Goal: Task Accomplishment & Management: Use online tool/utility

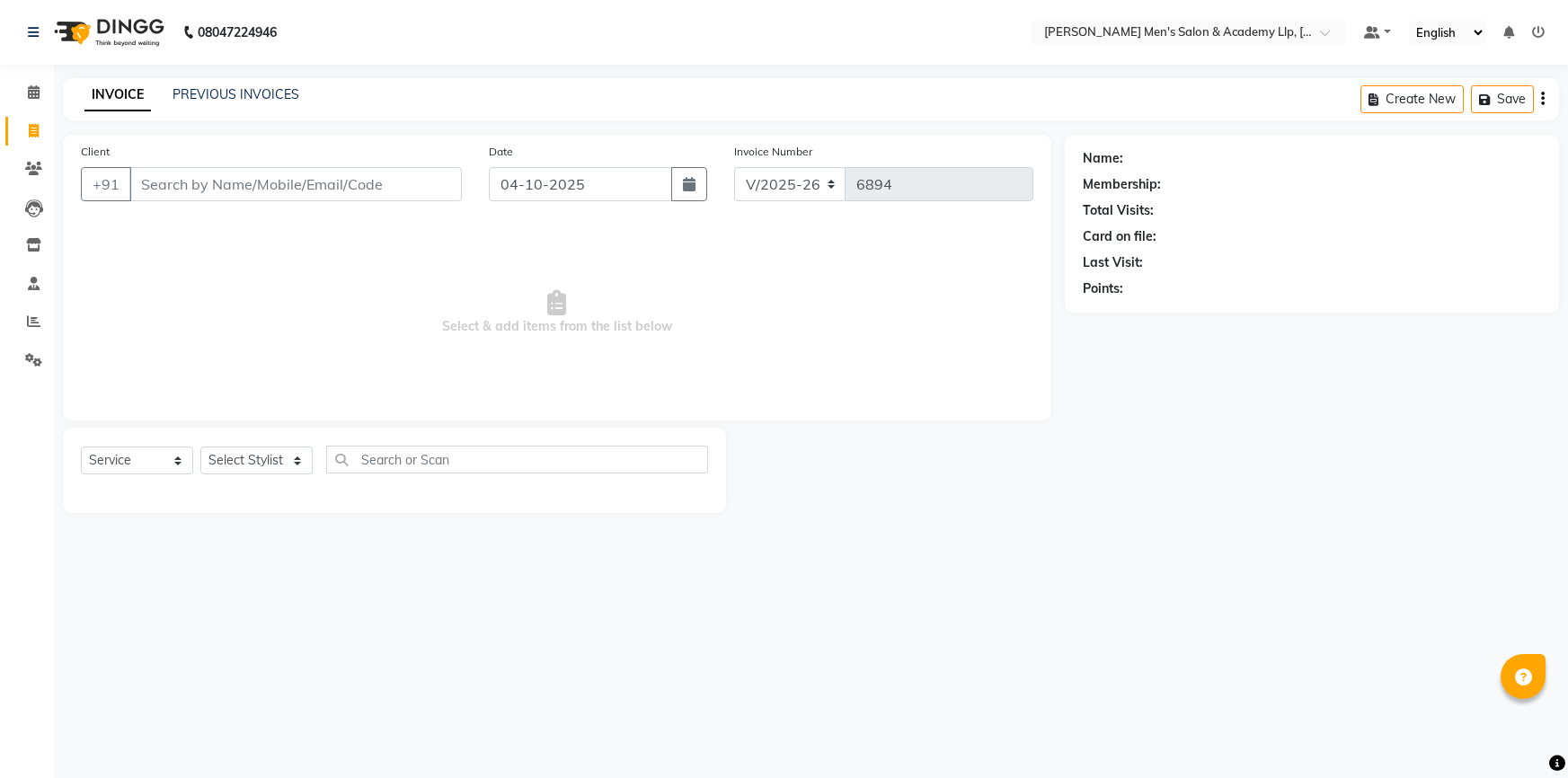
select select "8248"
select select "service"
click at [47, 352] on span at bounding box center [33, 361] width 32 height 21
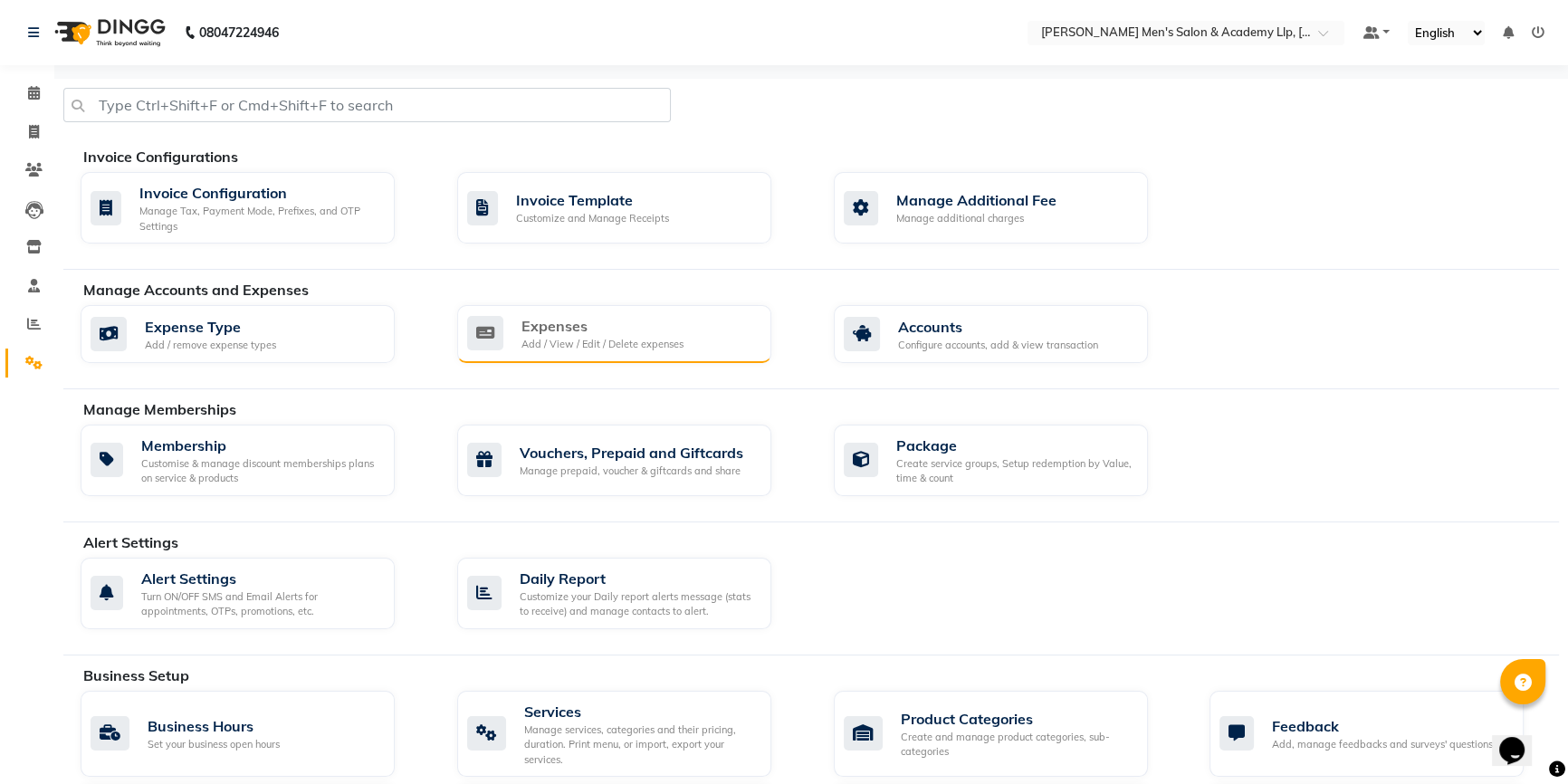
click at [596, 334] on div "Expenses" at bounding box center [602, 326] width 162 height 22
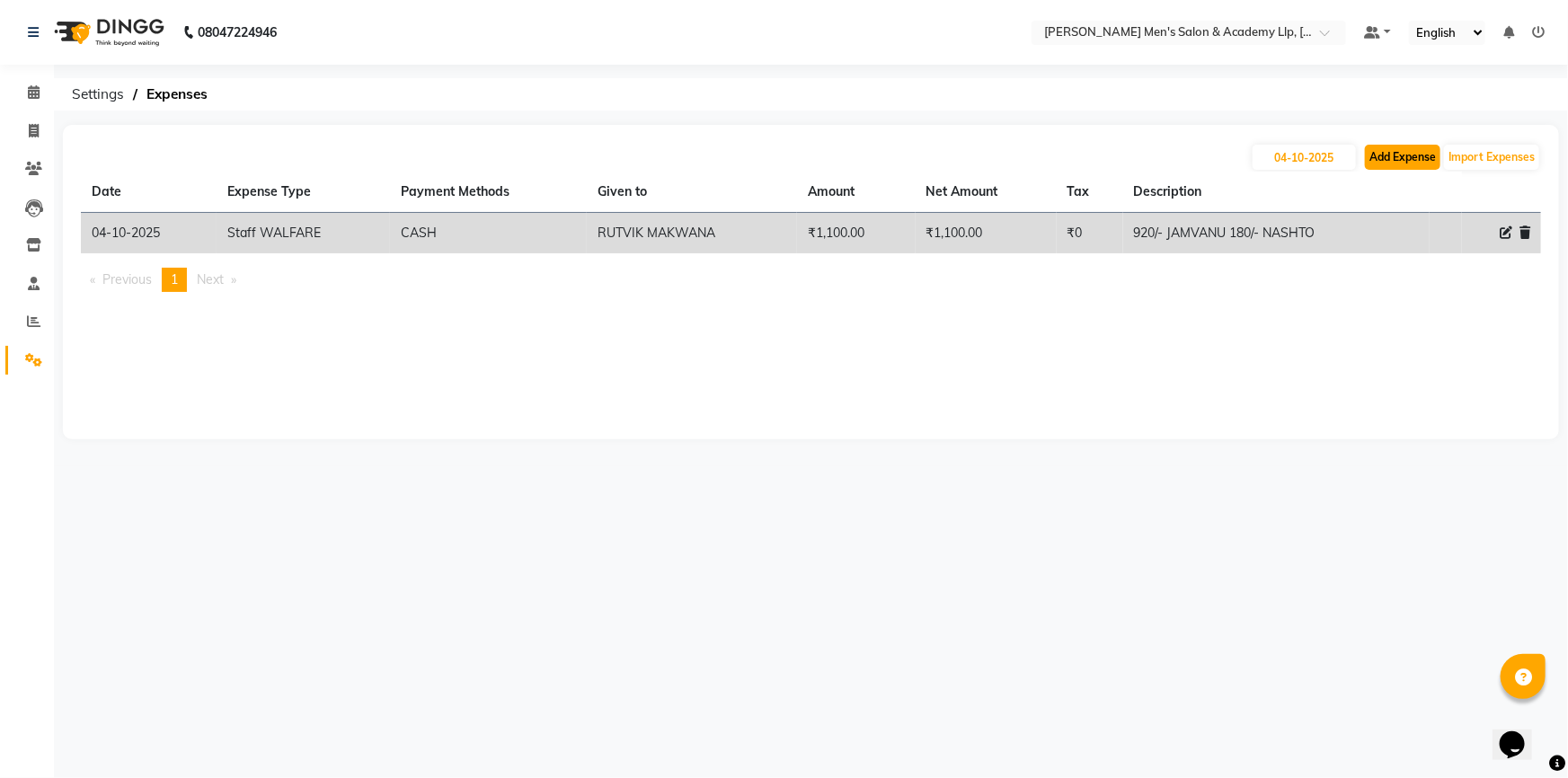
click at [1409, 160] on button "Add Expense" at bounding box center [1403, 157] width 76 height 25
select select "1"
select select "7378"
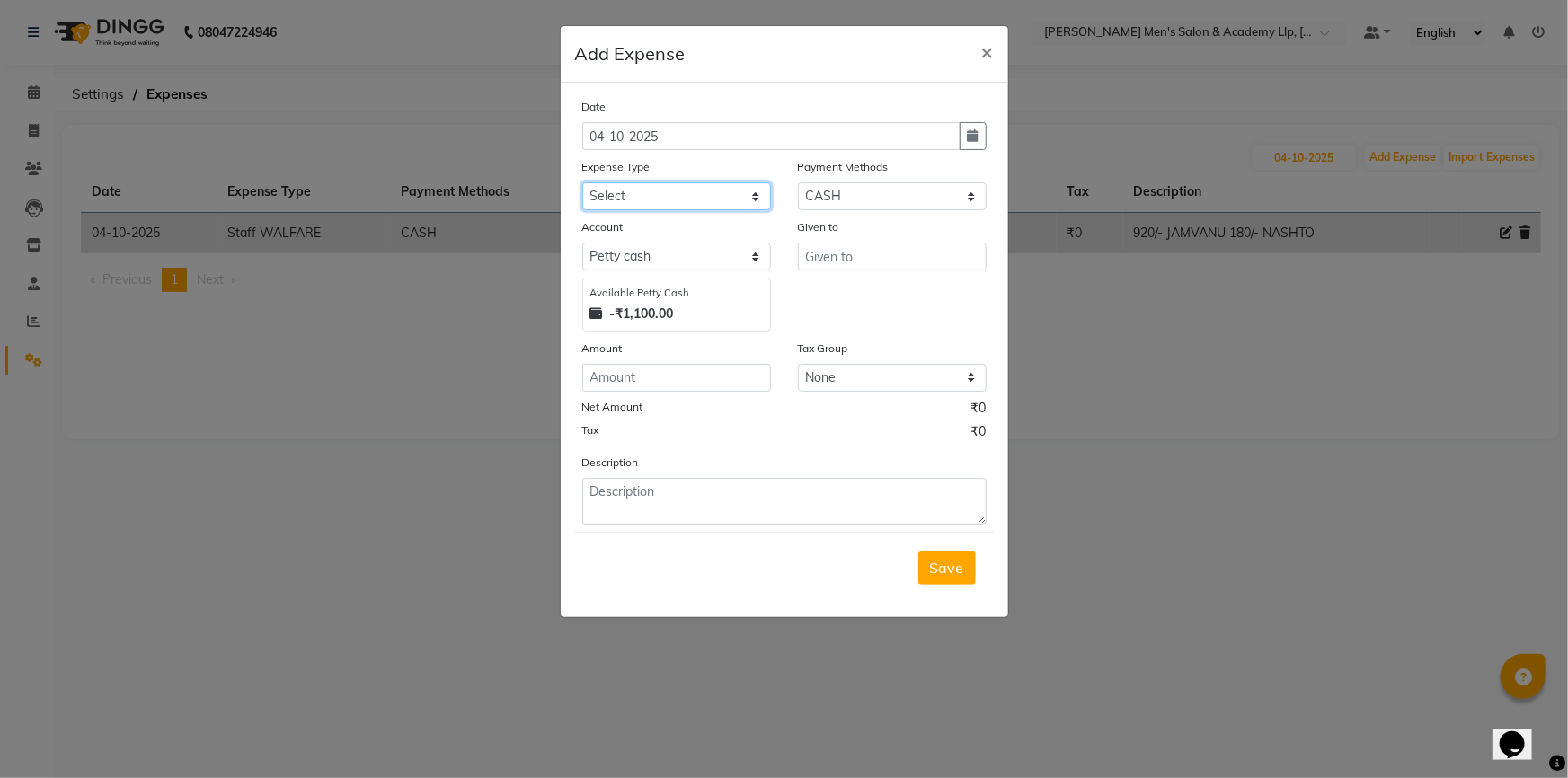
click at [672, 206] on select "Select ADVANCE RUPEES FOR STAFF CLEANING GROSSERY CLENING ITEM HOUSEKEEPIN clie…" at bounding box center [677, 196] width 189 height 28
select select "19507"
click at [583, 183] on select "Select ADVANCE RUPEES FOR STAFF CLEANING GROSSERY CLENING ITEM HOUSEKEEPIN clie…" at bounding box center [677, 196] width 189 height 28
click at [888, 258] on input "text" at bounding box center [891, 257] width 189 height 28
type input "RUTVIK MAKWANA"
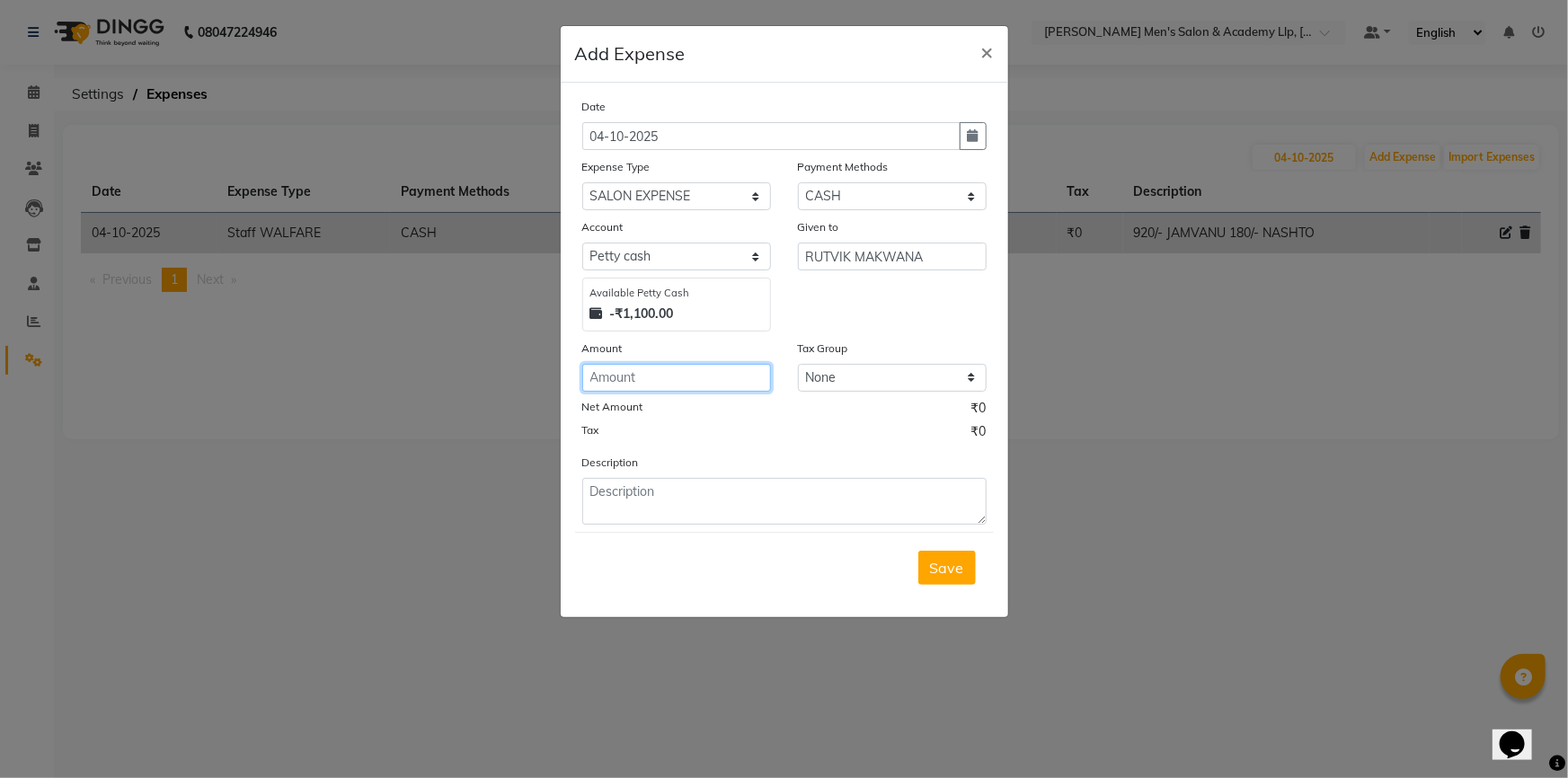
click at [695, 381] on input "number" at bounding box center [677, 378] width 189 height 28
type input "1200"
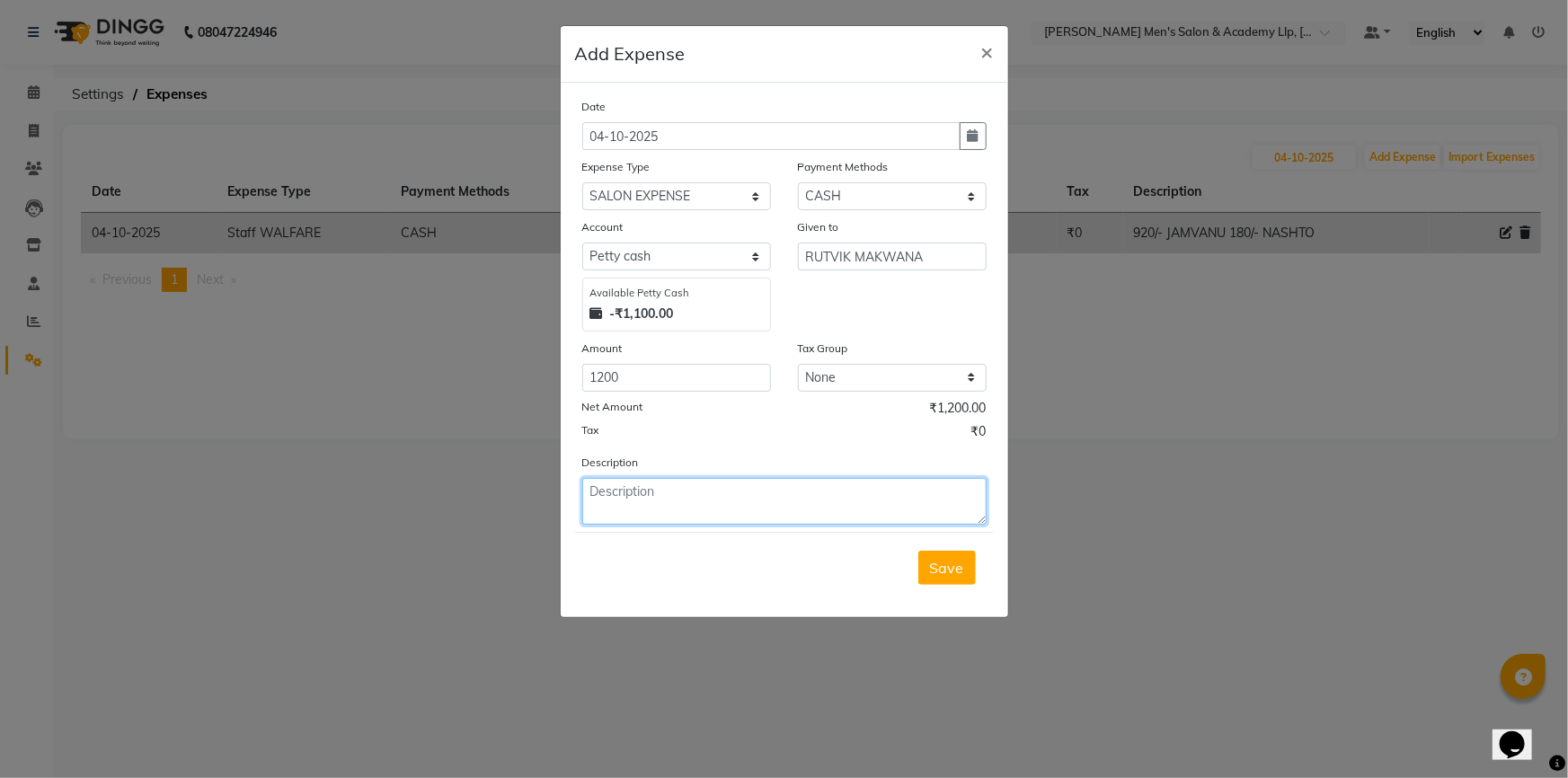
click at [713, 492] on textarea at bounding box center [785, 501] width 405 height 47
type textarea "FULL MALA 1200/- BILL"
click at [959, 576] on span "Save" at bounding box center [947, 568] width 34 height 18
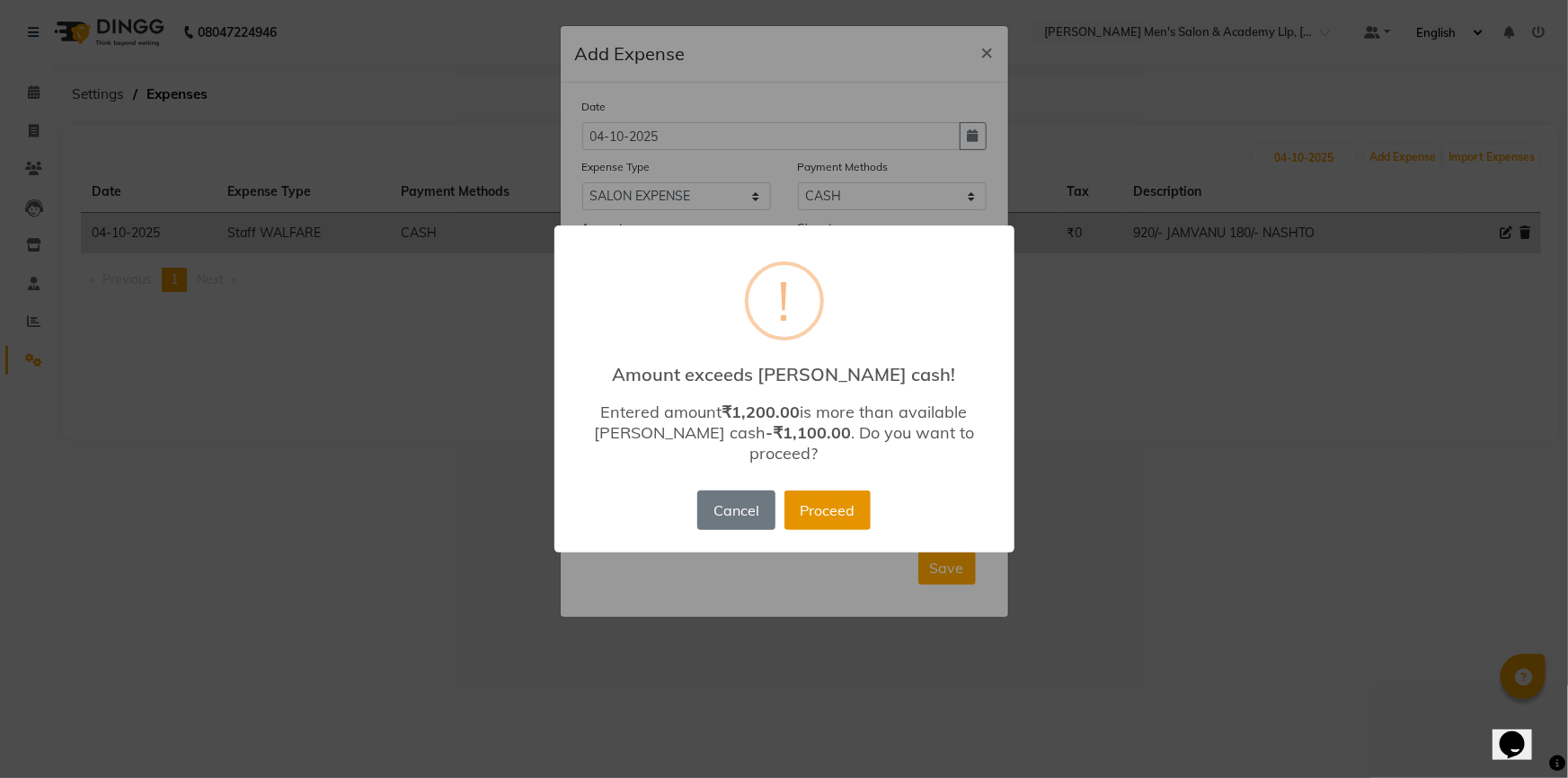
click at [829, 503] on button "Proceed" at bounding box center [826, 511] width 86 height 40
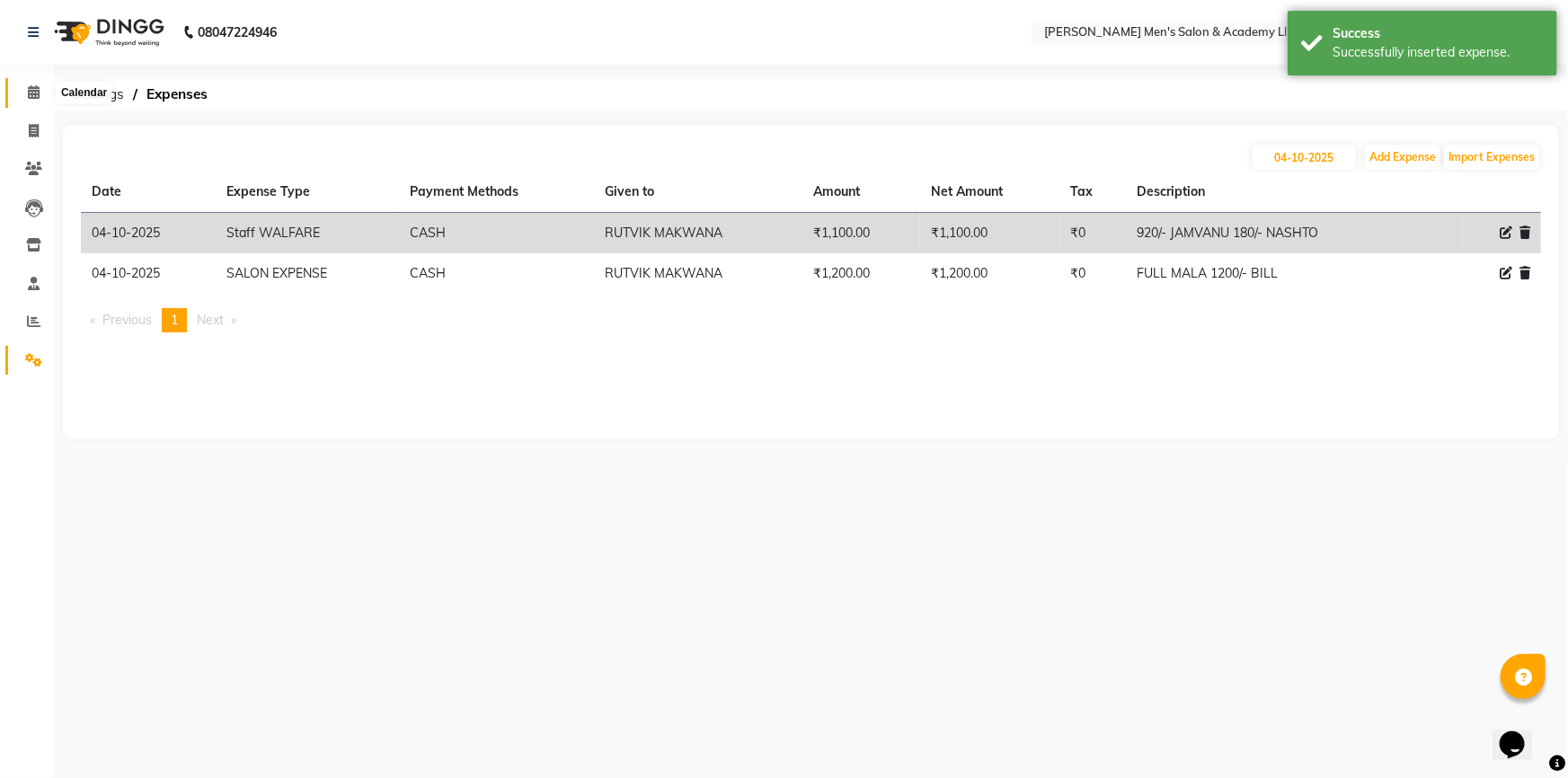
click at [24, 89] on span at bounding box center [33, 93] width 32 height 21
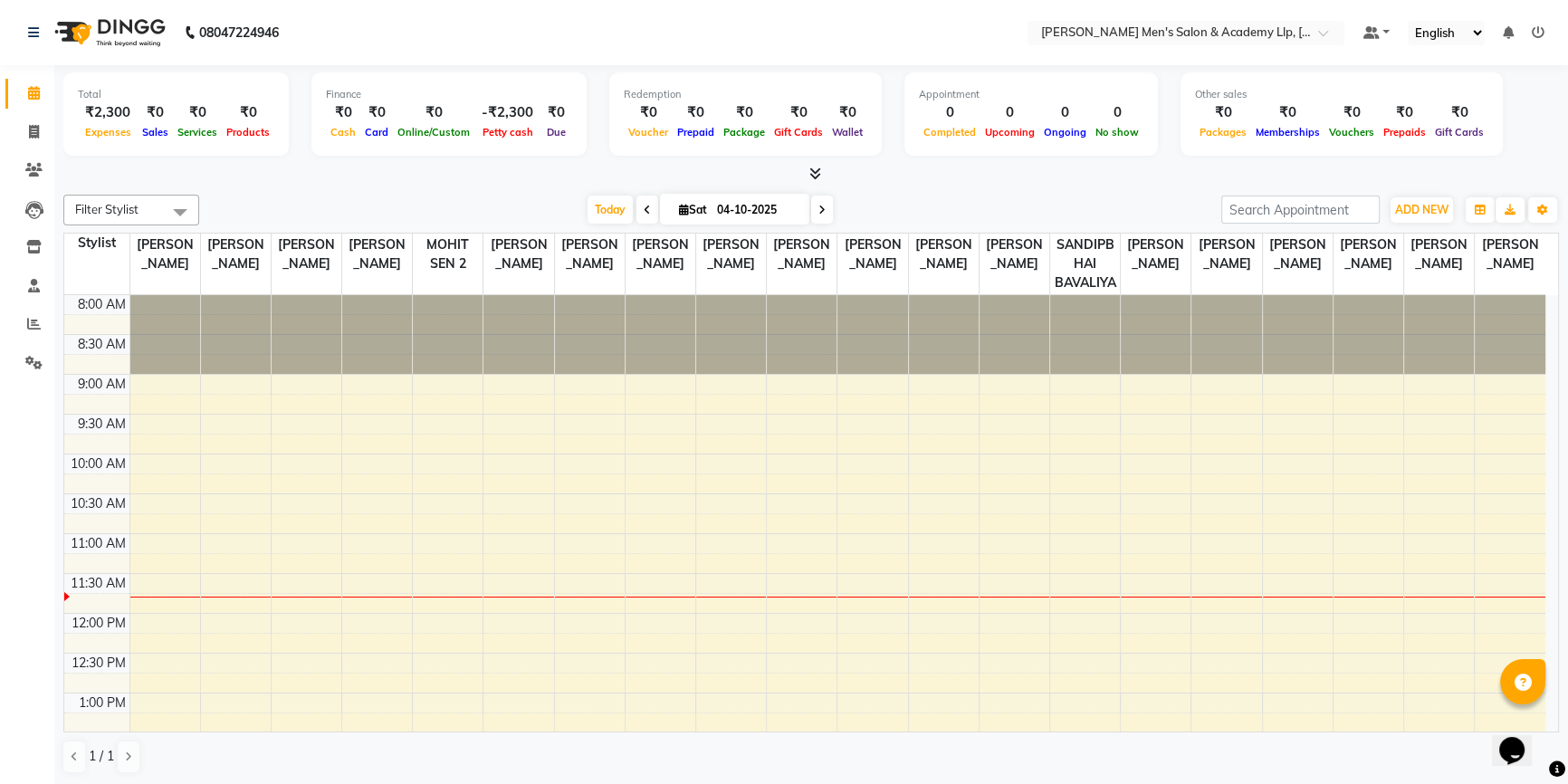
drag, startPoint x: 25, startPoint y: 90, endPoint x: 0, endPoint y: 89, distance: 25.0
click at [25, 90] on span at bounding box center [34, 94] width 32 height 21
click at [34, 132] on icon at bounding box center [34, 131] width 10 height 14
select select "service"
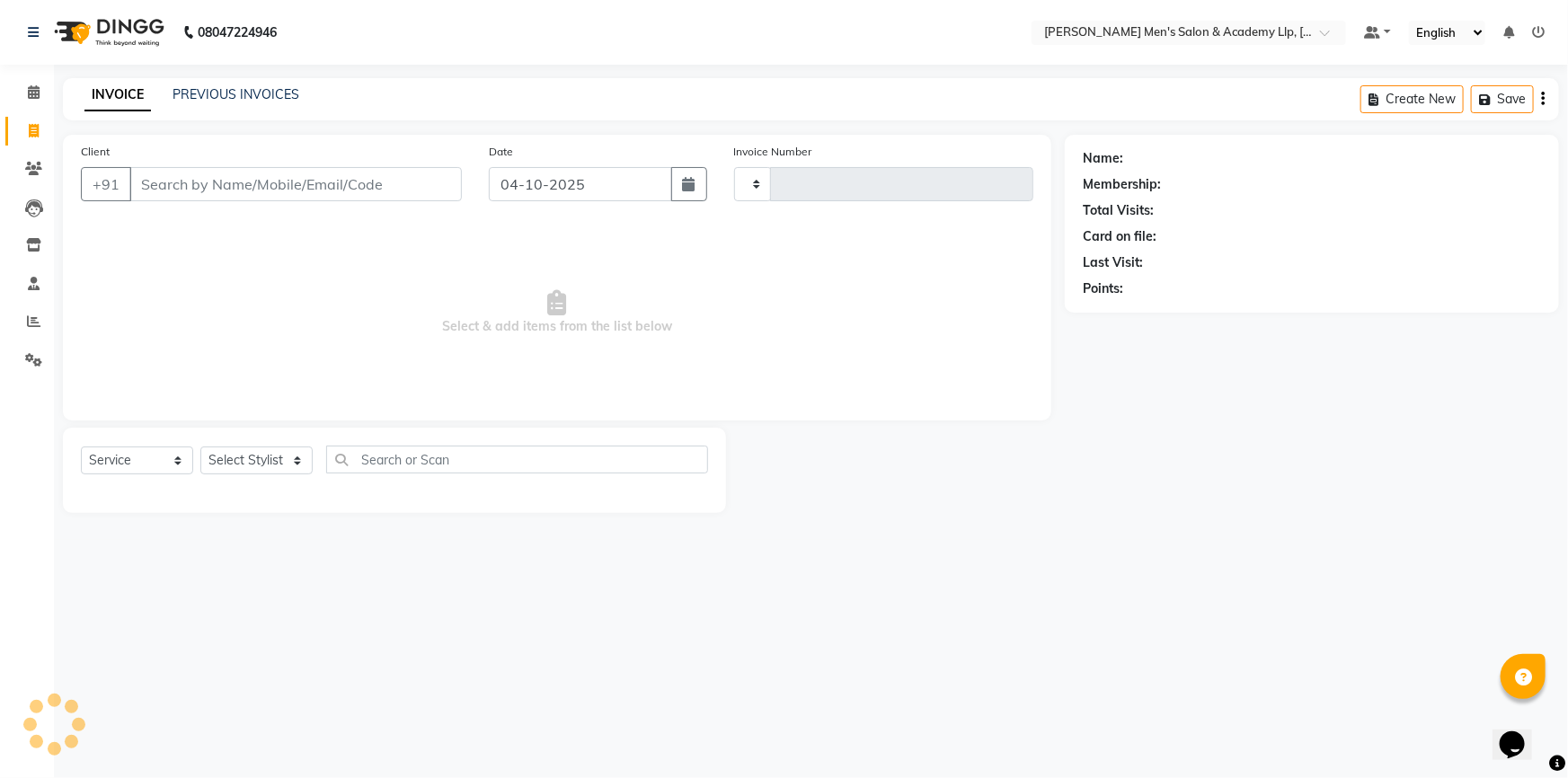
type input "6894"
select select "8248"
click at [192, 89] on link "PREVIOUS INVOICES" at bounding box center [236, 94] width 126 height 16
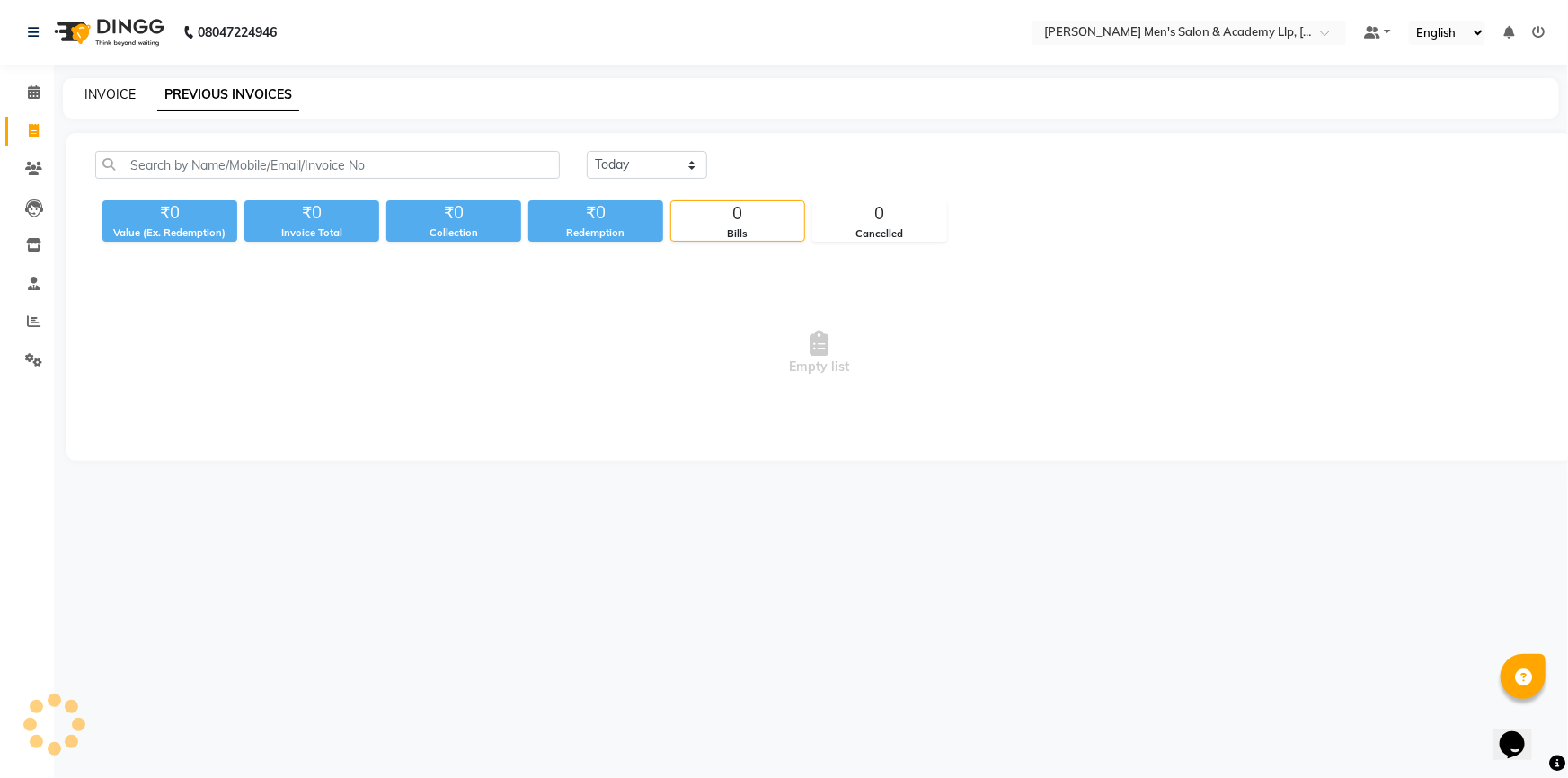
click at [120, 89] on link "INVOICE" at bounding box center [110, 94] width 51 height 16
select select "service"
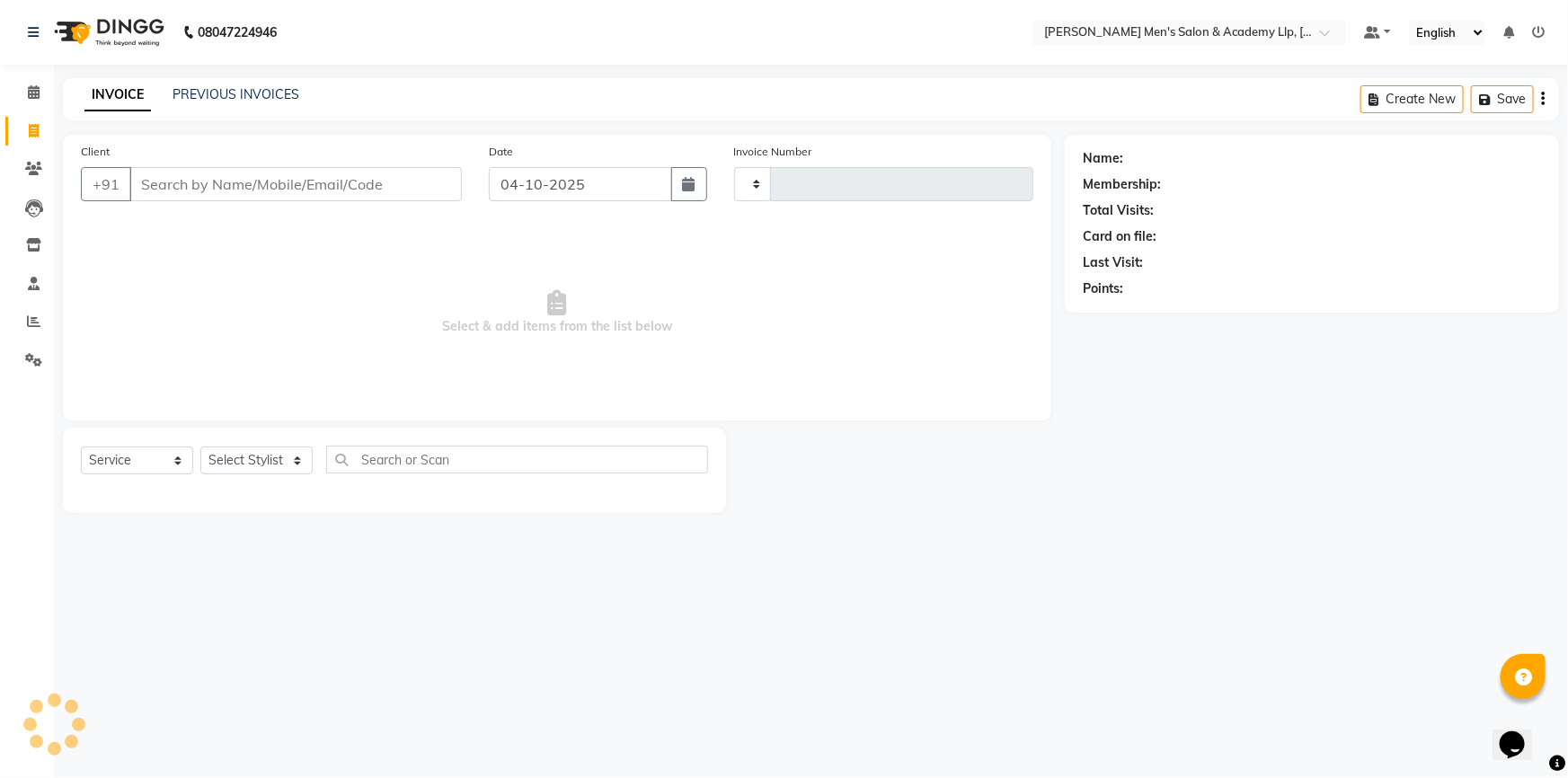
type input "6894"
select select "8248"
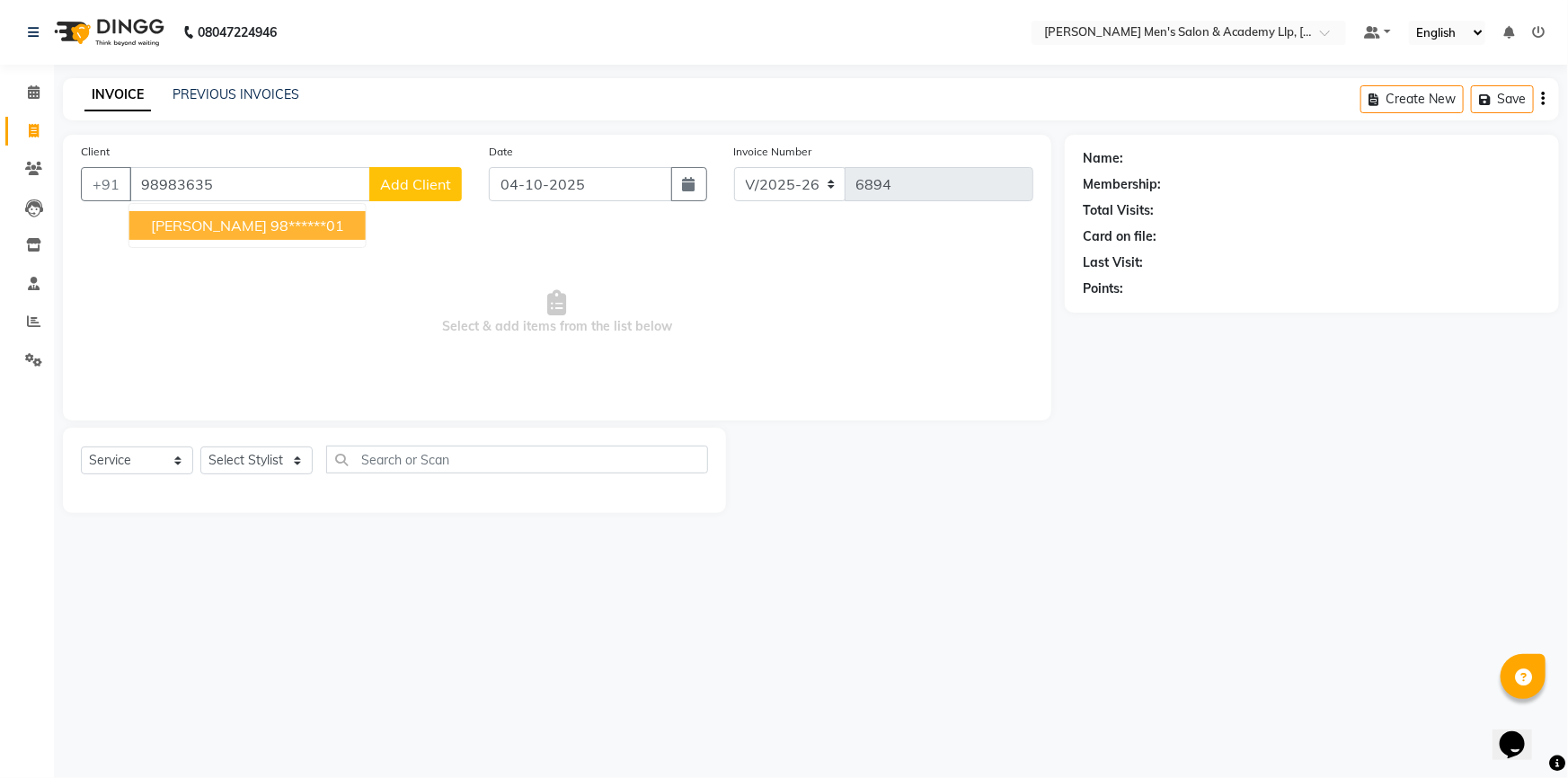
click at [210, 227] on span "[PERSON_NAME]" at bounding box center [209, 226] width 116 height 18
type input "98******01"
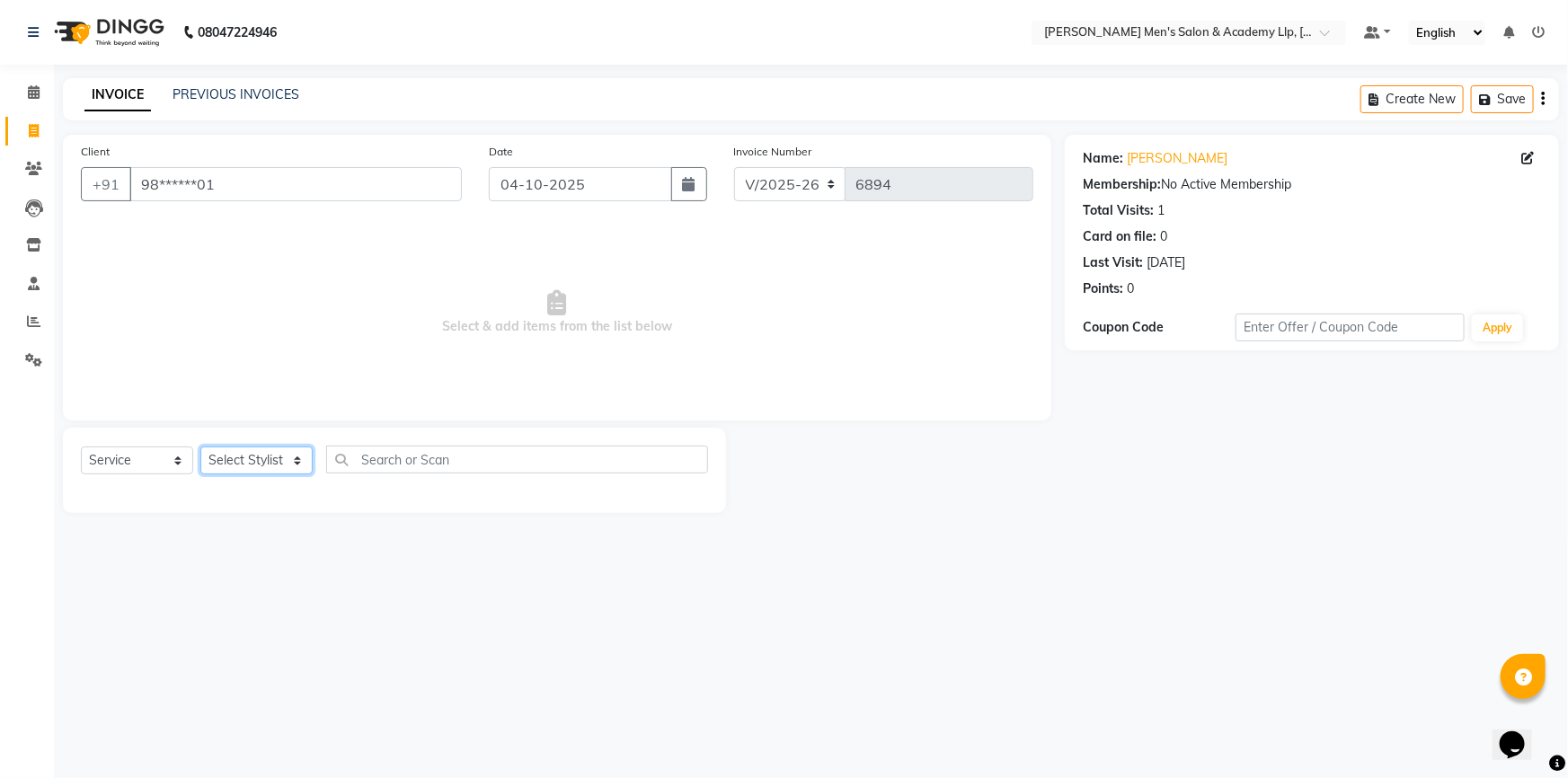
click at [241, 465] on select "Select Stylist ABHISHEK SEN AKKI SEN [PERSON_NAME] [PERSON_NAME] [PERSON_NAME] …" at bounding box center [257, 460] width 112 height 28
select select "84131"
click at [201, 446] on select "Select Stylist ABHISHEK SEN AKKI SEN [PERSON_NAME] [PERSON_NAME] [PERSON_NAME] …" at bounding box center [257, 460] width 112 height 28
click at [264, 171] on input "98******01" at bounding box center [295, 184] width 332 height 34
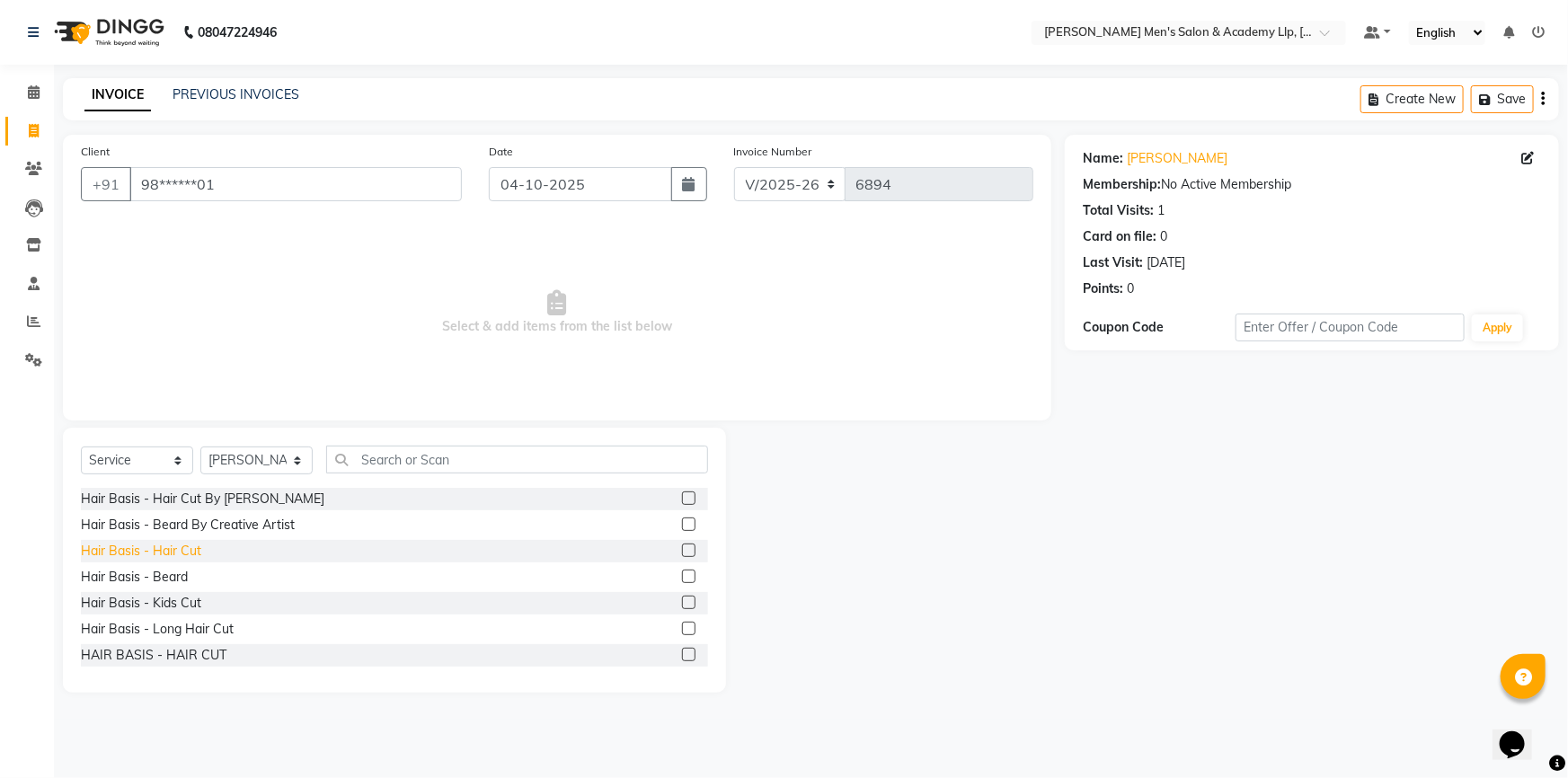
click at [189, 549] on div "Hair Basis - Hair Cut" at bounding box center [141, 551] width 120 height 19
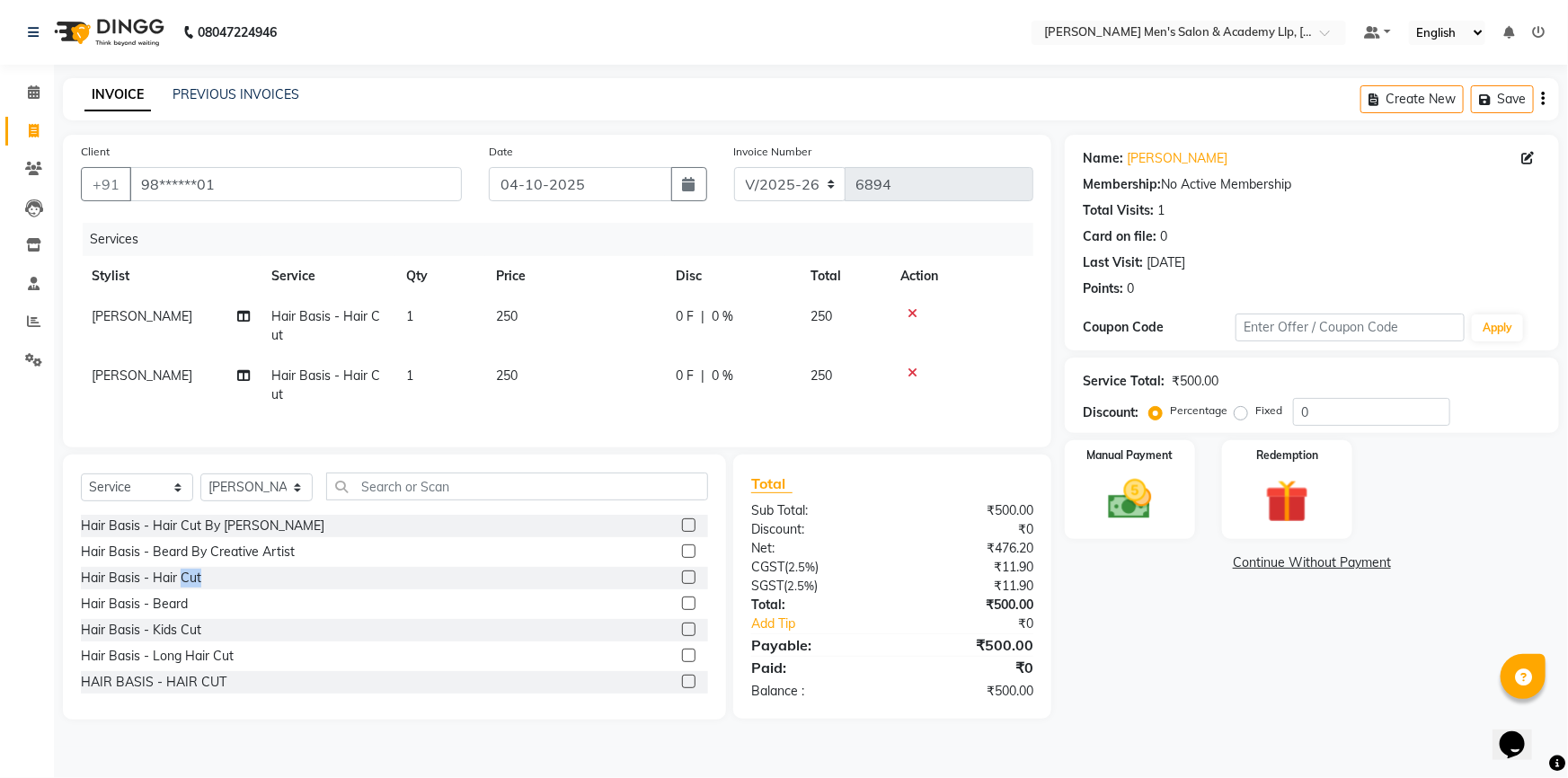
checkbox input "false"
click at [173, 614] on div "Hair Basis - Beard" at bounding box center [135, 605] width 107 height 19
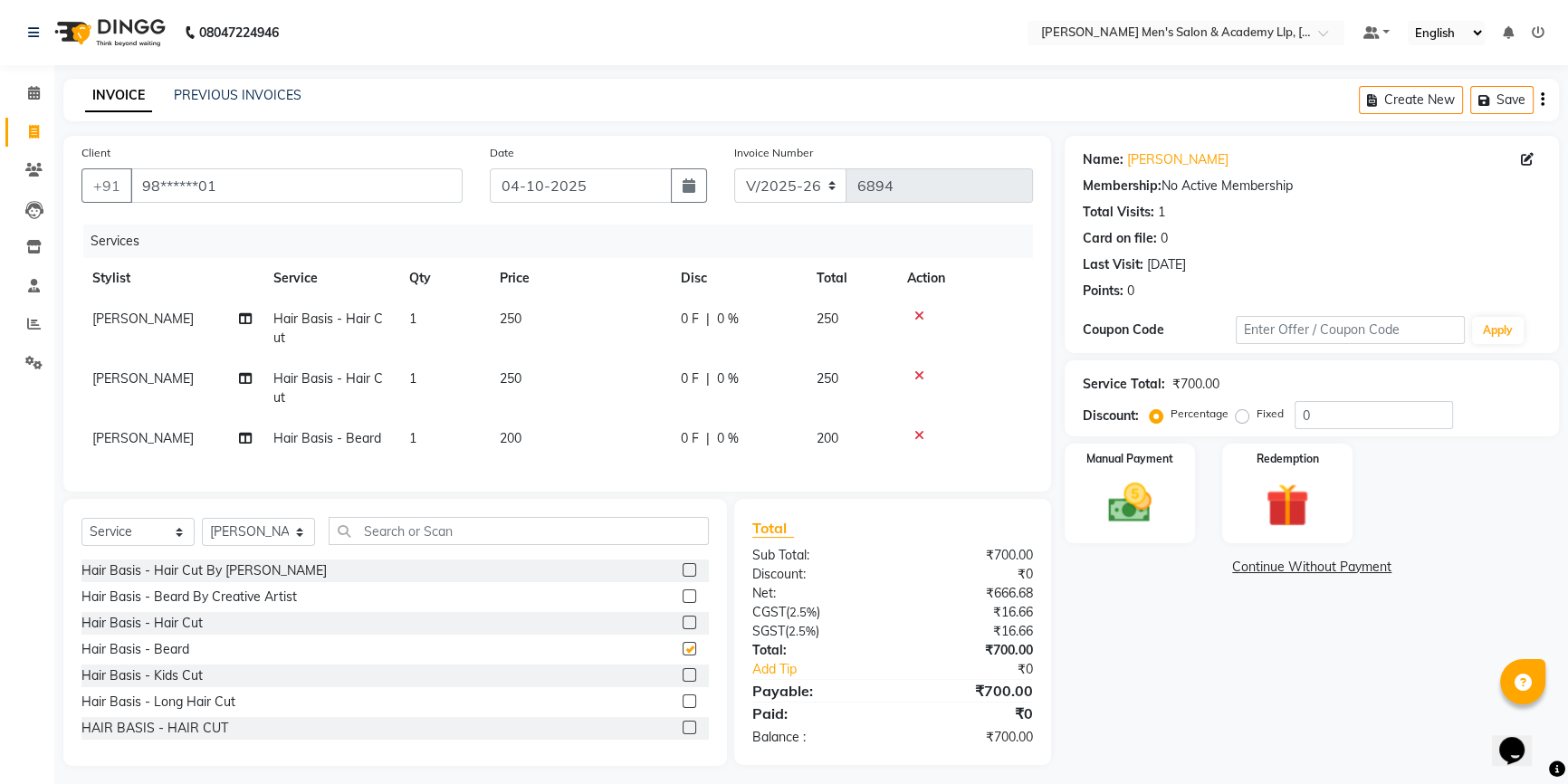
checkbox input "false"
click at [165, 379] on span "[PERSON_NAME]" at bounding box center [142, 379] width 101 height 16
select select "84131"
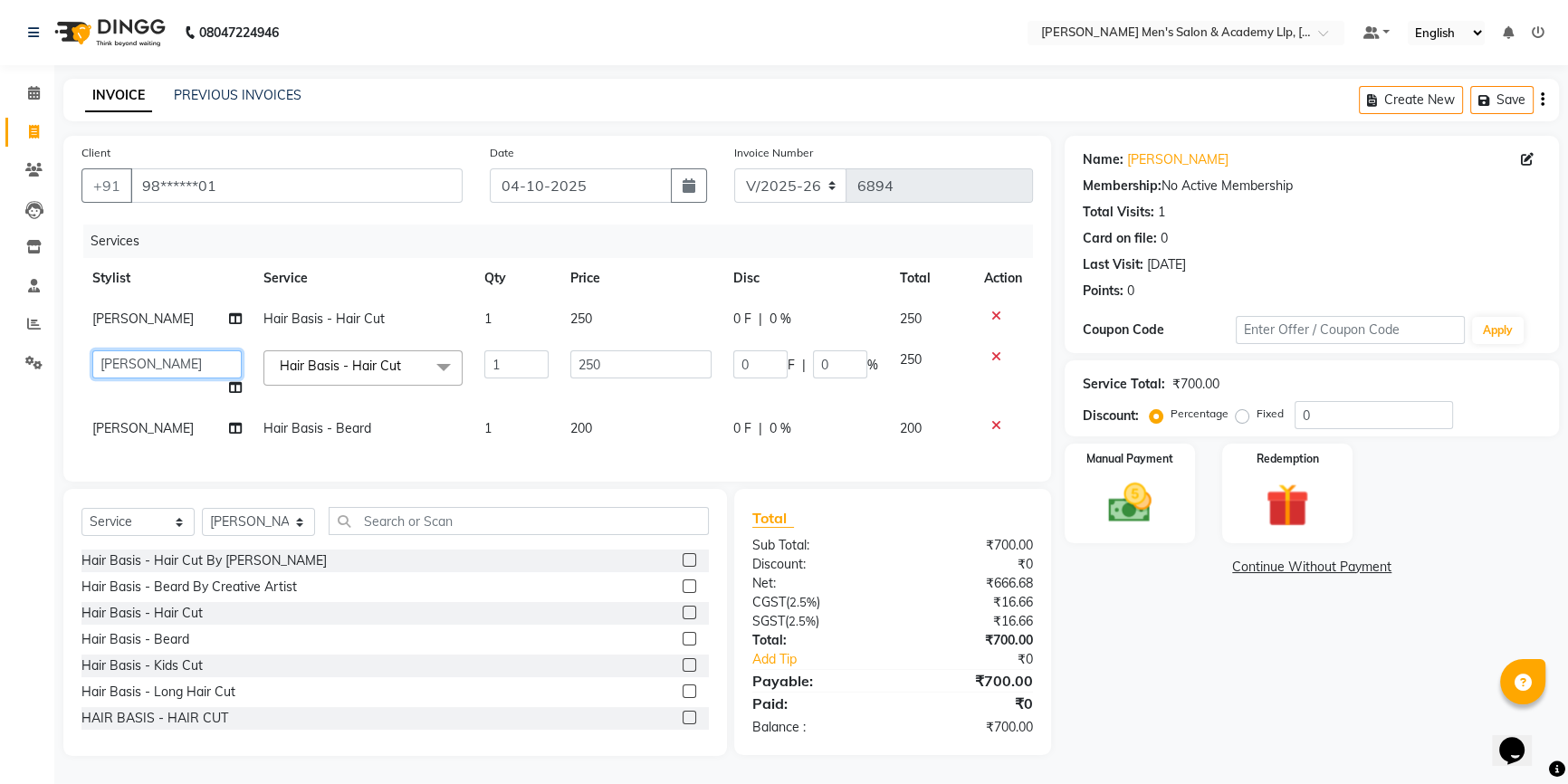
click at [163, 372] on select "ABHISHEK SEN AKKI SEN [PERSON_NAME] [PERSON_NAME] [PERSON_NAME] [PERSON_NAME] […" at bounding box center [167, 364] width 149 height 28
select select "78784"
click at [165, 424] on span "[PERSON_NAME]" at bounding box center [142, 429] width 101 height 16
select select "84131"
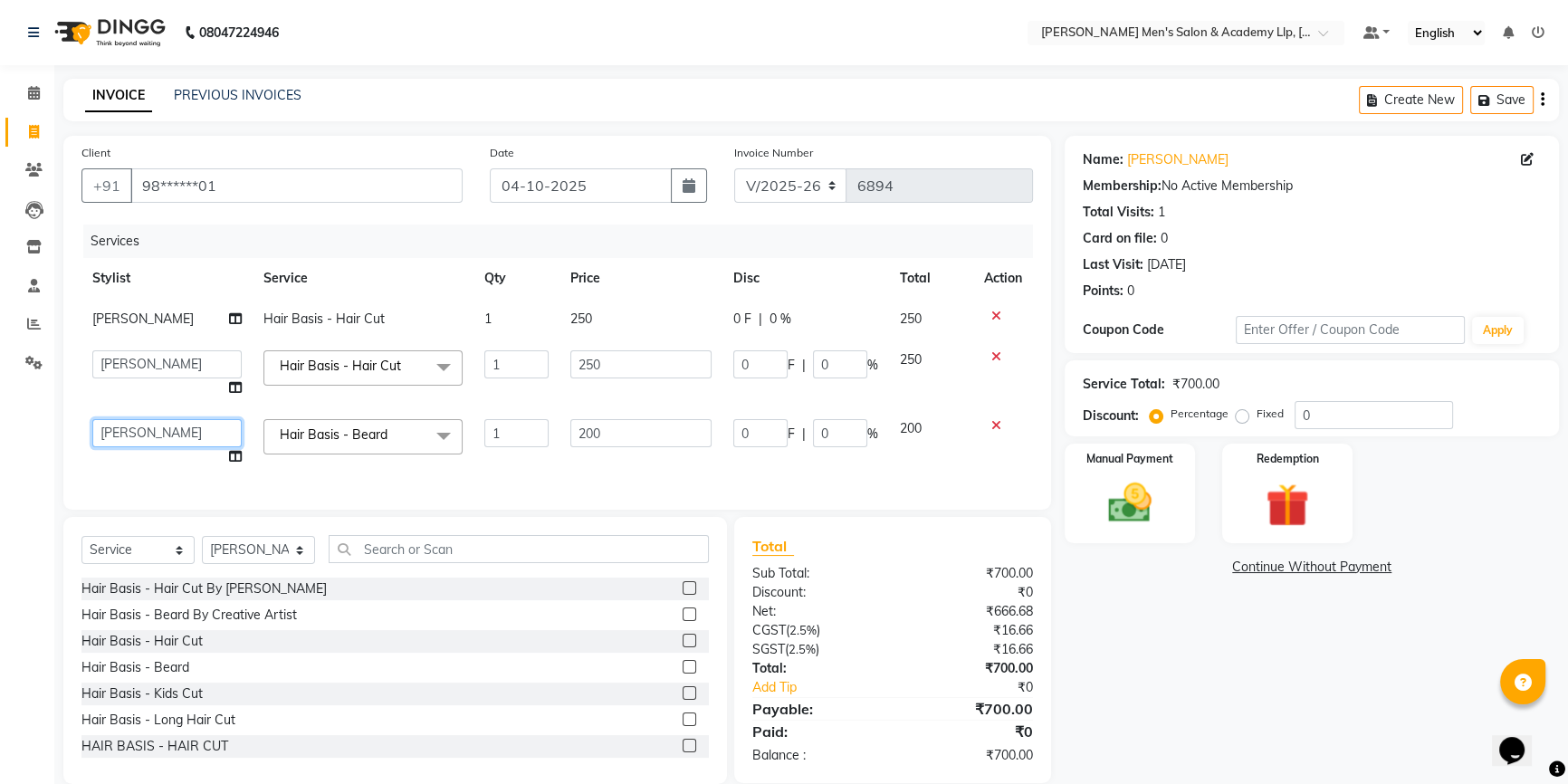
click at [165, 424] on select "ABHISHEK SEN AKKI SEN [PERSON_NAME] [PERSON_NAME] [PERSON_NAME] [PERSON_NAME] […" at bounding box center [167, 433] width 149 height 28
select select "78786"
click at [622, 374] on input "250" at bounding box center [641, 364] width 141 height 28
type input "2"
type input "300"
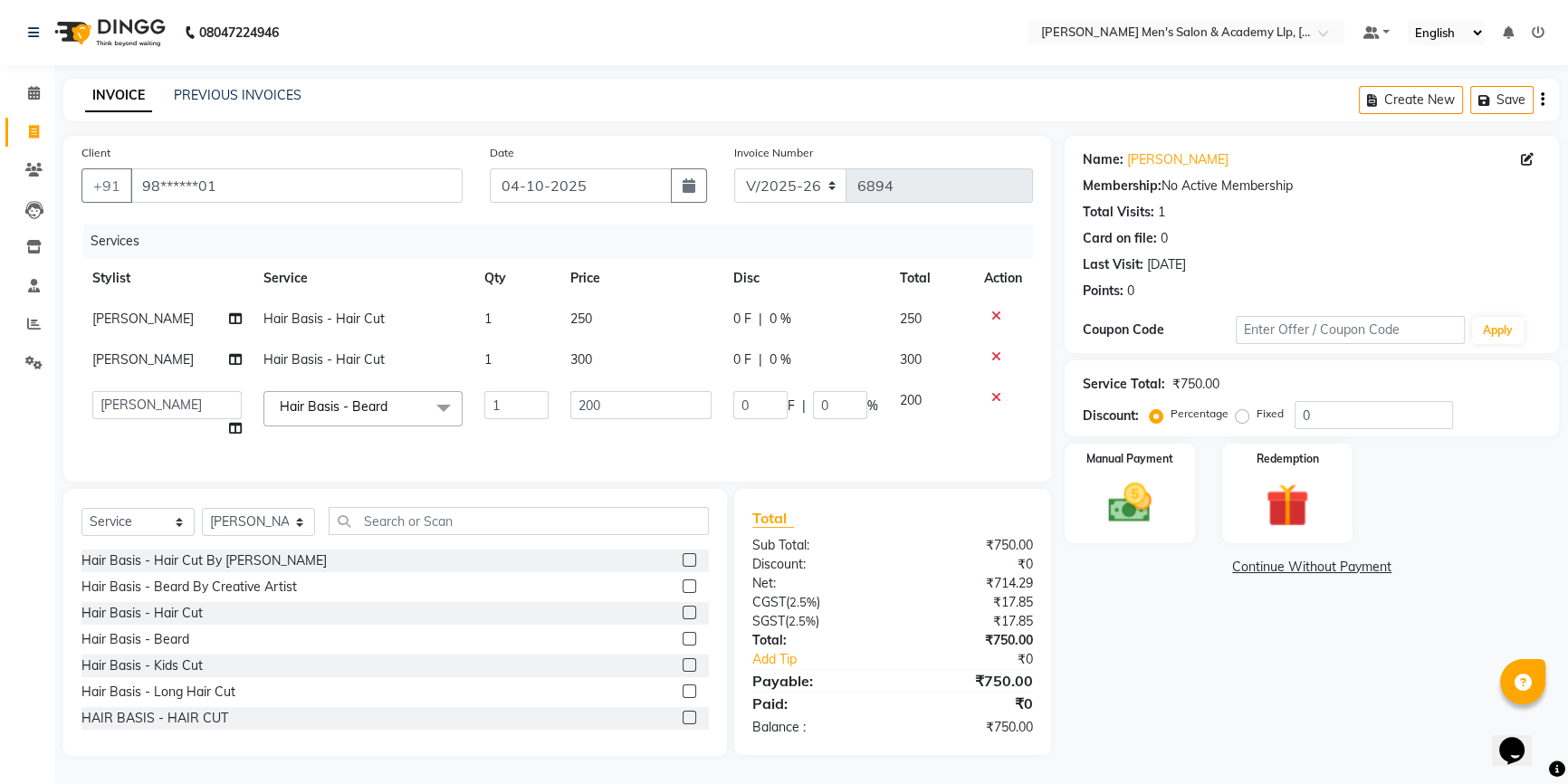
click at [622, 329] on td "250" at bounding box center [641, 319] width 163 height 41
select select "84131"
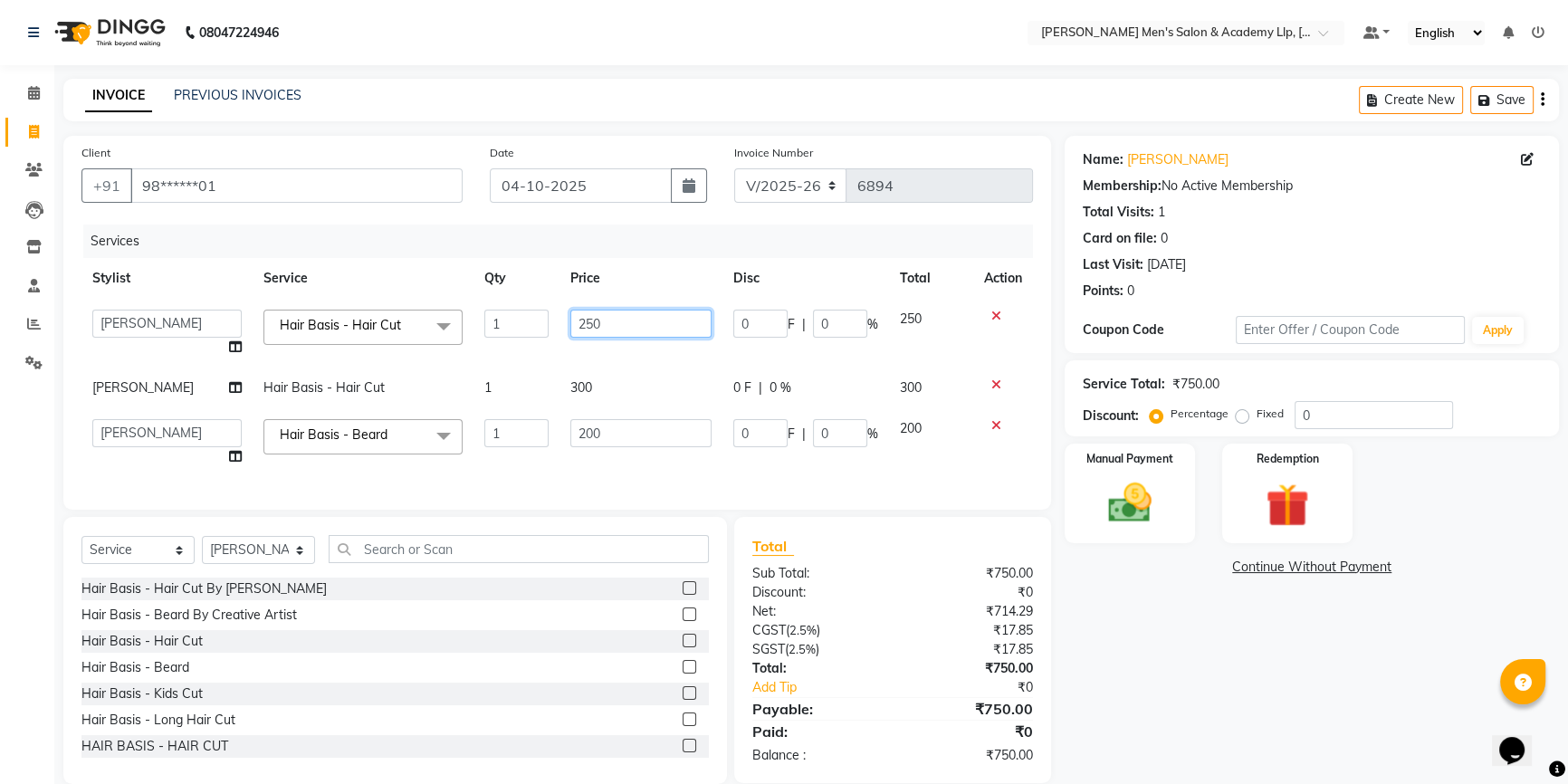
click at [622, 329] on input "250" at bounding box center [641, 323] width 141 height 28
type input "2"
type input "300"
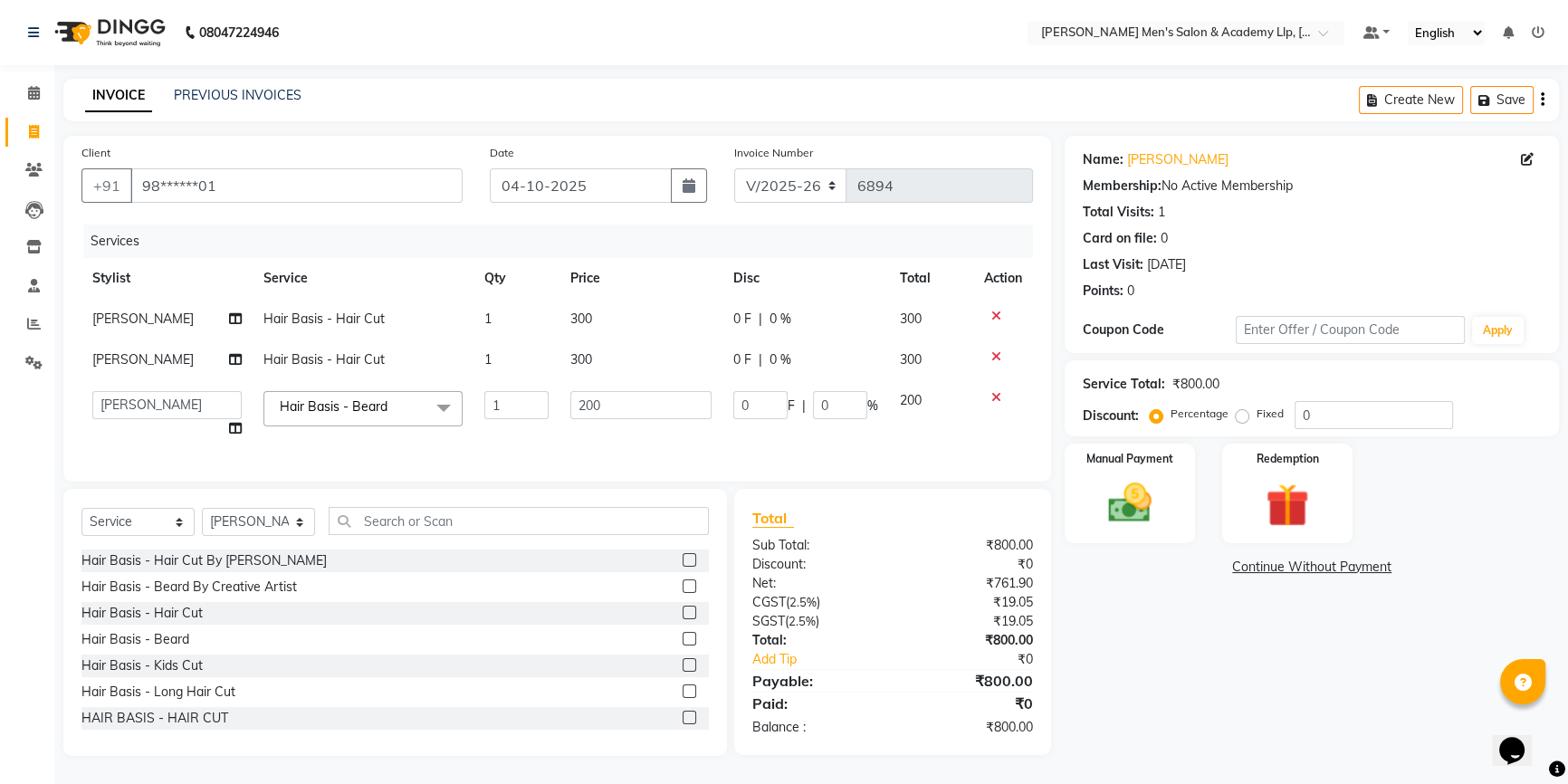
drag, startPoint x: 1182, startPoint y: 712, endPoint x: 1173, endPoint y: 673, distance: 40.0
click at [1183, 712] on div "Name: [PERSON_NAME] Membership: No Active Membership Total Visits: 1 Card on fi…" at bounding box center [1319, 445] width 508 height 620
click at [1196, 490] on div "Manual Payment" at bounding box center [1129, 493] width 136 height 103
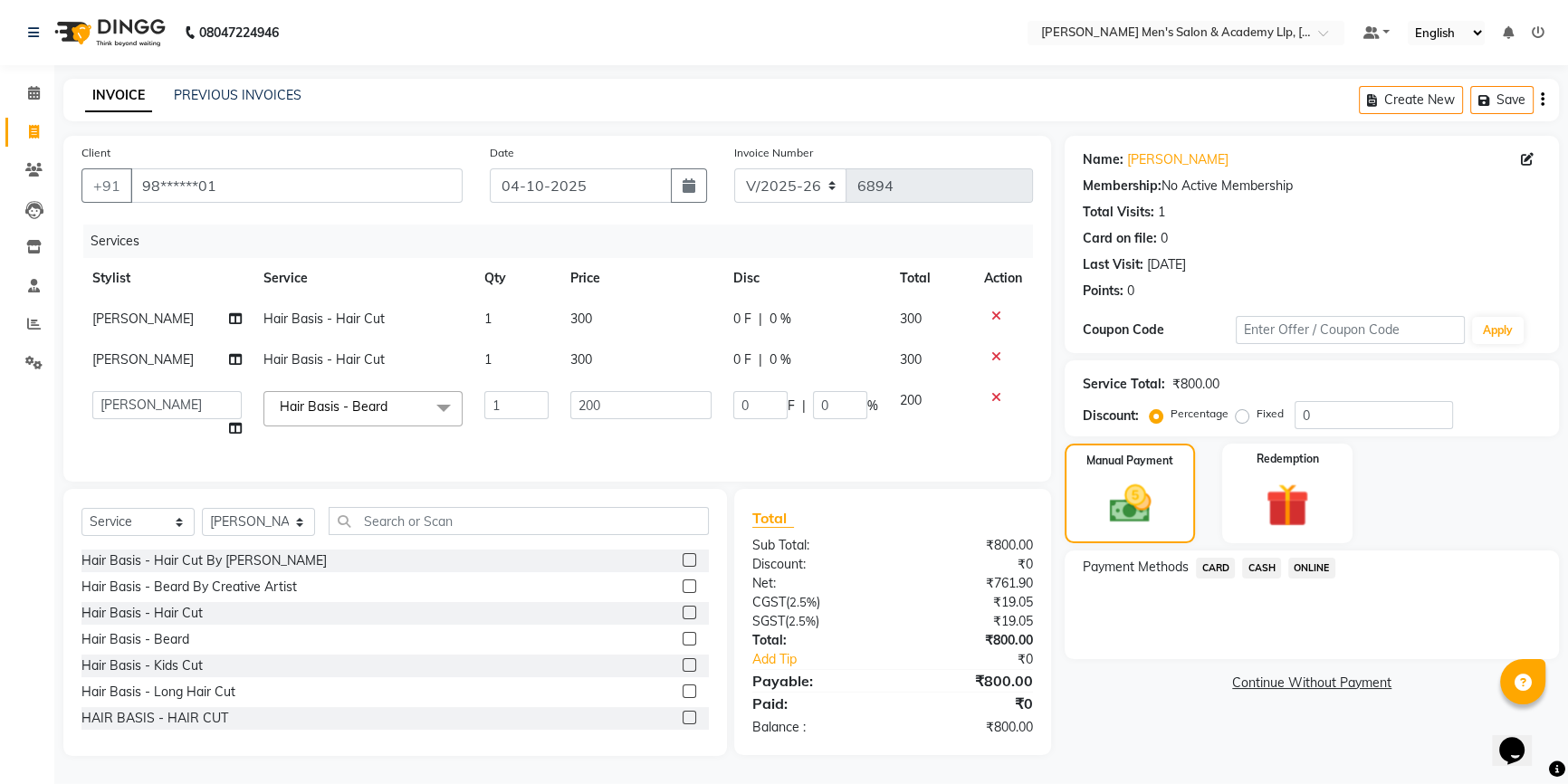
click at [1273, 577] on span "CASH" at bounding box center [1261, 568] width 39 height 21
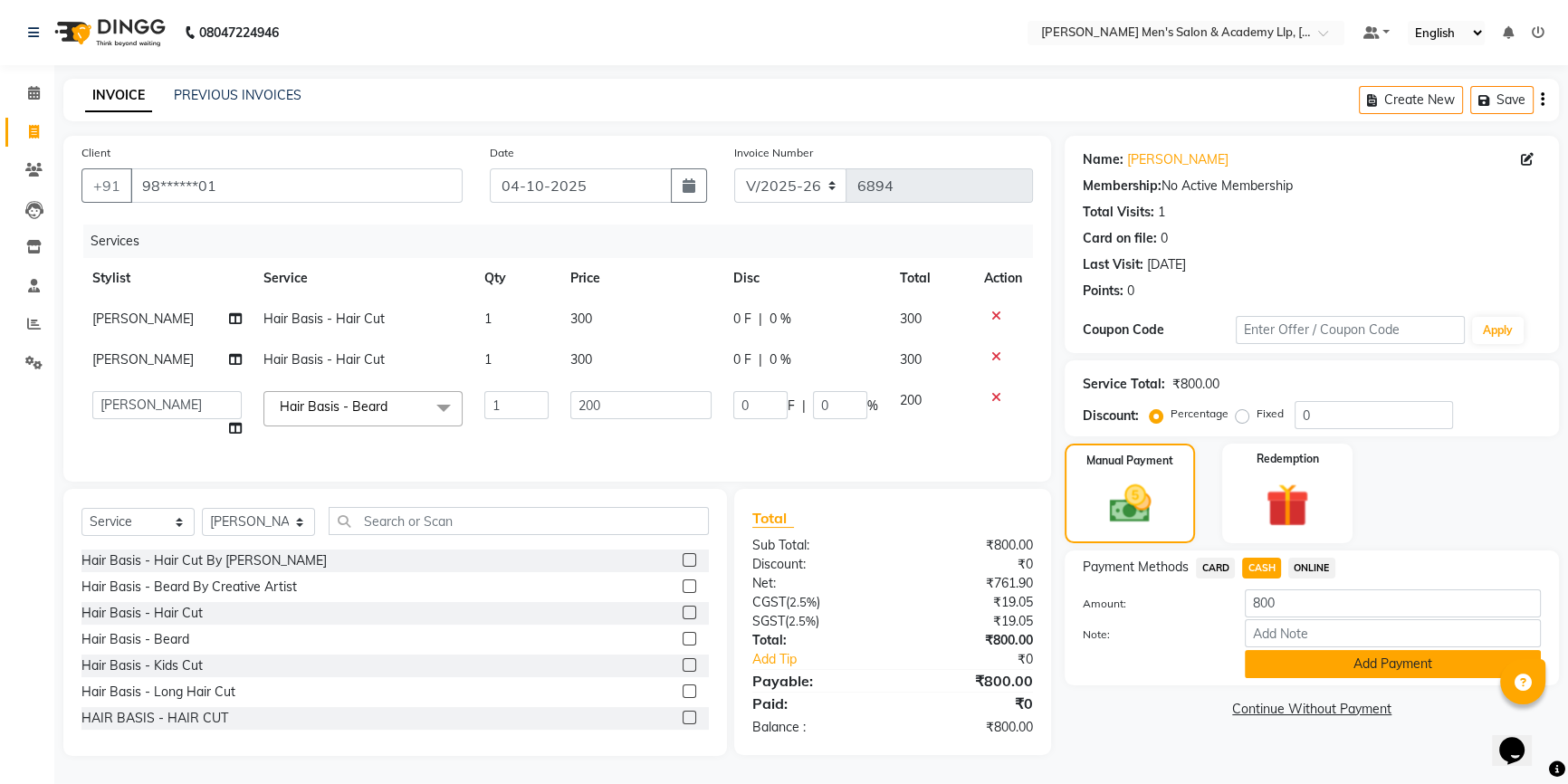
click at [1310, 666] on button "Add Payment" at bounding box center [1392, 664] width 296 height 28
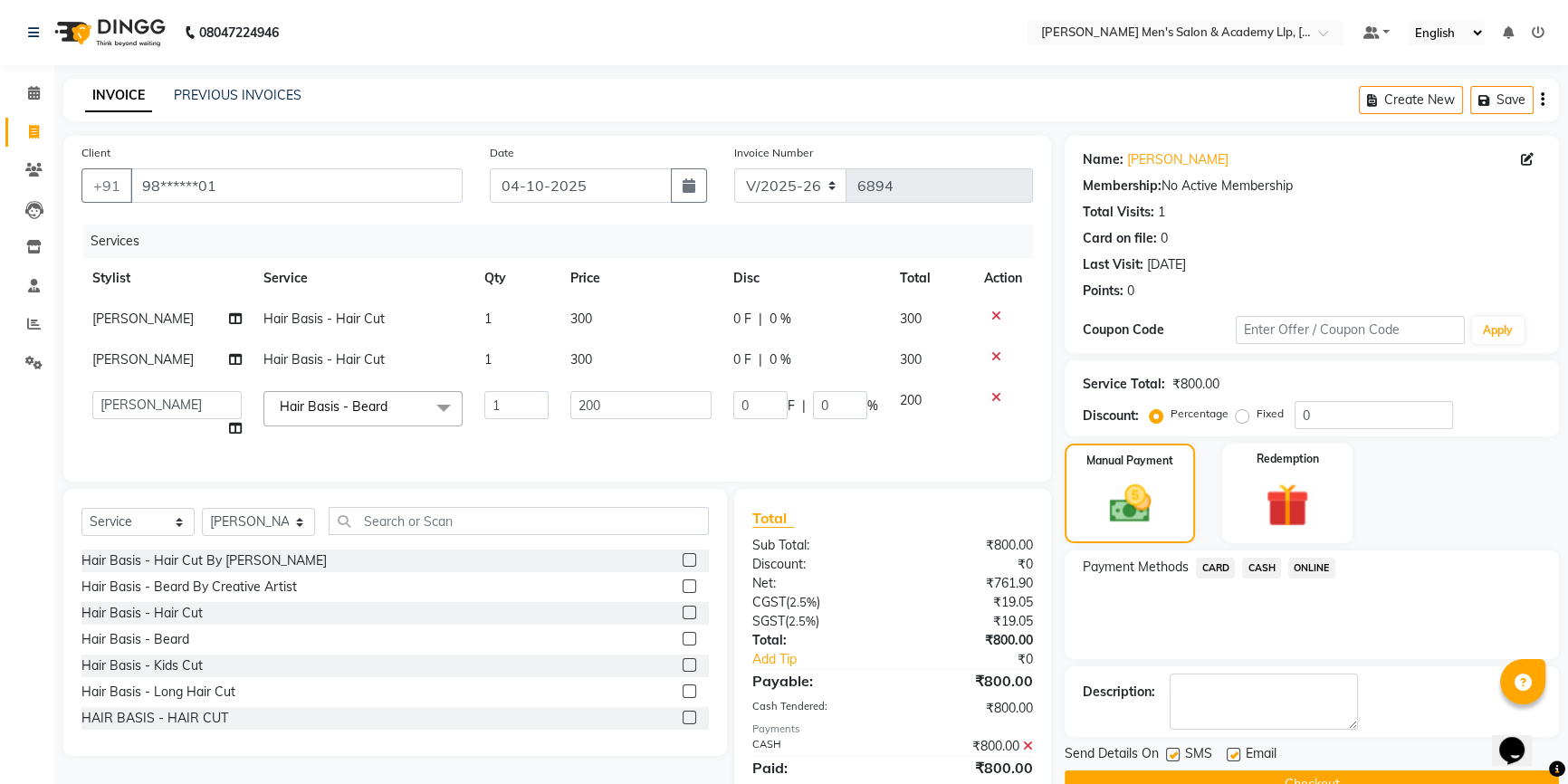
click at [1235, 759] on label at bounding box center [1233, 755] width 14 height 14
click at [1235, 759] on input "checkbox" at bounding box center [1232, 756] width 12 height 12
checkbox input "false"
click at [1173, 752] on label at bounding box center [1172, 755] width 14 height 14
click at [1173, 752] on input "checkbox" at bounding box center [1171, 756] width 12 height 12
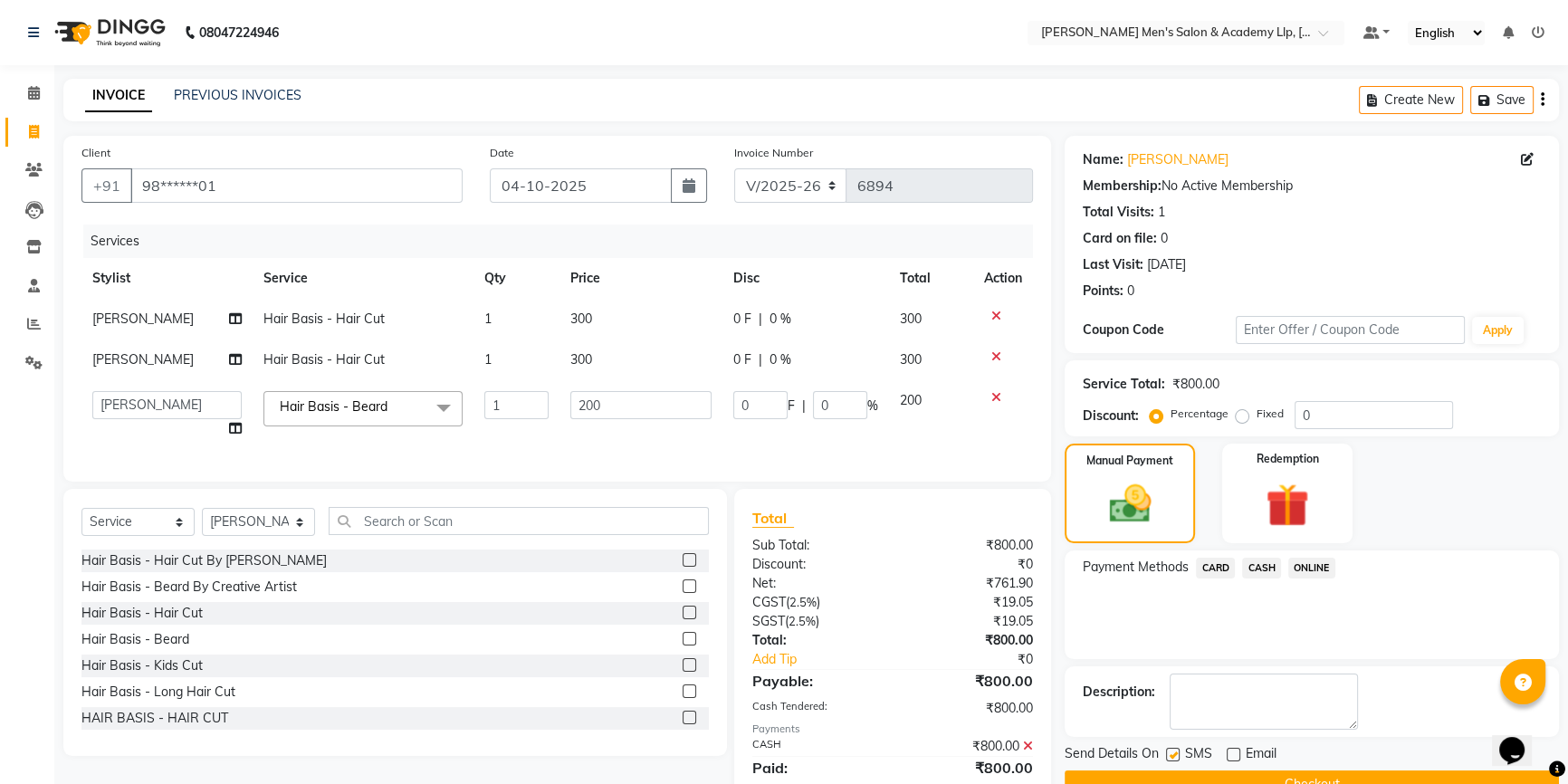
checkbox input "false"
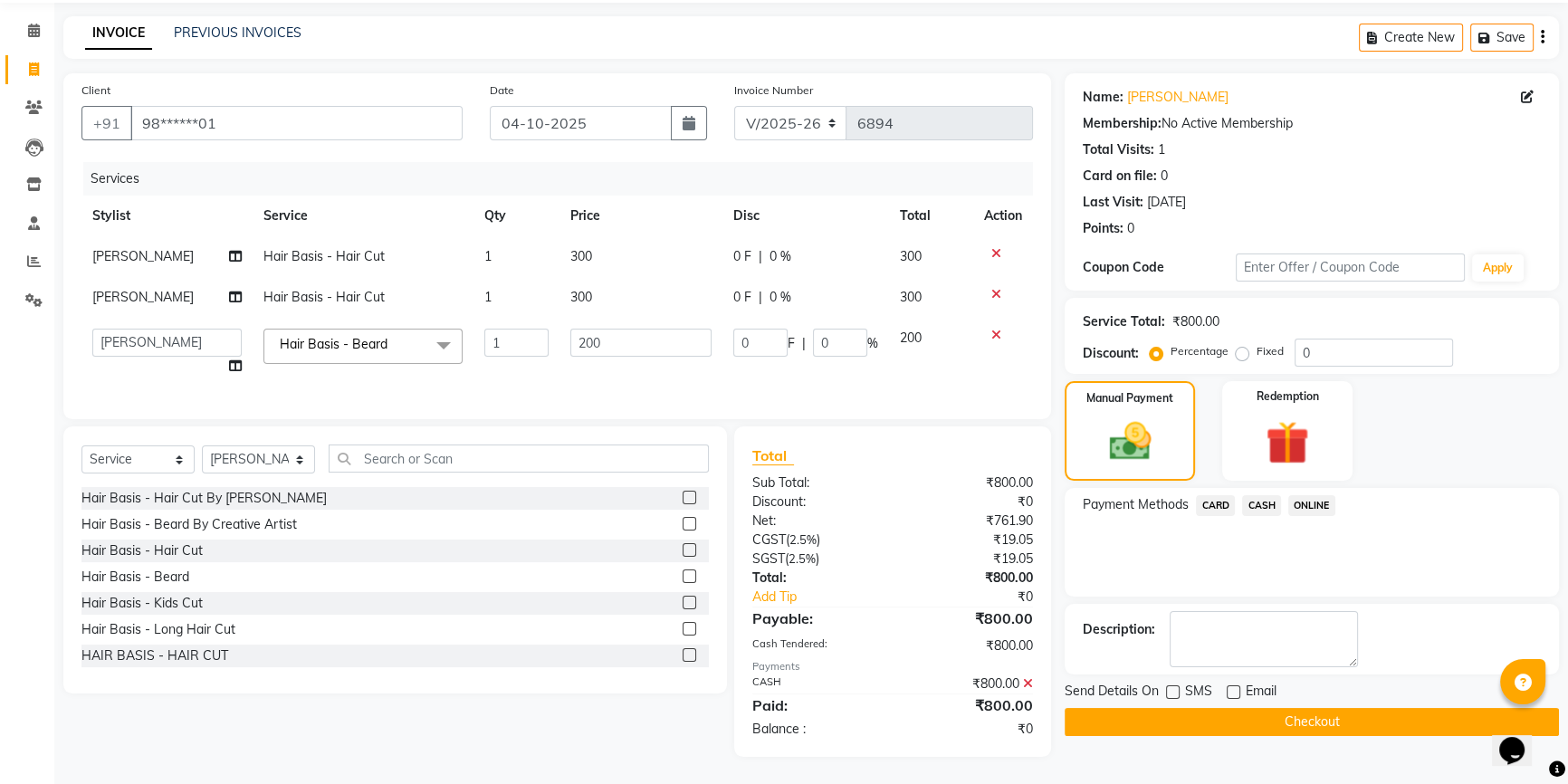
click at [1195, 708] on button "Checkout" at bounding box center [1311, 722] width 494 height 28
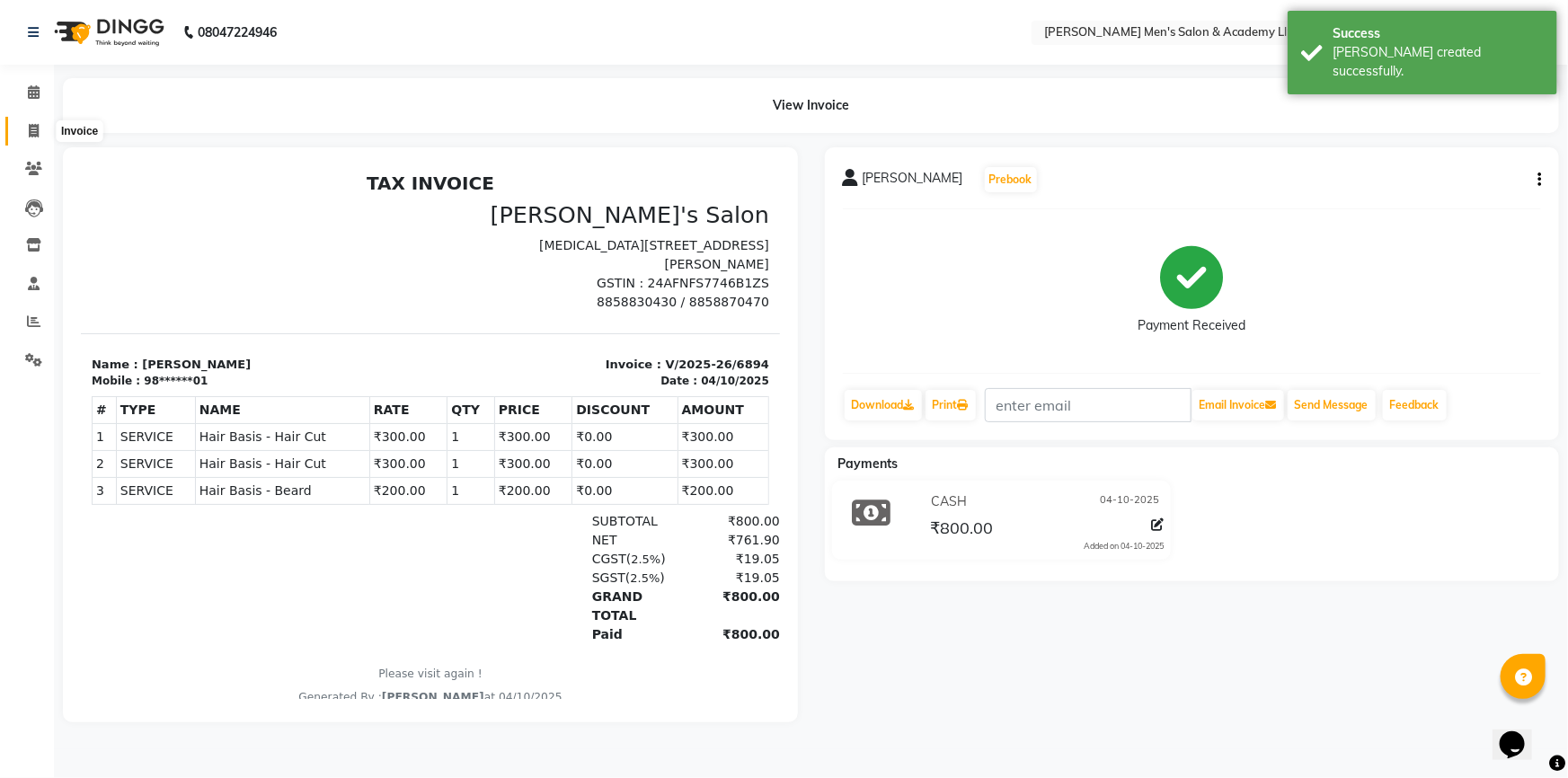
click at [34, 132] on icon at bounding box center [33, 130] width 10 height 14
select select "8248"
select select "service"
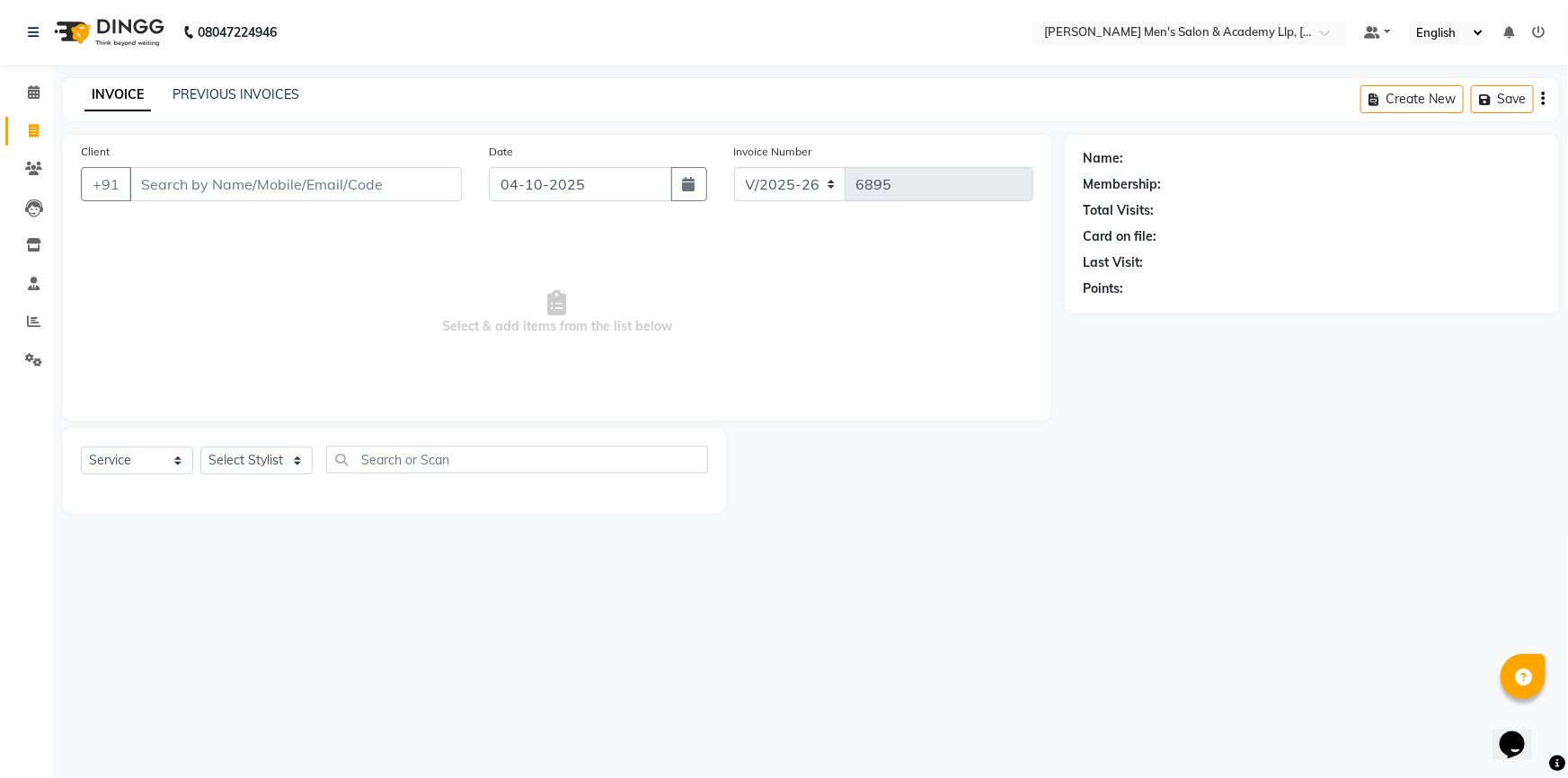
click at [195, 105] on div "INVOICE PREVIOUS INVOICES" at bounding box center [192, 96] width 258 height 21
click at [197, 98] on link "PREVIOUS INVOICES" at bounding box center [236, 94] width 126 height 16
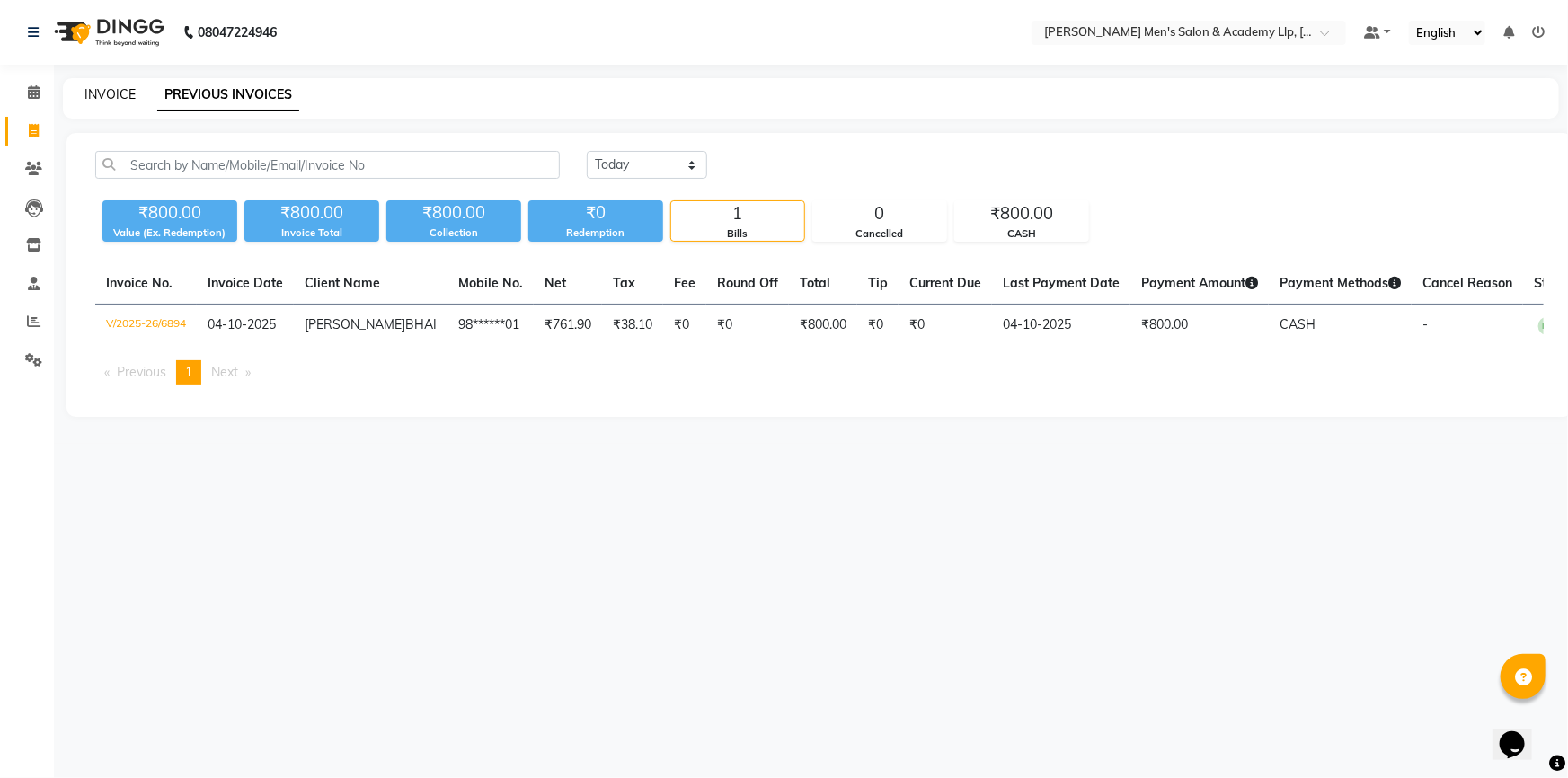
click at [122, 96] on link "INVOICE" at bounding box center [110, 94] width 51 height 16
select select "service"
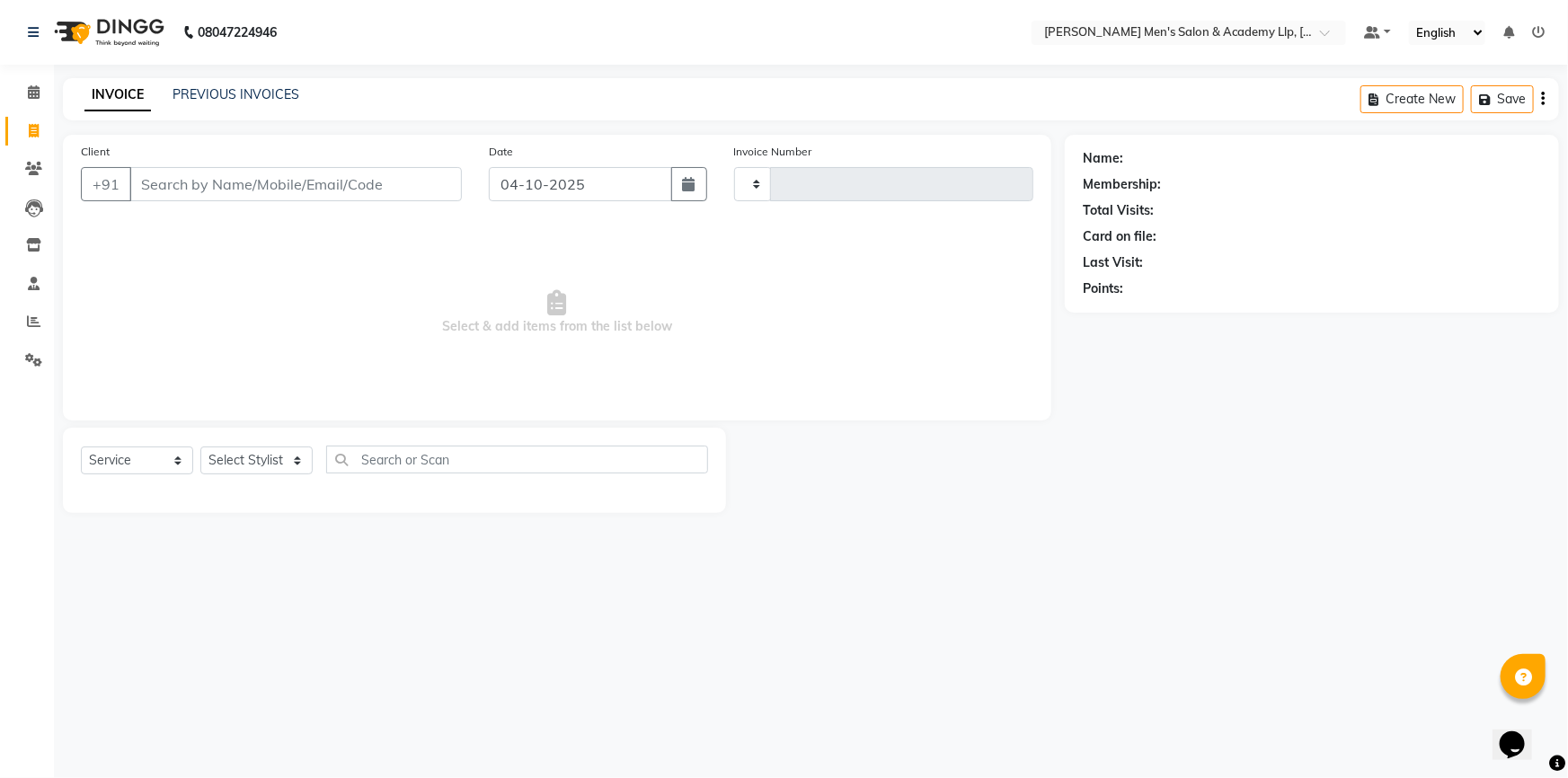
type input "6895"
select select "8248"
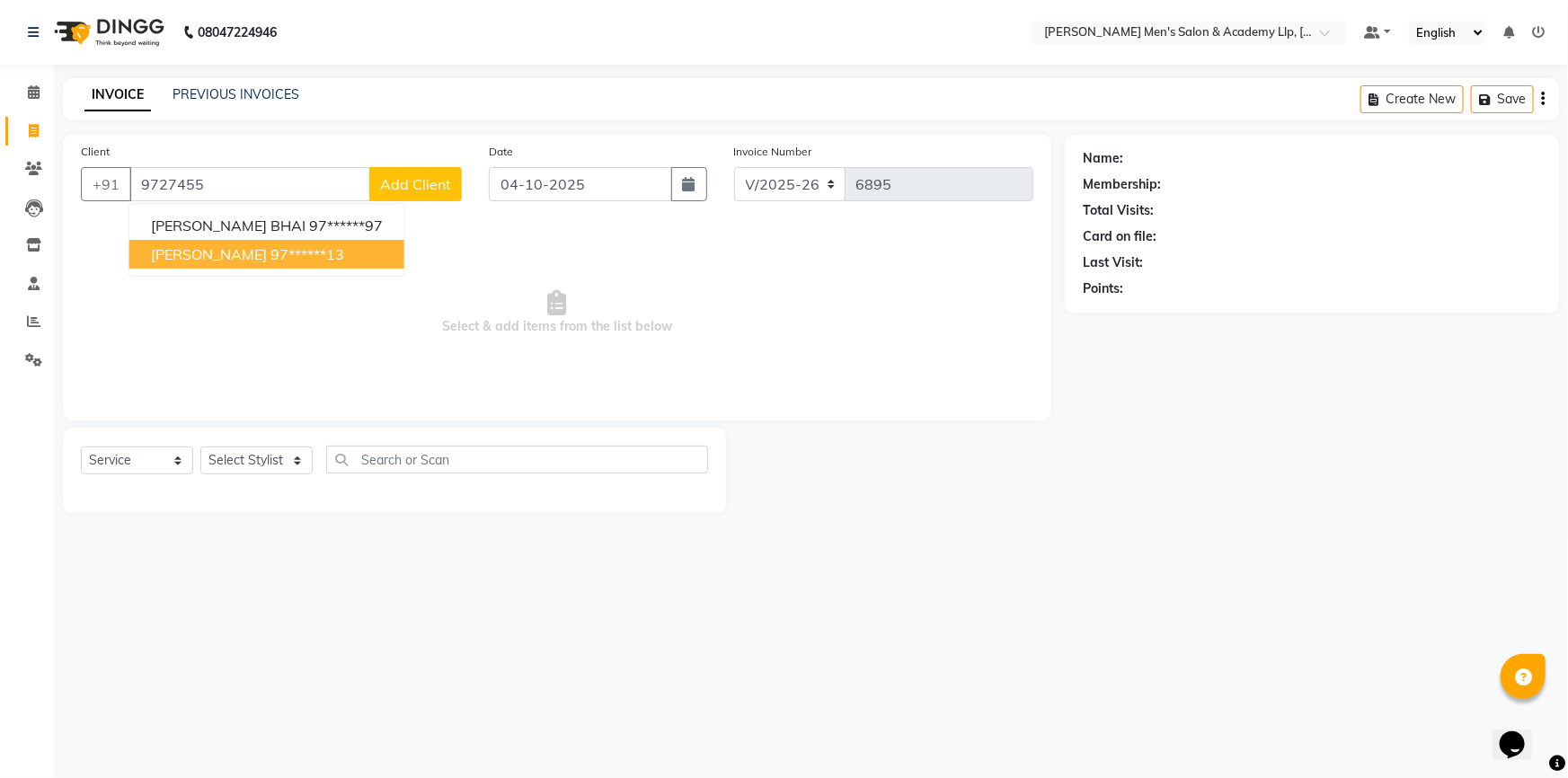
click at [270, 251] on ngb-highlight "97******13" at bounding box center [307, 255] width 74 height 18
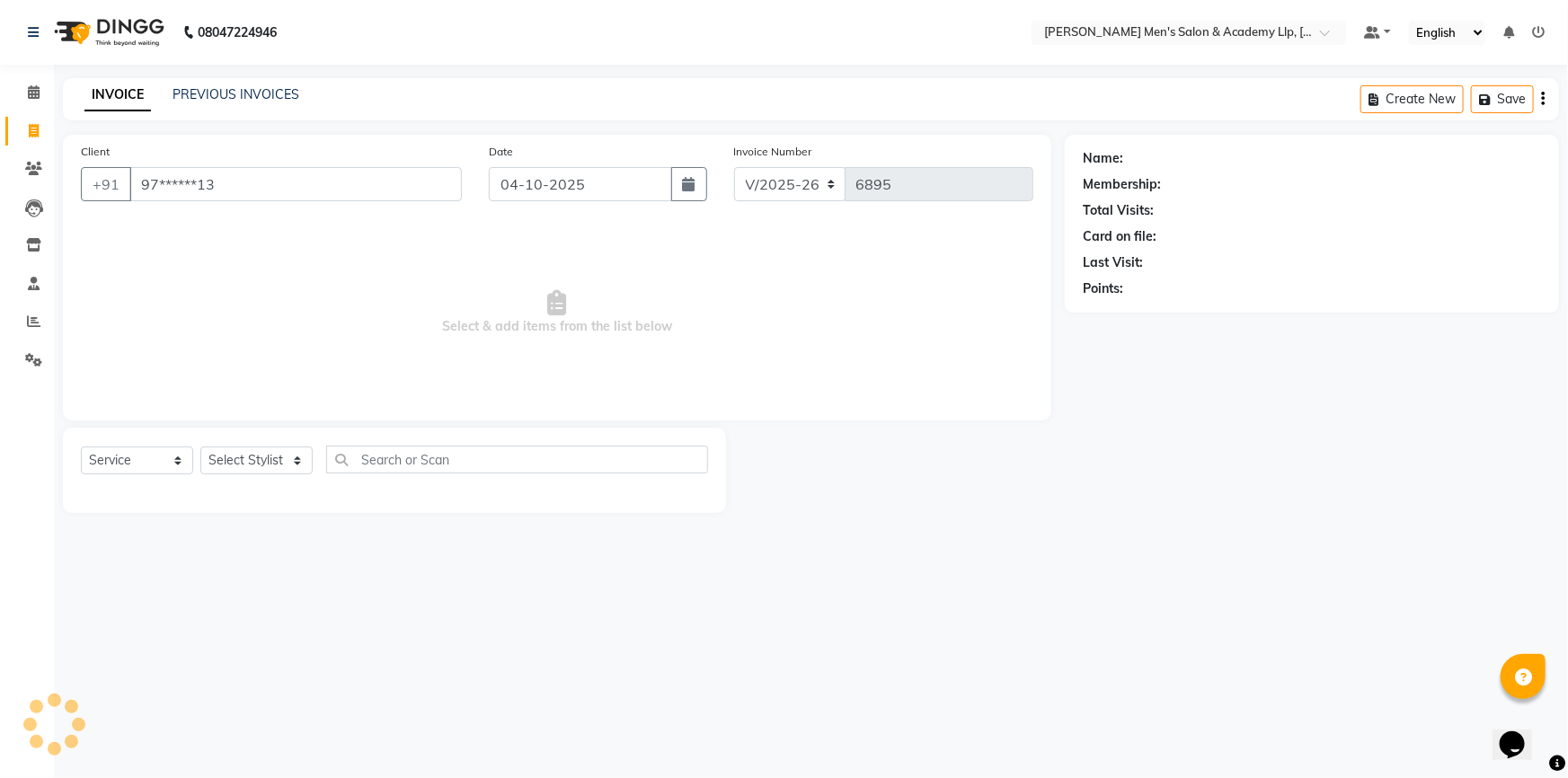
type input "97******13"
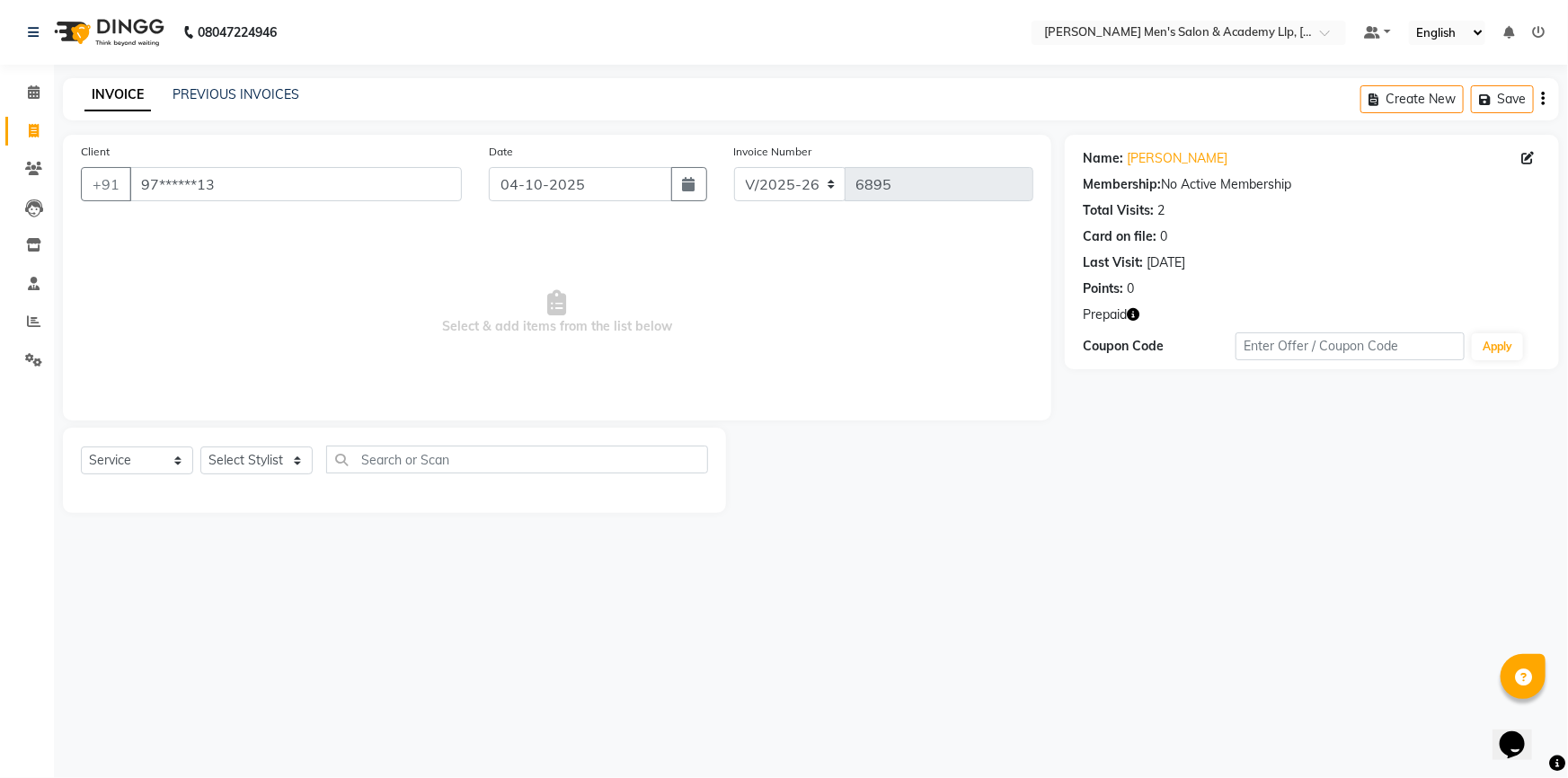
click at [1134, 309] on icon "button" at bounding box center [1133, 314] width 13 height 13
click at [282, 468] on select "Select Stylist ABHISHEK SEN AKKI SEN [PERSON_NAME] [PERSON_NAME] [PERSON_NAME] …" at bounding box center [257, 460] width 112 height 28
select select "78788"
click at [201, 446] on select "Select Stylist ABHISHEK SEN AKKI SEN [PERSON_NAME] [PERSON_NAME] [PERSON_NAME] …" at bounding box center [257, 460] width 112 height 28
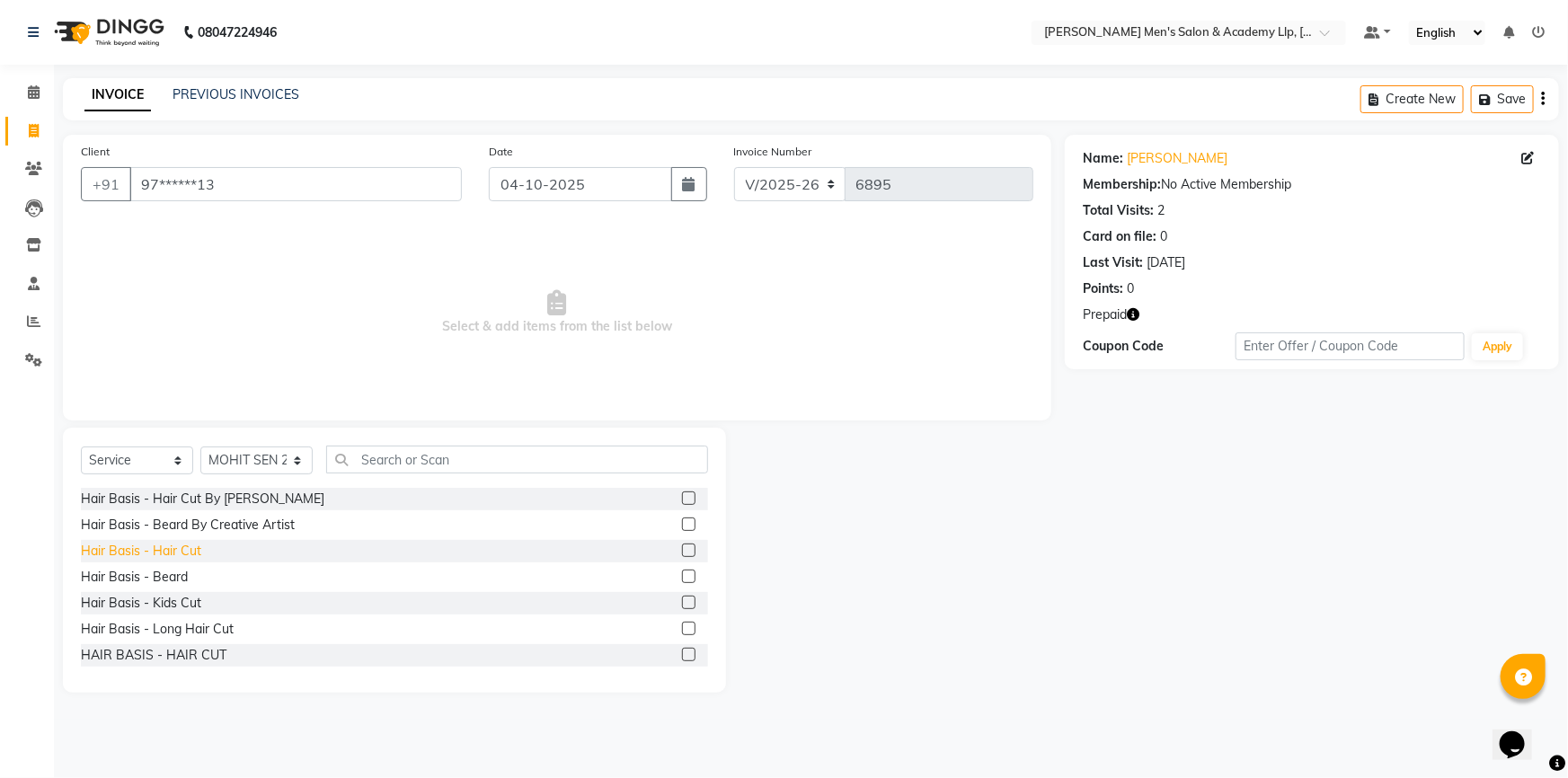
click at [193, 548] on div "Hair Basis - Hair Cut" at bounding box center [141, 551] width 120 height 19
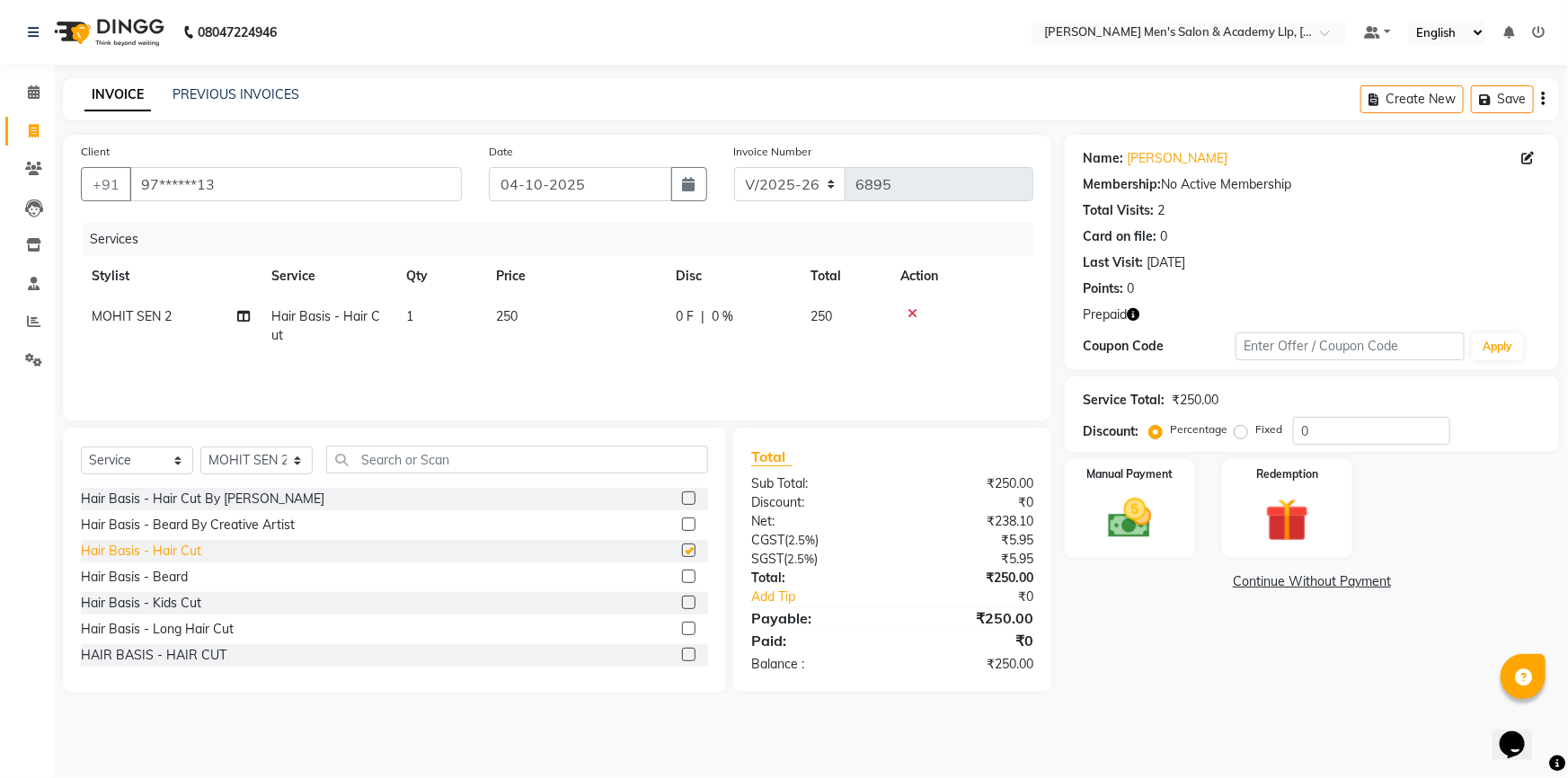
click at [193, 548] on div "Hair Basis - Hair Cut" at bounding box center [141, 551] width 120 height 19
checkbox input "false"
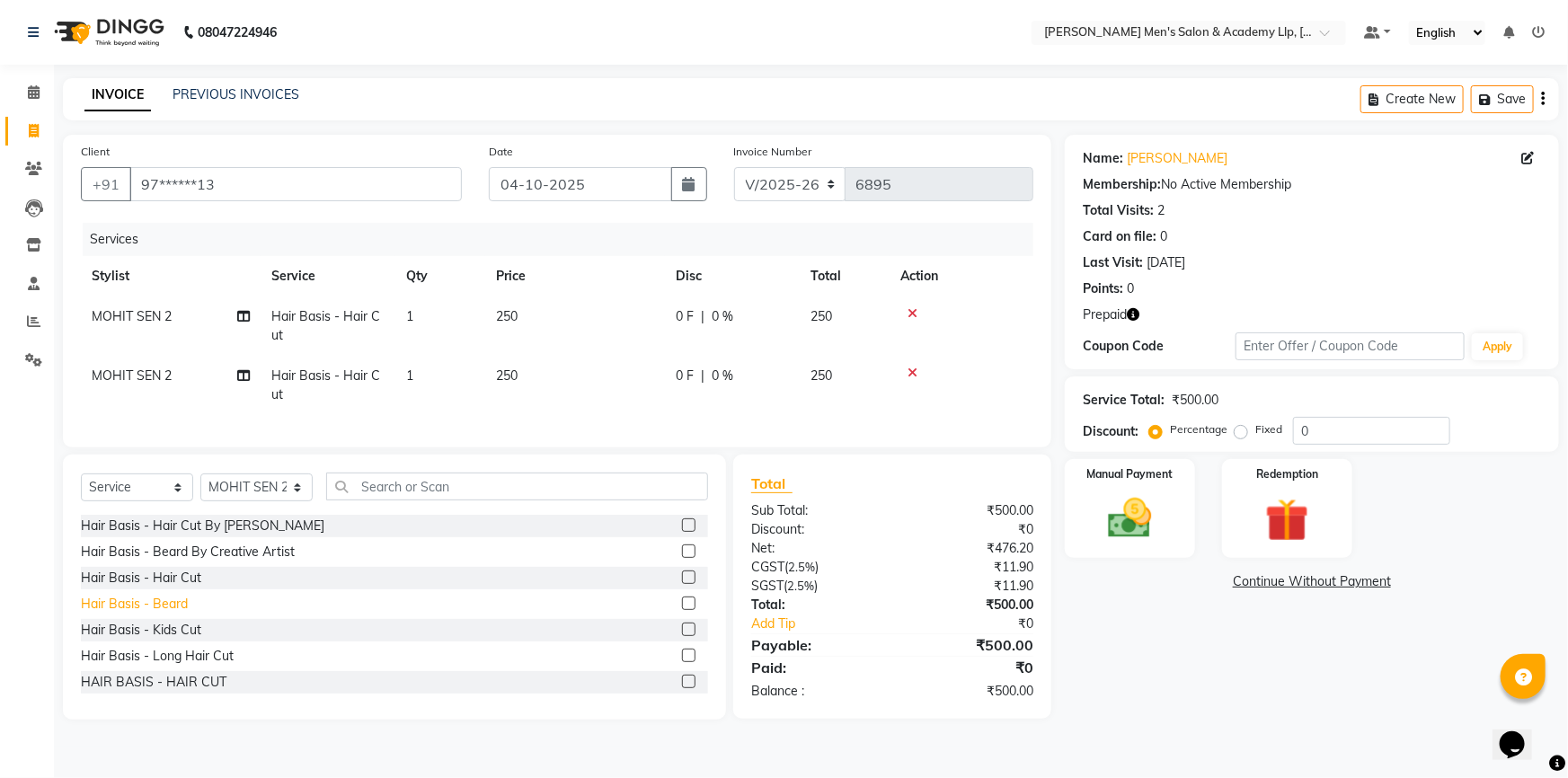
click at [168, 610] on div "Hair Basis - Beard" at bounding box center [135, 605] width 107 height 19
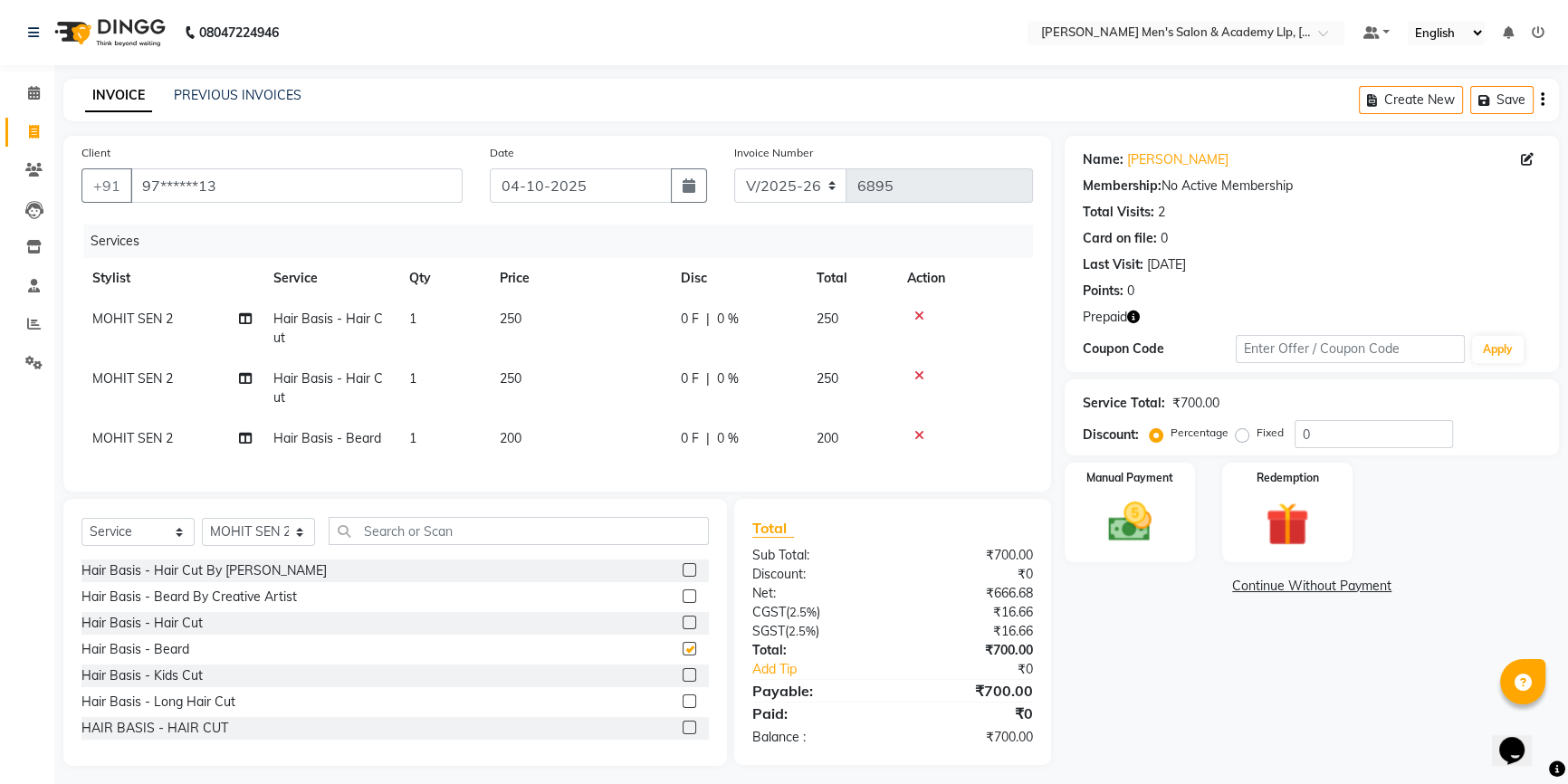
checkbox input "false"
click at [916, 377] on icon at bounding box center [919, 376] width 10 height 13
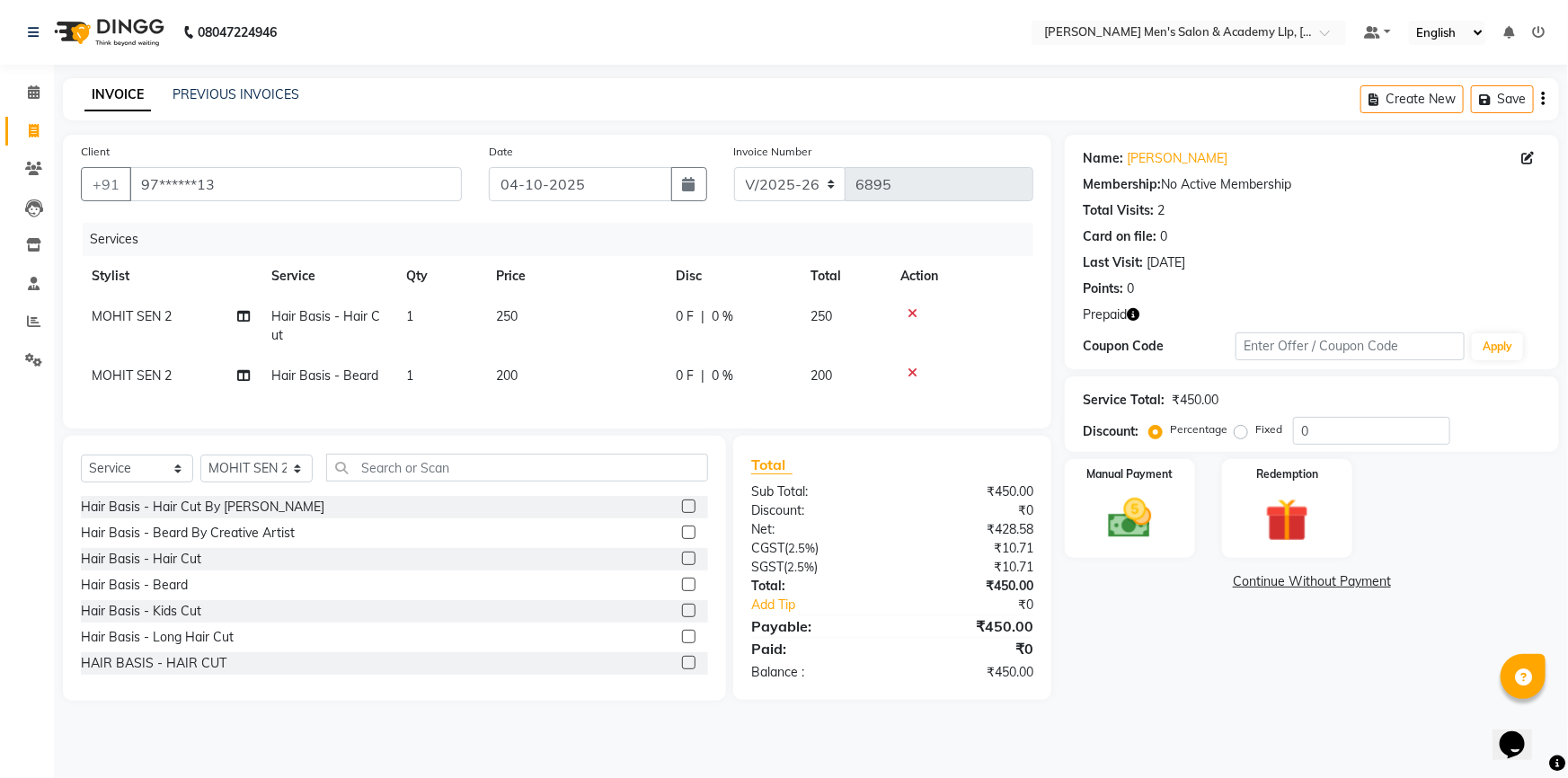
click at [608, 318] on td "250" at bounding box center [574, 326] width 180 height 60
select select "78788"
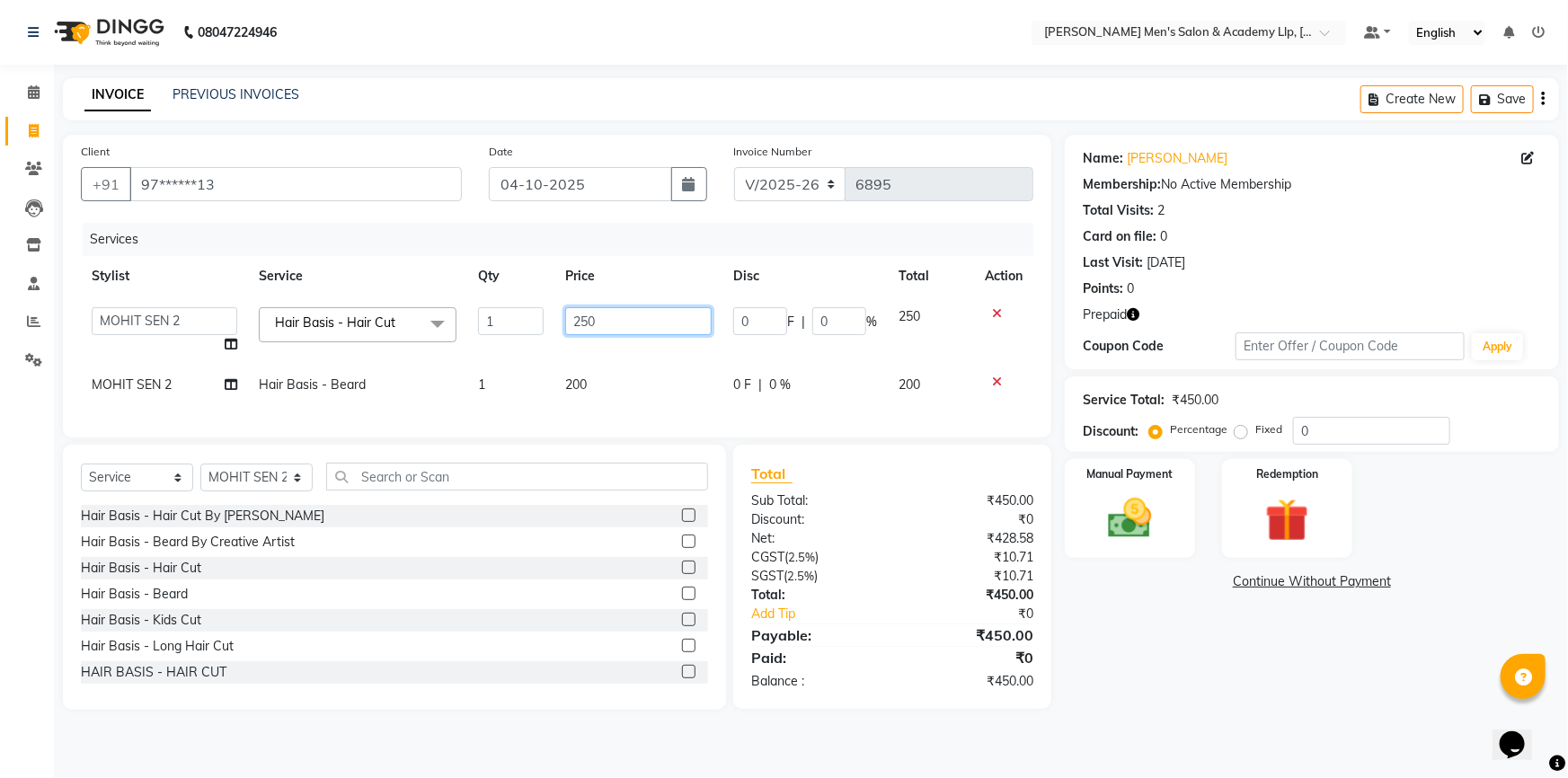
click at [660, 314] on input "250" at bounding box center [639, 321] width 147 height 28
type input "2"
type input "300"
click at [1384, 265] on div "Last Visit: [DATE]" at bounding box center [1311, 263] width 458 height 19
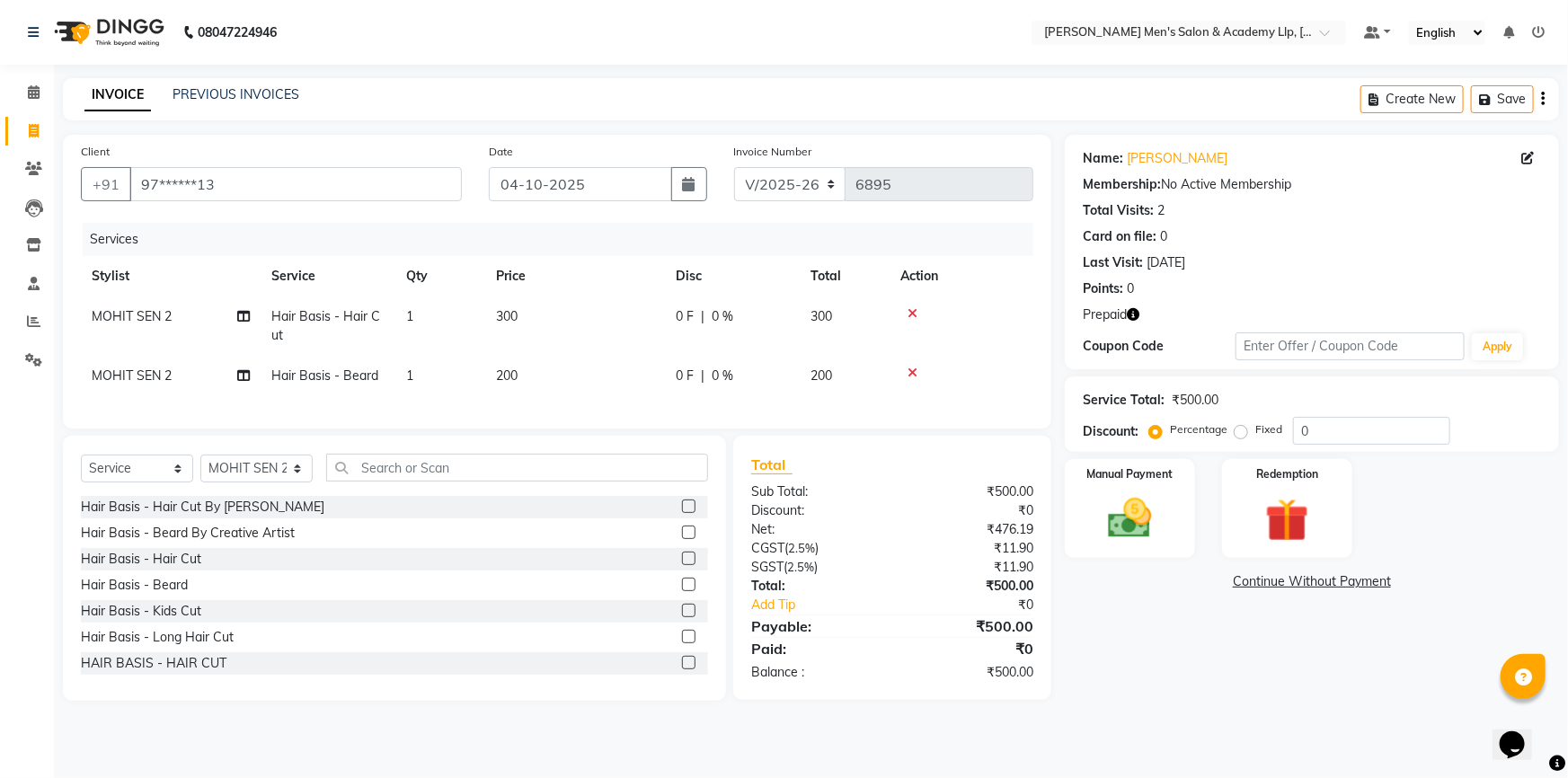
click at [1136, 314] on icon "button" at bounding box center [1133, 314] width 13 height 13
click at [259, 482] on select "Select Stylist ABHISHEK SEN AKKI SEN [PERSON_NAME] [PERSON_NAME] [PERSON_NAME] …" at bounding box center [257, 468] width 112 height 28
select select "78793"
click at [201, 467] on select "Select Stylist ABHISHEK SEN AKKI SEN [PERSON_NAME] [PERSON_NAME] [PERSON_NAME] …" at bounding box center [257, 468] width 112 height 28
click at [521, 478] on input "text" at bounding box center [517, 467] width 382 height 28
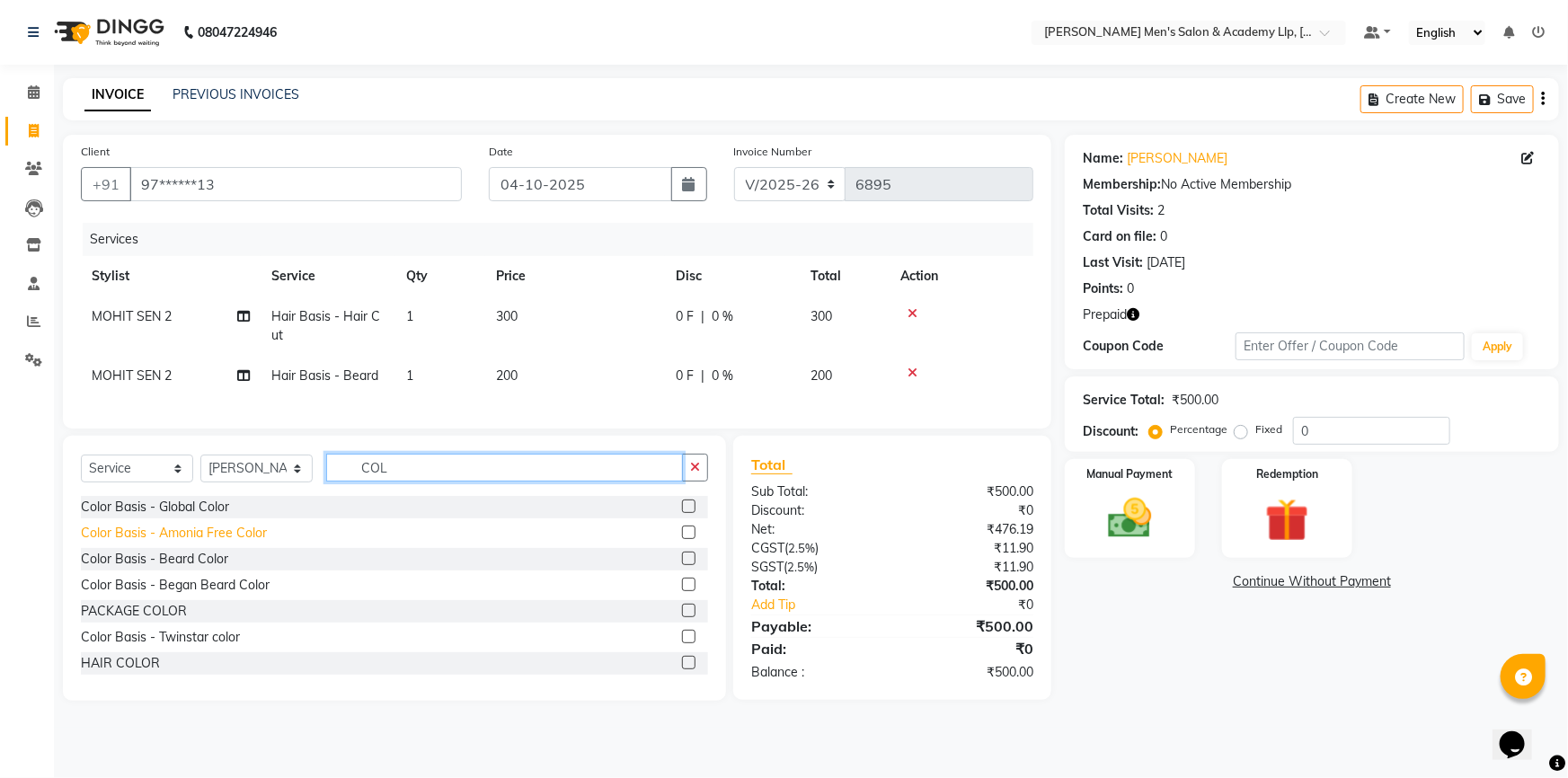
type input "COL"
click at [157, 543] on div "Color Basis - Amonia Free Color" at bounding box center [174, 533] width 186 height 19
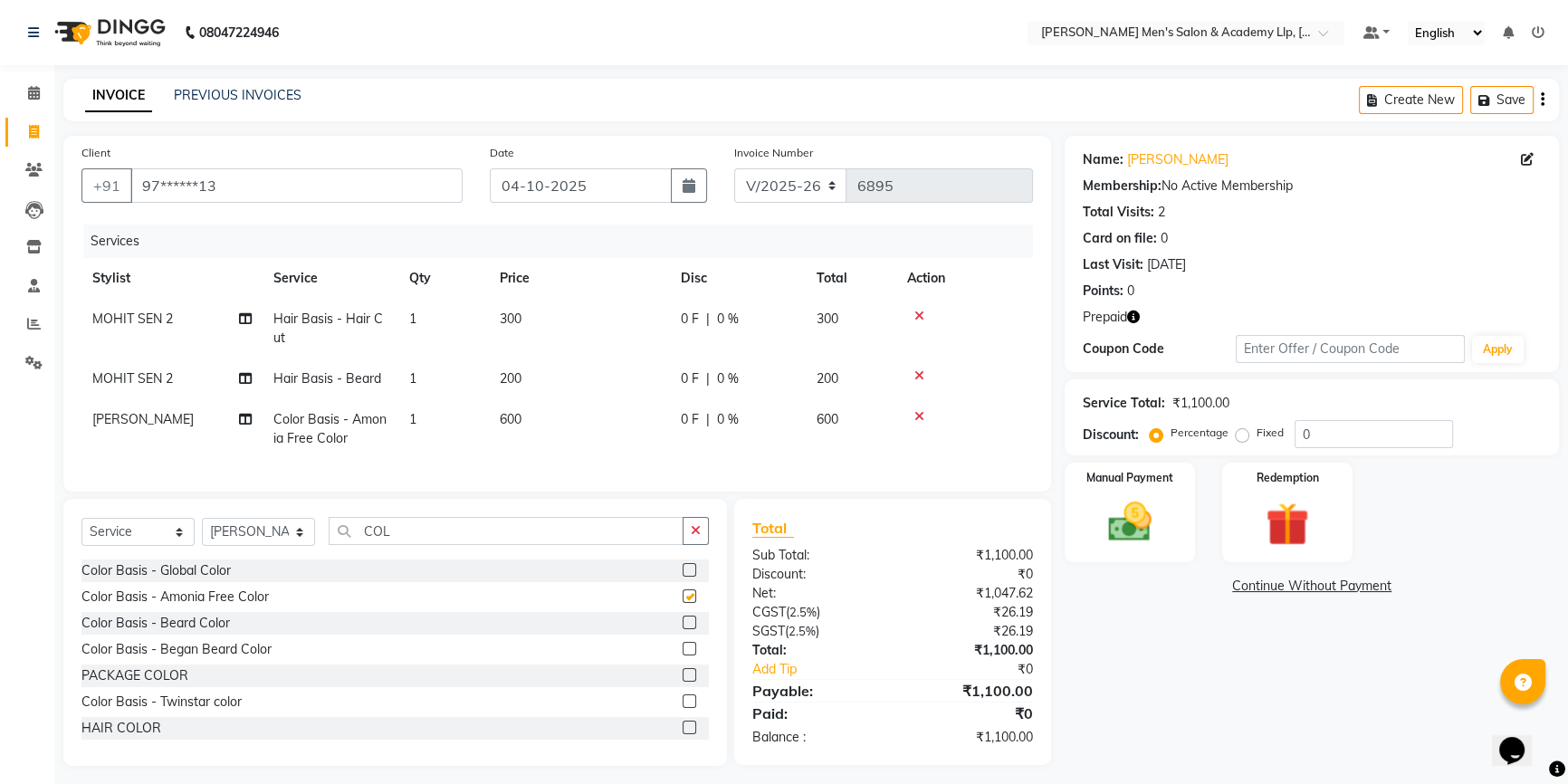
checkbox input "false"
click at [605, 426] on td "600" at bounding box center [579, 430] width 181 height 60
select select "78793"
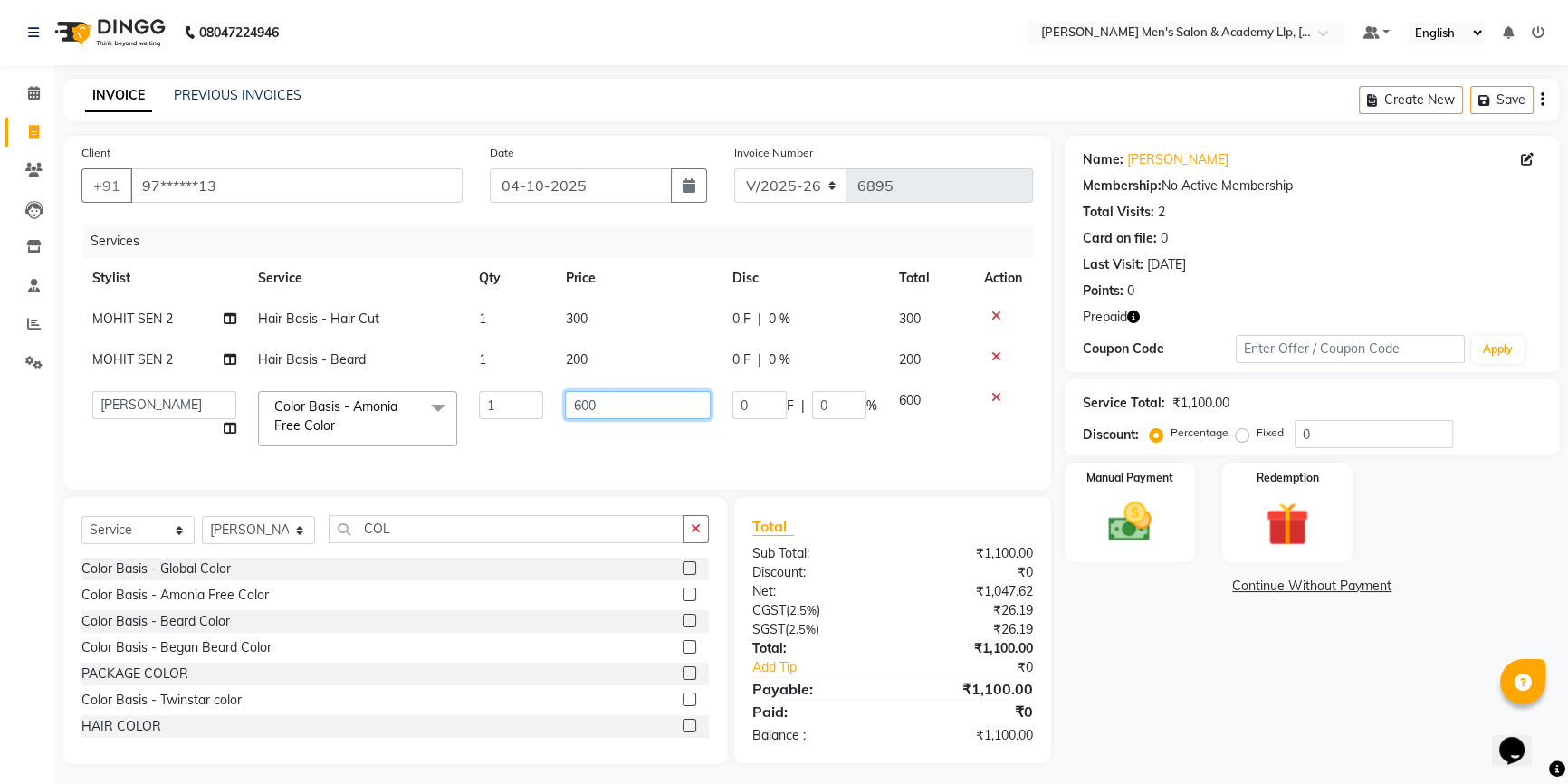
click at [661, 409] on input "600" at bounding box center [637, 405] width 145 height 28
type input "6"
type input "800"
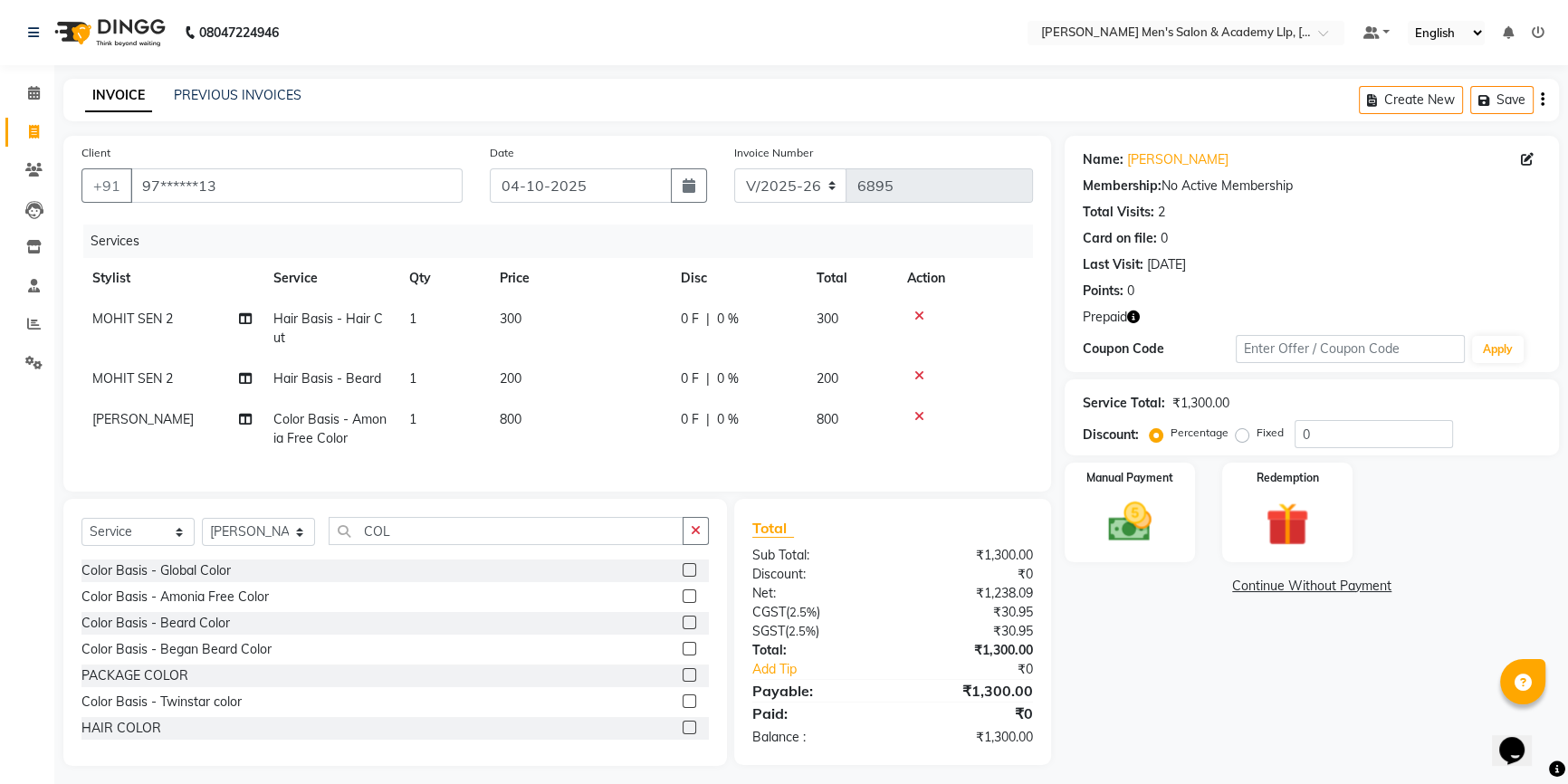
click at [1251, 642] on div "Name: [PERSON_NAME] Membership: No Active Membership Total Visits: 2 Card on fi…" at bounding box center [1319, 451] width 508 height 630
click at [1299, 548] on img at bounding box center [1288, 524] width 74 height 56
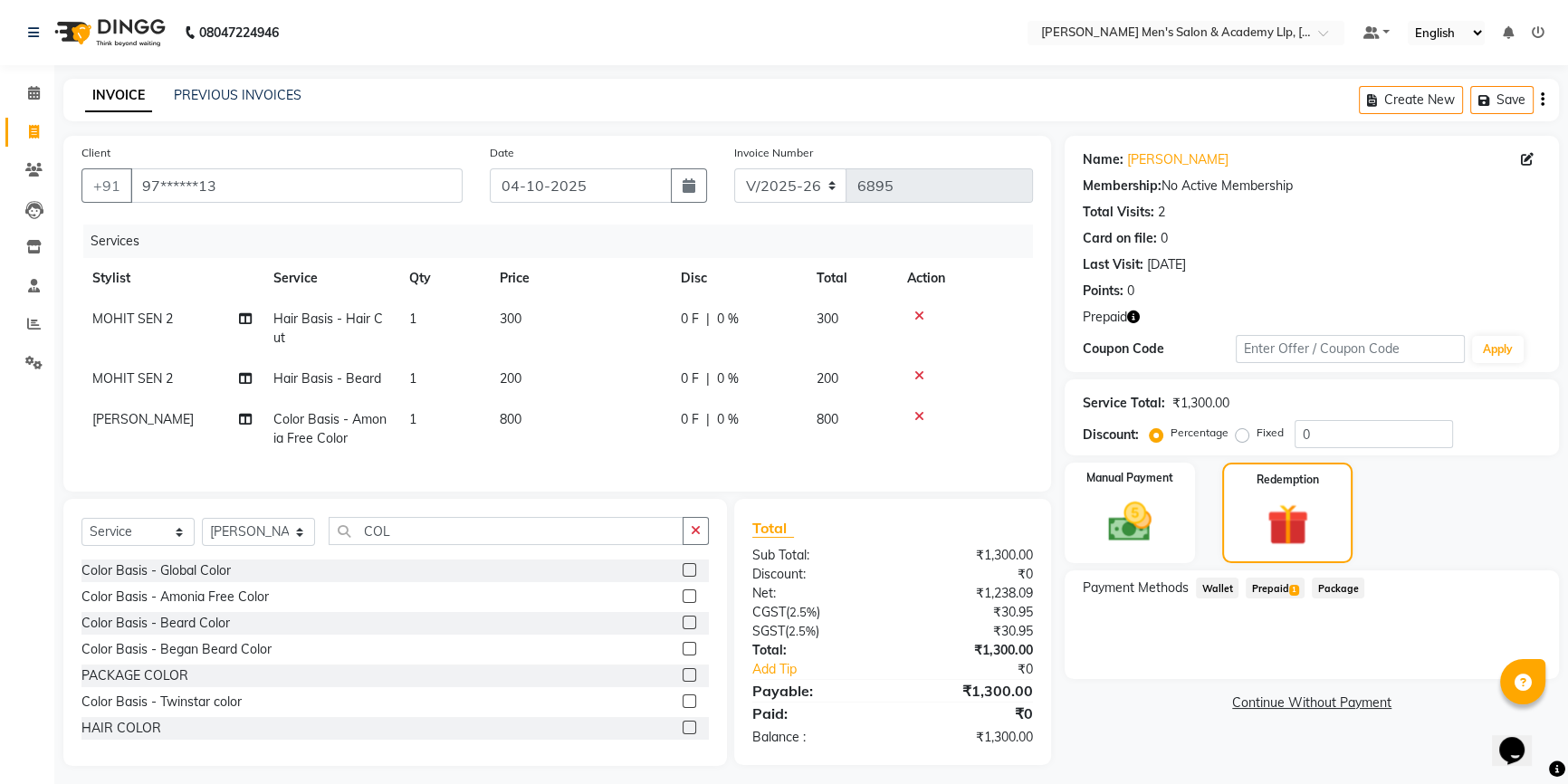
click at [1279, 584] on span "Prepaid 1" at bounding box center [1275, 588] width 59 height 21
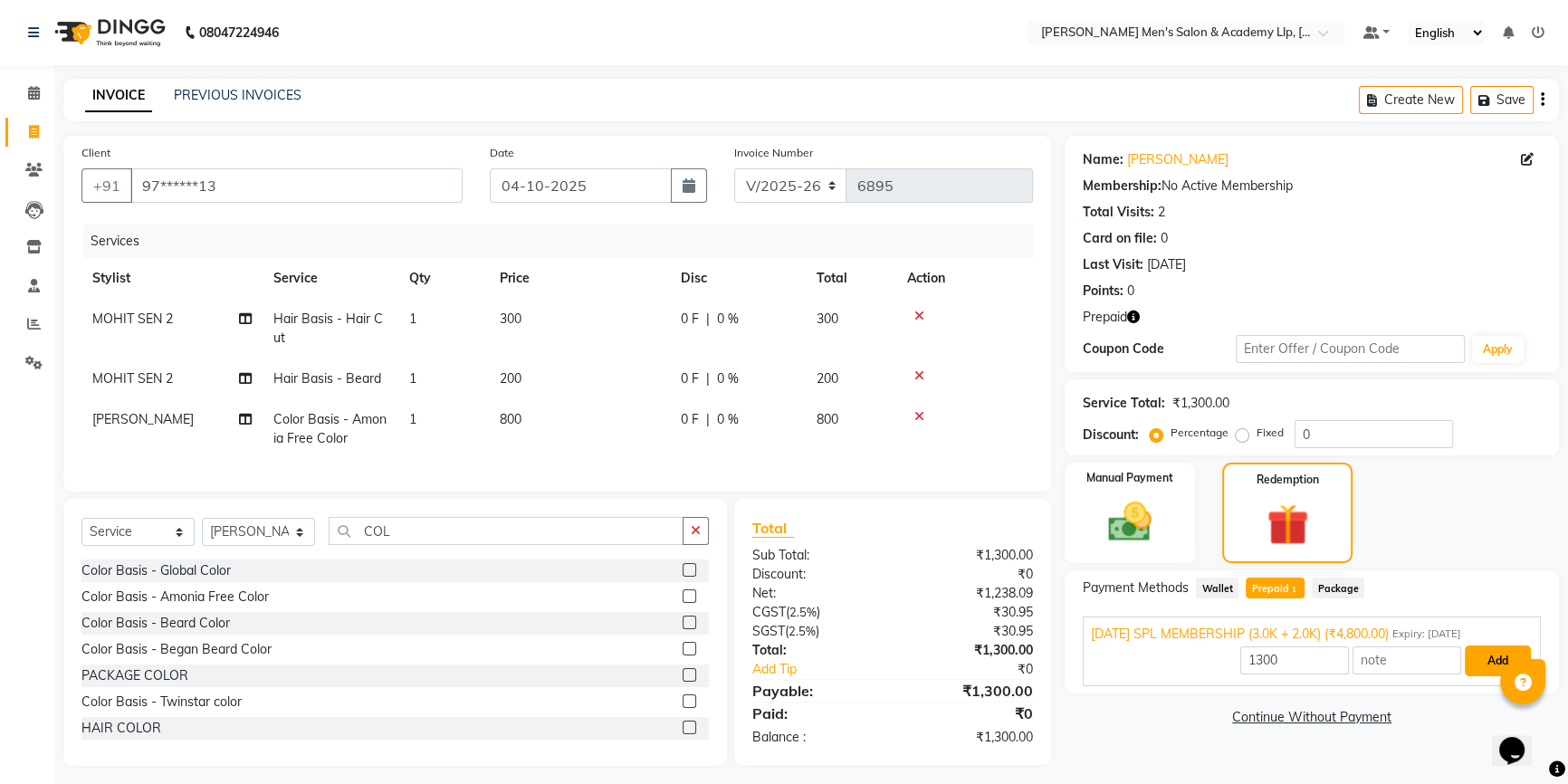
click at [1482, 657] on button "Add" at bounding box center [1498, 661] width 66 height 31
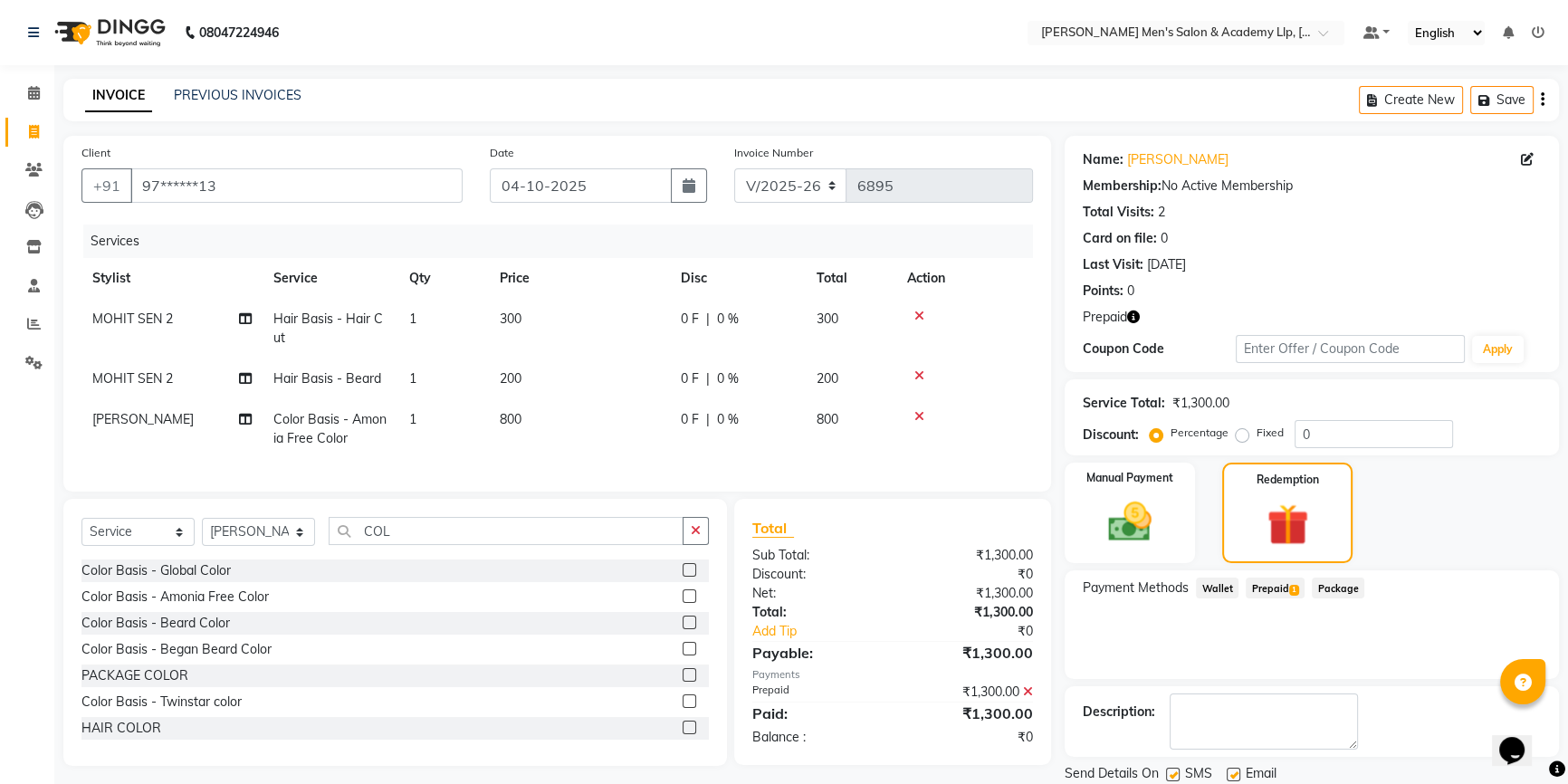
scroll to position [61, 0]
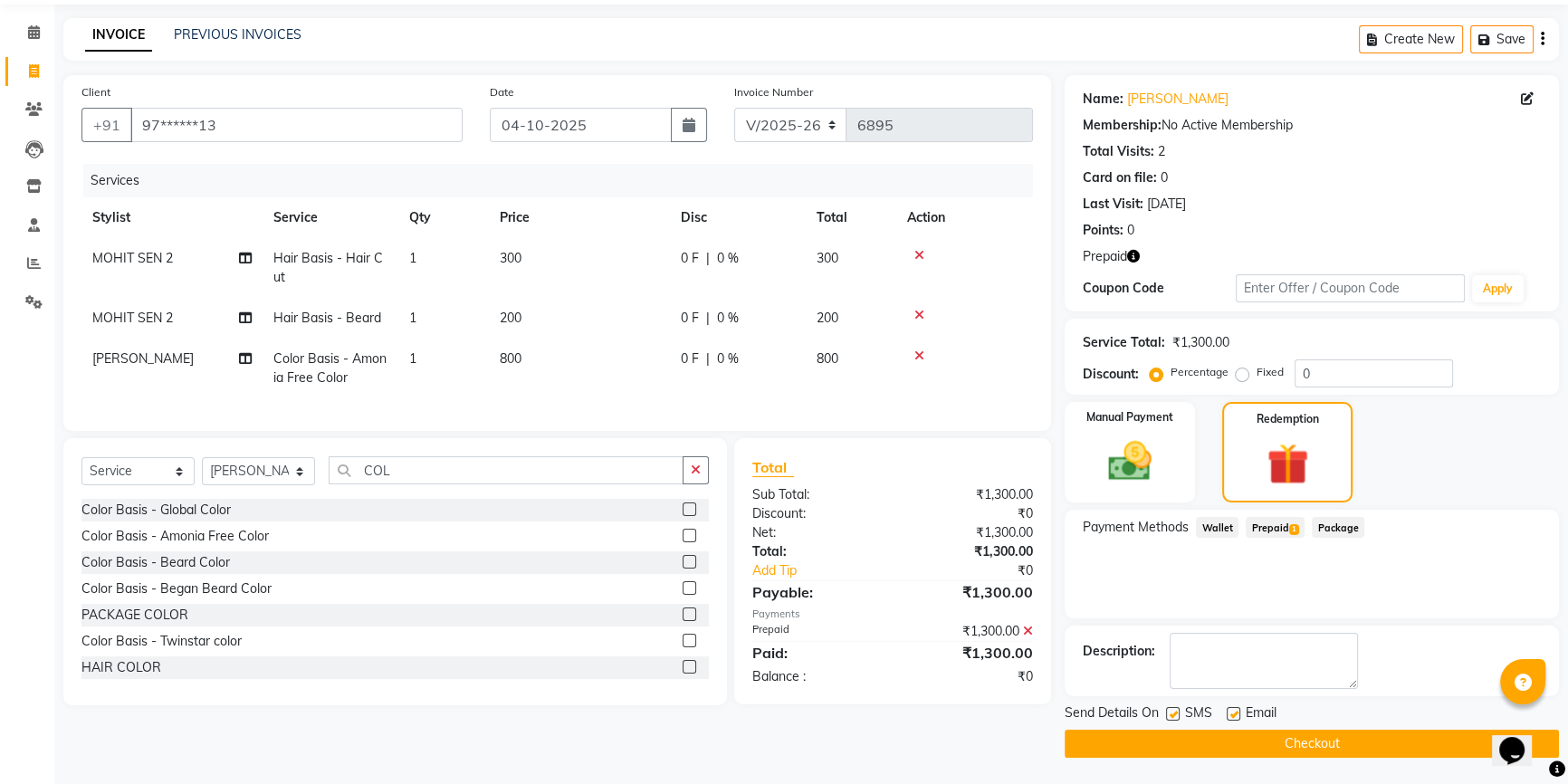
click at [1234, 713] on label at bounding box center [1233, 714] width 14 height 14
click at [1234, 713] on input "checkbox" at bounding box center [1232, 715] width 12 height 12
checkbox input "false"
click at [1171, 713] on label at bounding box center [1172, 714] width 14 height 14
click at [1171, 713] on input "checkbox" at bounding box center [1171, 715] width 12 height 12
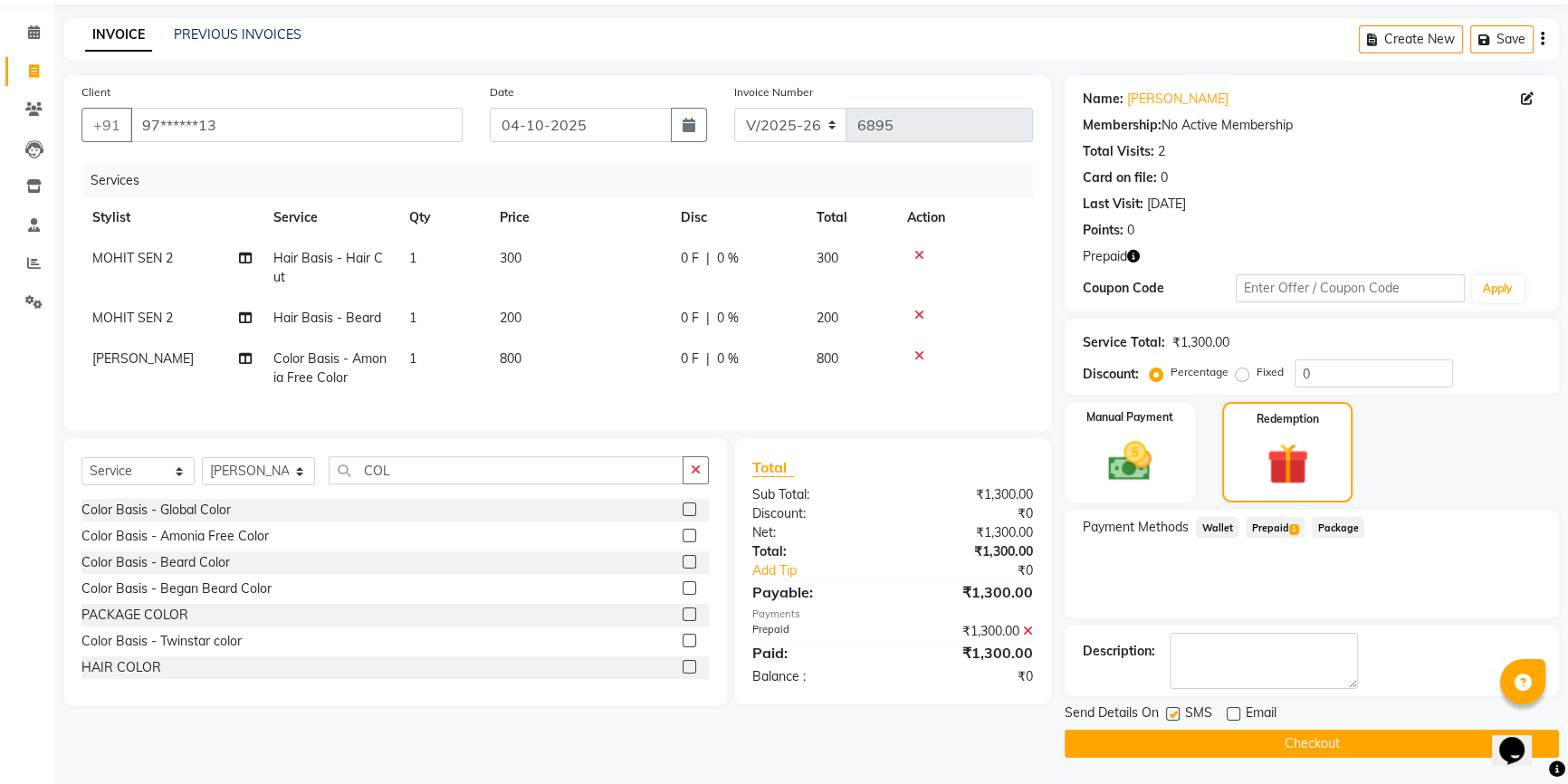
checkbox input "false"
click at [1168, 739] on button "Checkout" at bounding box center [1311, 744] width 494 height 28
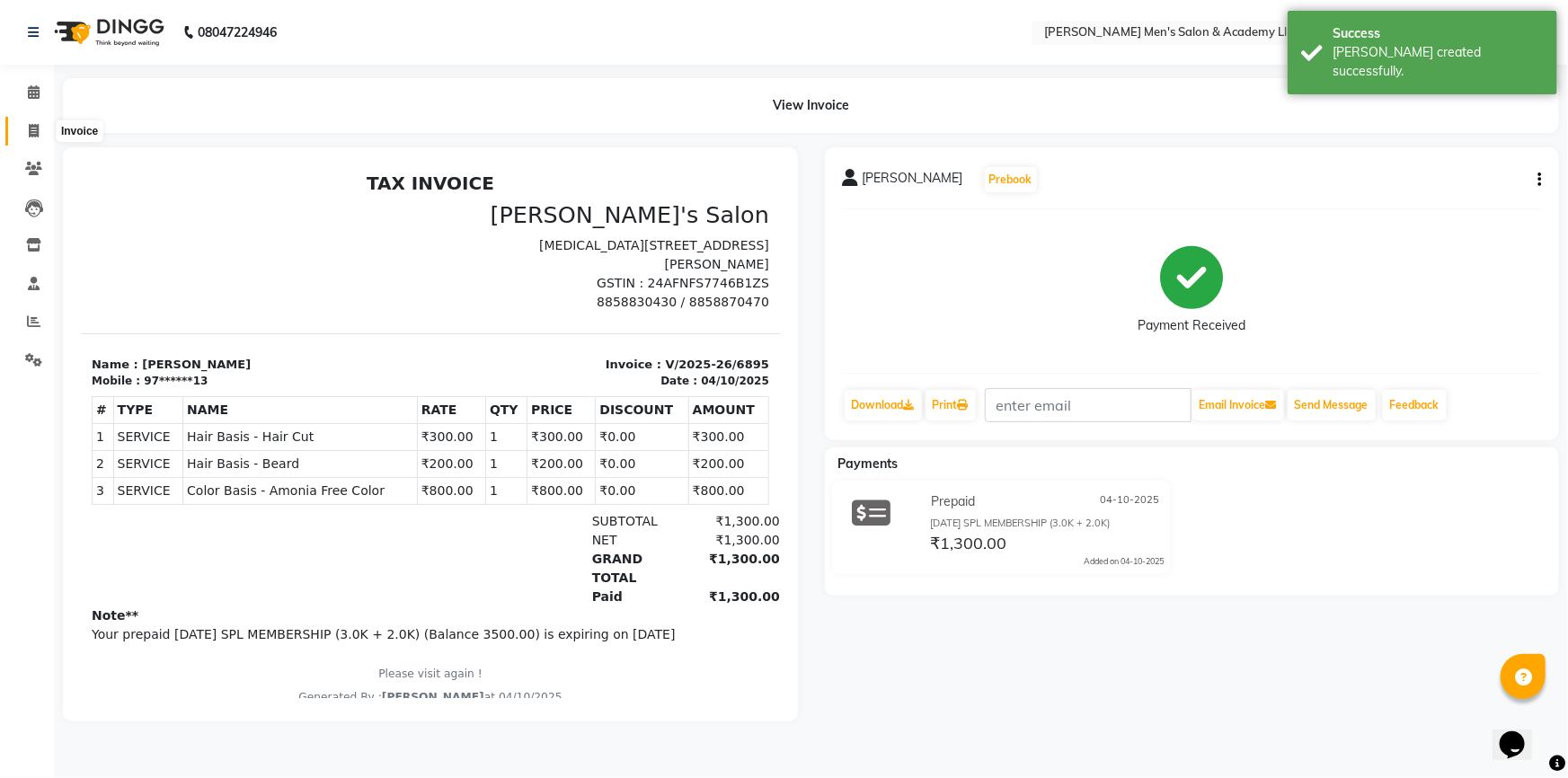
click at [37, 125] on icon at bounding box center [33, 130] width 10 height 14
select select "service"
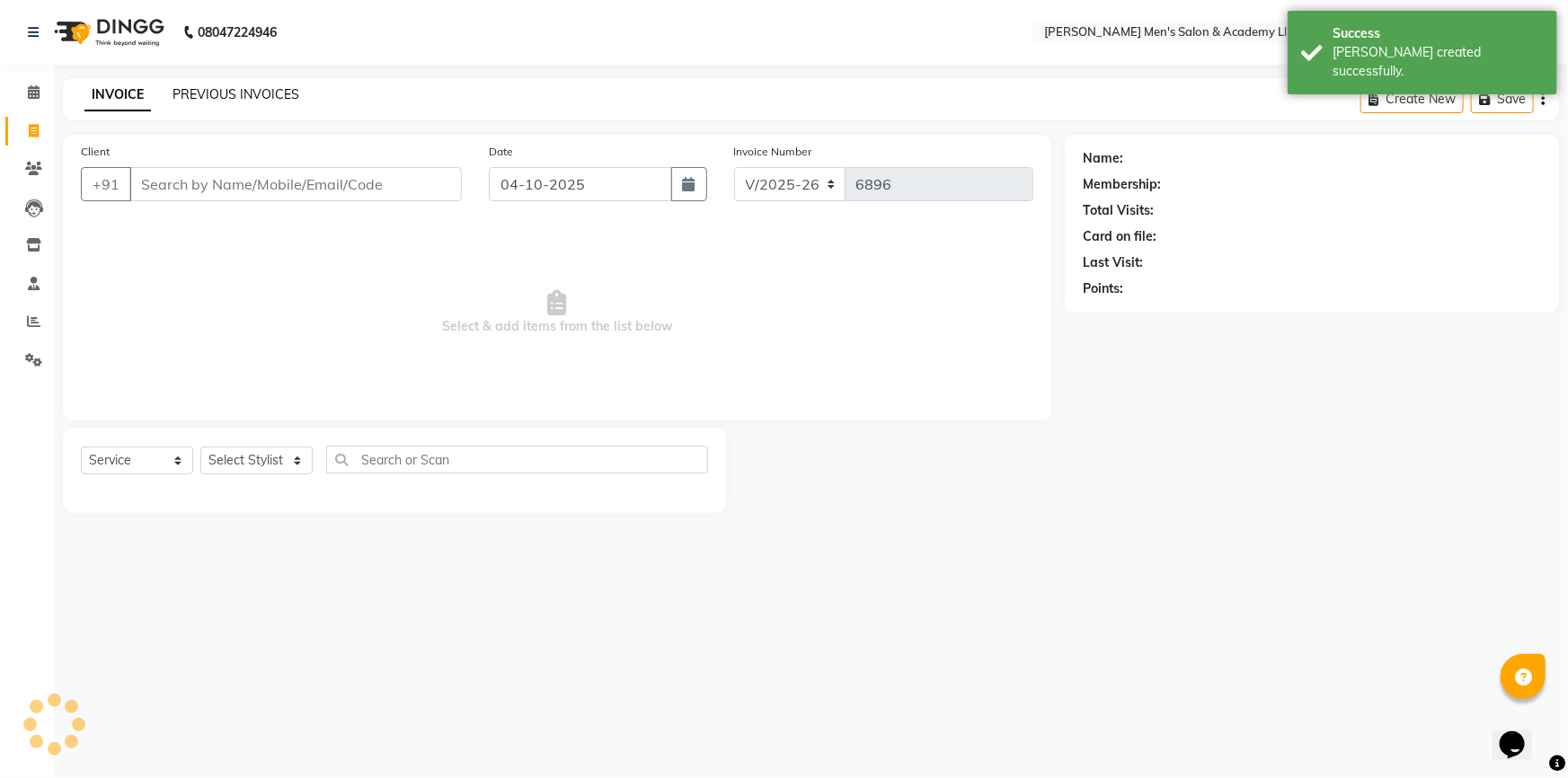
click at [214, 95] on link "PREVIOUS INVOICES" at bounding box center [236, 94] width 126 height 16
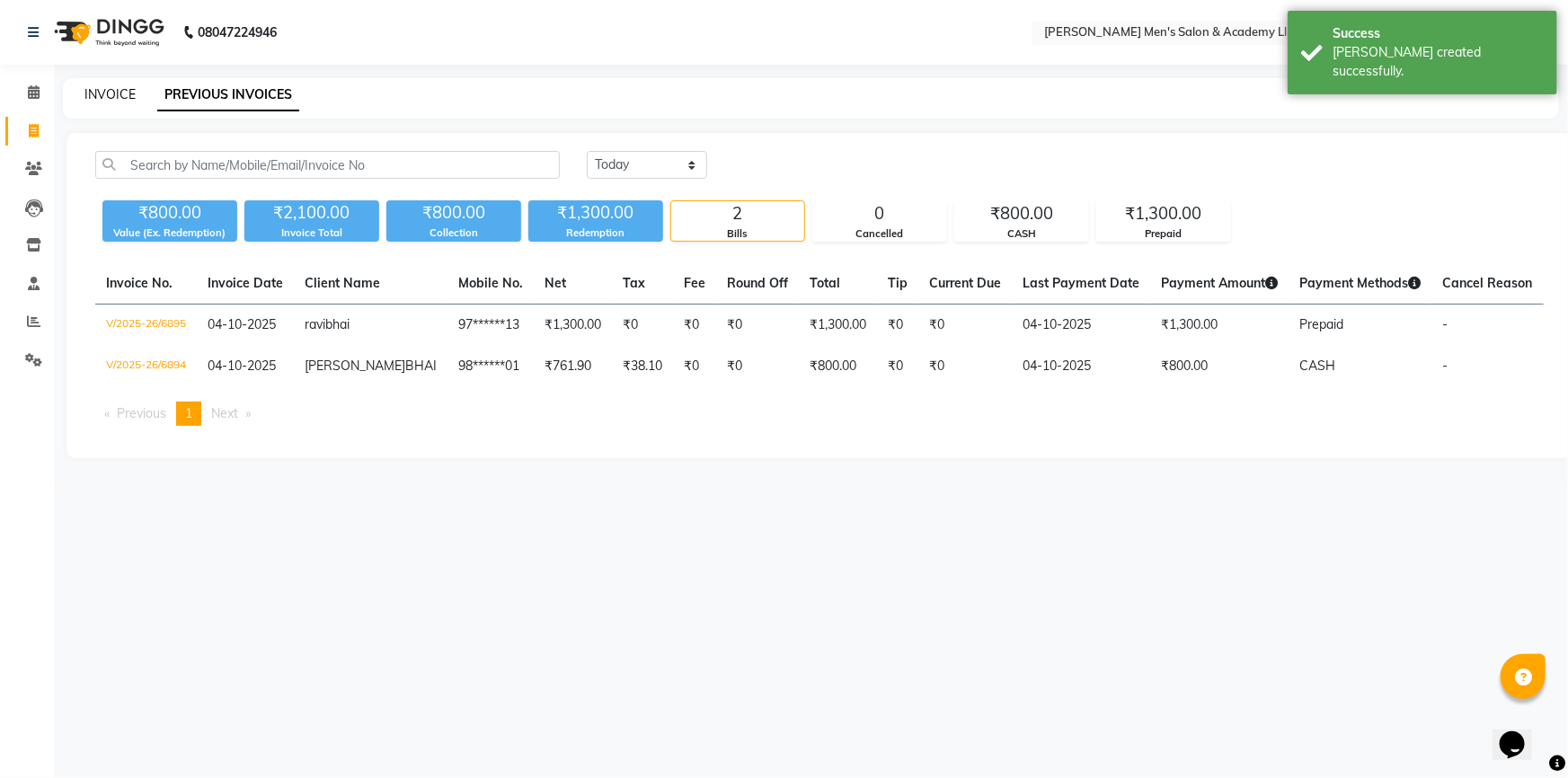
click at [126, 98] on link "INVOICE" at bounding box center [110, 94] width 51 height 16
select select "8248"
select select "service"
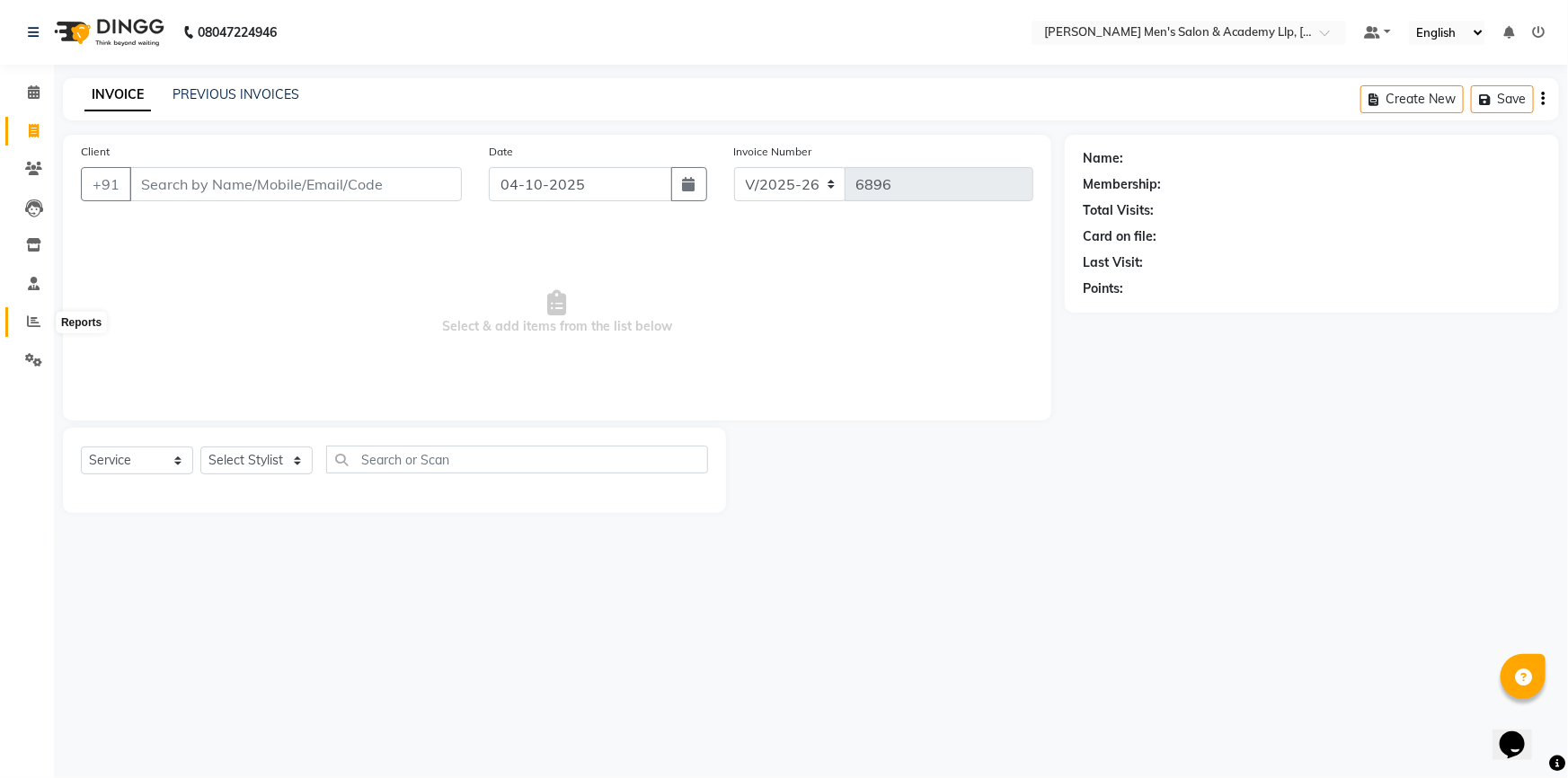
click at [37, 323] on icon at bounding box center [33, 321] width 14 height 14
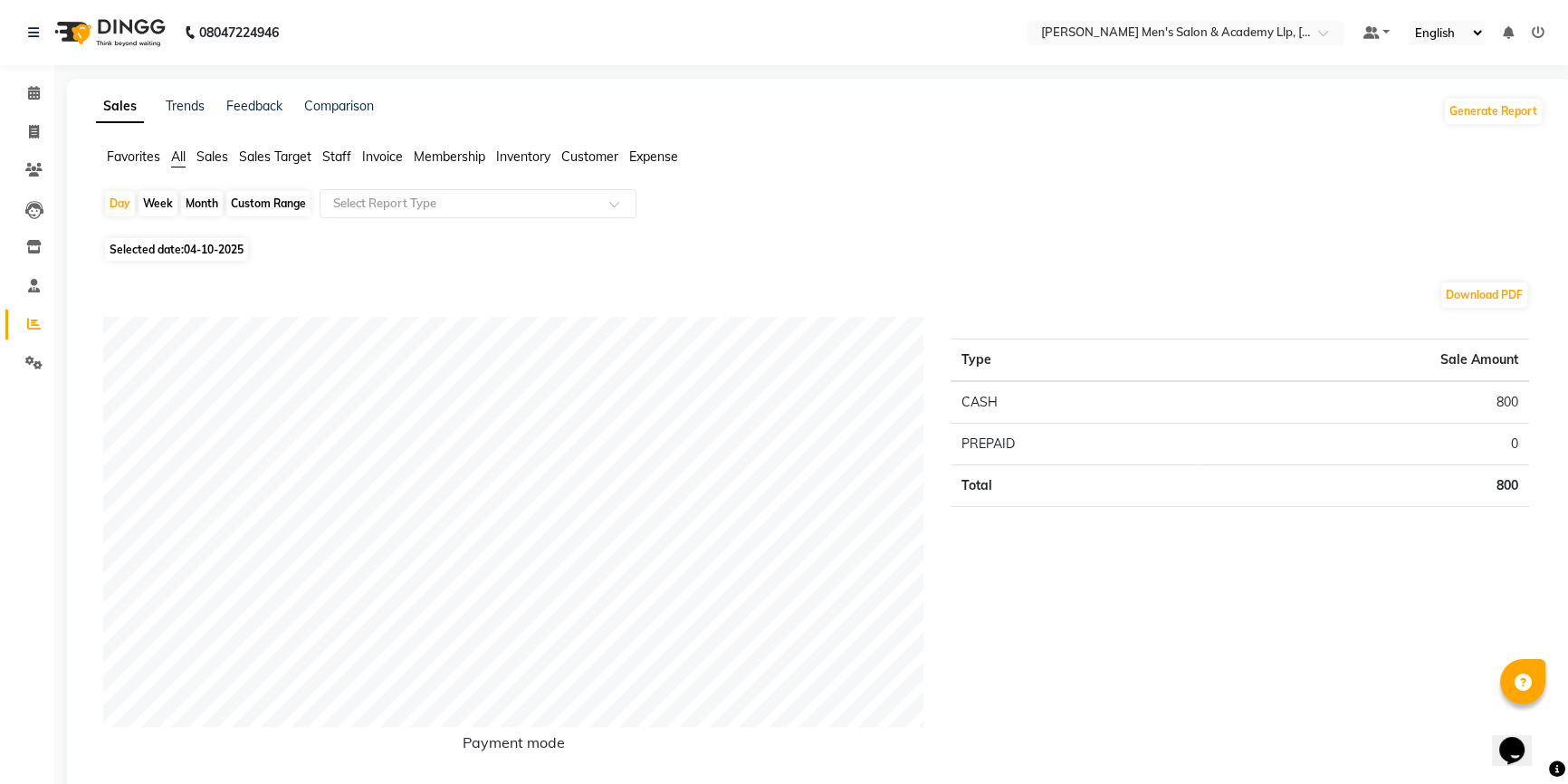
click at [187, 251] on span "04-10-2025" at bounding box center [214, 249] width 60 height 14
select select "10"
select select "2025"
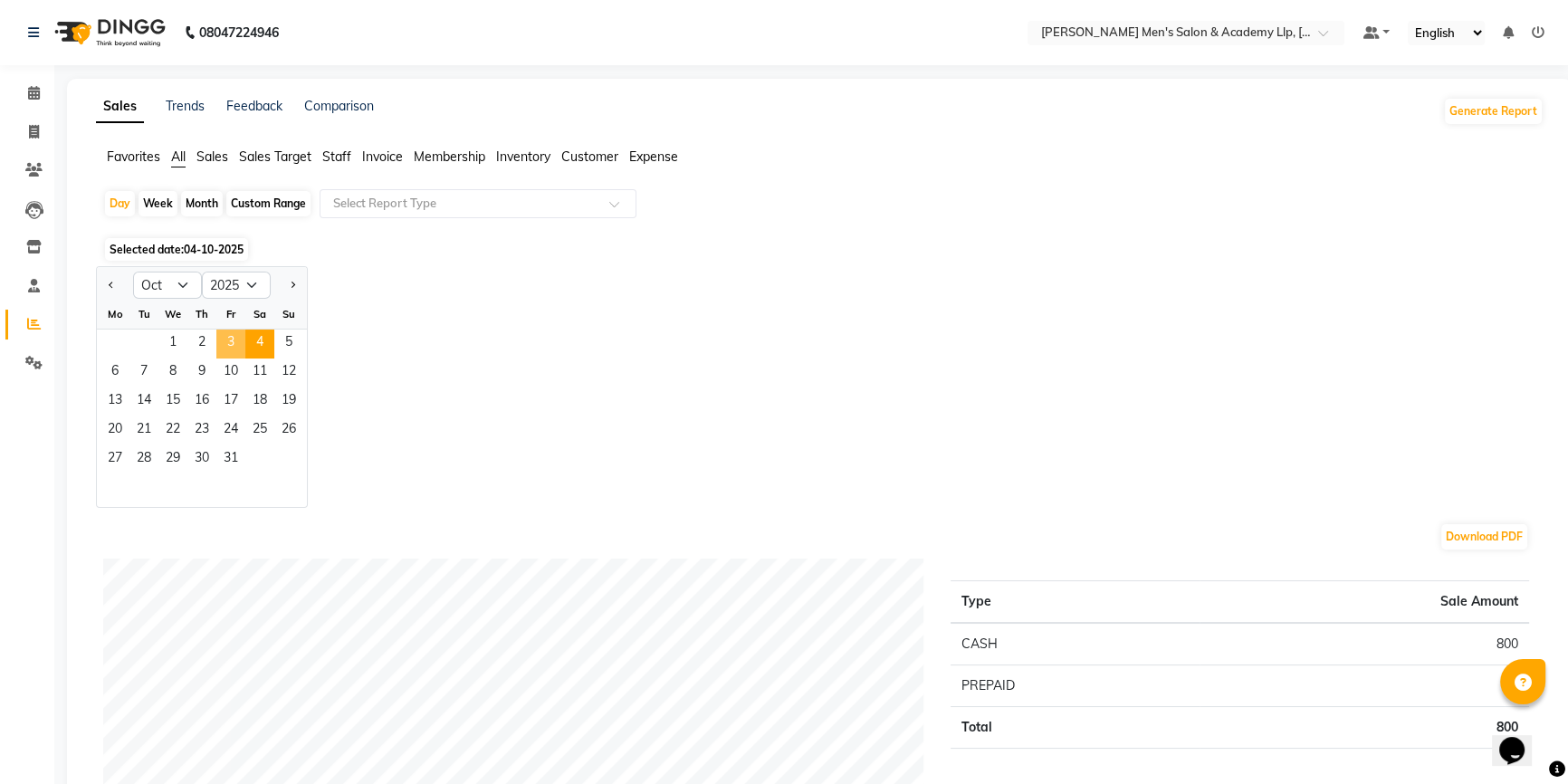
click at [228, 344] on span "3" at bounding box center [231, 344] width 29 height 29
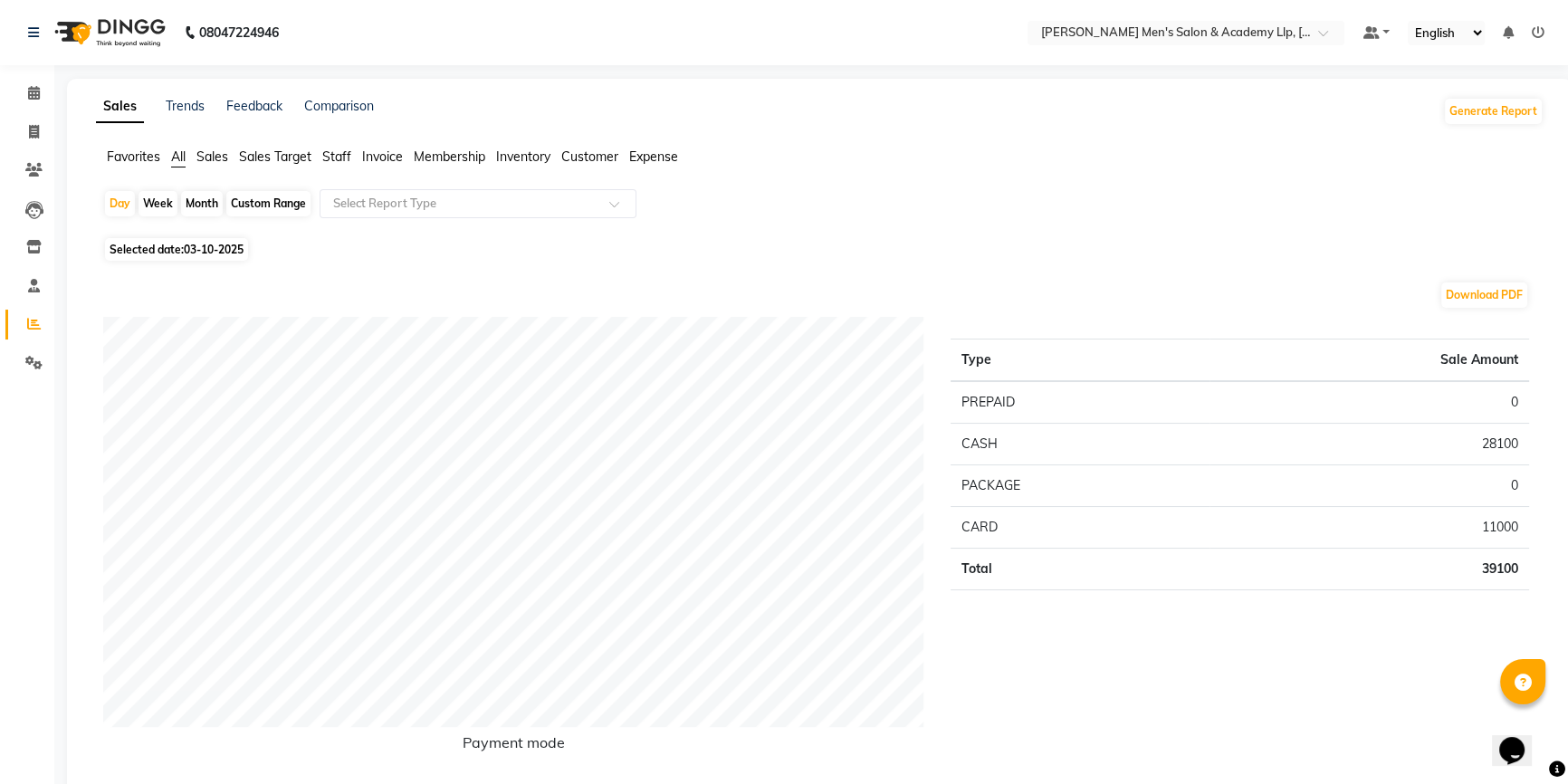
click at [280, 205] on div "Custom Range" at bounding box center [268, 204] width 85 height 25
select select "10"
select select "2025"
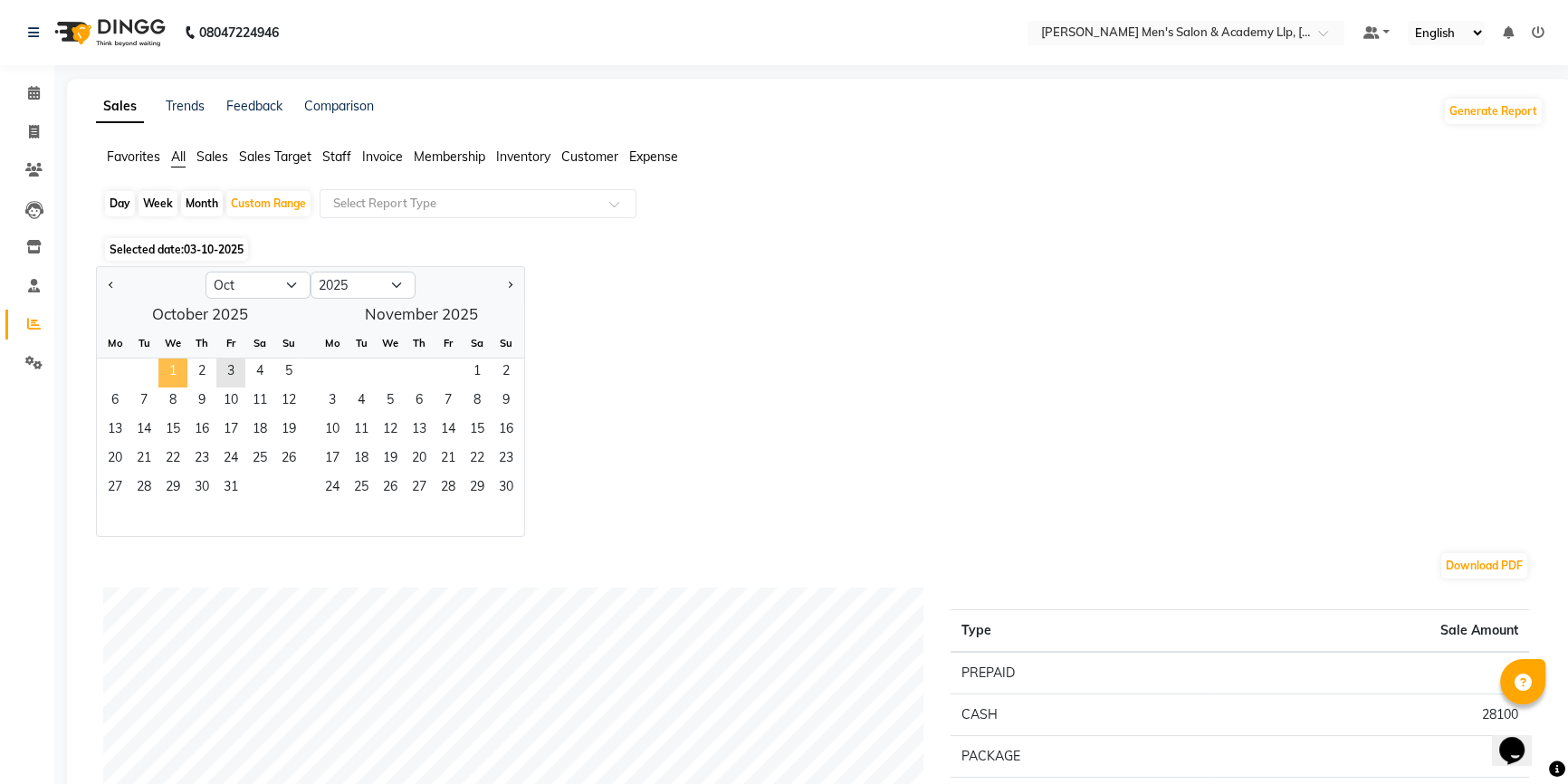
click at [177, 372] on span "1" at bounding box center [173, 373] width 29 height 29
click at [232, 375] on span "3" at bounding box center [231, 373] width 29 height 29
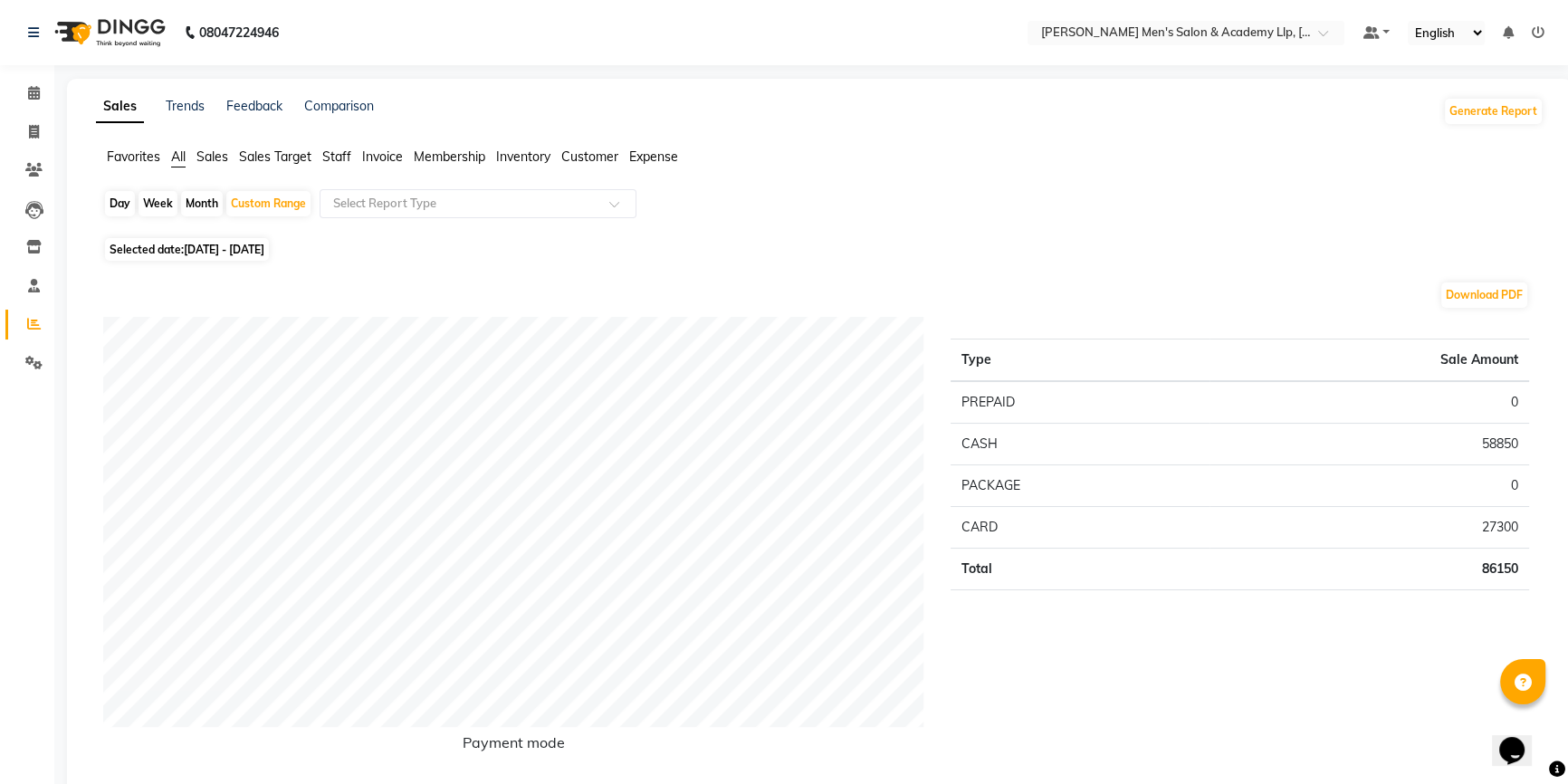
click at [344, 159] on span "Staff" at bounding box center [337, 157] width 29 height 16
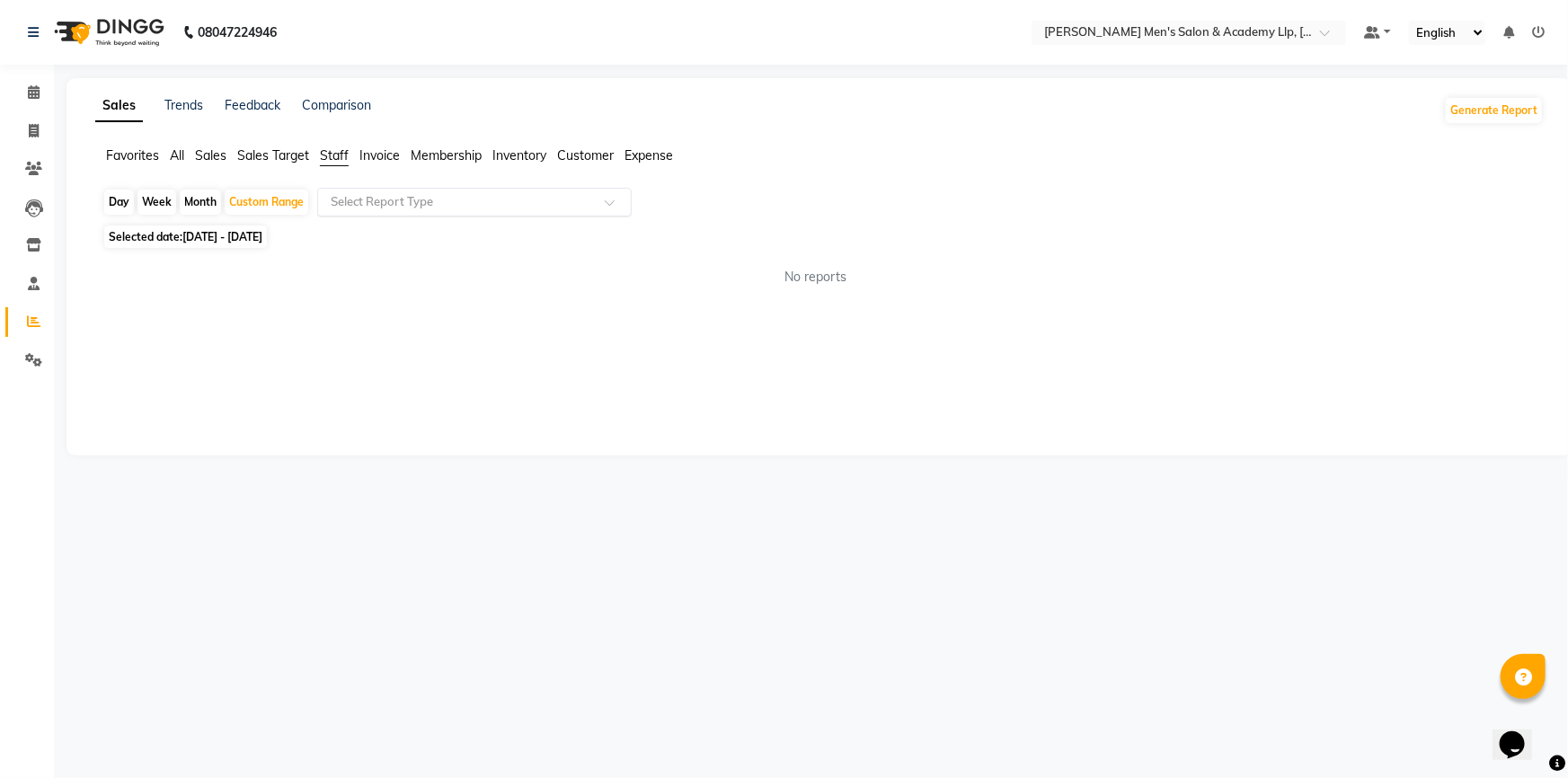
click at [378, 193] on input "text" at bounding box center [456, 202] width 258 height 18
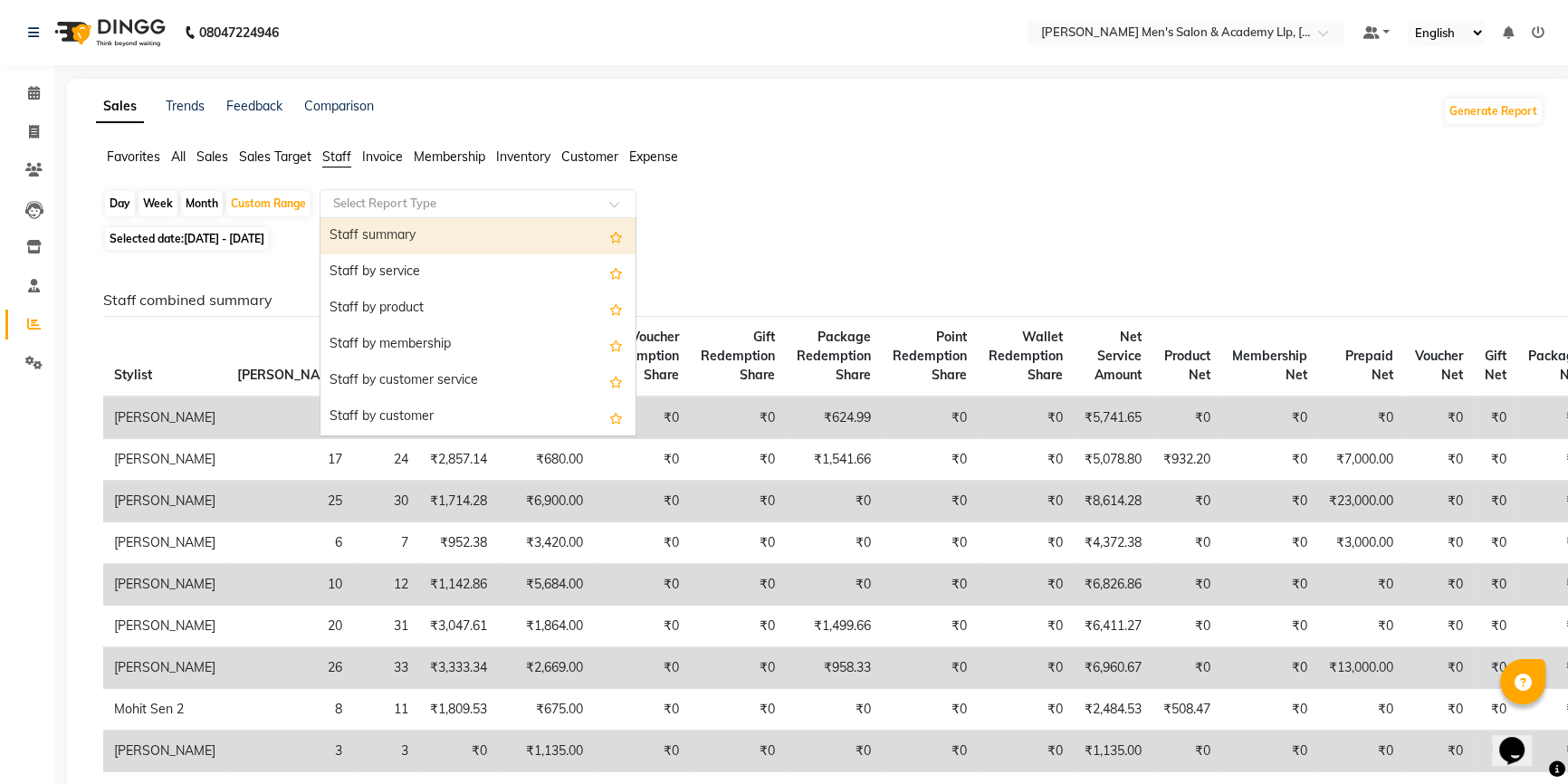
click at [389, 236] on div "Staff summary" at bounding box center [478, 237] width 315 height 36
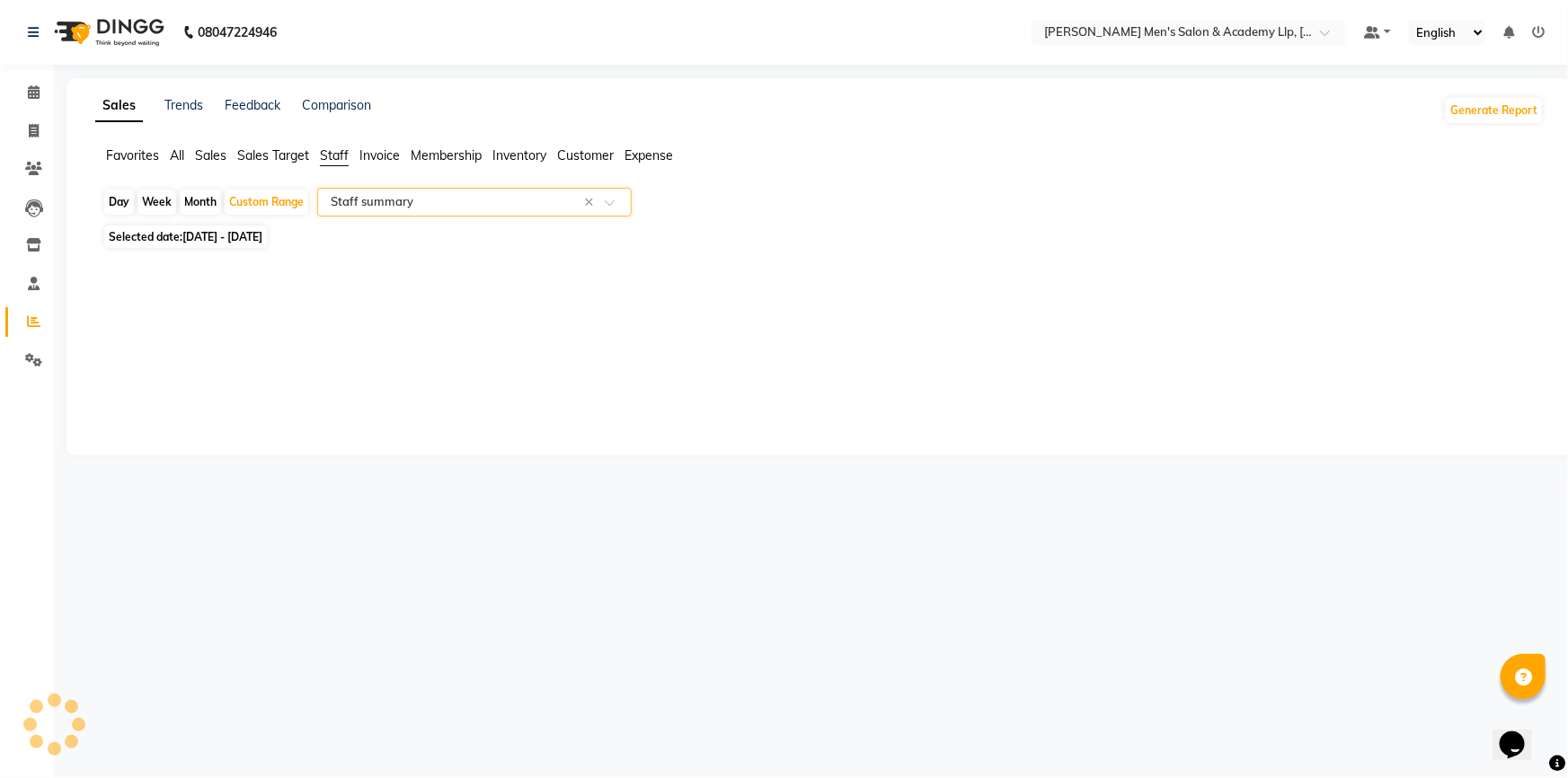
select select "full_report"
select select "csv"
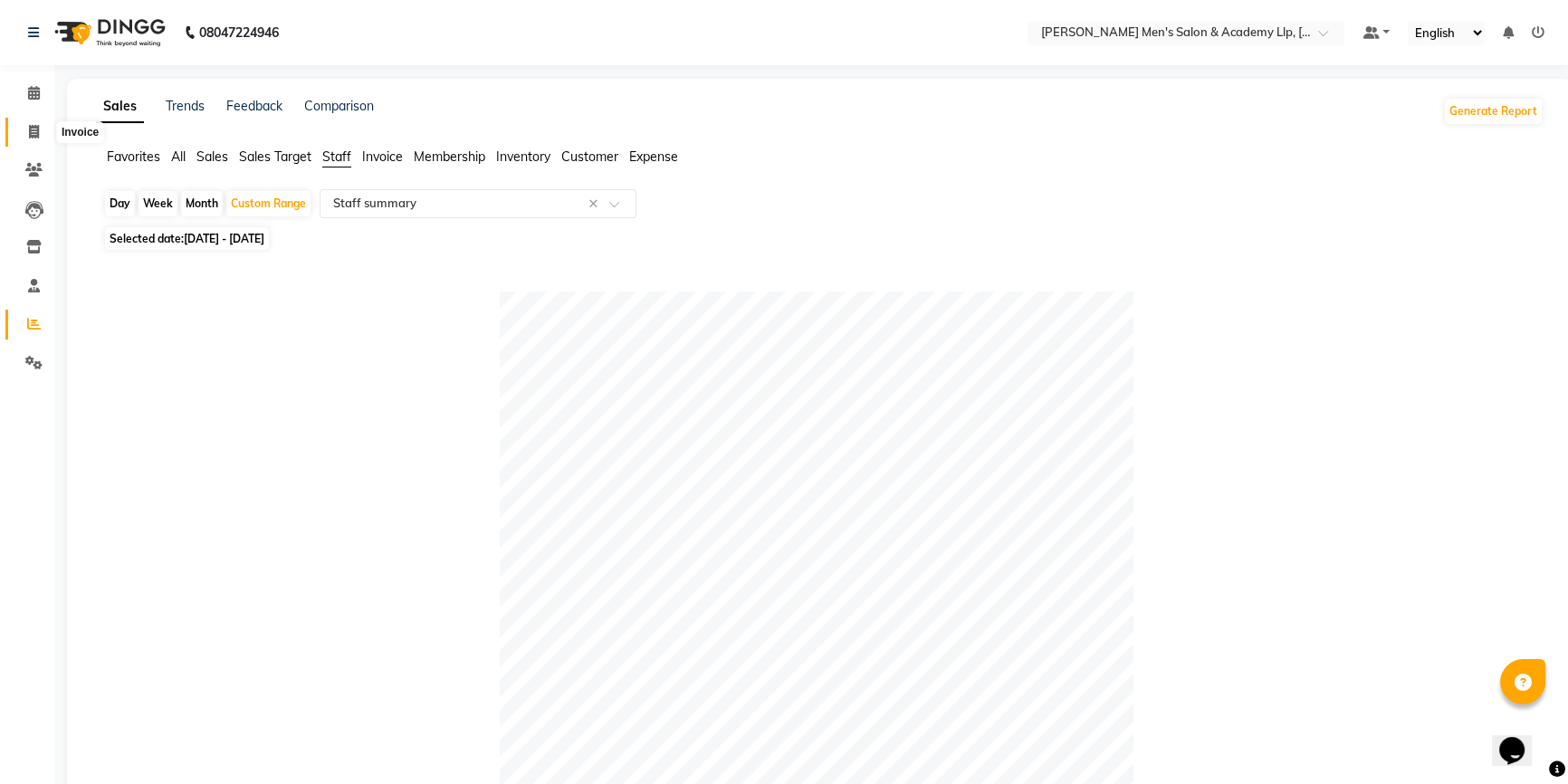
click at [32, 137] on icon at bounding box center [34, 131] width 10 height 14
select select "8248"
select select "service"
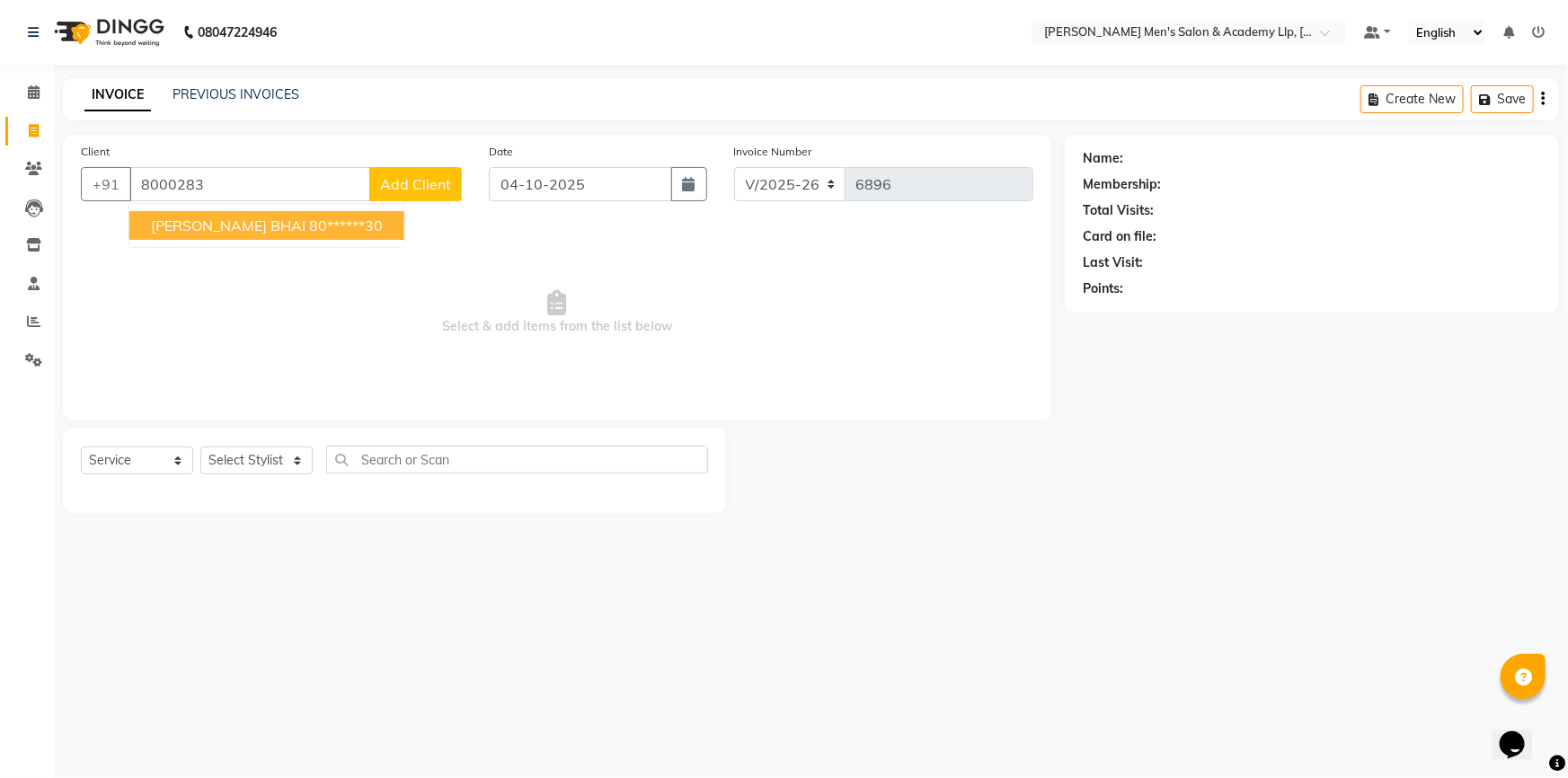
click at [190, 233] on span "[PERSON_NAME] BHAI" at bounding box center [228, 226] width 154 height 18
type input "80******30"
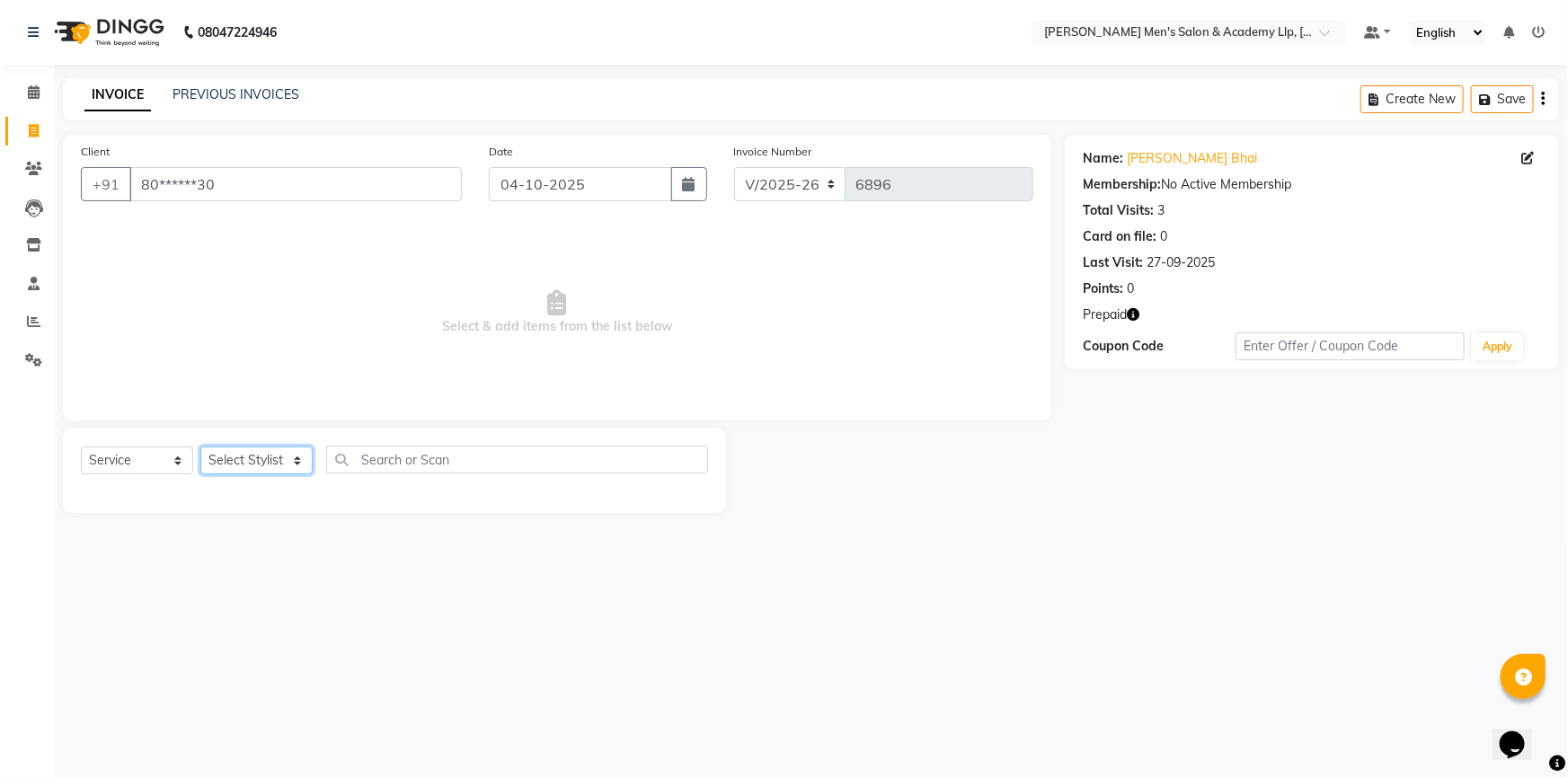
click at [281, 472] on select "Select Stylist ABHISHEK SEN AKKI SEN [PERSON_NAME] [PERSON_NAME] [PERSON_NAME] …" at bounding box center [257, 460] width 112 height 28
select select "78796"
click at [201, 446] on select "Select Stylist ABHISHEK SEN AKKI SEN [PERSON_NAME] [PERSON_NAME] [PERSON_NAME] …" at bounding box center [257, 460] width 112 height 28
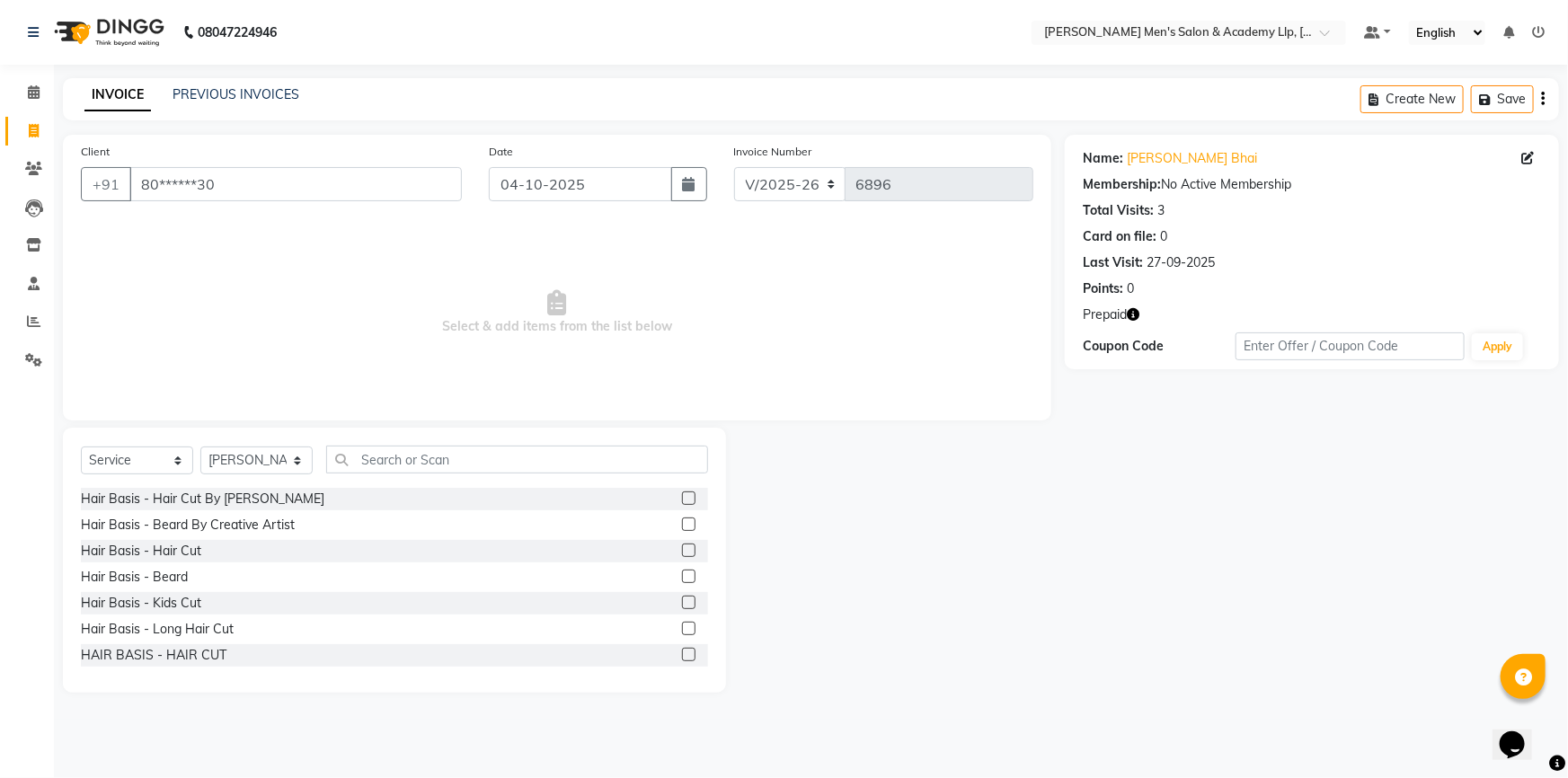
click at [266, 361] on span "Select & add items from the list below" at bounding box center [557, 313] width 952 height 180
click at [396, 465] on input "text" at bounding box center [517, 459] width 382 height 28
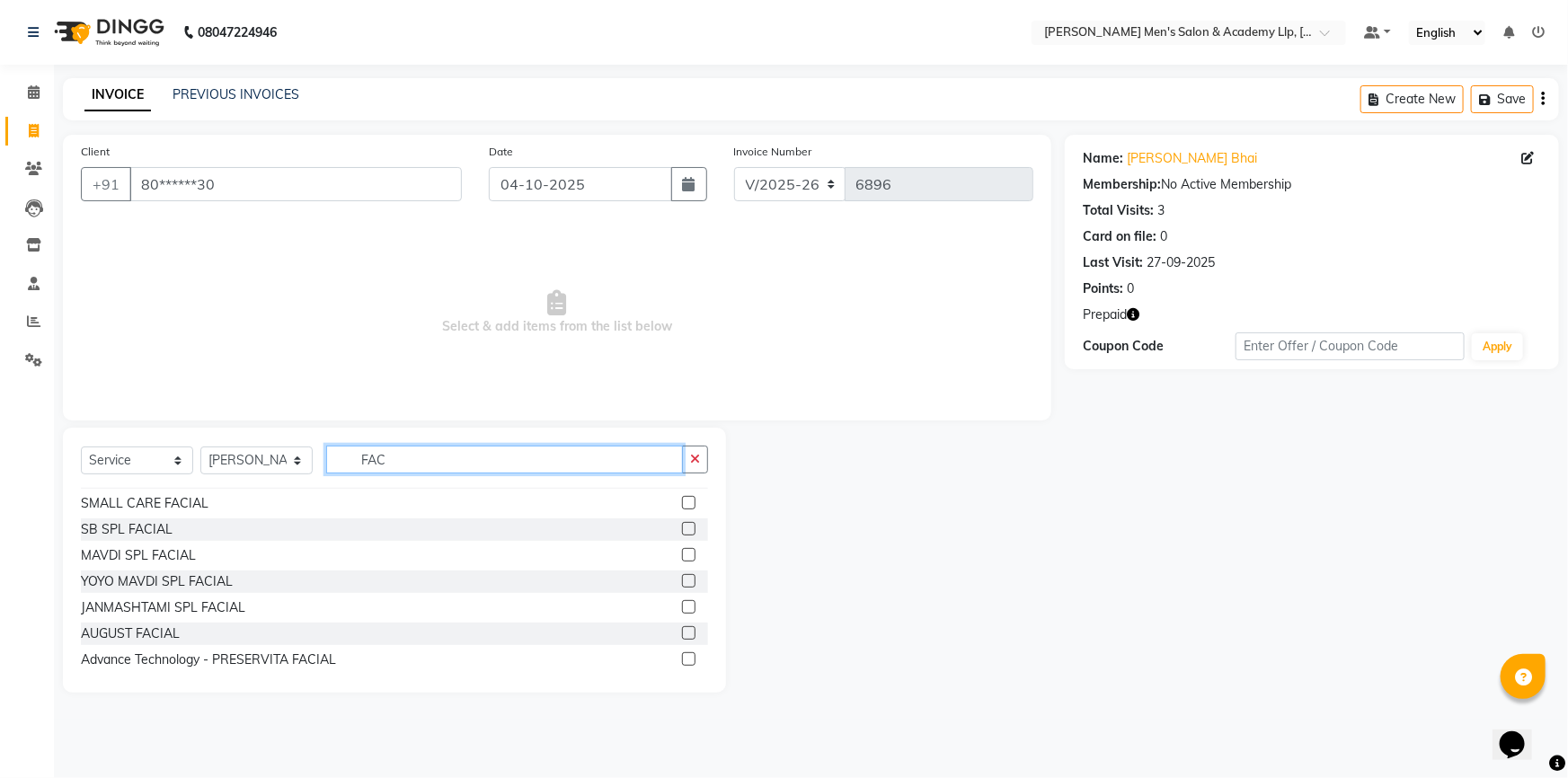
scroll to position [314, 0]
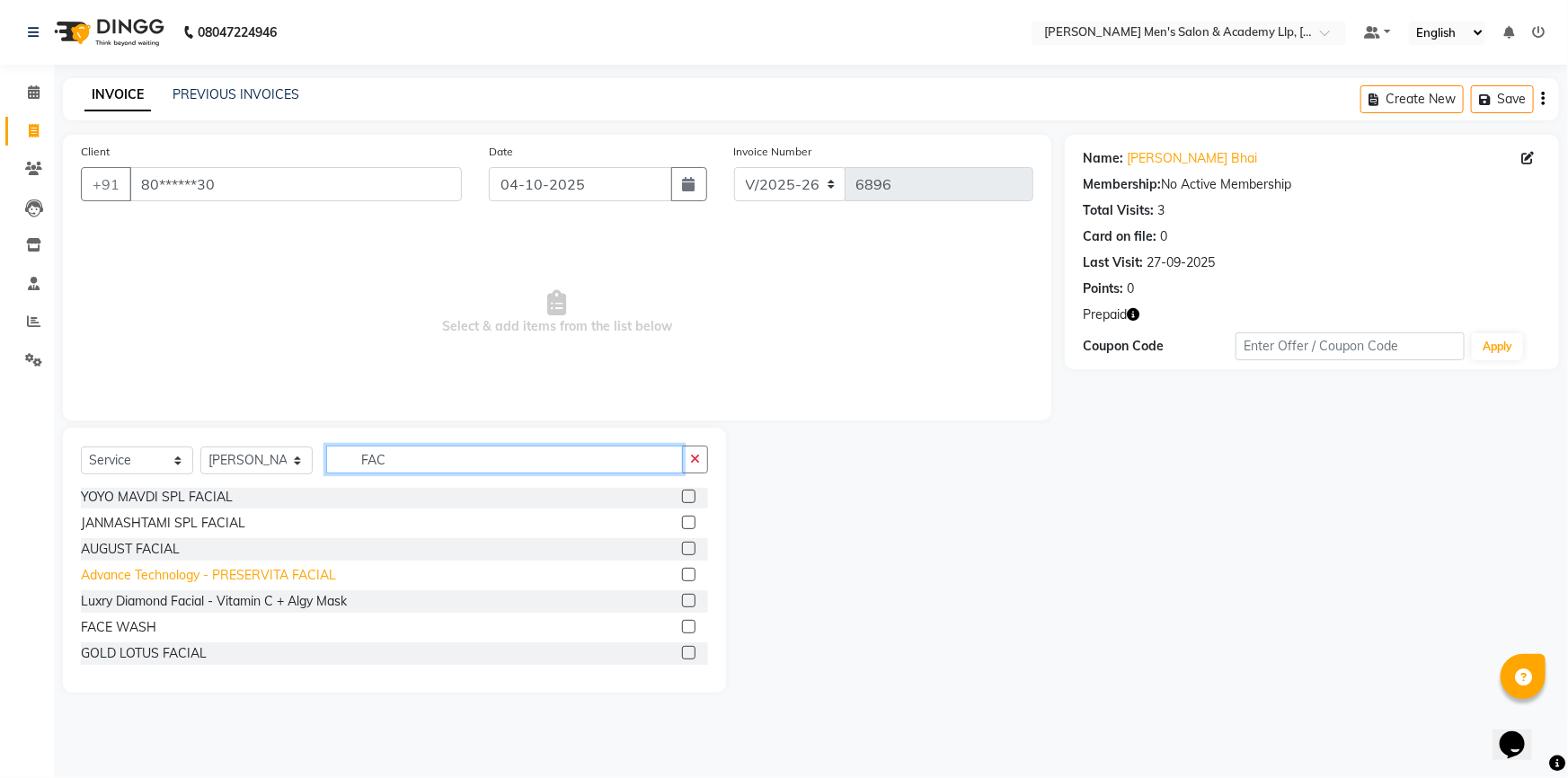
type input "FAC"
click at [244, 576] on div "Advance Technology - PRESERVITA FACIAL" at bounding box center [209, 576] width 256 height 19
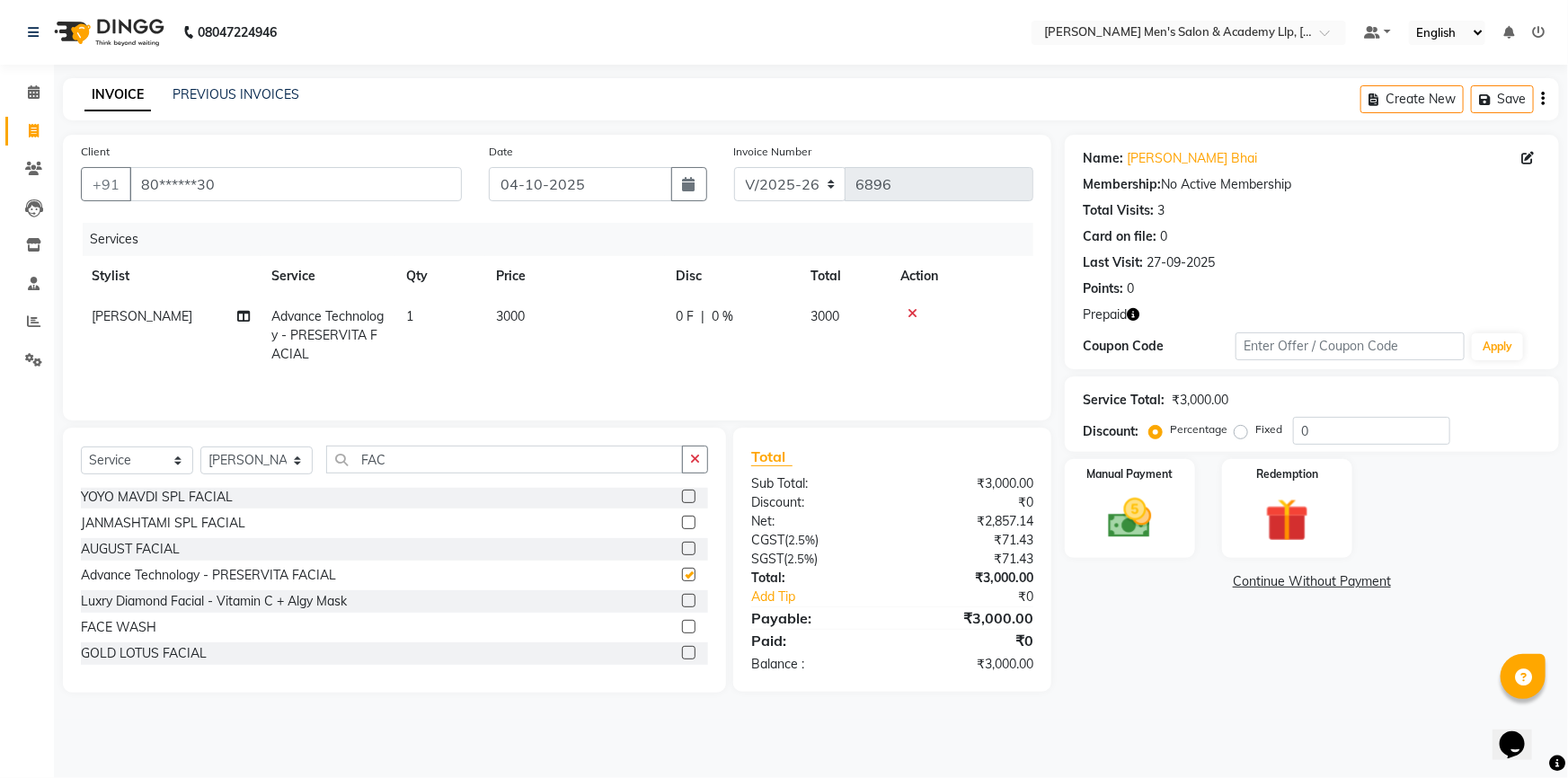
checkbox input "false"
click at [623, 319] on td "3000" at bounding box center [574, 335] width 180 height 79
select select "78796"
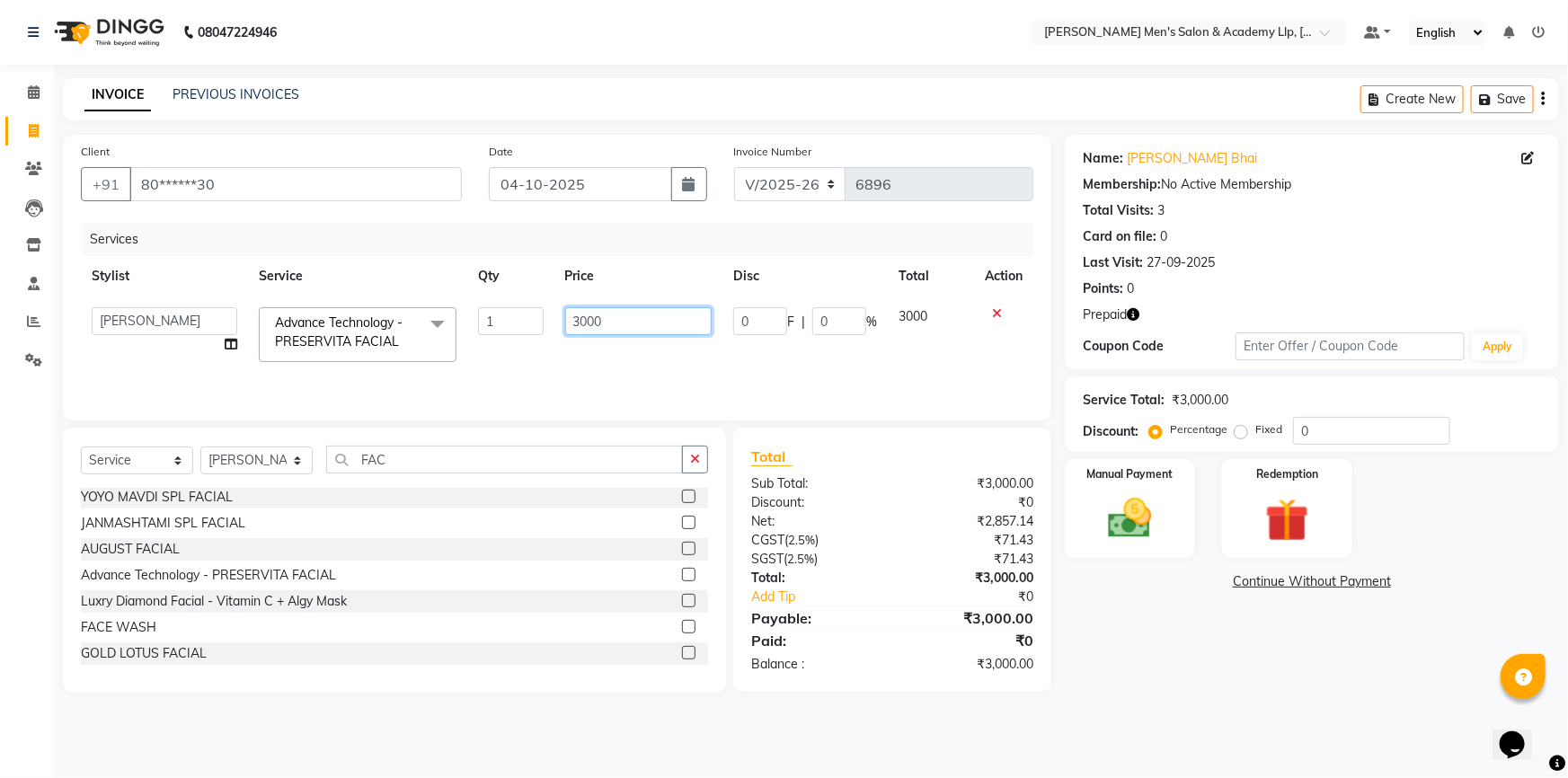
click at [623, 319] on input "3000" at bounding box center [639, 321] width 147 height 28
type input "3"
type input "4"
type input "3500"
click at [701, 454] on button "button" at bounding box center [695, 459] width 26 height 28
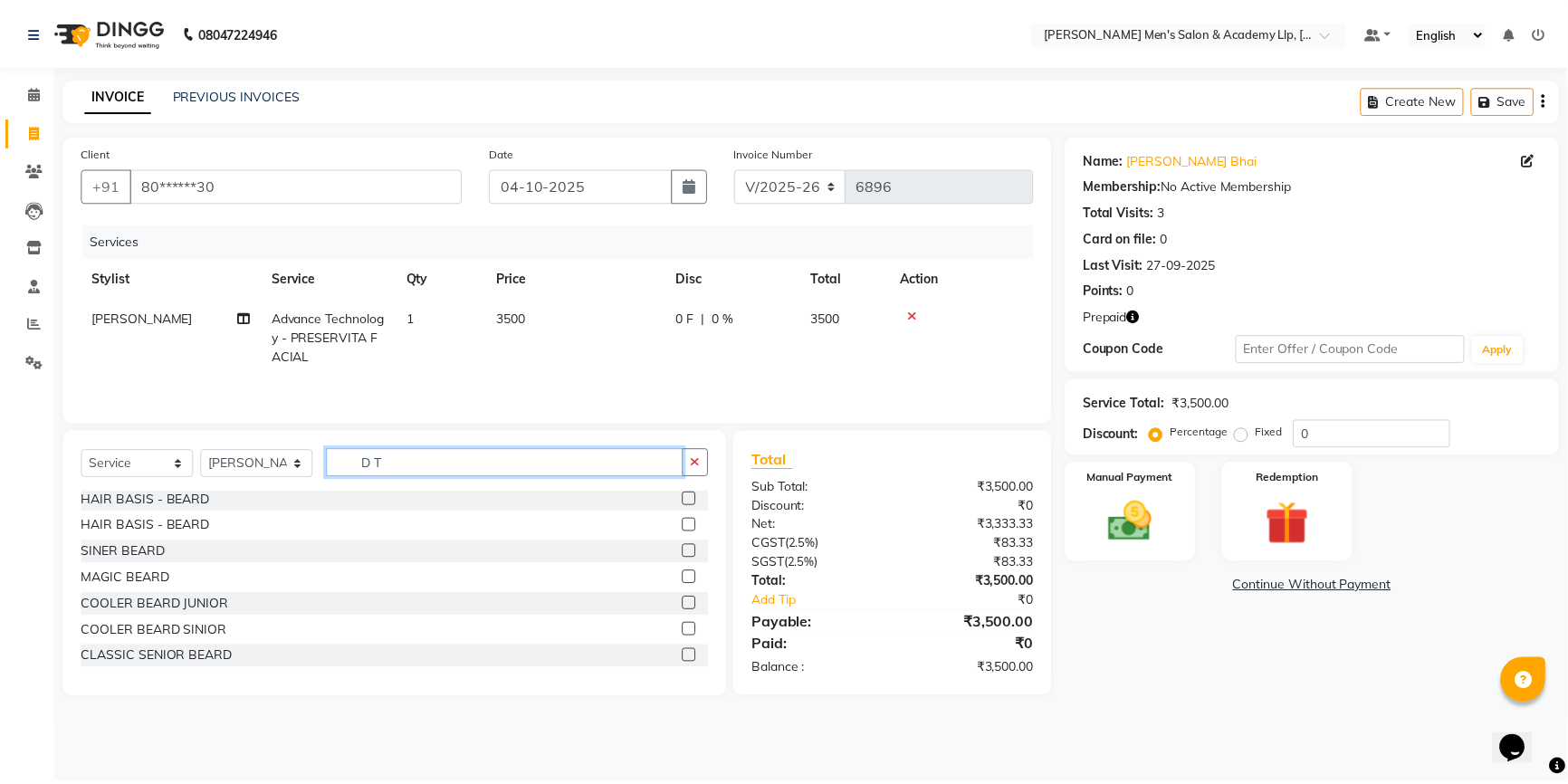
scroll to position [0, 0]
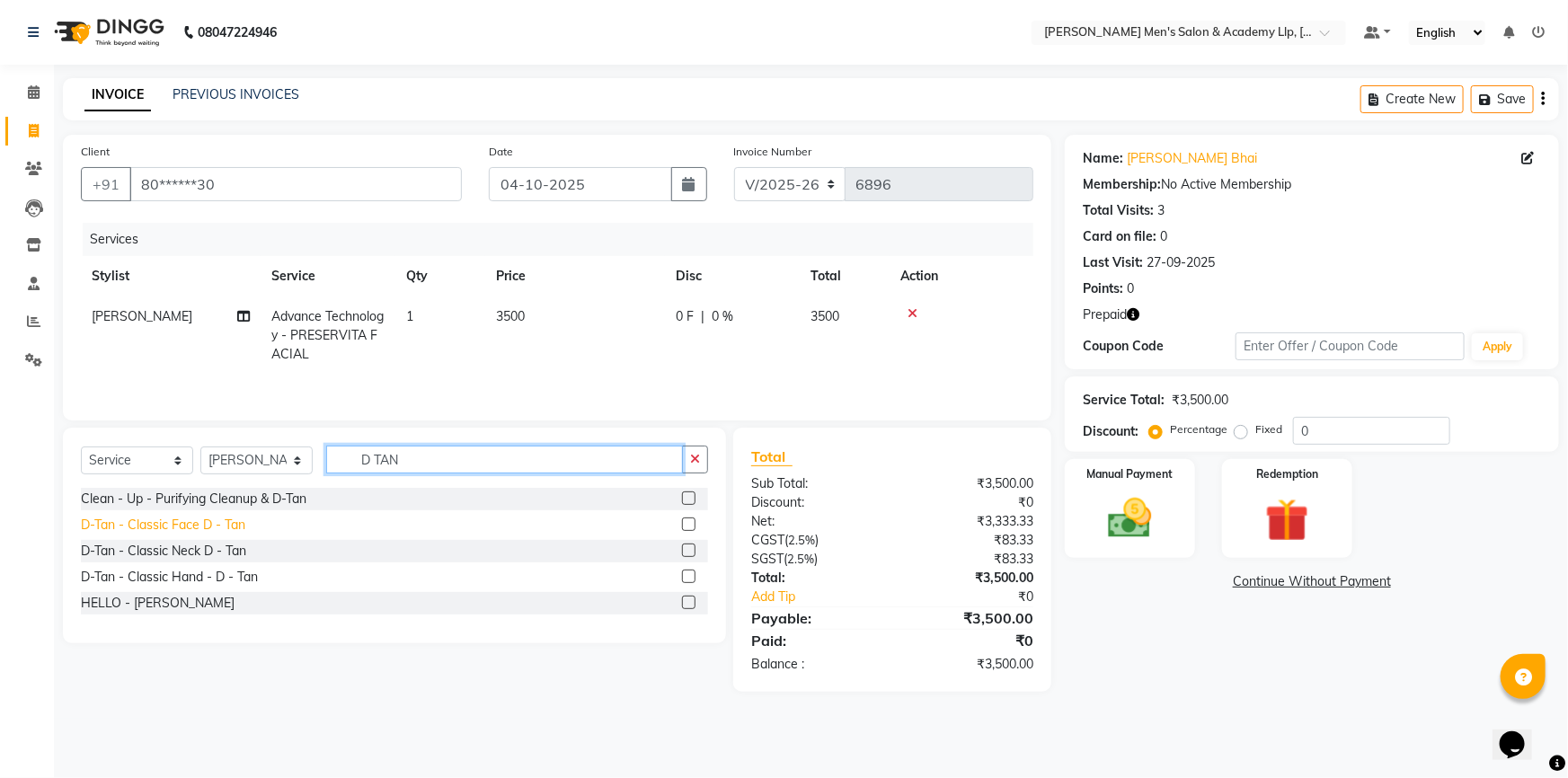
type input "D TAN"
click at [209, 524] on div "D-Tan - Classic Face D - Tan" at bounding box center [163, 525] width 164 height 19
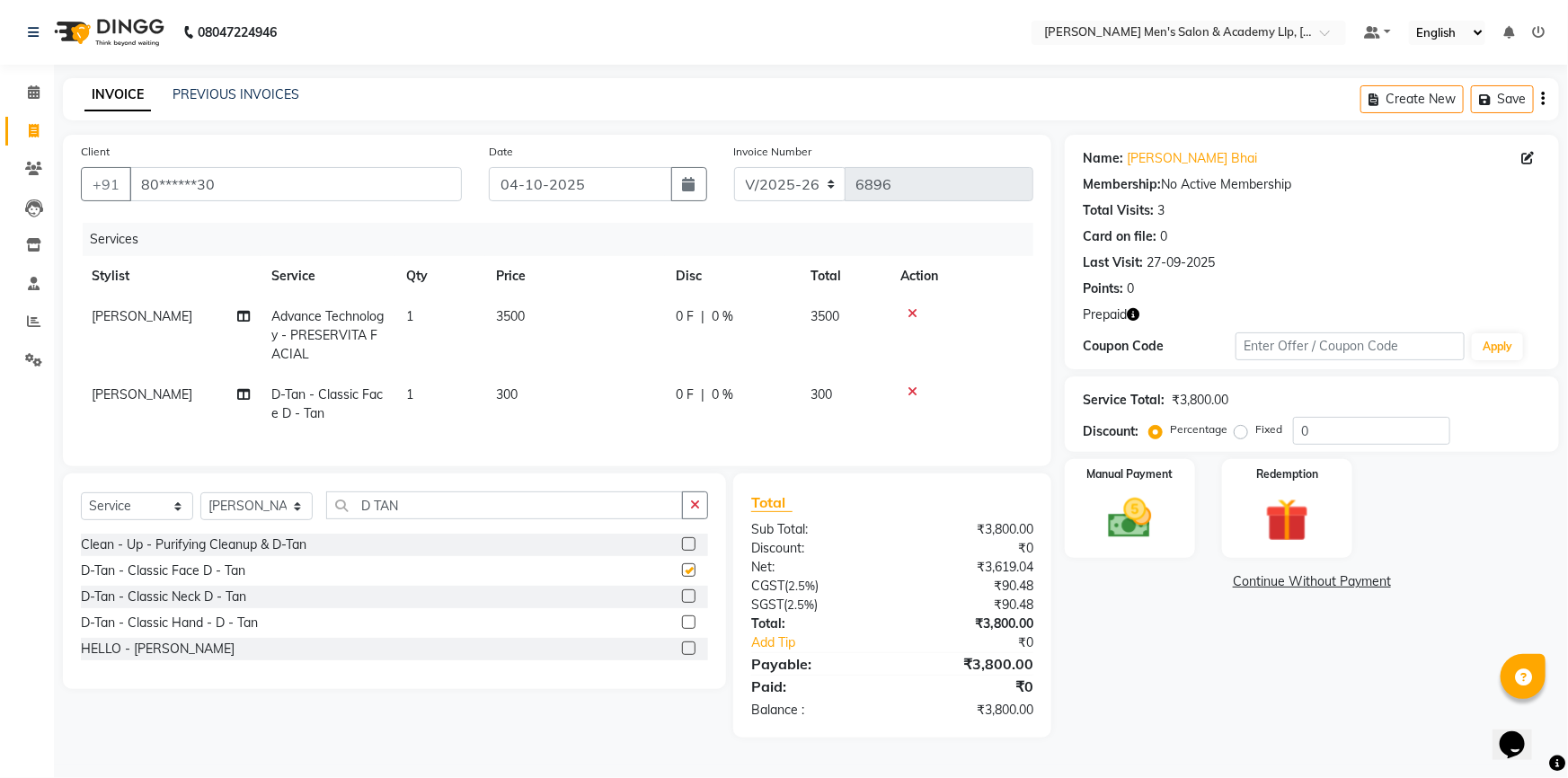
checkbox input "false"
click at [608, 391] on td "300" at bounding box center [574, 405] width 180 height 60
select select "78796"
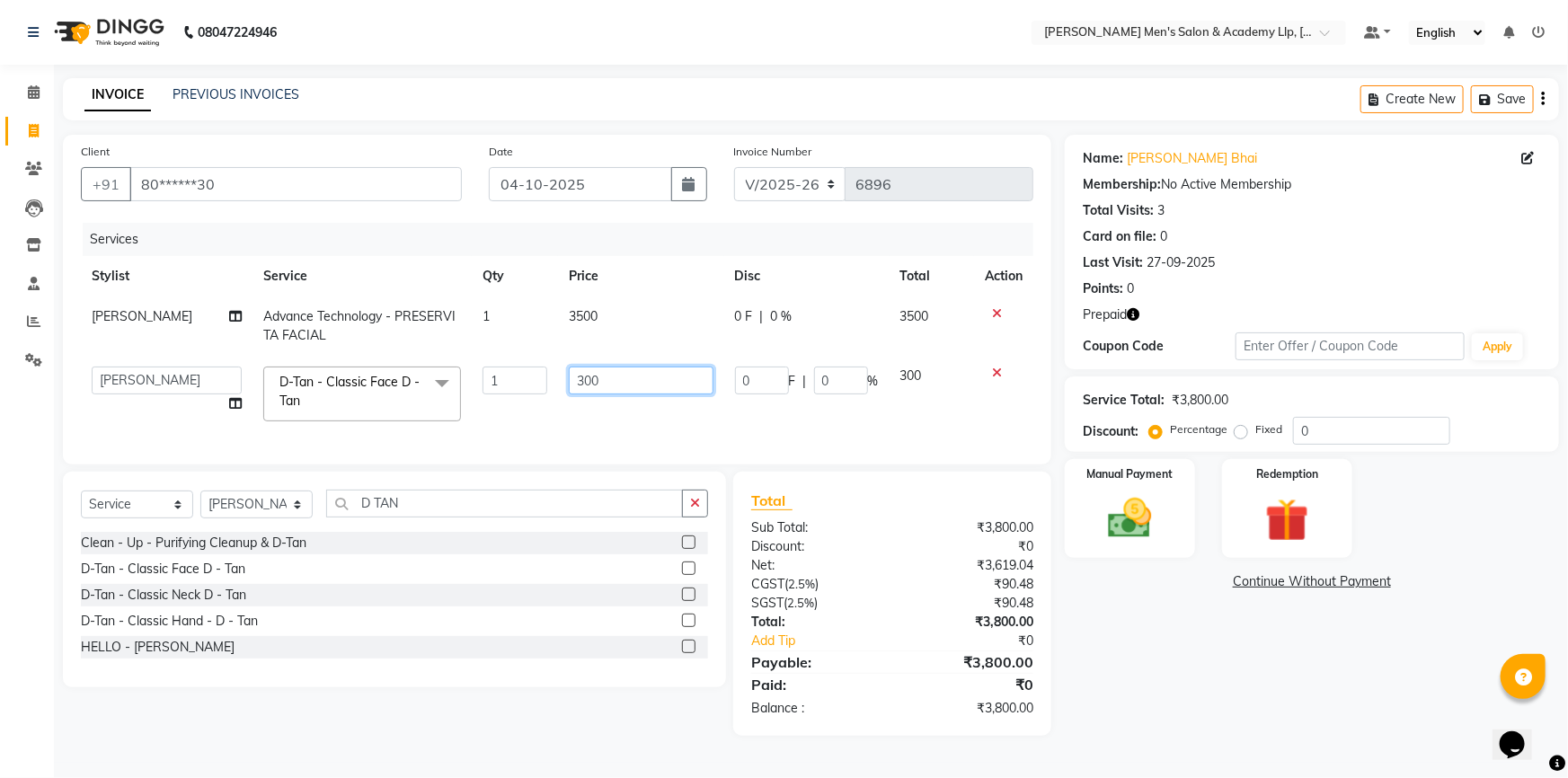
click at [619, 387] on input "300" at bounding box center [640, 380] width 144 height 28
type input "3"
type input "500"
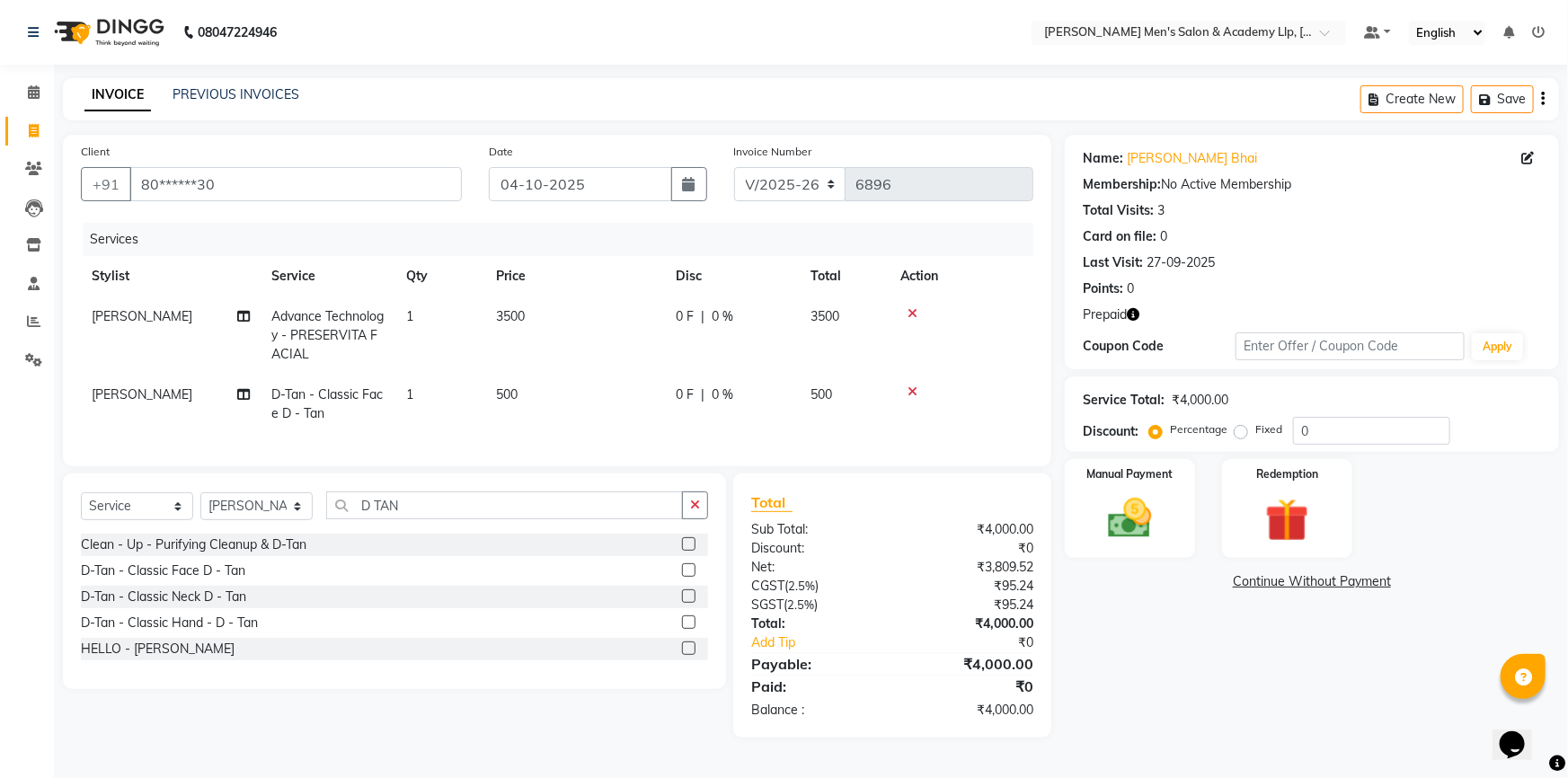
click at [454, 89] on div "INVOICE PREVIOUS INVOICES Create New Save" at bounding box center [811, 99] width 1496 height 42
click at [692, 511] on icon "button" at bounding box center [695, 505] width 10 height 13
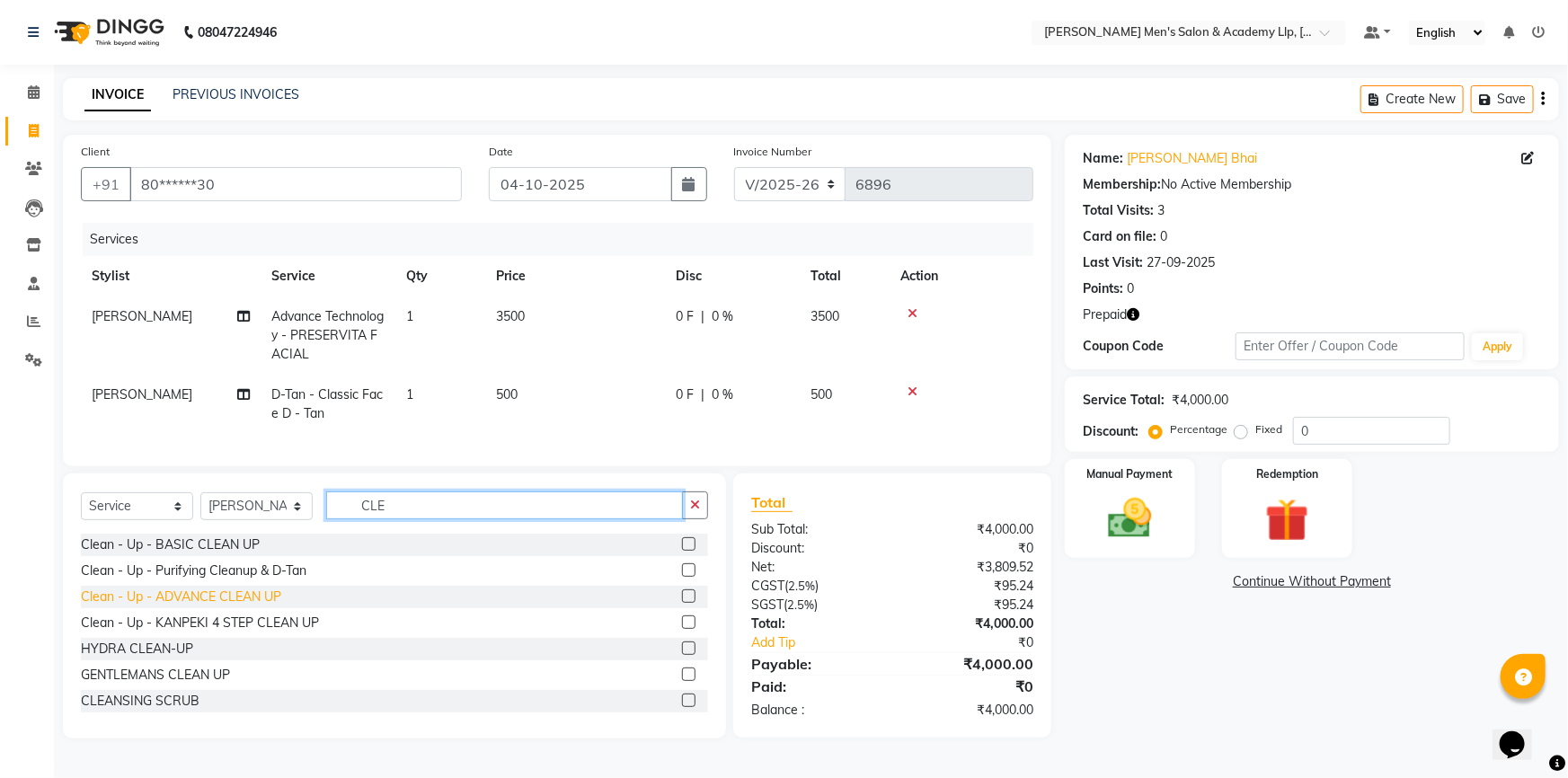
type input "CLE"
click at [246, 606] on div "Clean - Up - ADVANCE CLEAN UP" at bounding box center [182, 597] width 201 height 19
checkbox input "true"
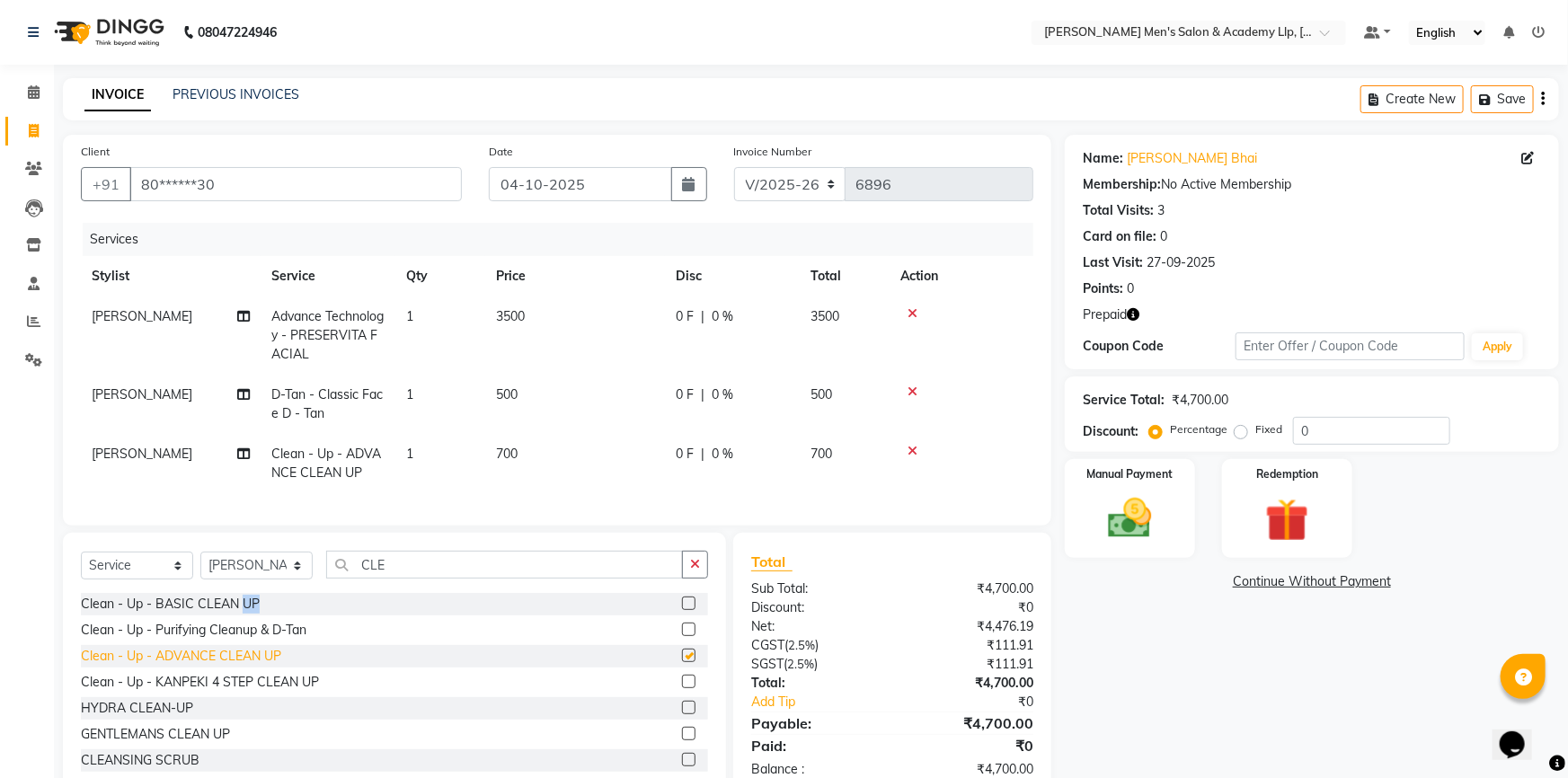
click at [246, 607] on div "Clean - Up - BASIC CLEAN UP" at bounding box center [171, 605] width 179 height 19
checkbox input "true"
checkbox input "false"
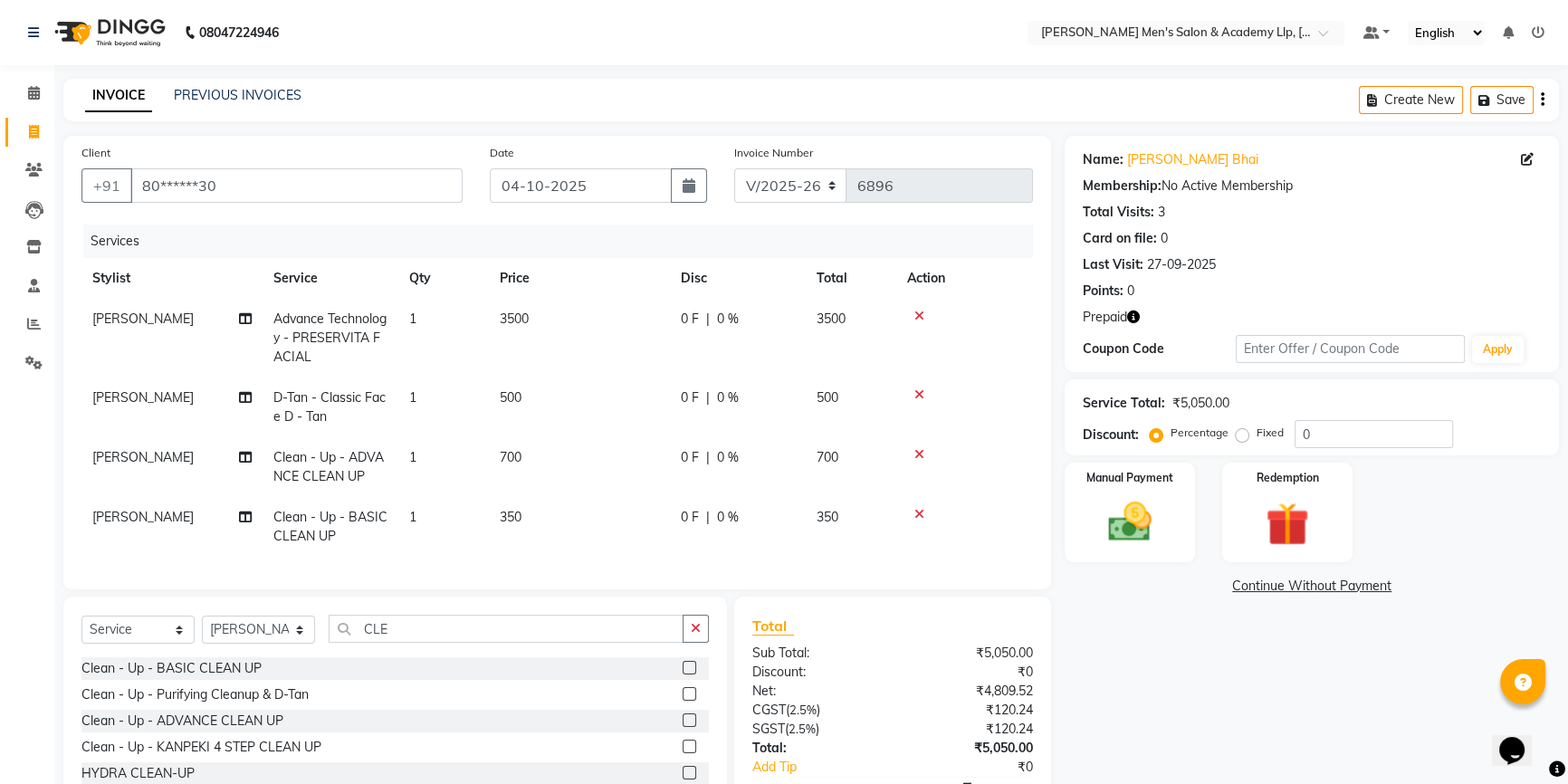
click at [916, 516] on icon at bounding box center [919, 514] width 10 height 13
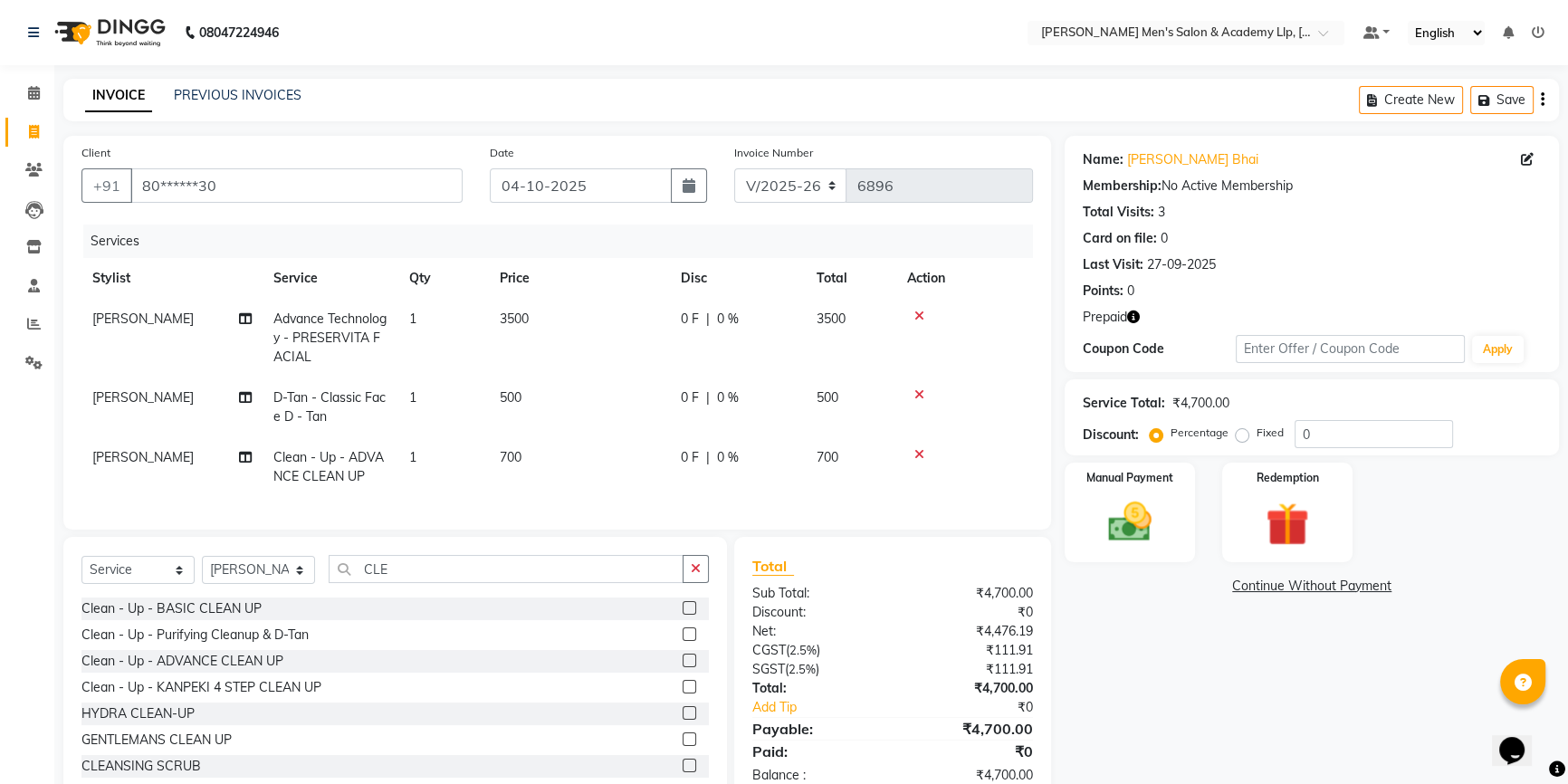
click at [638, 461] on td "700" at bounding box center [579, 467] width 181 height 60
select select "78796"
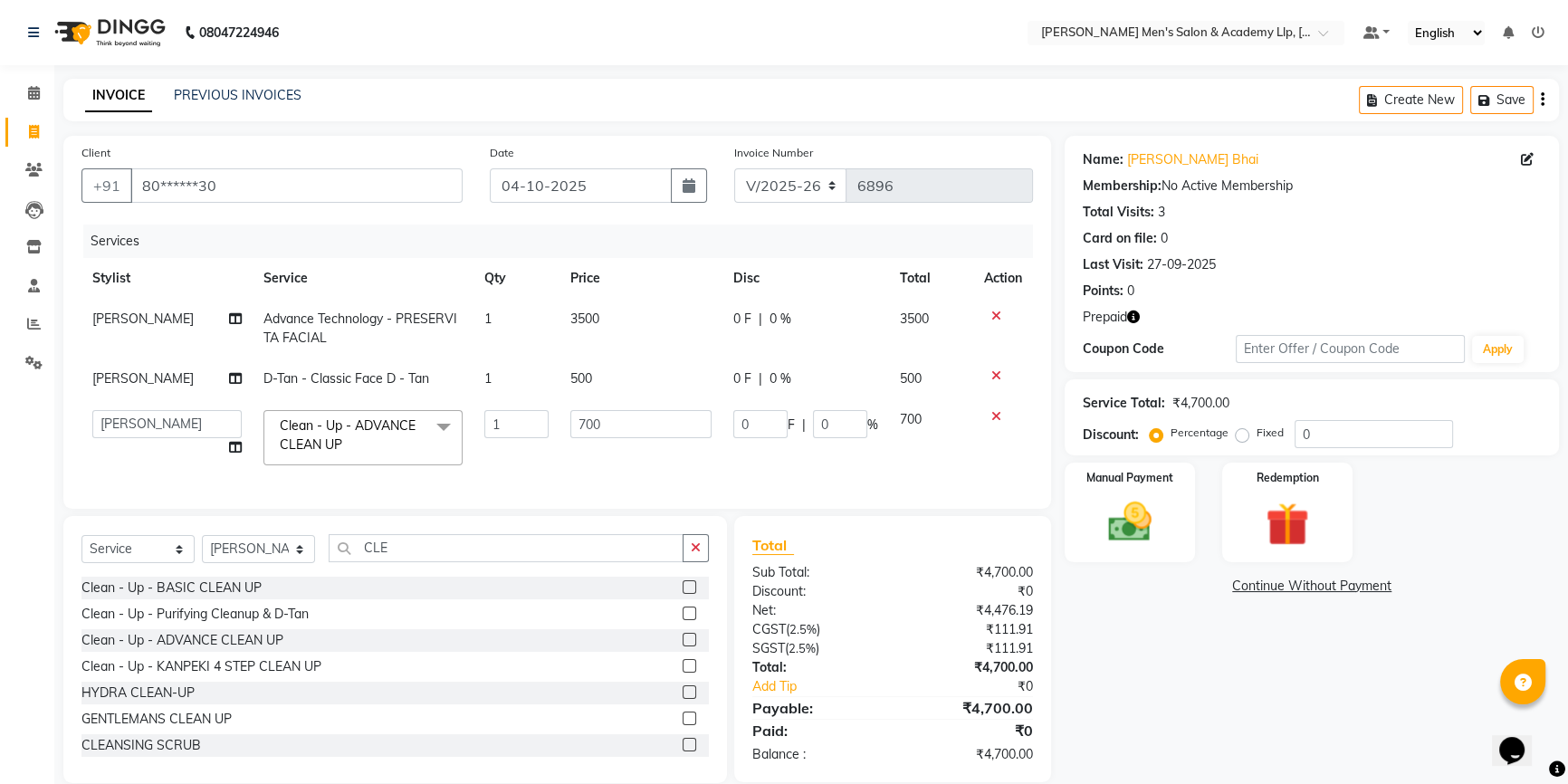
click at [638, 461] on td "700" at bounding box center [641, 438] width 163 height 77
click at [635, 439] on td "700" at bounding box center [641, 438] width 163 height 77
type input "7"
type input "1000"
click at [1196, 641] on div "Name: [PERSON_NAME] Bhai Membership: No Active Membership Total Visits: 3 Card …" at bounding box center [1319, 459] width 508 height 647
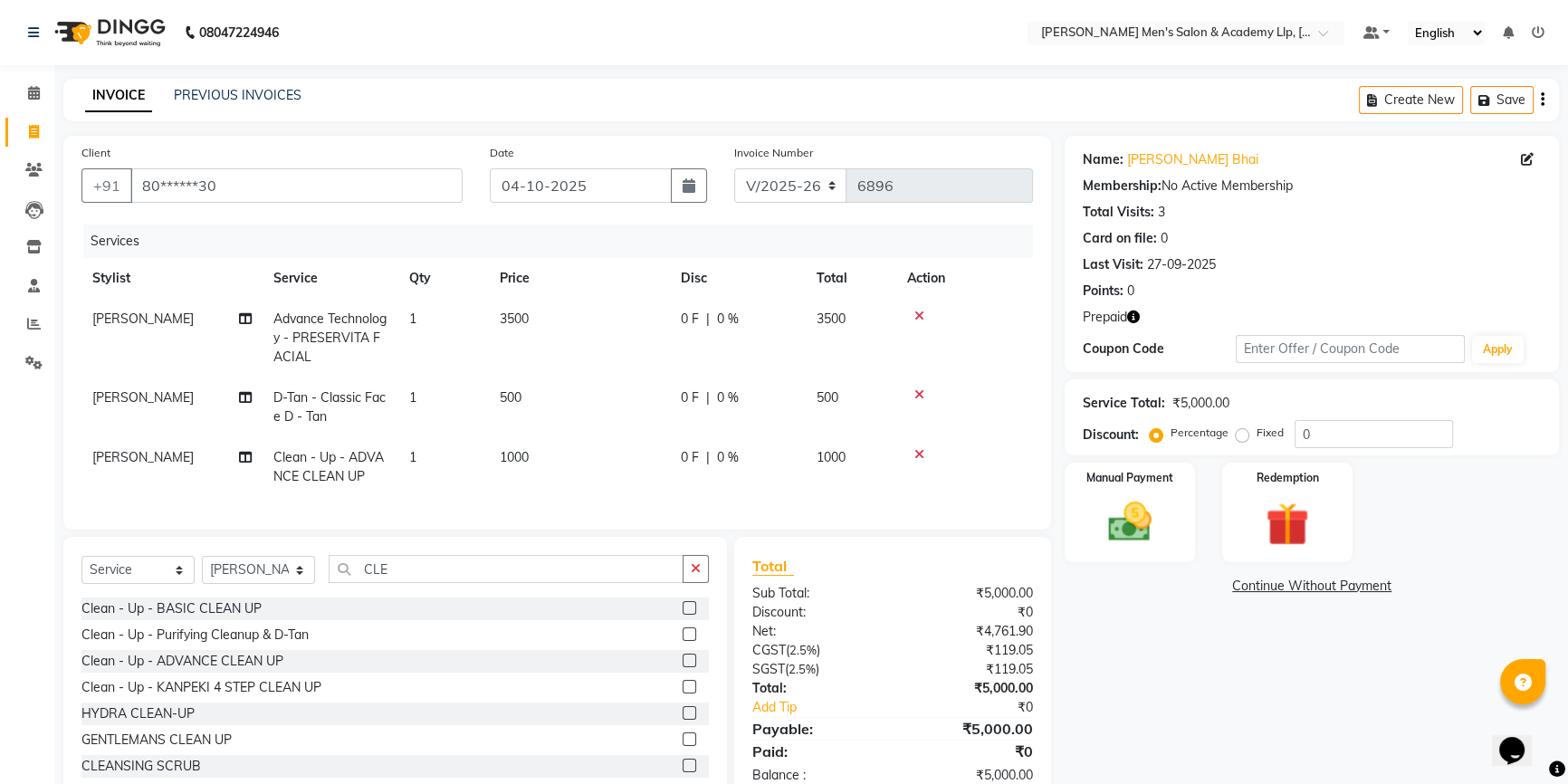
scroll to position [59, 0]
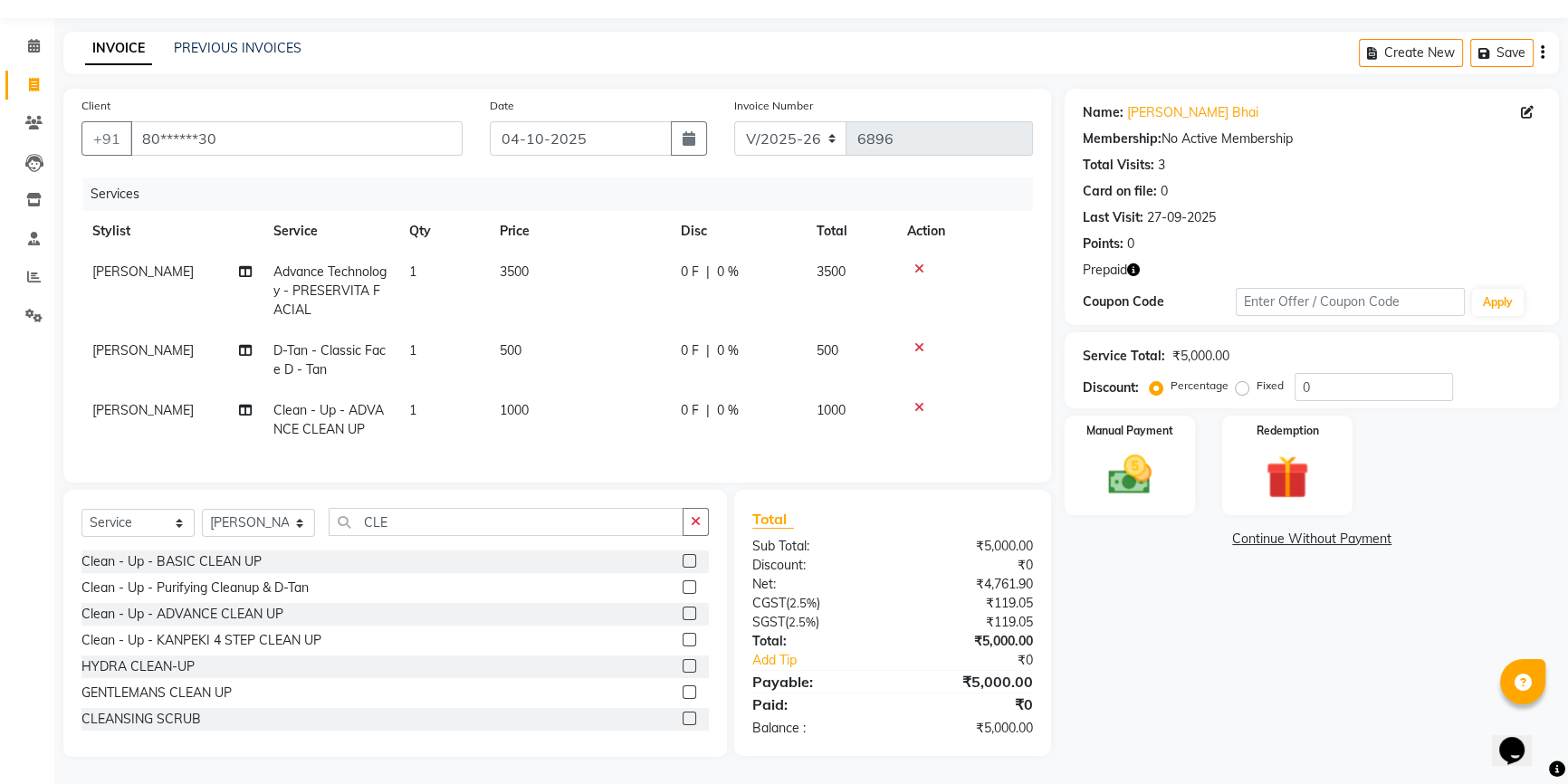
click at [1139, 263] on icon "button" at bounding box center [1134, 270] width 13 height 13
click at [165, 402] on td "[PERSON_NAME]" at bounding box center [172, 421] width 181 height 60
select select "78796"
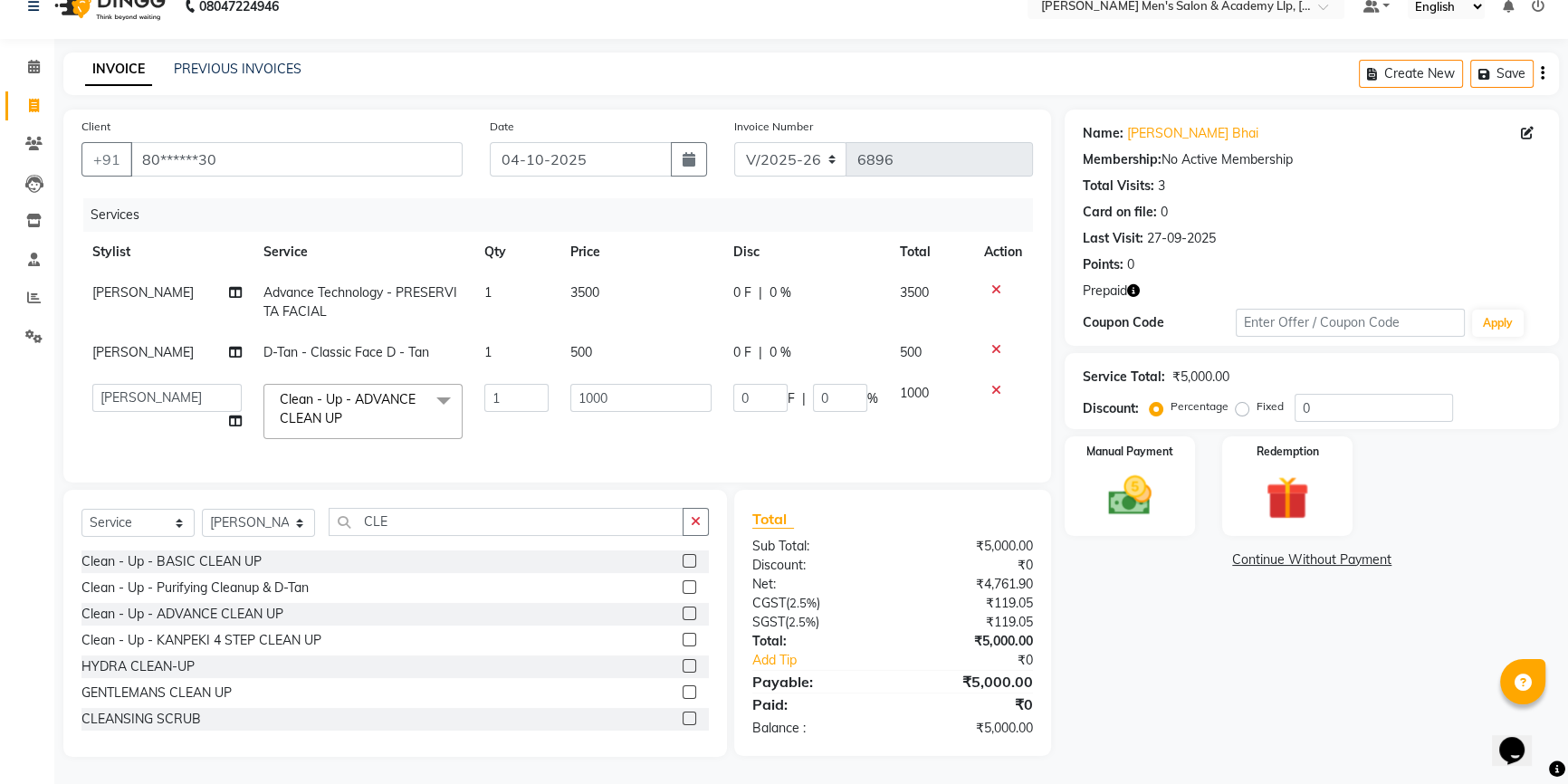
scroll to position [38, 0]
click at [164, 389] on select "ABHISHEK SEN AKKI SEN [PERSON_NAME] [PERSON_NAME] [PERSON_NAME] [PERSON_NAME] […" at bounding box center [167, 398] width 149 height 28
select select "78793"
click at [1252, 470] on img at bounding box center [1288, 498] width 74 height 56
click at [1260, 557] on span "Prepaid 1" at bounding box center [1275, 562] width 59 height 21
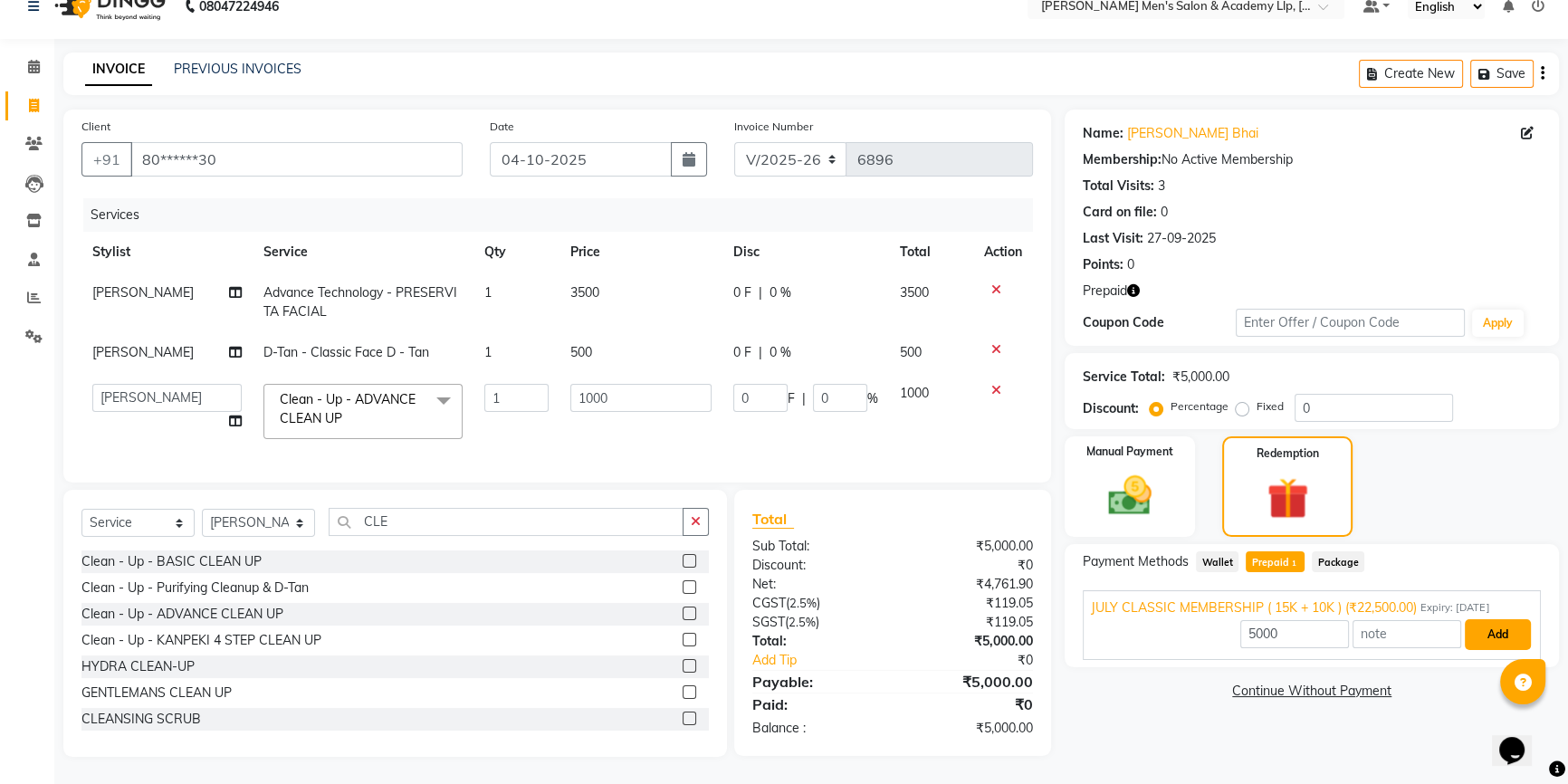
click at [1512, 629] on button "Add" at bounding box center [1498, 635] width 66 height 31
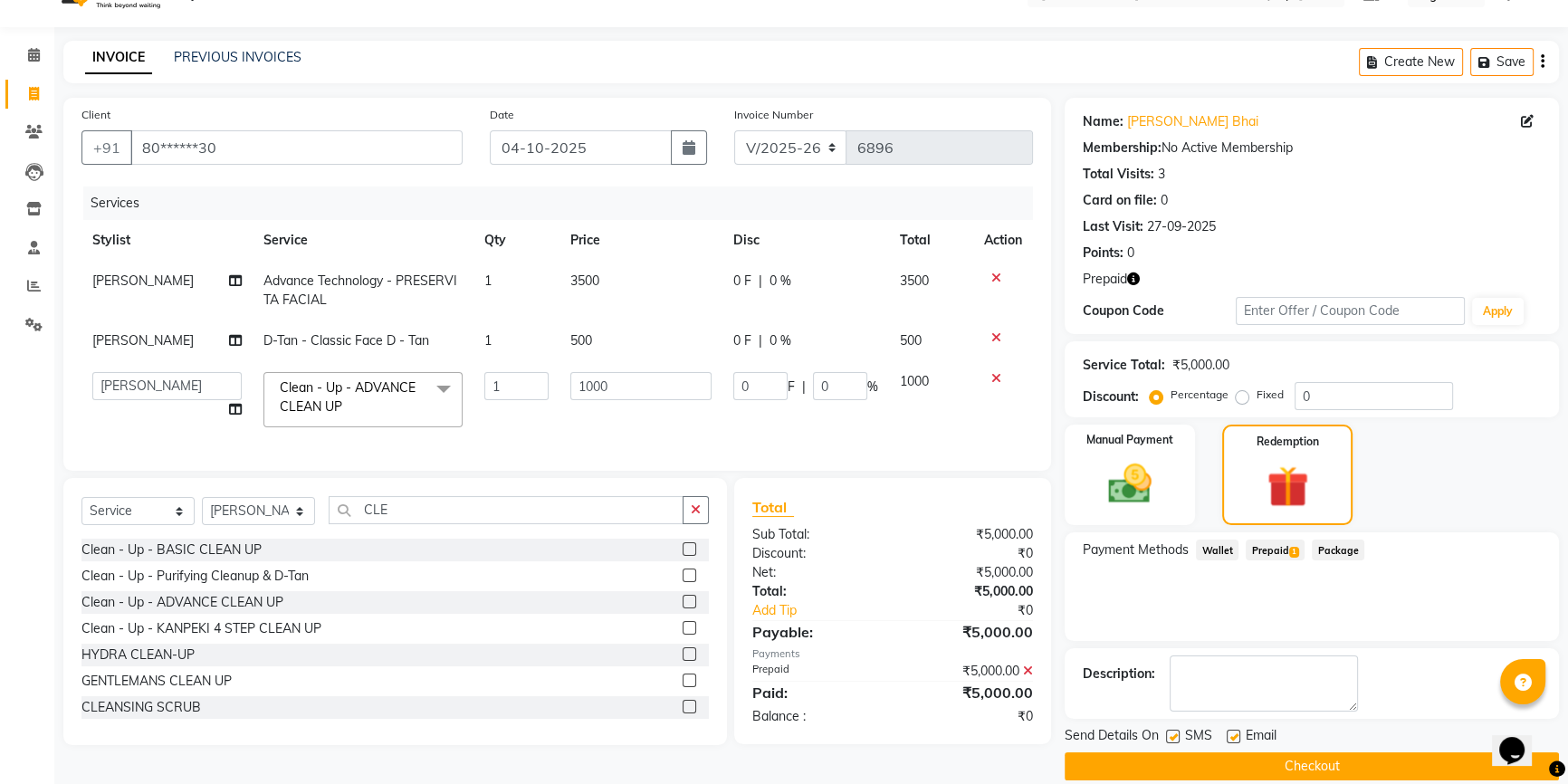
scroll to position [61, 0]
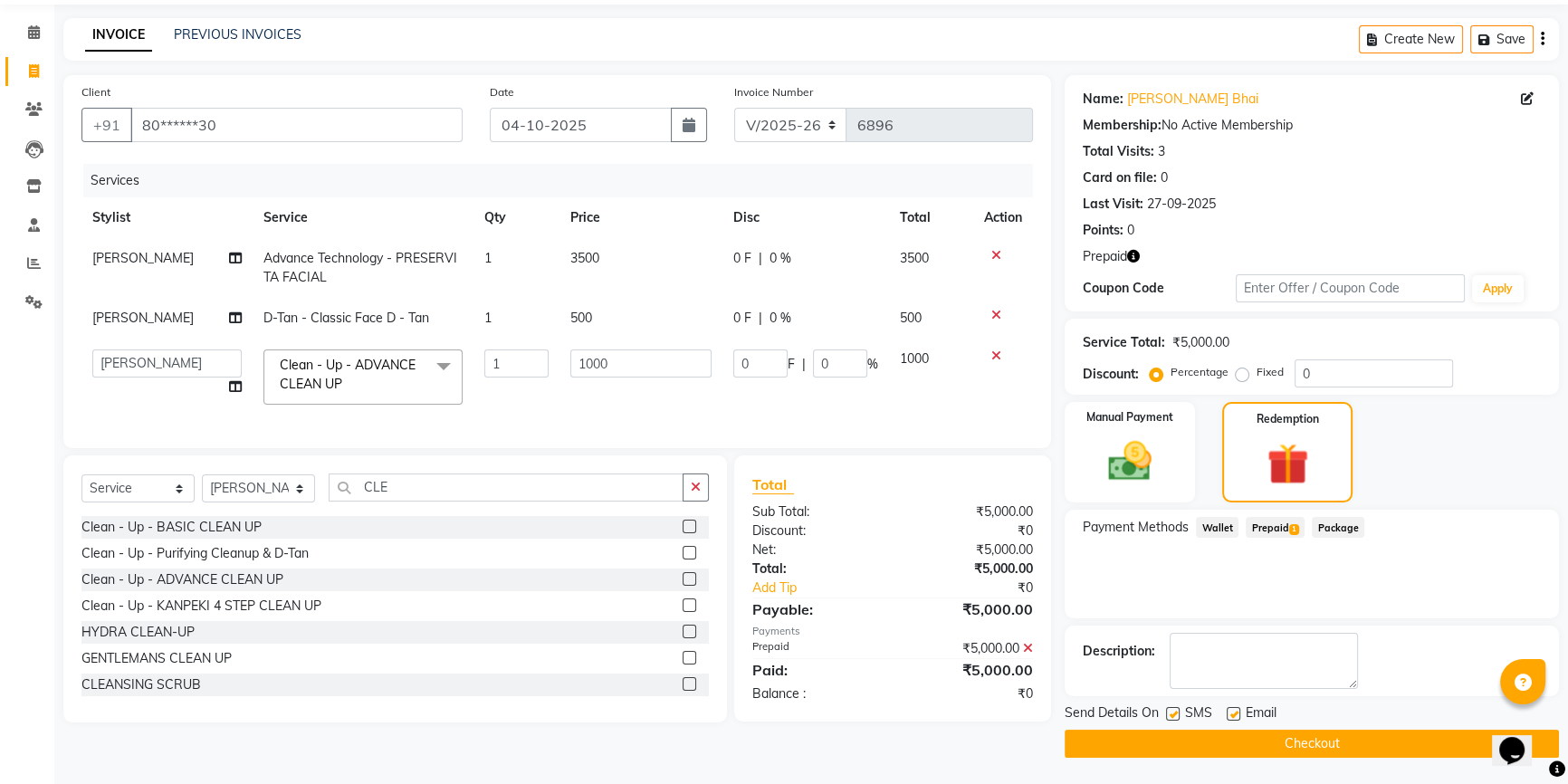
click at [1232, 712] on label at bounding box center [1233, 714] width 14 height 14
click at [1232, 712] on input "checkbox" at bounding box center [1232, 715] width 12 height 12
checkbox input "false"
click at [1173, 710] on label at bounding box center [1172, 714] width 14 height 14
click at [1173, 710] on input "checkbox" at bounding box center [1171, 715] width 12 height 12
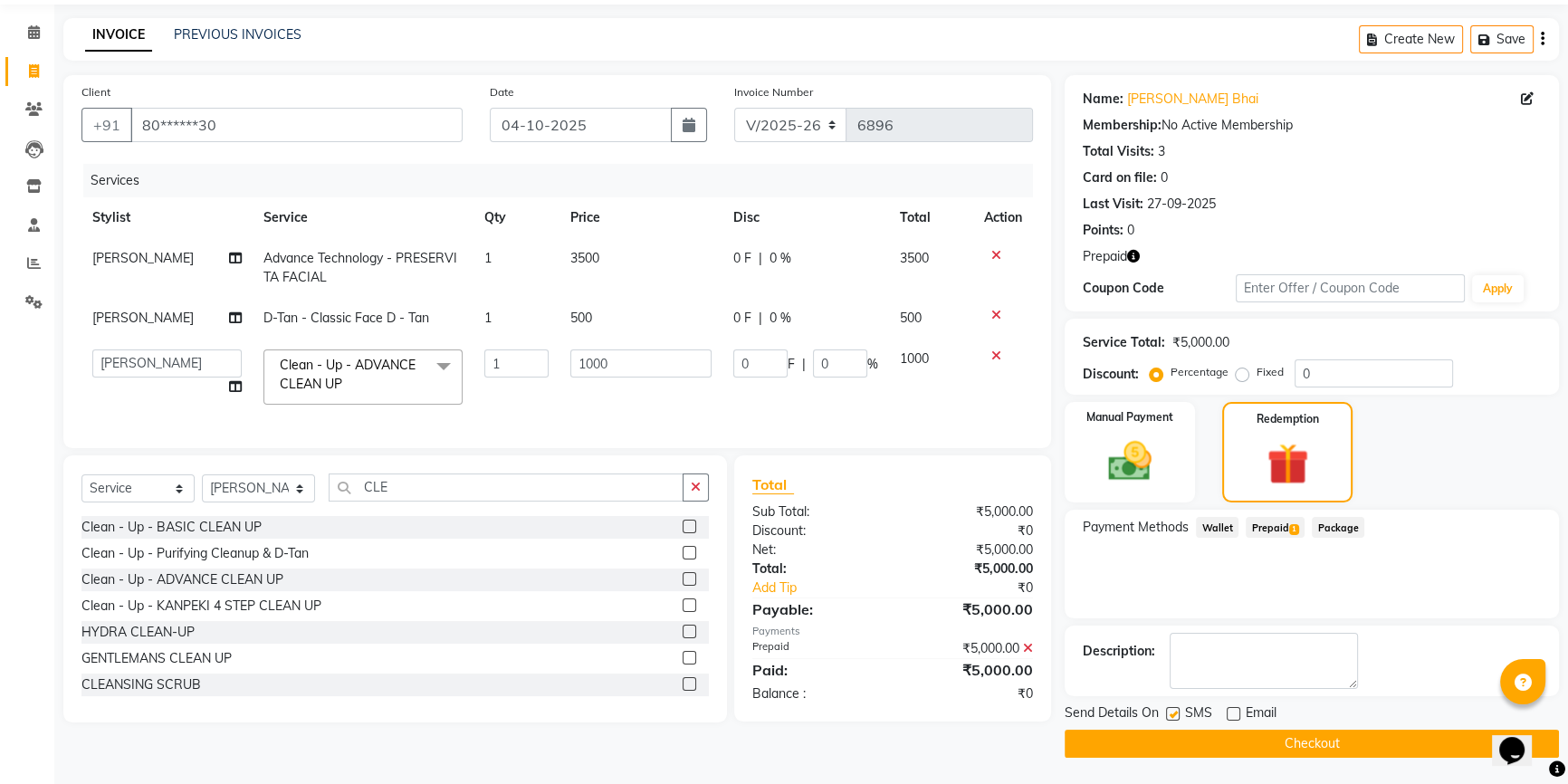
checkbox input "false"
click at [1188, 739] on button "Checkout" at bounding box center [1311, 744] width 494 height 28
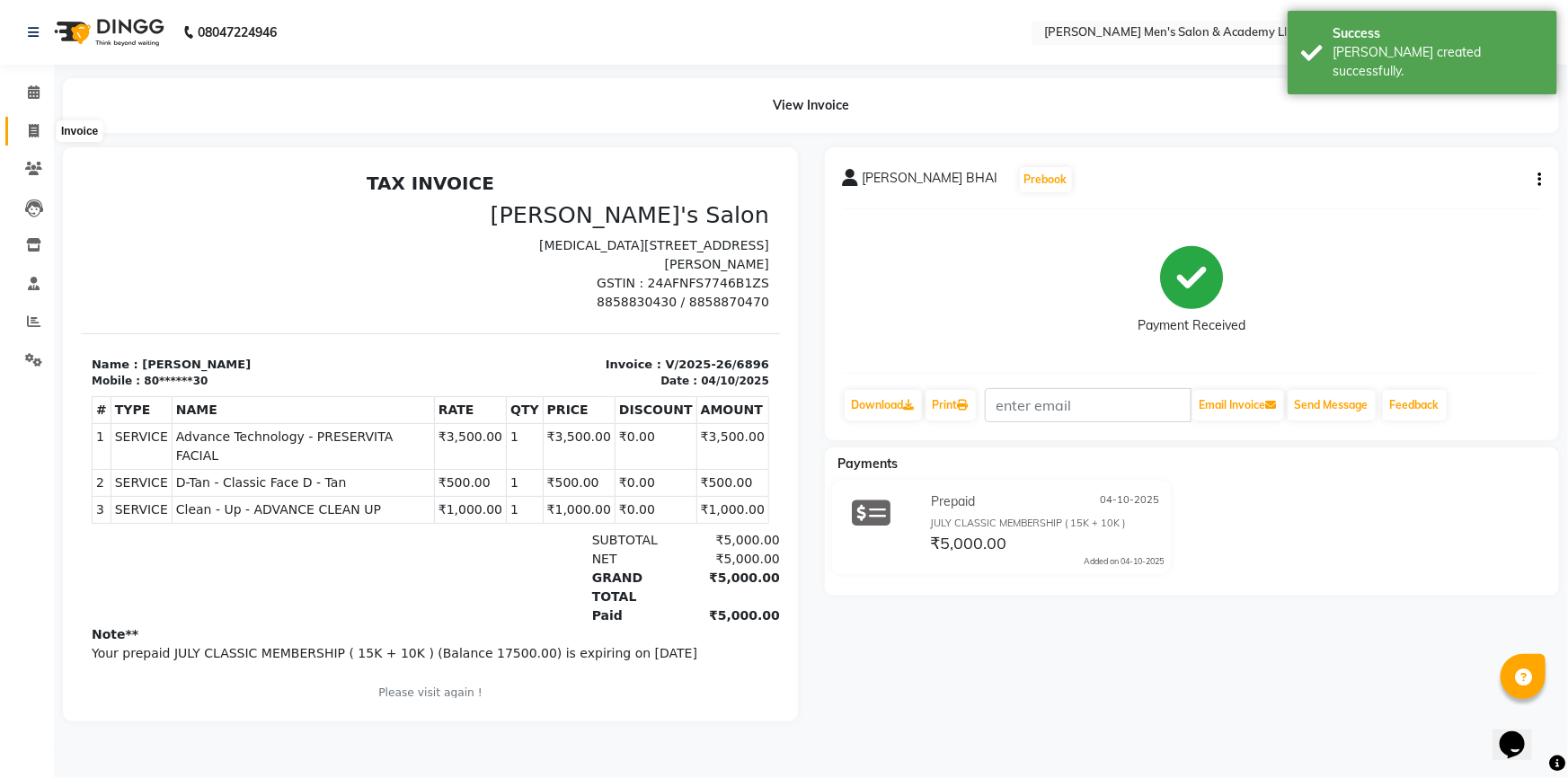
click at [38, 130] on icon at bounding box center [33, 130] width 10 height 14
select select "service"
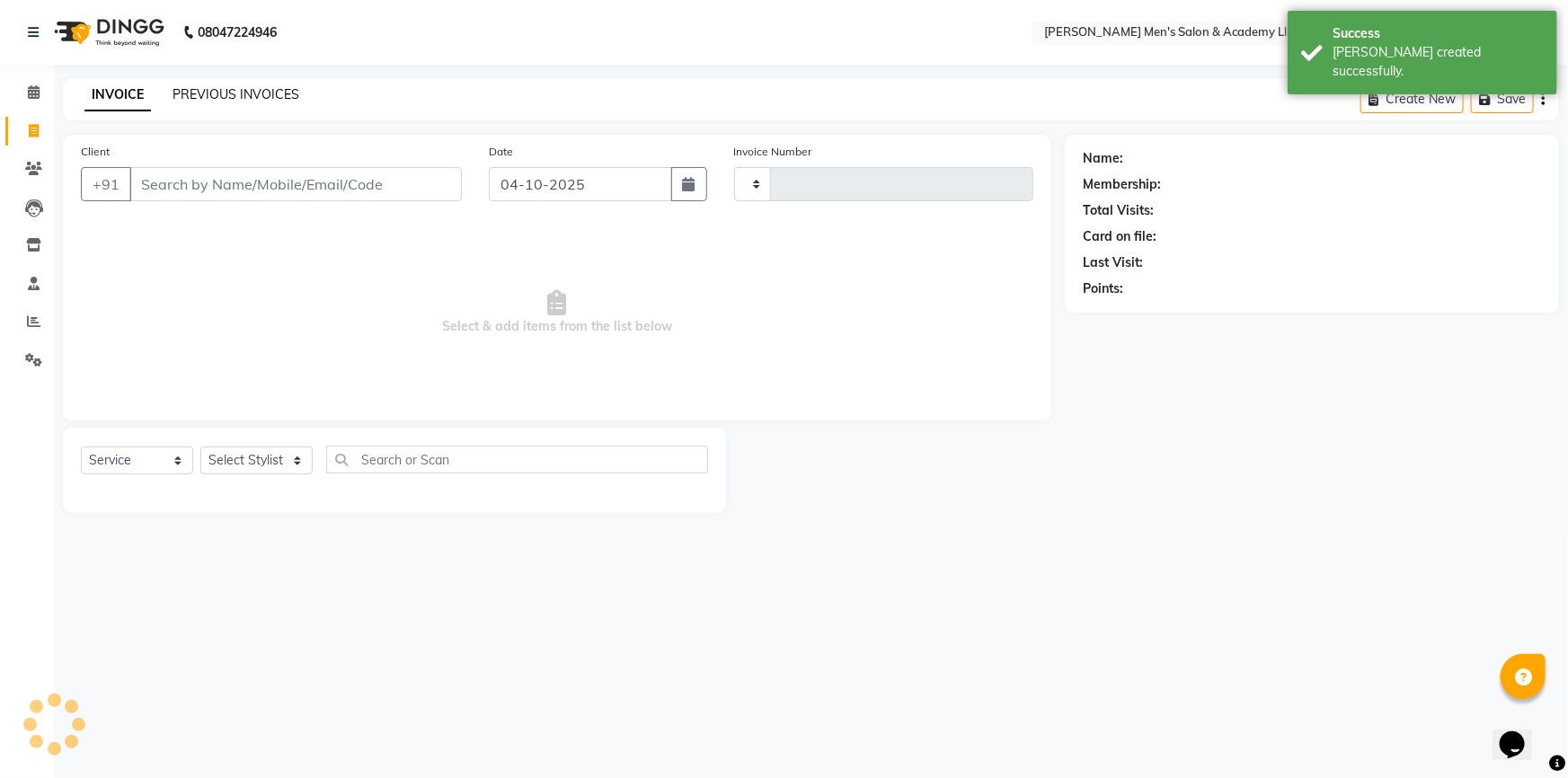
type input "6897"
select select "8248"
click at [211, 93] on link "PREVIOUS INVOICES" at bounding box center [236, 94] width 126 height 16
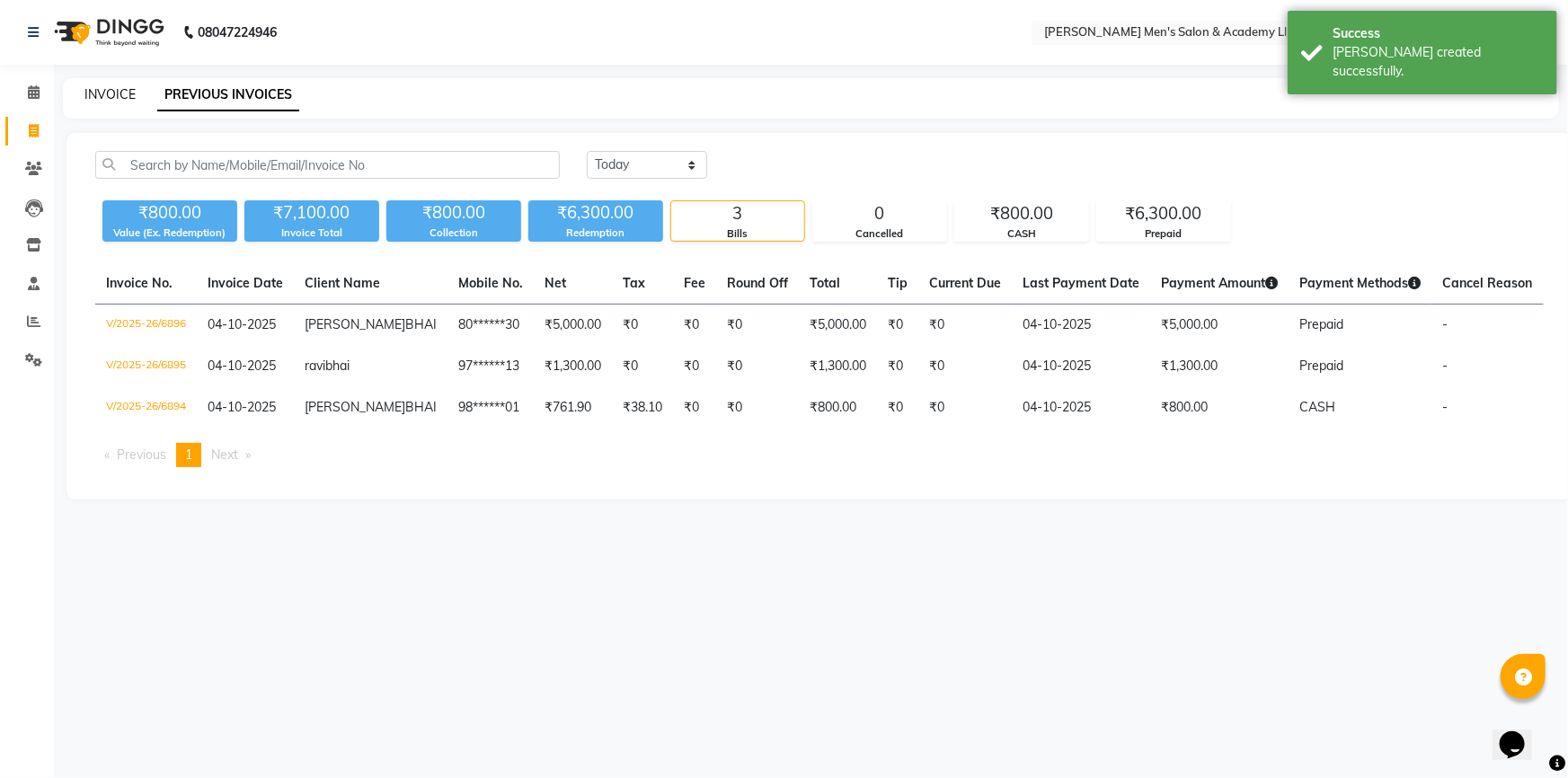
click at [126, 95] on link "INVOICE" at bounding box center [110, 94] width 51 height 16
select select "8248"
select select "service"
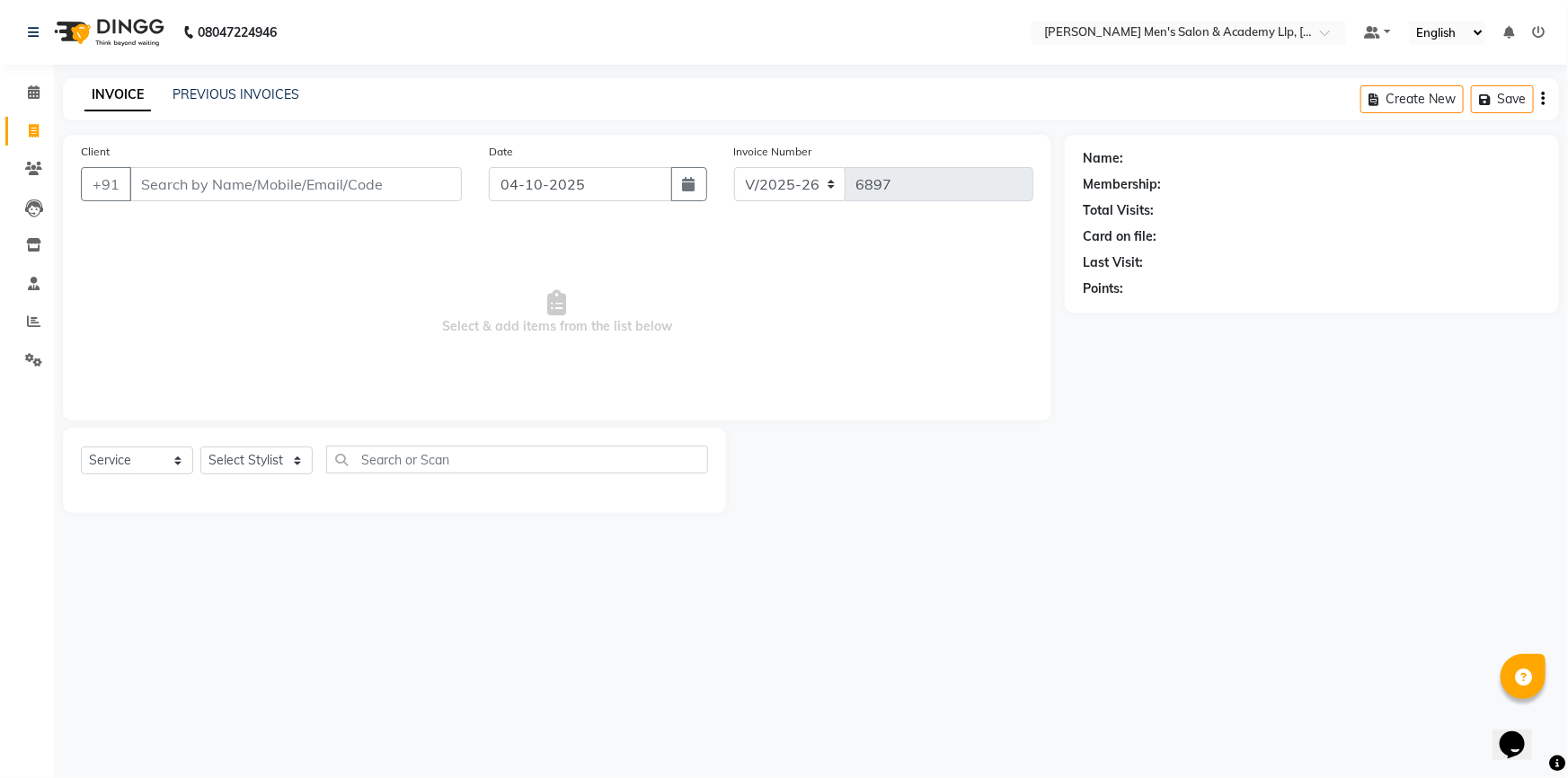
click at [126, 95] on link "INVOICE" at bounding box center [118, 96] width 67 height 33
click at [203, 149] on div "Client +91" at bounding box center [272, 179] width 408 height 74
click at [218, 195] on input "Client" at bounding box center [295, 184] width 332 height 34
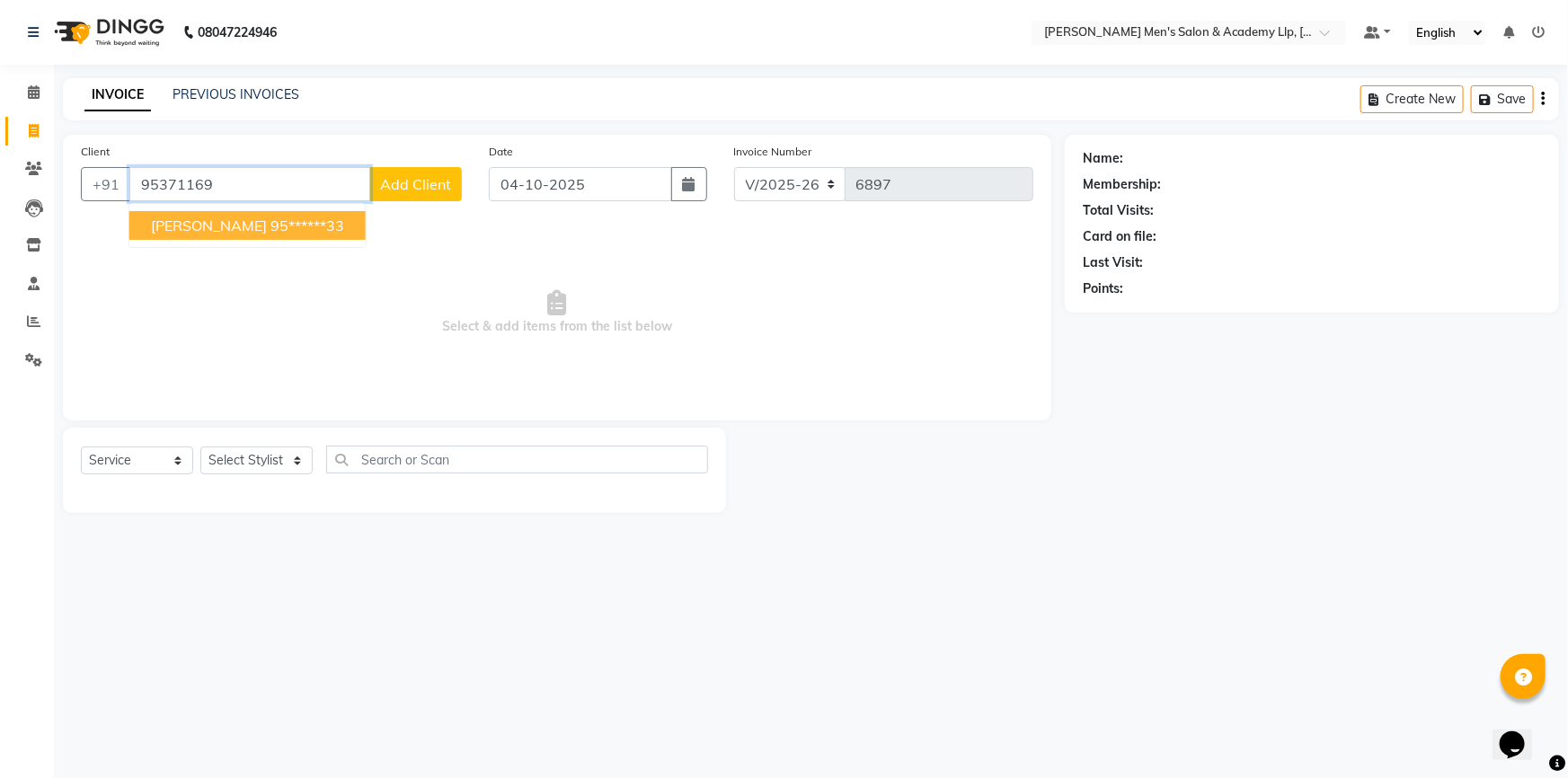
click at [223, 223] on span "[PERSON_NAME]" at bounding box center [209, 226] width 116 height 18
type input "95******33"
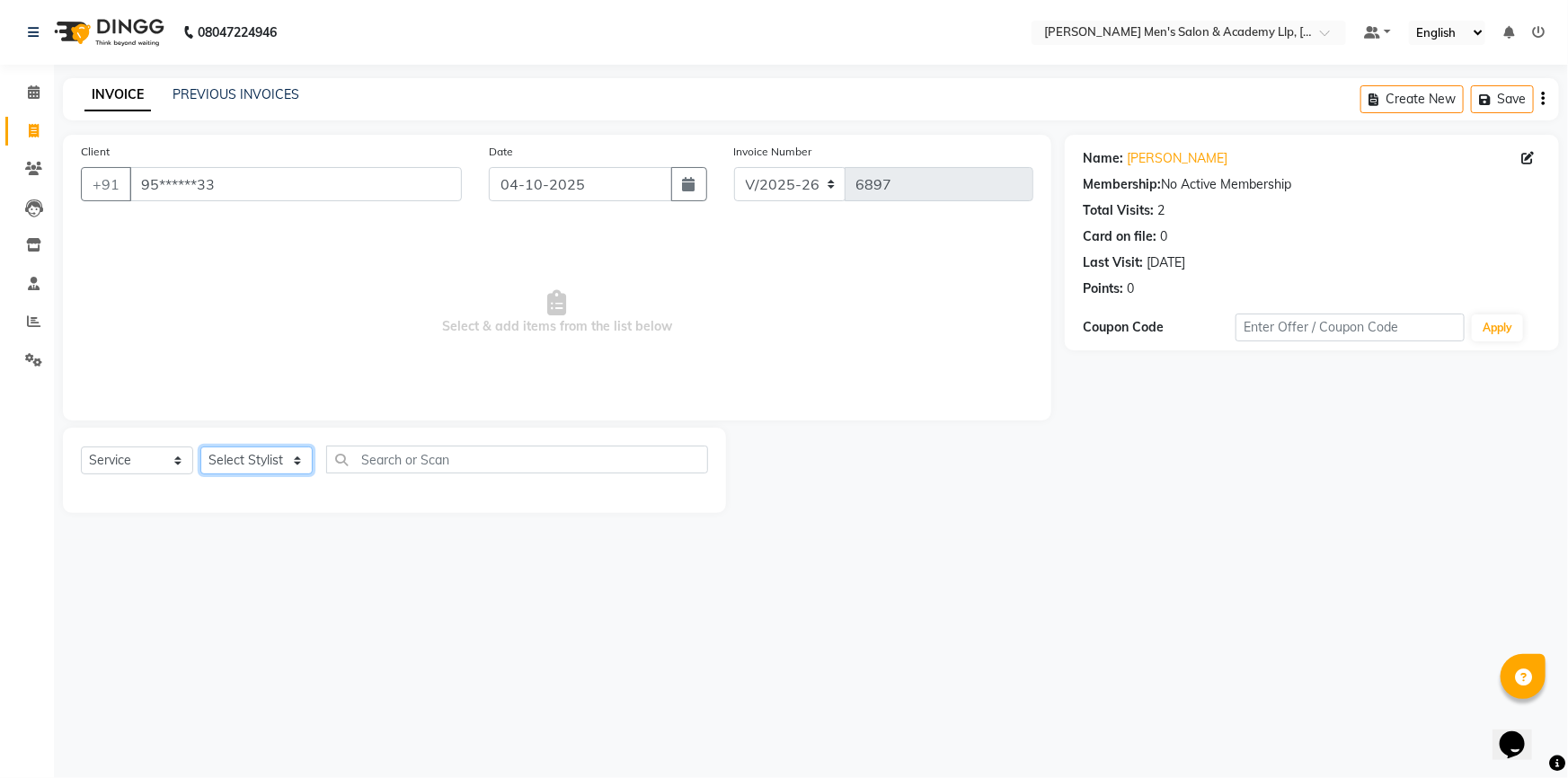
click at [248, 455] on select "Select Stylist ABHISHEK SEN AKKI SEN [PERSON_NAME] [PERSON_NAME] [PERSON_NAME] …" at bounding box center [257, 460] width 112 height 28
select select "78788"
click at [201, 446] on select "Select Stylist ABHISHEK SEN AKKI SEN [PERSON_NAME] [PERSON_NAME] [PERSON_NAME] …" at bounding box center [257, 460] width 112 height 28
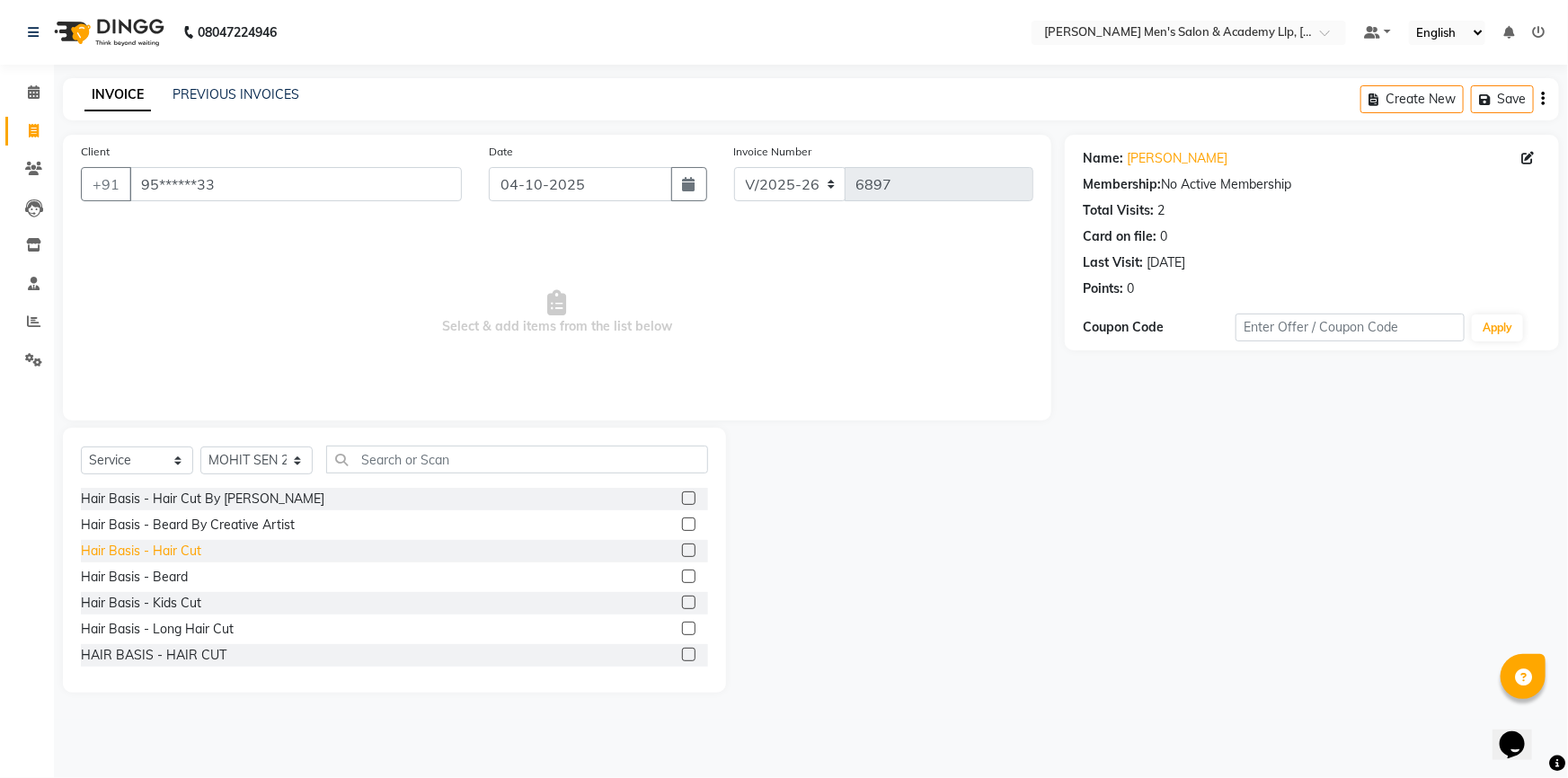
click at [182, 548] on div "Hair Basis - Hair Cut" at bounding box center [141, 551] width 120 height 19
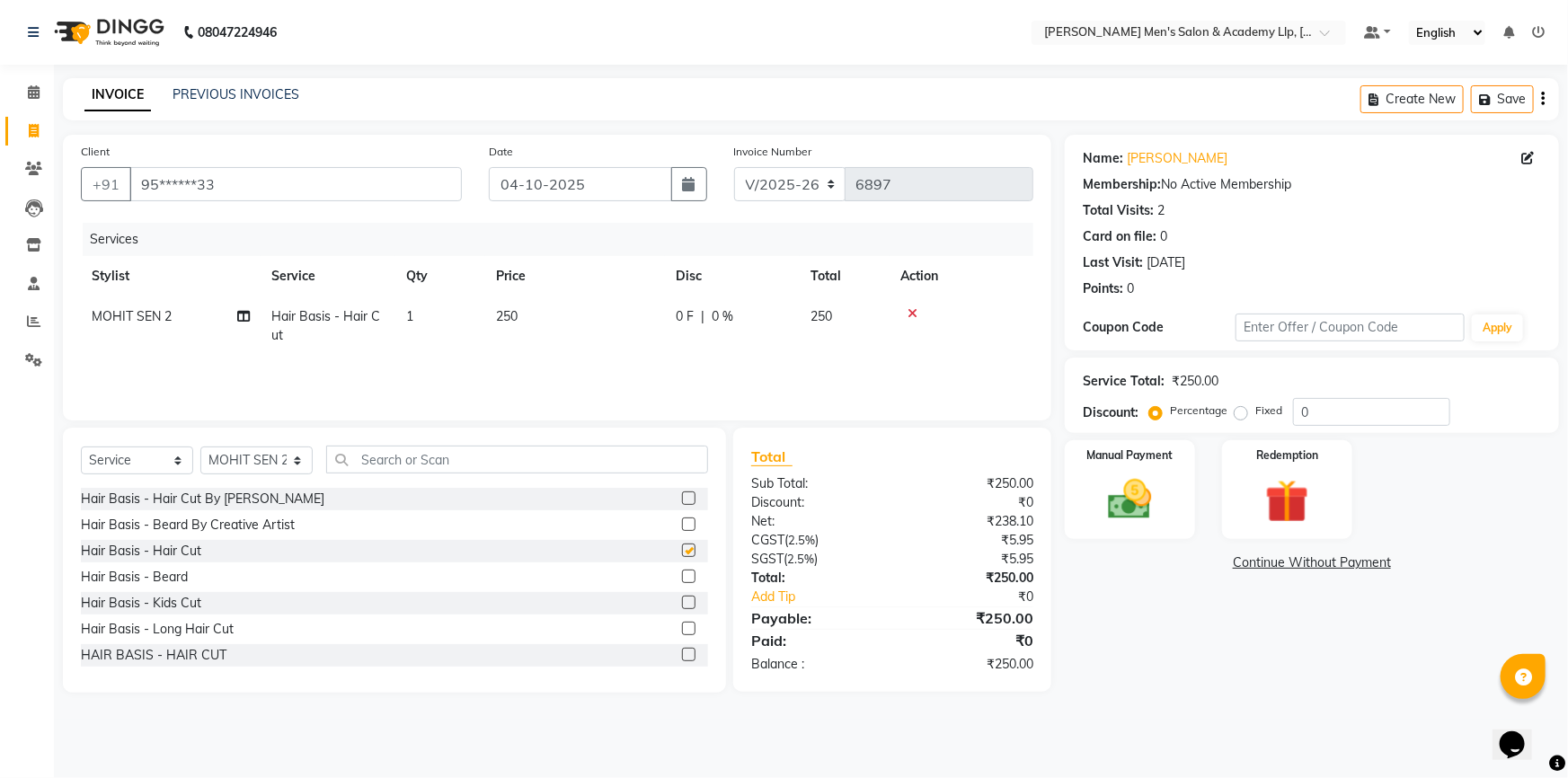
checkbox input "false"
click at [168, 577] on div "Hair Basis - Beard" at bounding box center [135, 577] width 107 height 19
checkbox input "false"
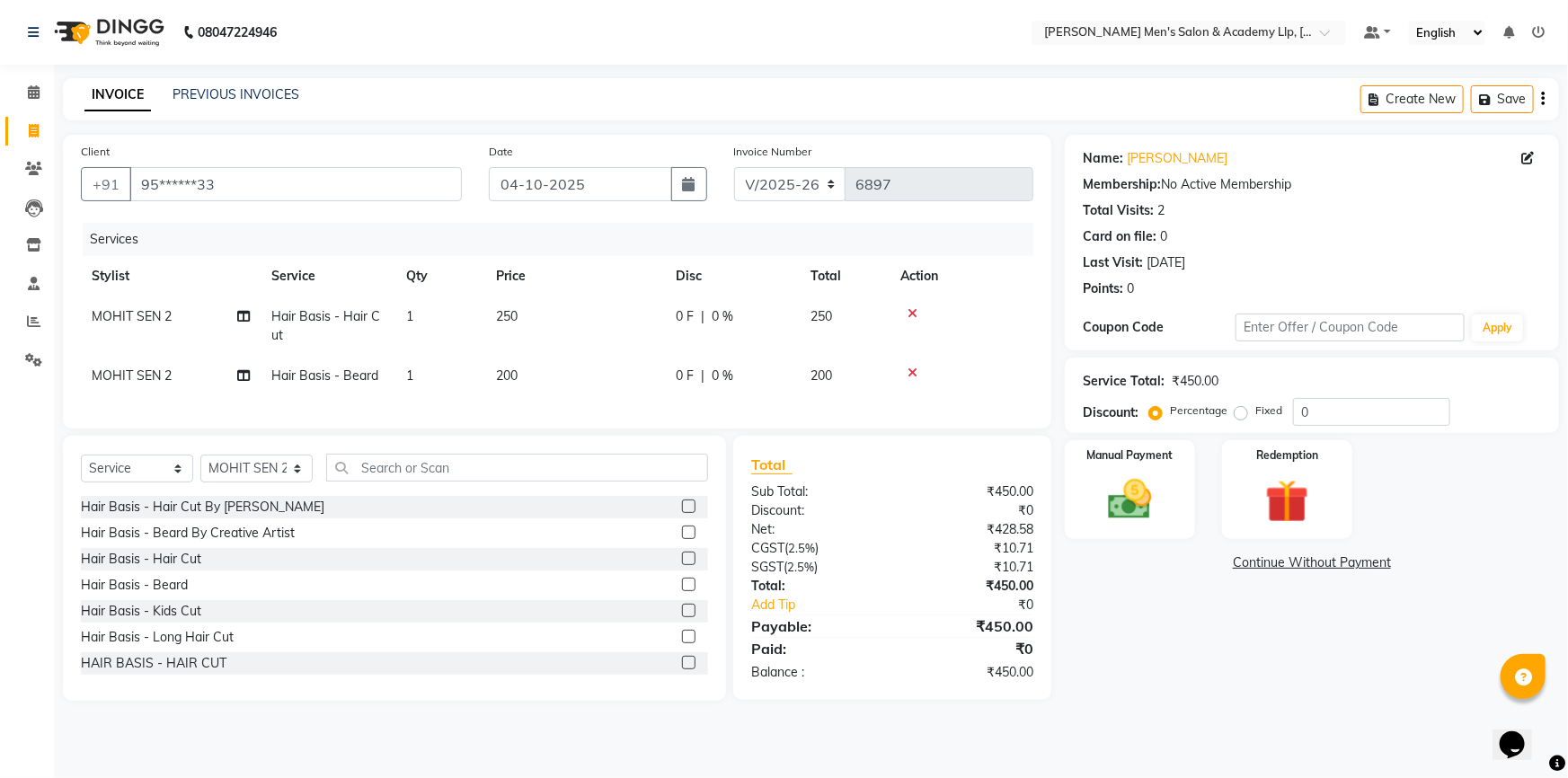
click at [603, 333] on td "250" at bounding box center [574, 326] width 180 height 60
select select "78788"
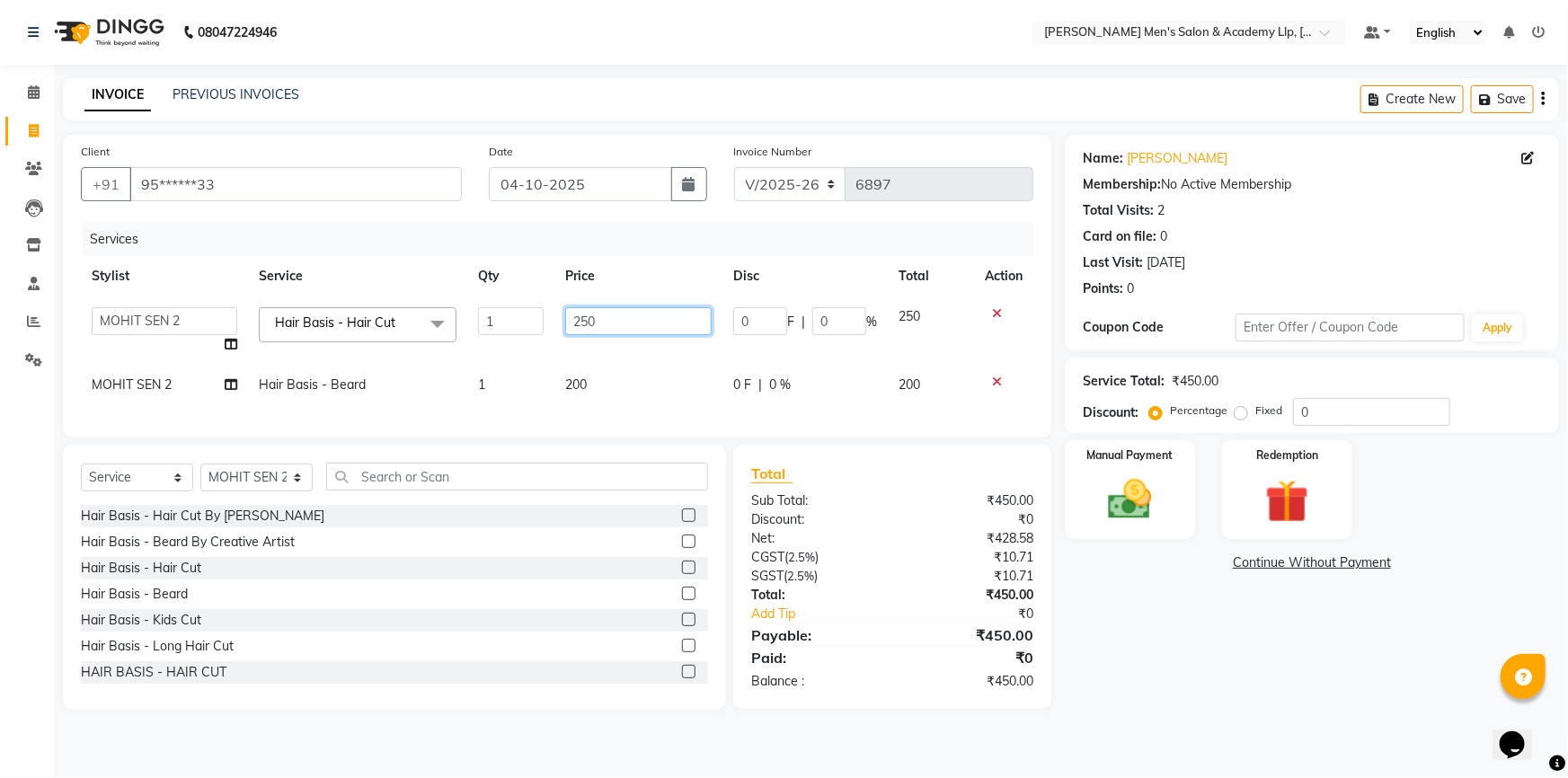
click at [620, 324] on input "250" at bounding box center [639, 321] width 147 height 28
type input "2"
type input "300"
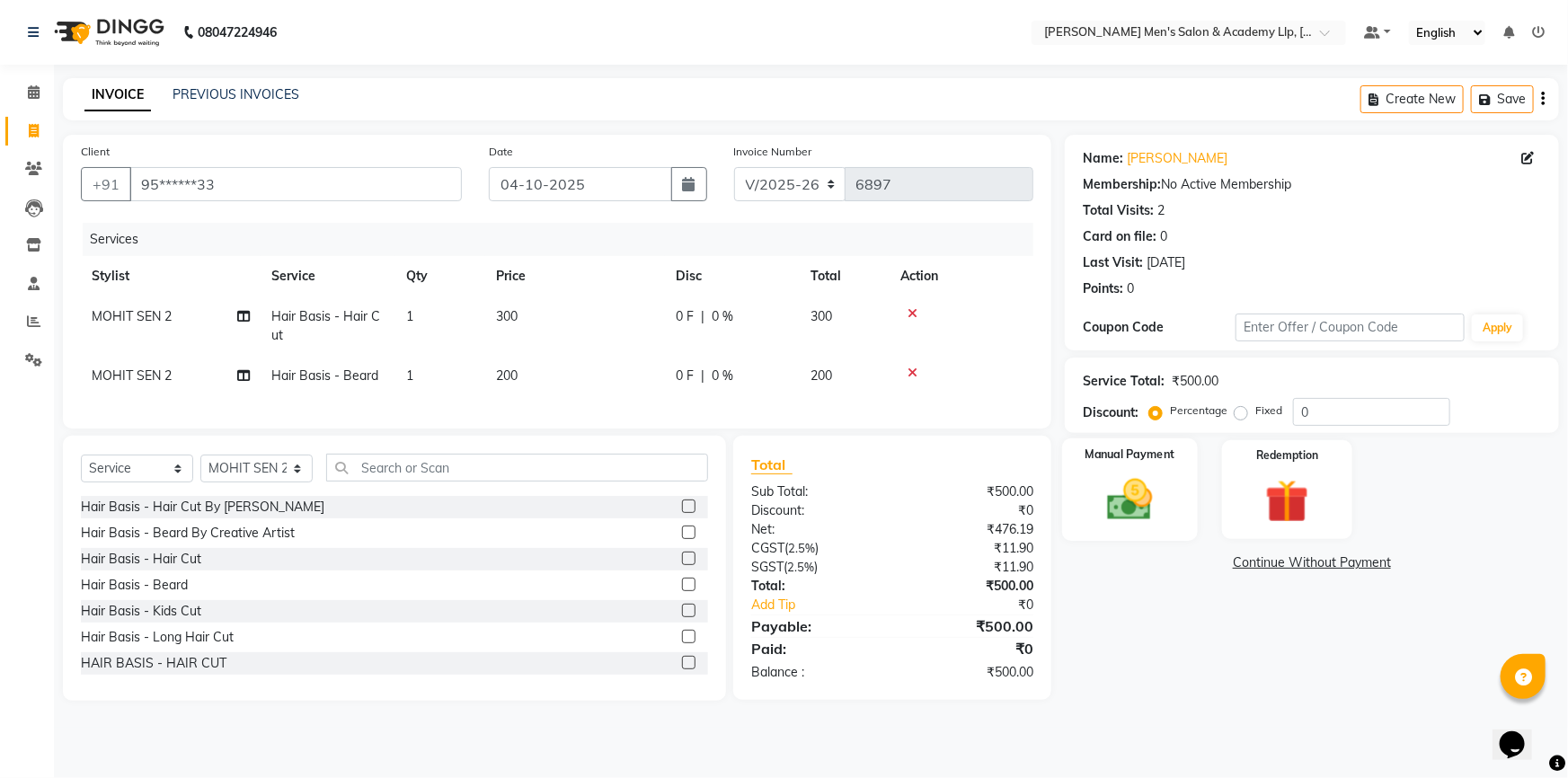
click at [1136, 537] on div "Manual Payment" at bounding box center [1130, 490] width 135 height 103
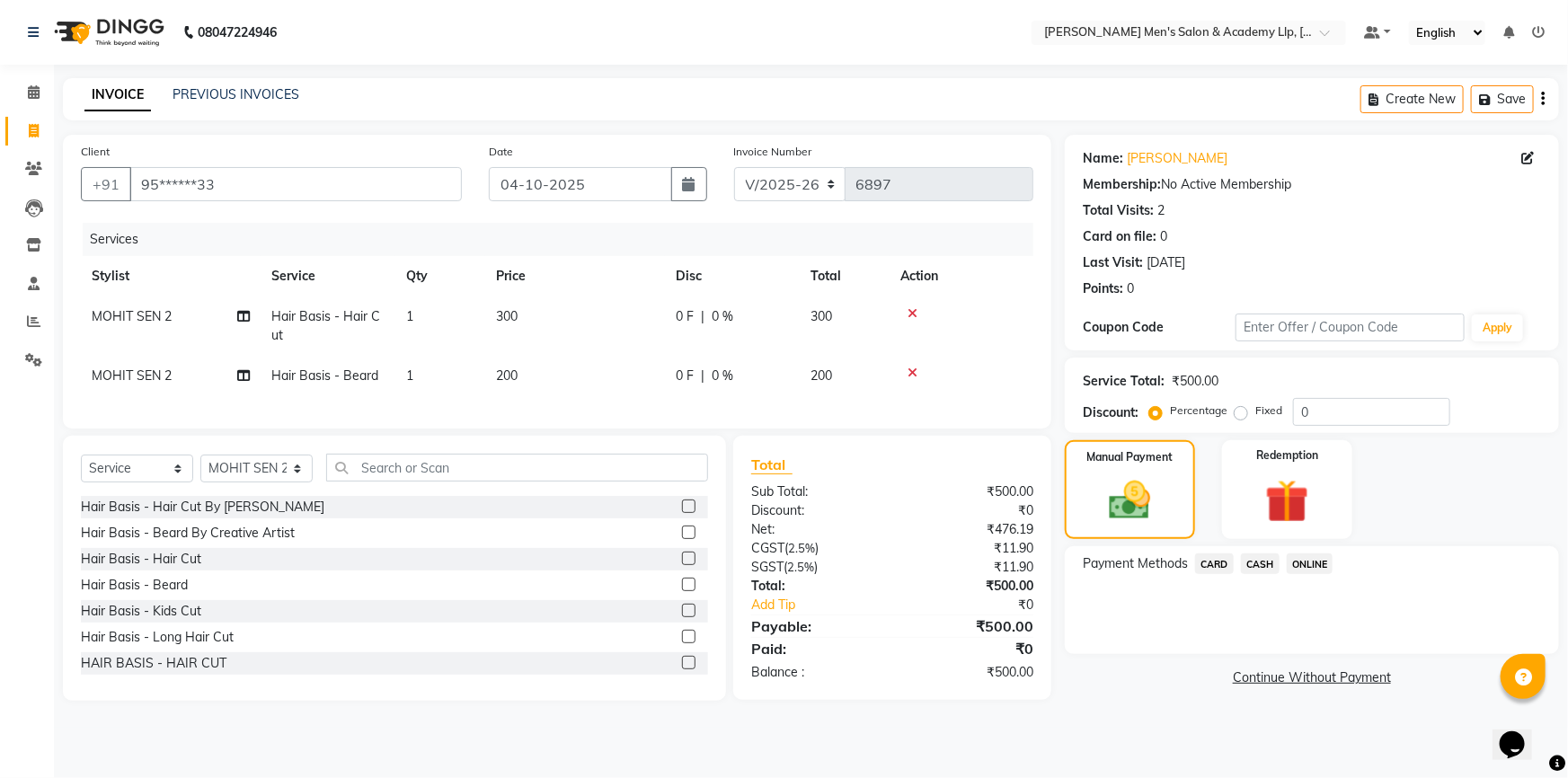
click at [1261, 564] on span "CASH" at bounding box center [1260, 564] width 39 height 21
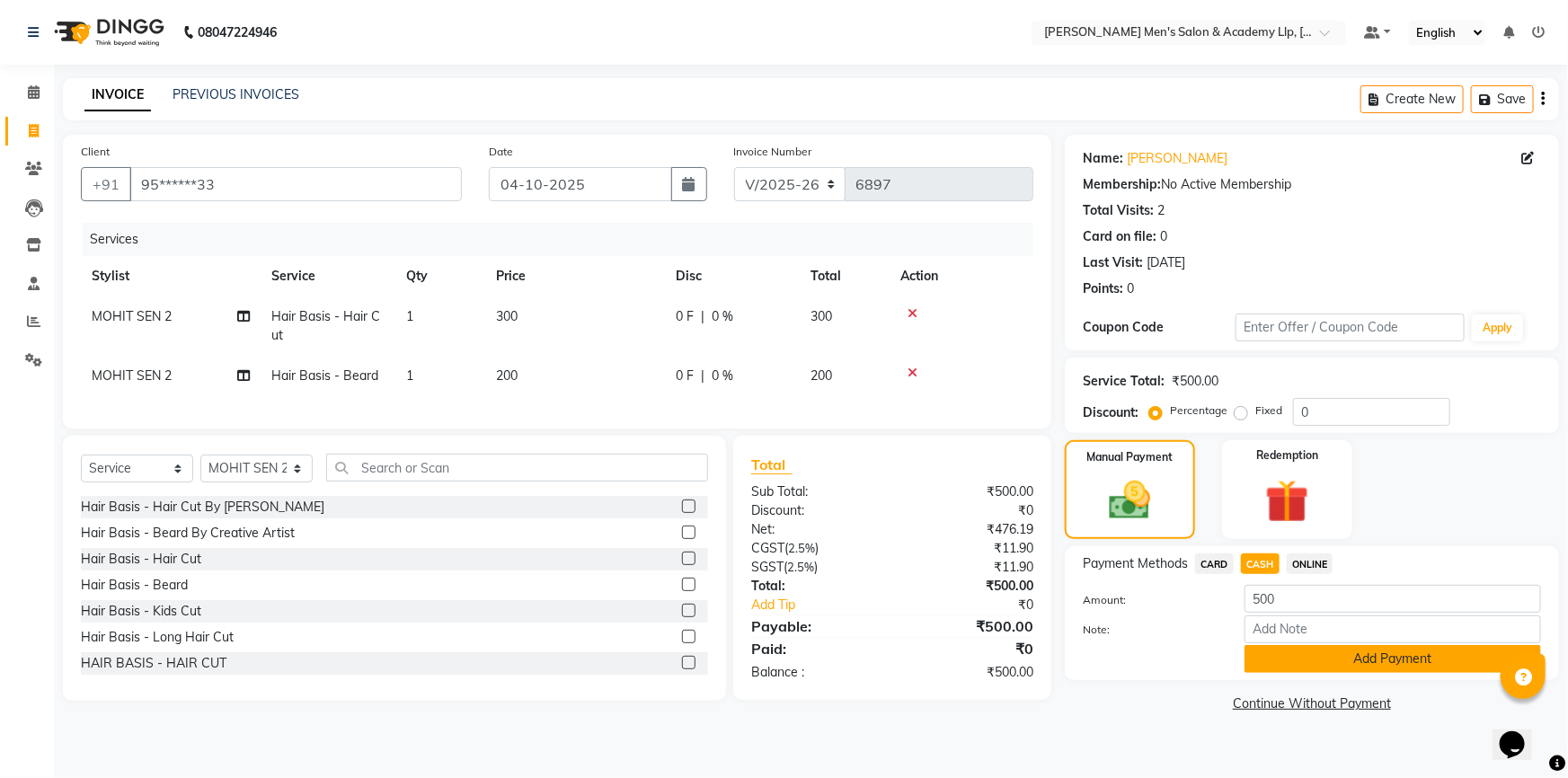
click at [1306, 652] on button "Add Payment" at bounding box center [1393, 659] width 296 height 28
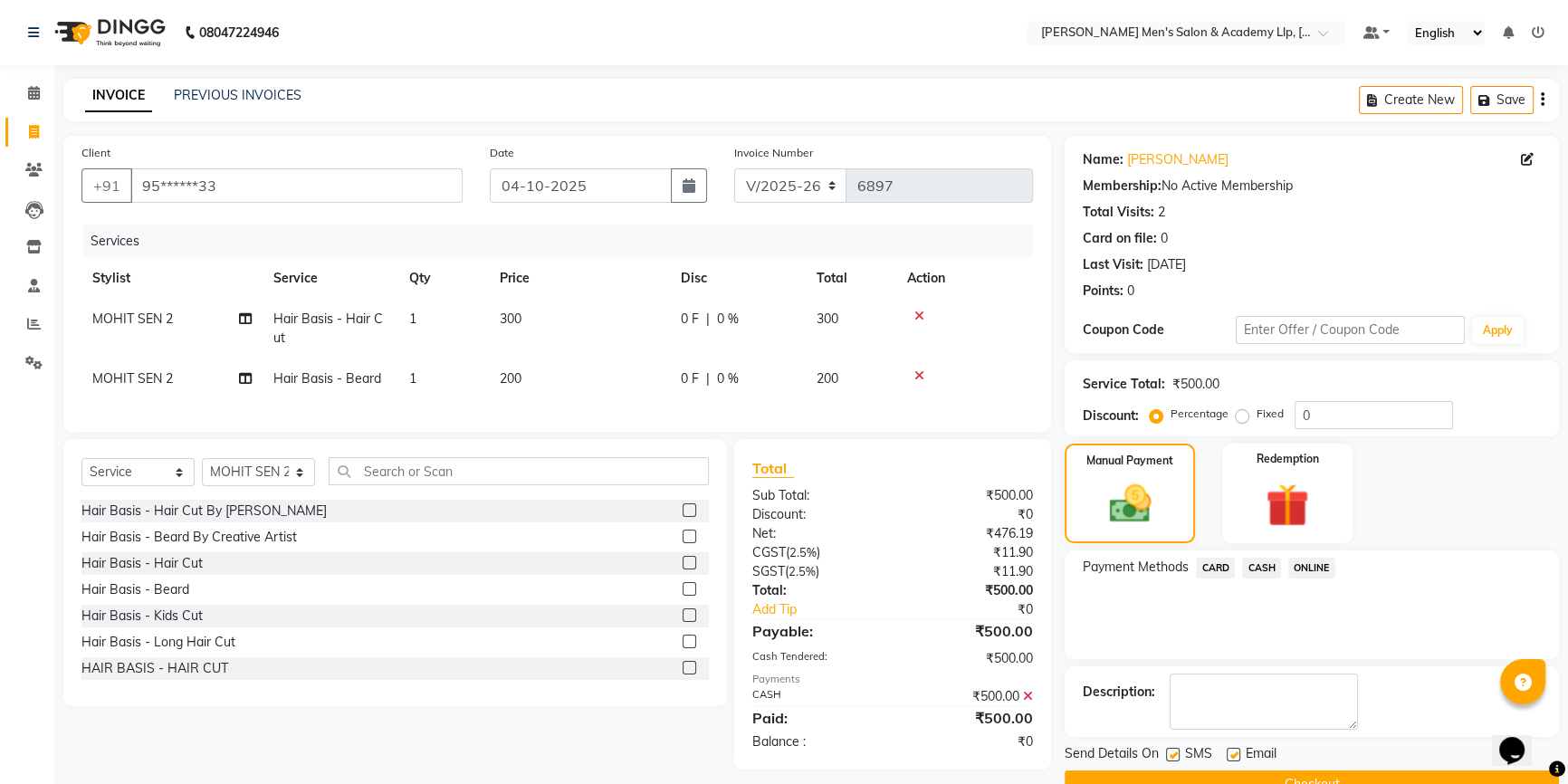
click at [1227, 750] on label at bounding box center [1233, 755] width 14 height 14
click at [1227, 750] on input "checkbox" at bounding box center [1232, 756] width 12 height 12
checkbox input "false"
click at [1169, 757] on label at bounding box center [1172, 755] width 14 height 14
click at [1169, 757] on input "checkbox" at bounding box center [1171, 756] width 12 height 12
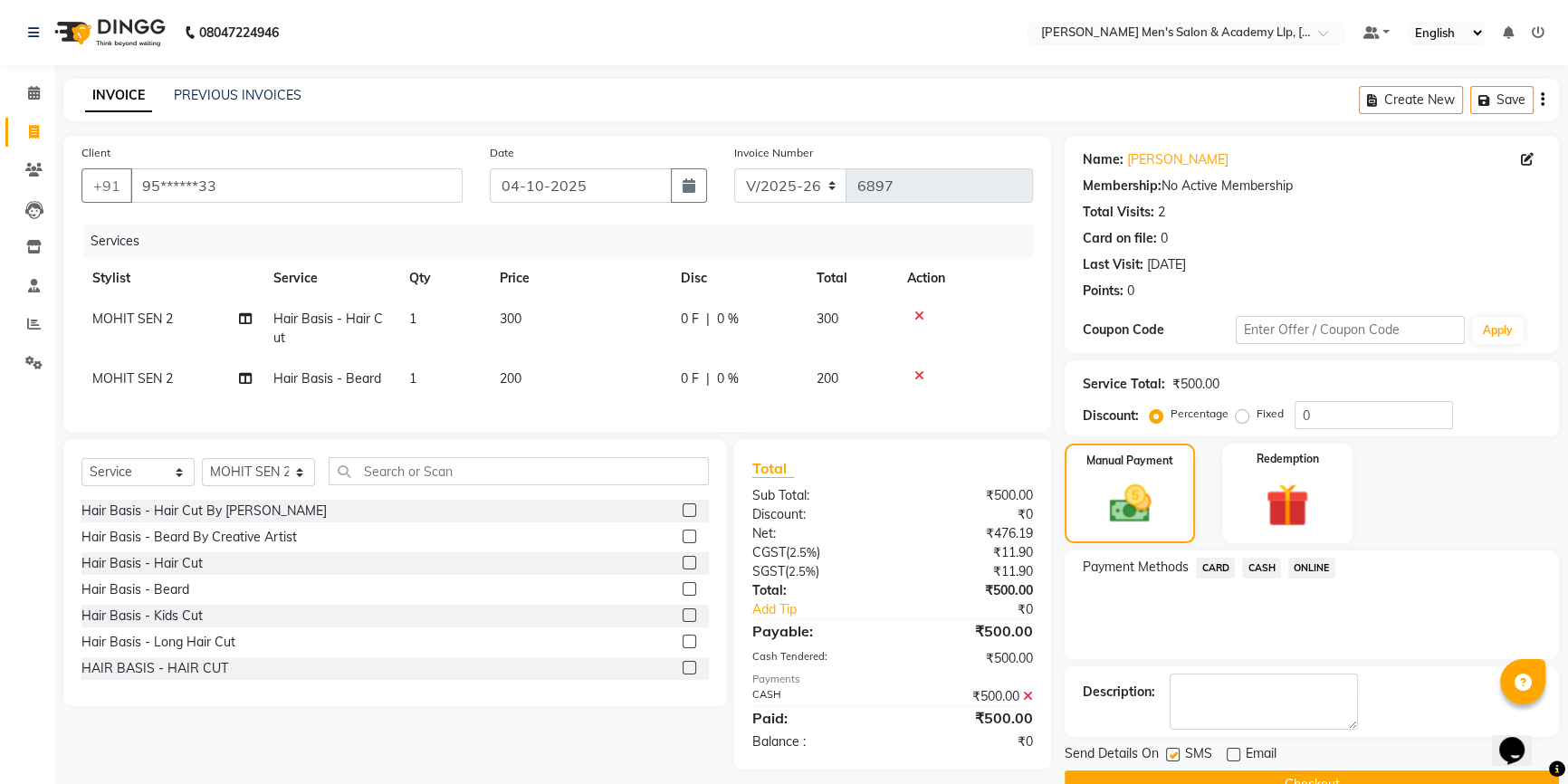
checkbox input "false"
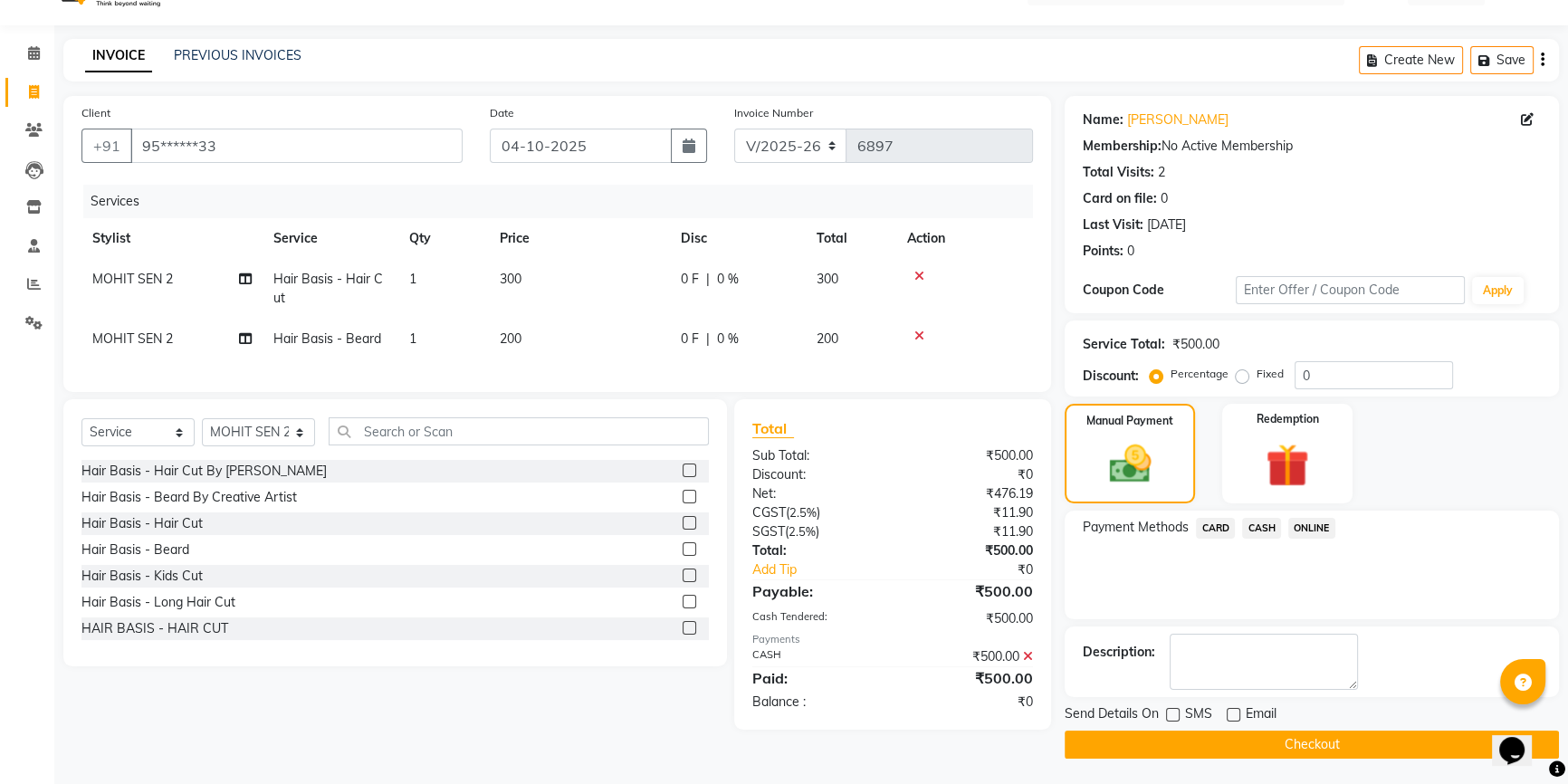
click at [1171, 748] on button "Checkout" at bounding box center [1311, 745] width 494 height 28
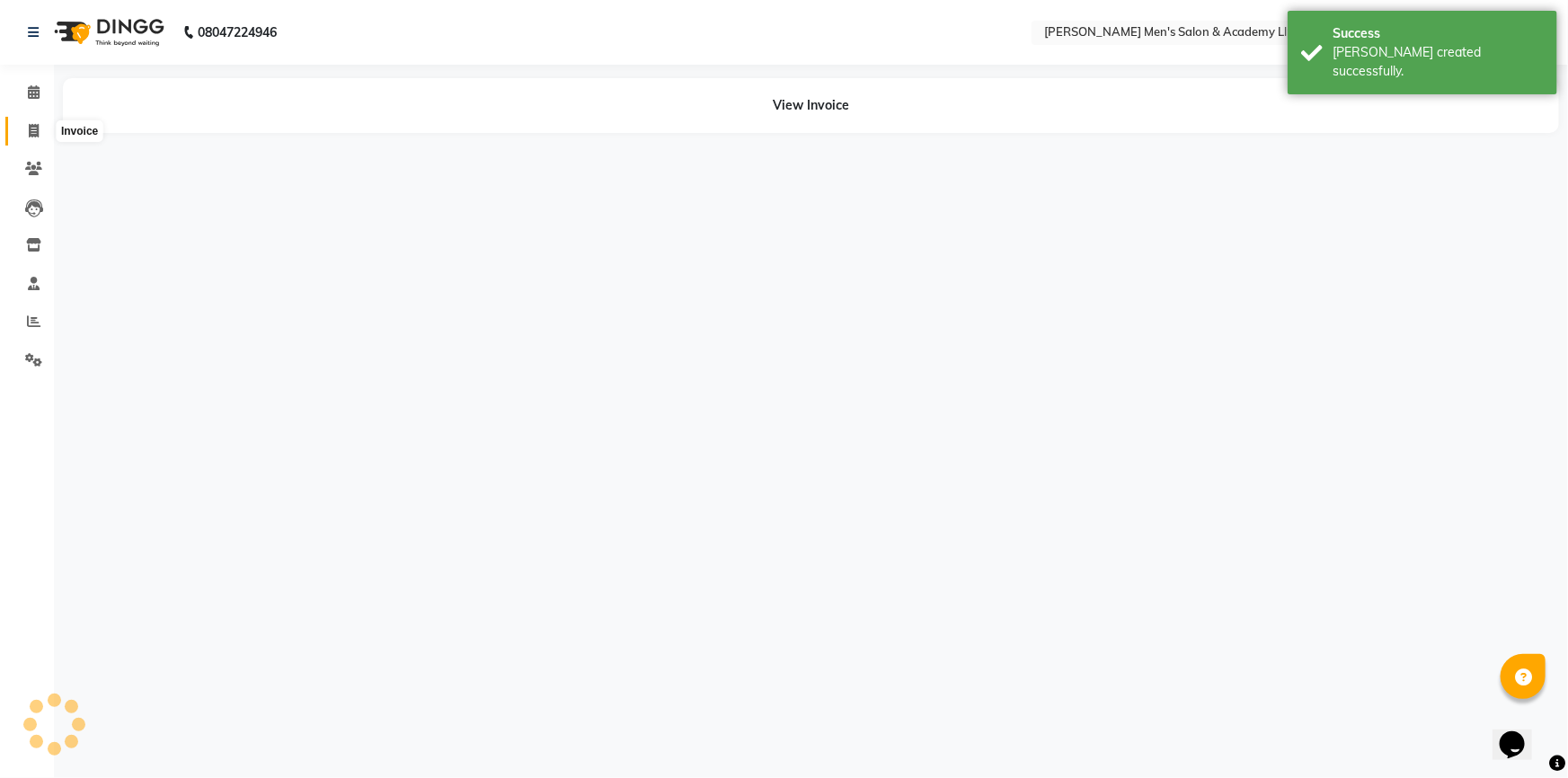
click at [34, 128] on icon at bounding box center [33, 130] width 10 height 14
select select "service"
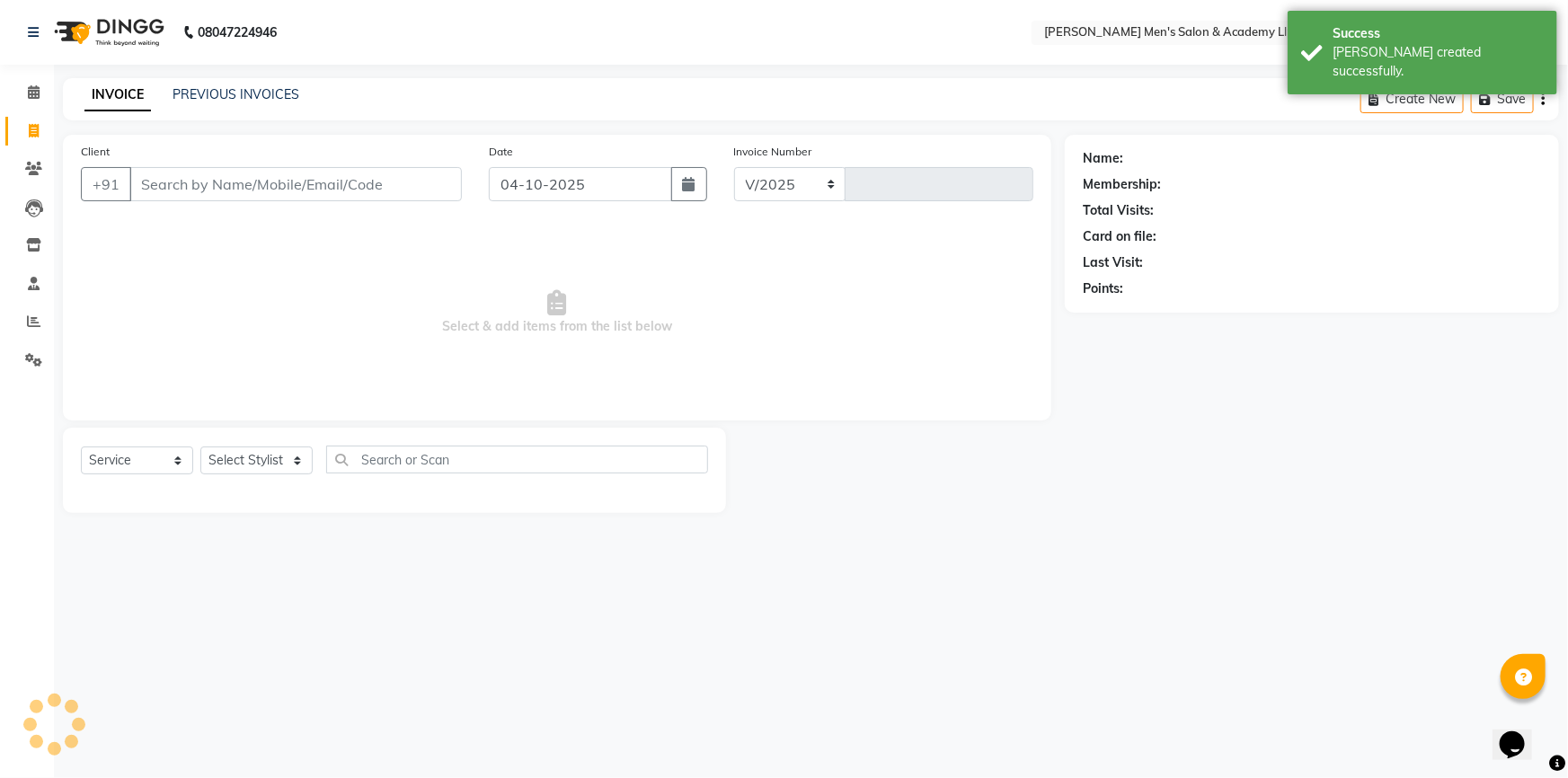
select select "8248"
type input "6898"
click at [233, 98] on link "PREVIOUS INVOICES" at bounding box center [236, 94] width 126 height 16
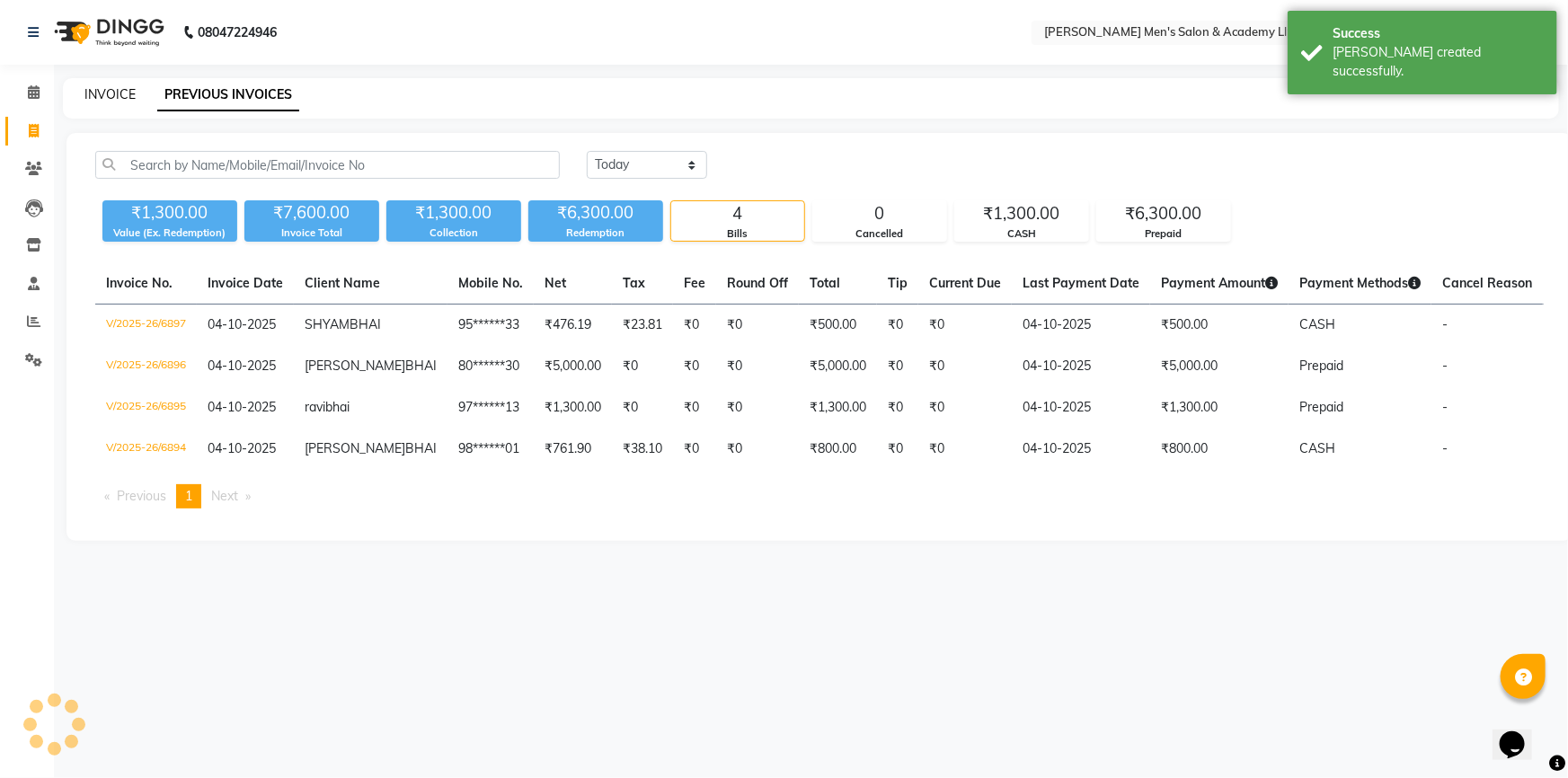
click at [115, 96] on link "INVOICE" at bounding box center [110, 94] width 51 height 16
select select "service"
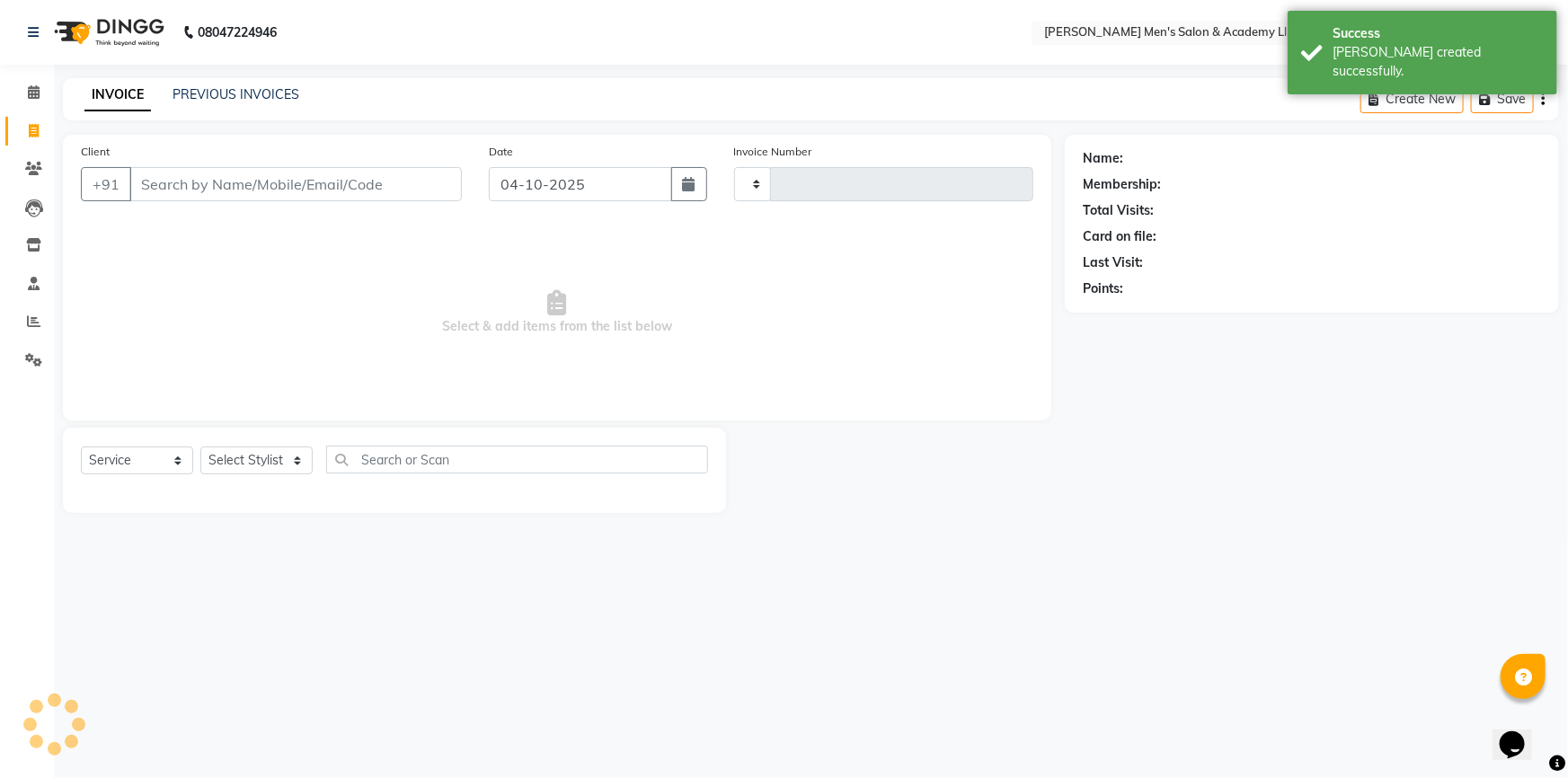
type input "6898"
select select "8248"
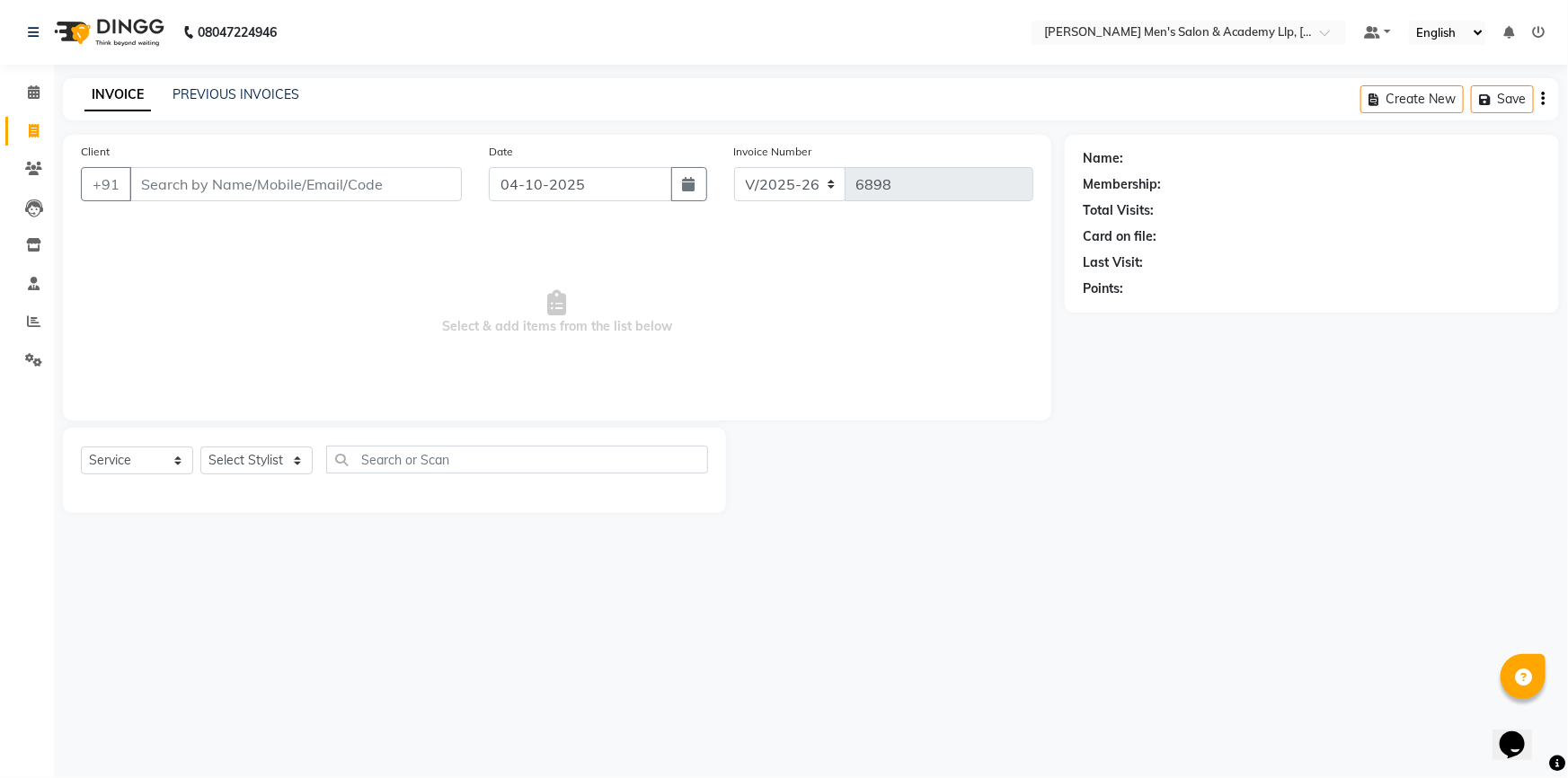
click at [107, 95] on link "INVOICE" at bounding box center [118, 96] width 67 height 33
click at [230, 100] on link "PREVIOUS INVOICES" at bounding box center [236, 94] width 126 height 16
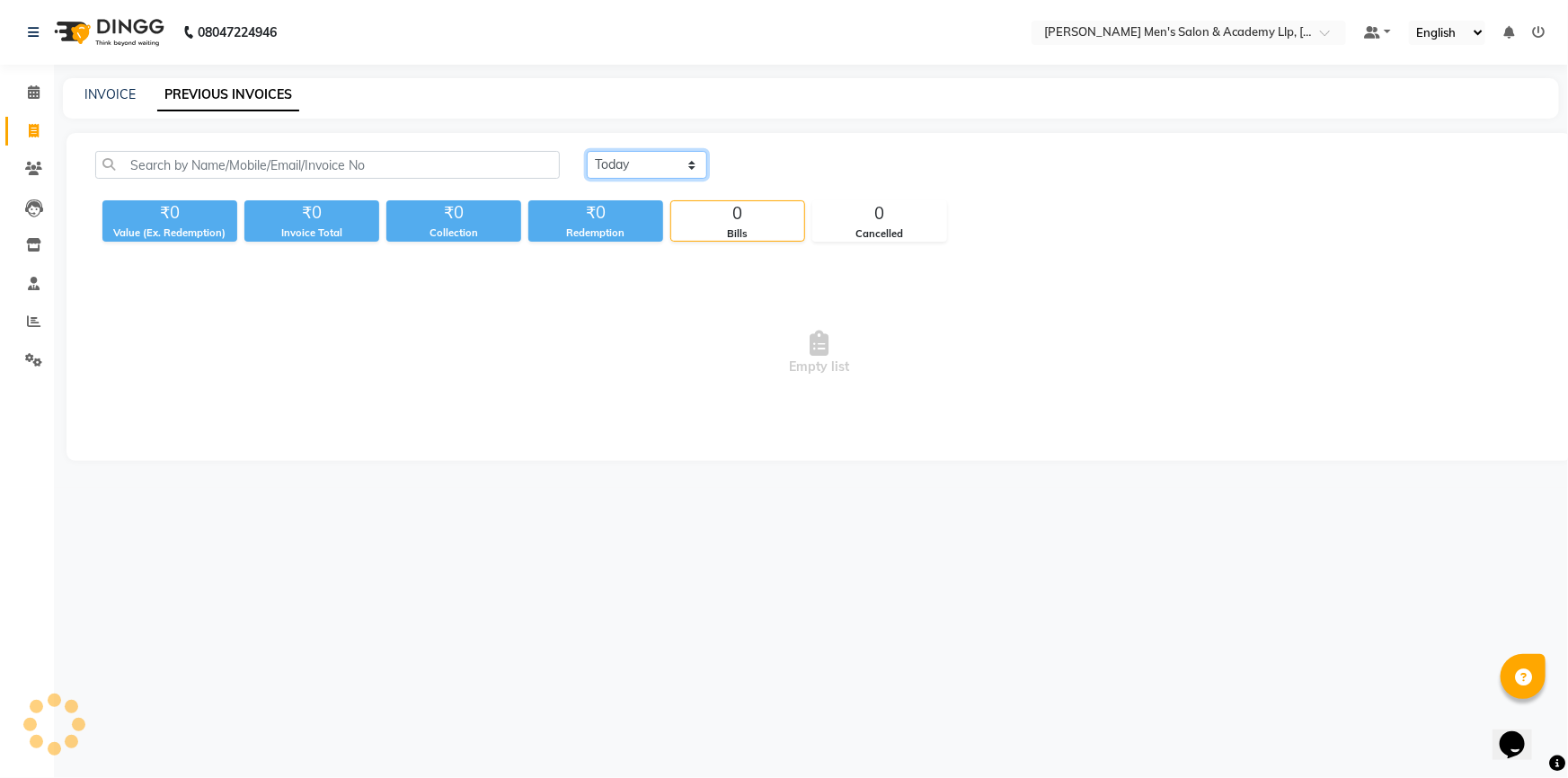
click at [633, 164] on select "[DATE] [DATE] Custom Range" at bounding box center [647, 164] width 120 height 28
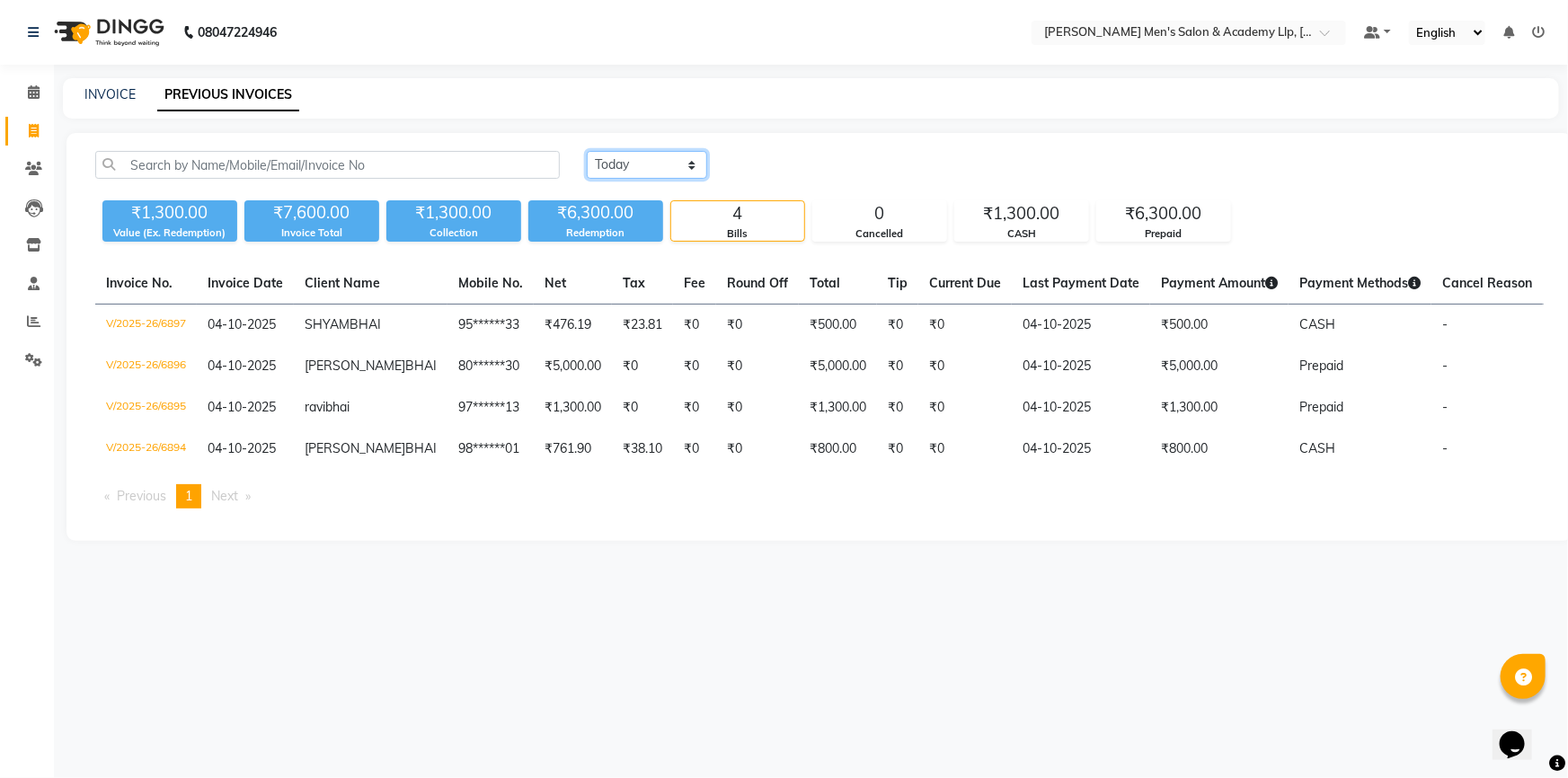
select select "range"
click at [587, 151] on select "[DATE] [DATE] Custom Range" at bounding box center [647, 164] width 120 height 28
click at [755, 160] on input "04-10-2025" at bounding box center [793, 165] width 126 height 25
select select "10"
select select "2025"
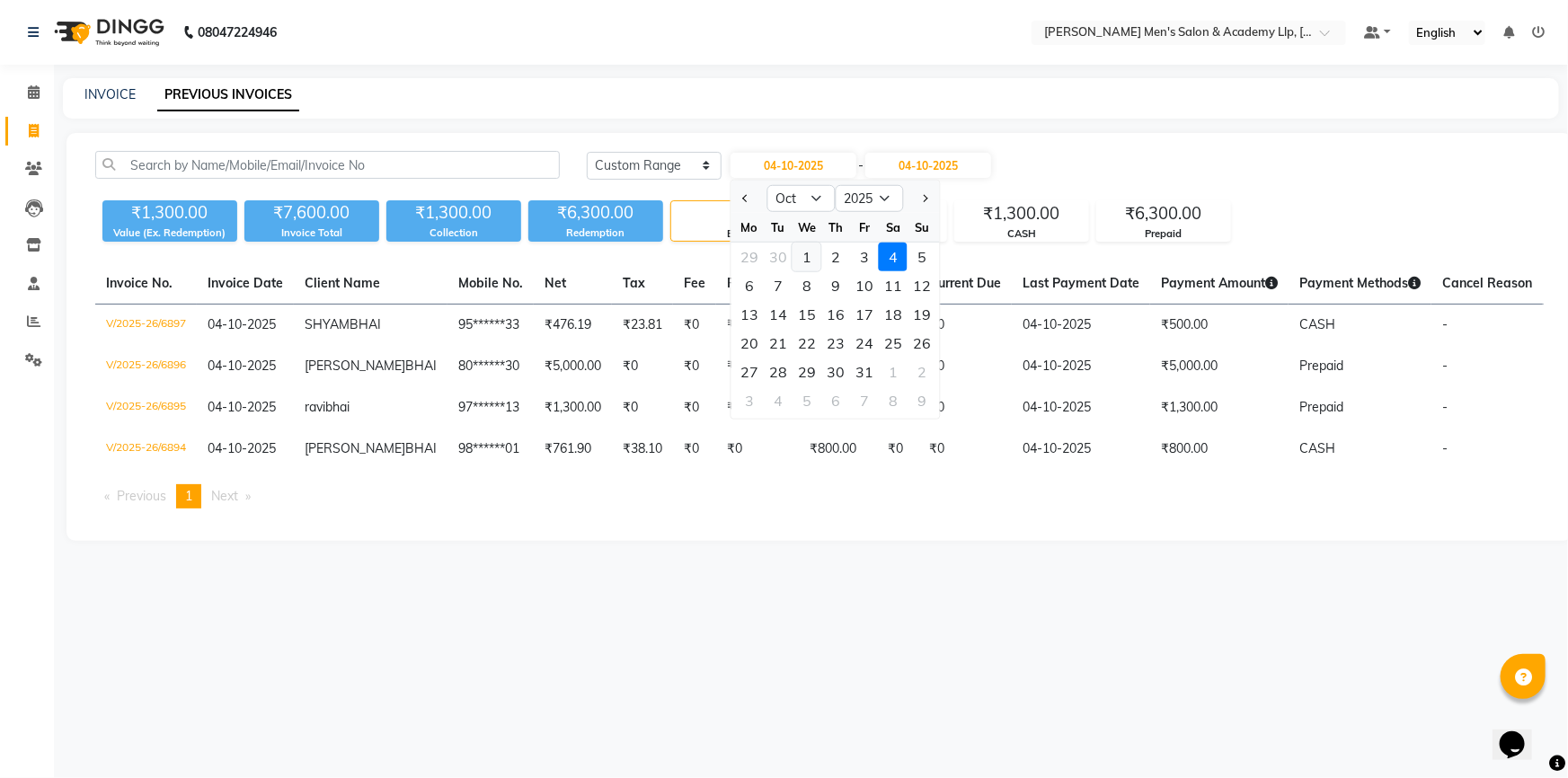
click at [811, 256] on div "1" at bounding box center [807, 258] width 29 height 29
type input "01-10-2025"
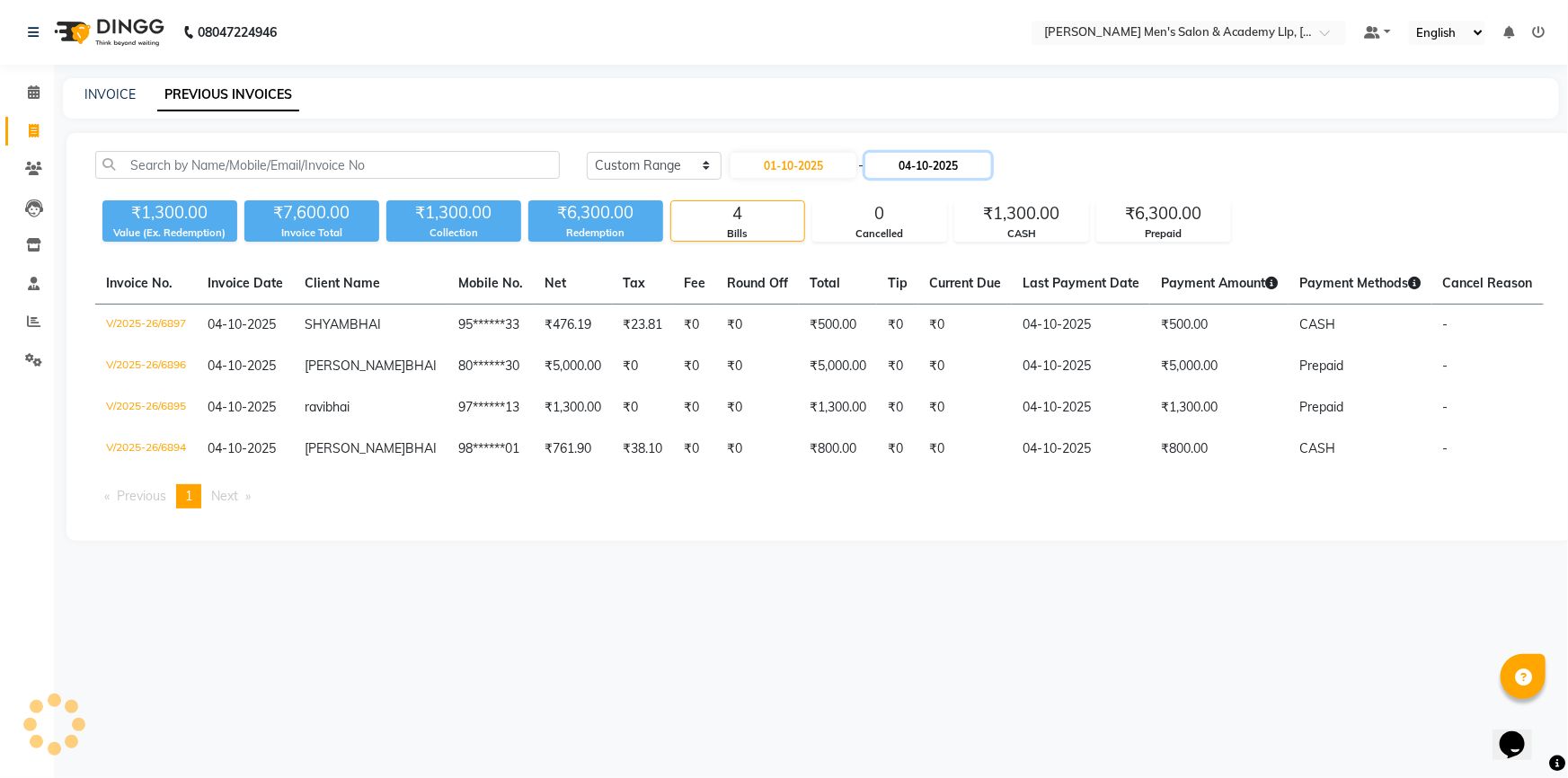
click at [954, 156] on input "04-10-2025" at bounding box center [928, 165] width 126 height 25
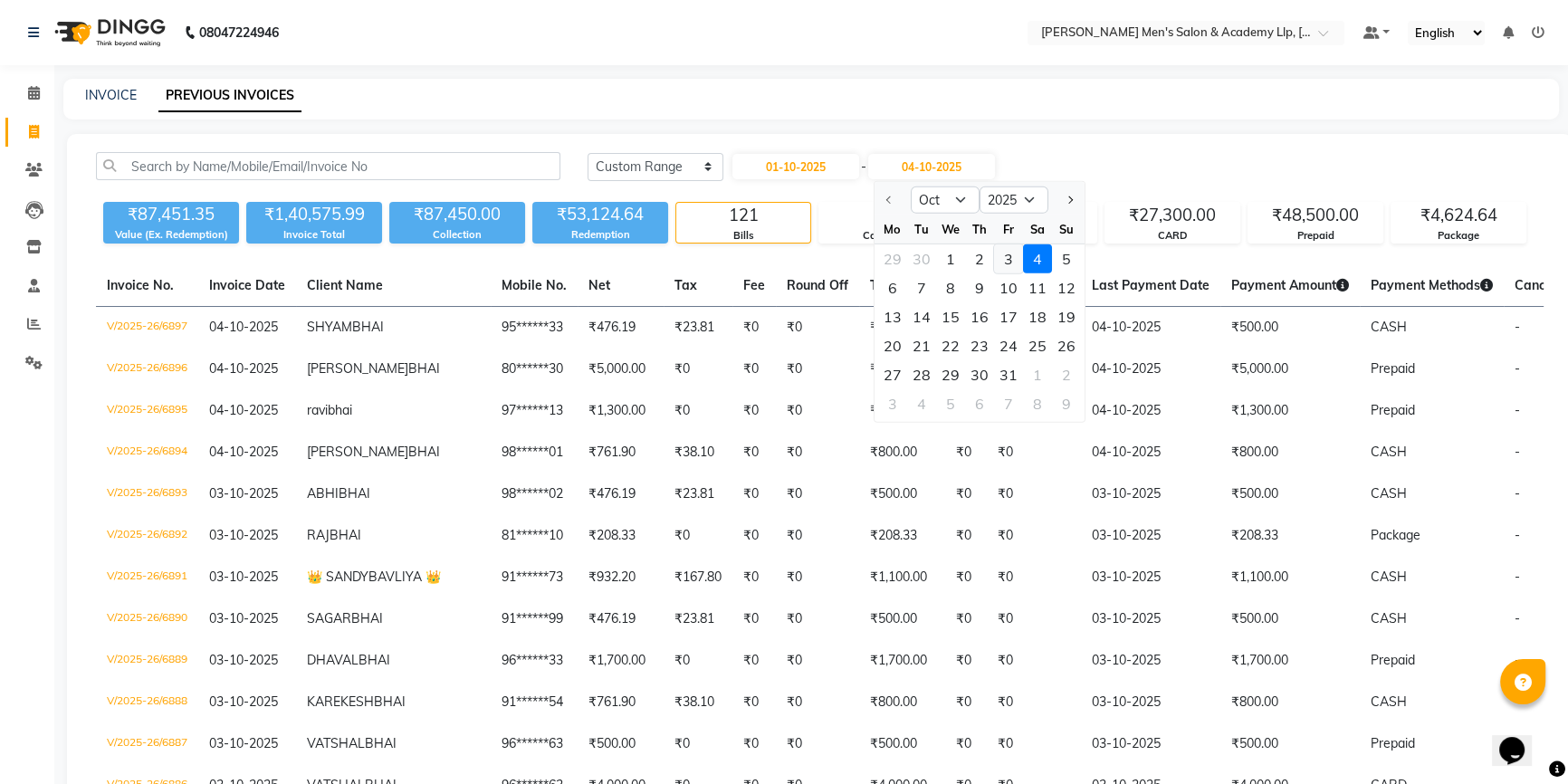
click at [1007, 254] on div "3" at bounding box center [1008, 260] width 29 height 29
type input "03-10-2025"
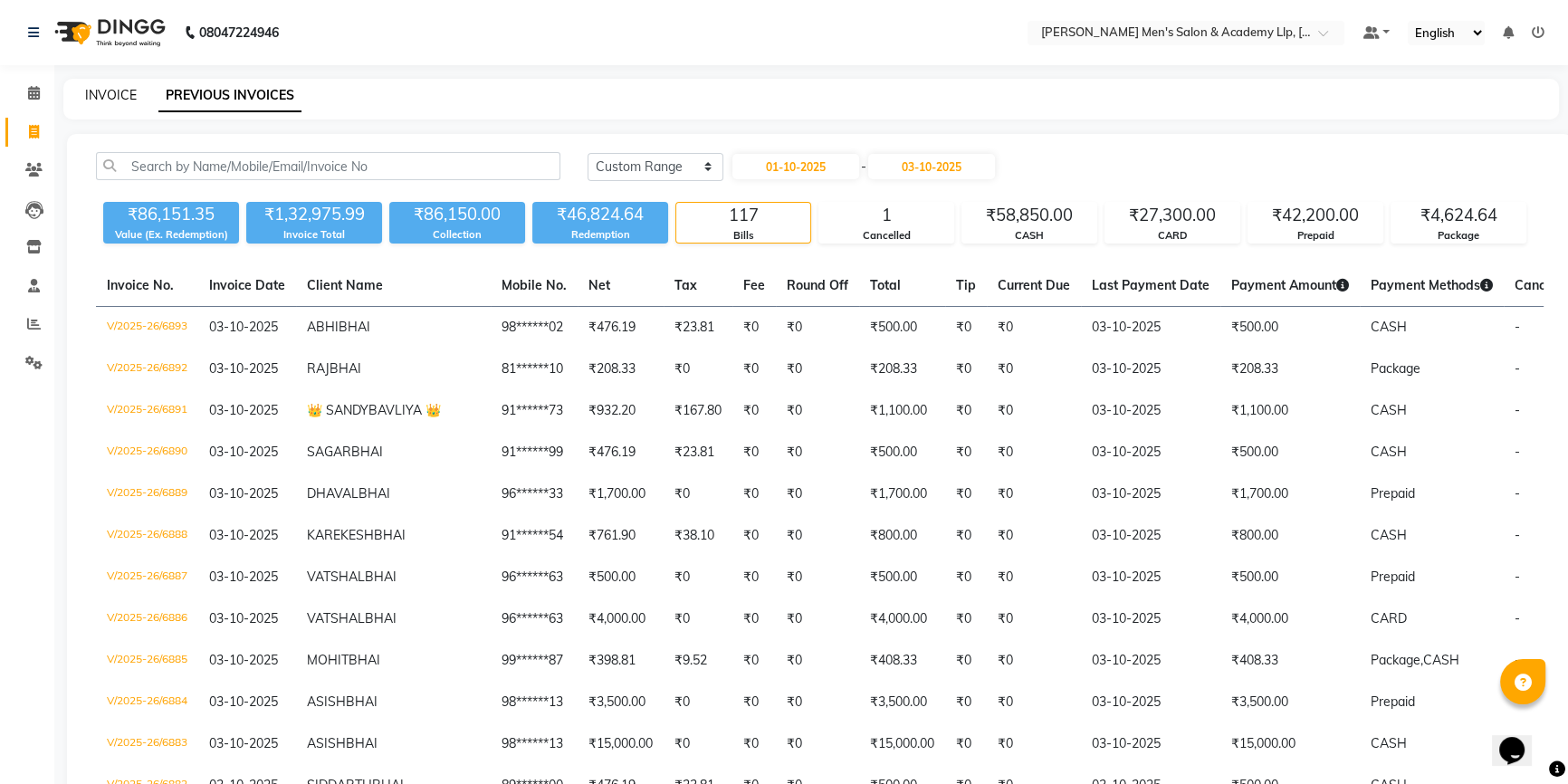
click at [117, 97] on link "INVOICE" at bounding box center [111, 95] width 52 height 16
select select "service"
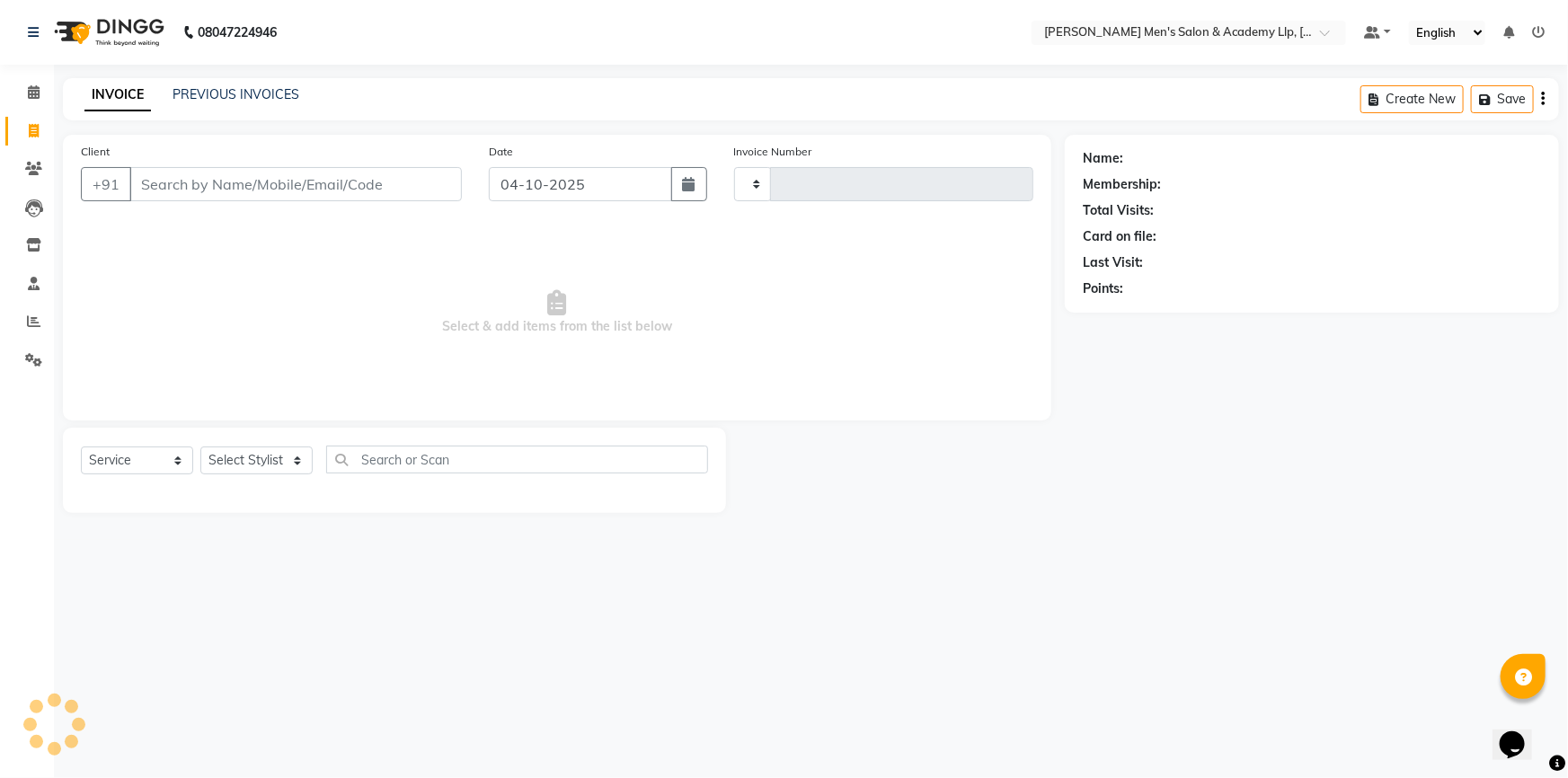
type input "6898"
select select "8248"
